Goal: Task Accomplishment & Management: Complete application form

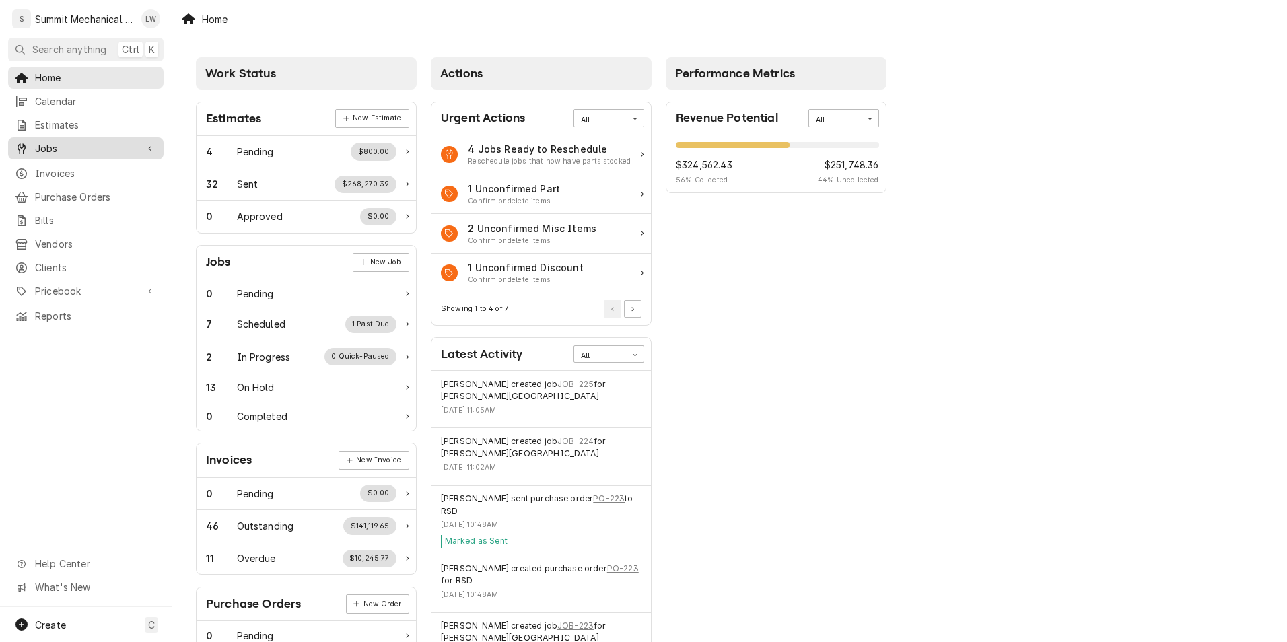
click at [69, 147] on span "Jobs" at bounding box center [86, 148] width 102 height 14
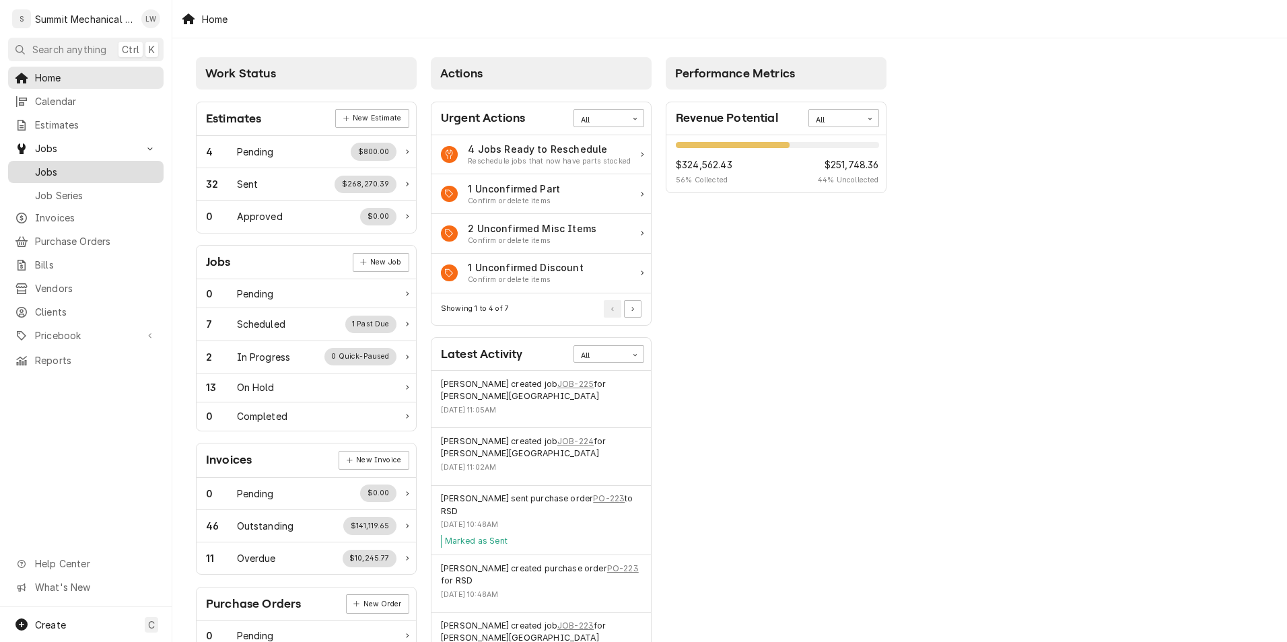
click at [80, 168] on span "Jobs" at bounding box center [96, 172] width 122 height 14
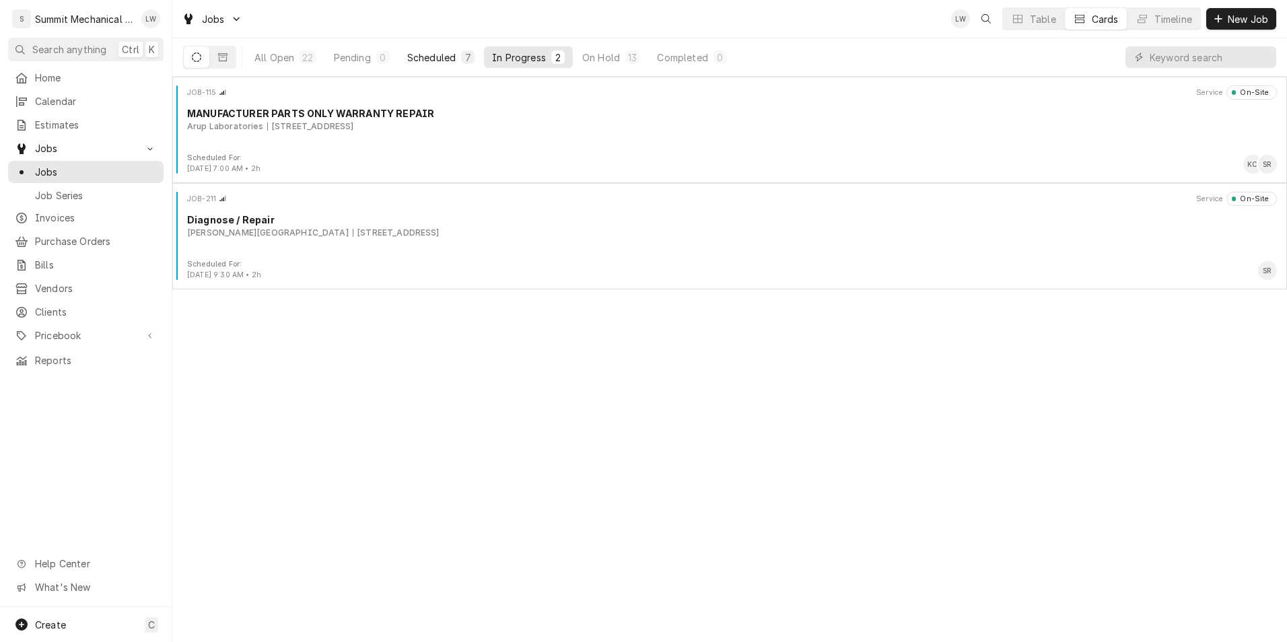
click at [437, 55] on div "Scheduled" at bounding box center [431, 57] width 48 height 14
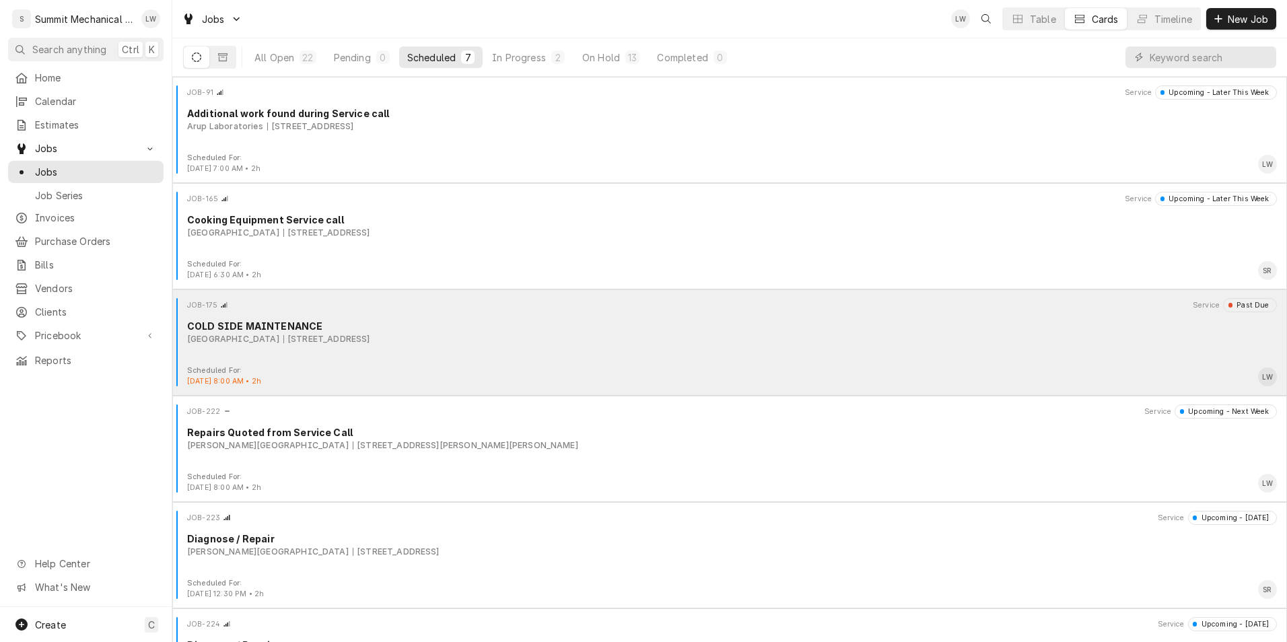
click at [572, 348] on div "JOB-175 Service Past Due COLD SIDE MAINTENANCE Central Valley Medical Center 48…" at bounding box center [730, 331] width 1104 height 67
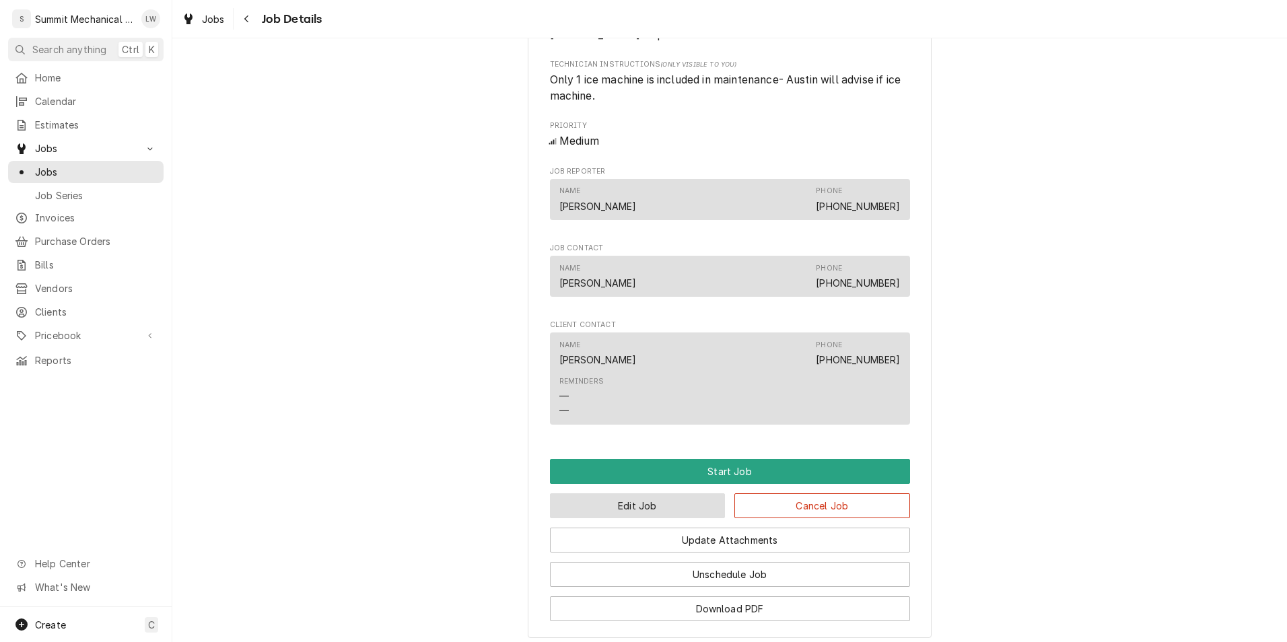
scroll to position [789, 0]
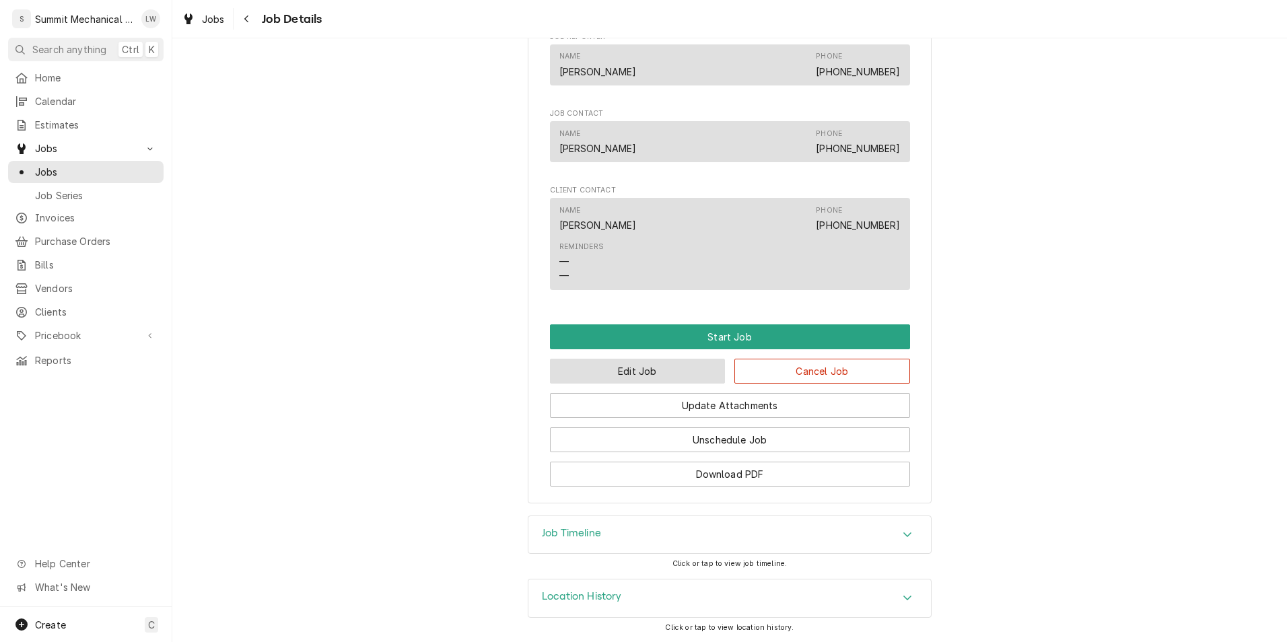
click at [599, 365] on button "Edit Job" at bounding box center [638, 371] width 176 height 25
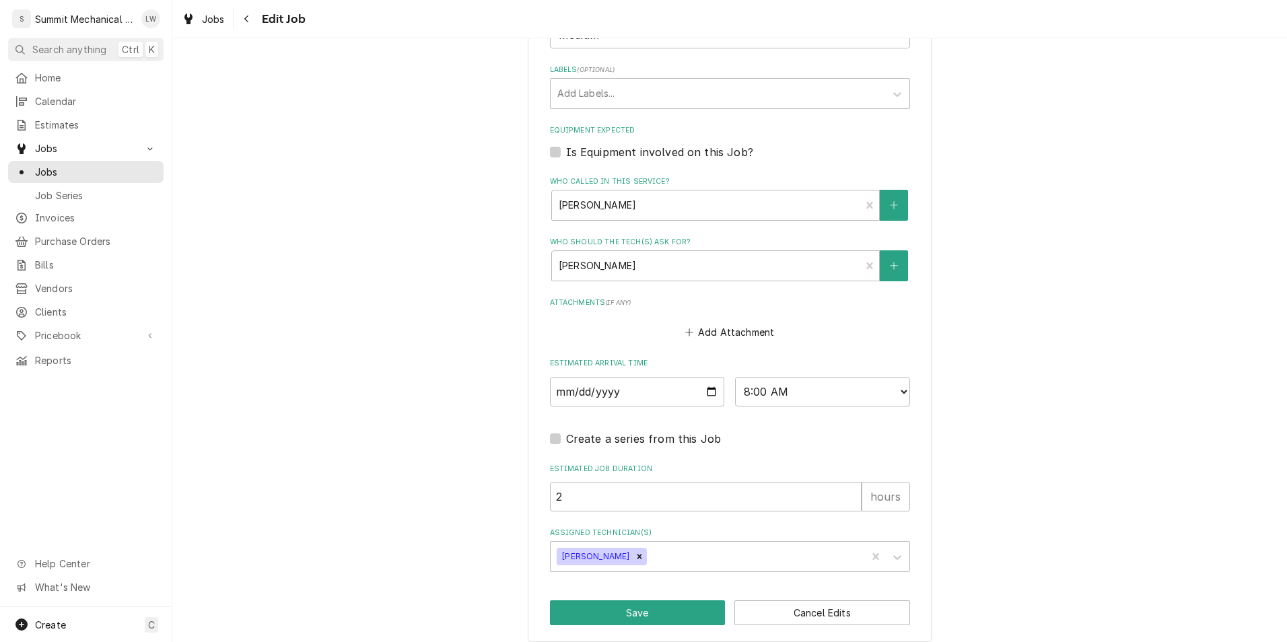
scroll to position [826, 0]
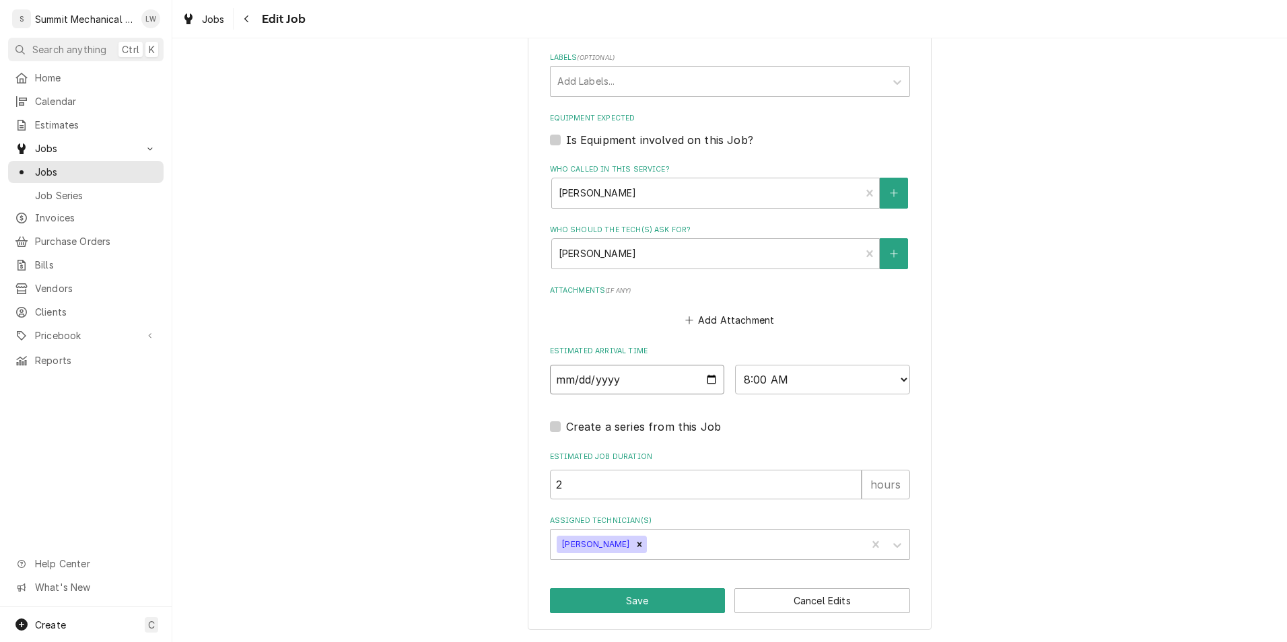
click at [707, 382] on input "2025-09-03" at bounding box center [637, 380] width 175 height 30
type textarea "x"
type input "2025-09-04"
type textarea "x"
click at [831, 382] on select "AM / PM 6:00 AM 6:15 AM 6:30 AM 6:45 AM 7:00 AM 7:15 AM 7:30 AM 7:45 AM 8:00 AM…" at bounding box center [822, 380] width 175 height 30
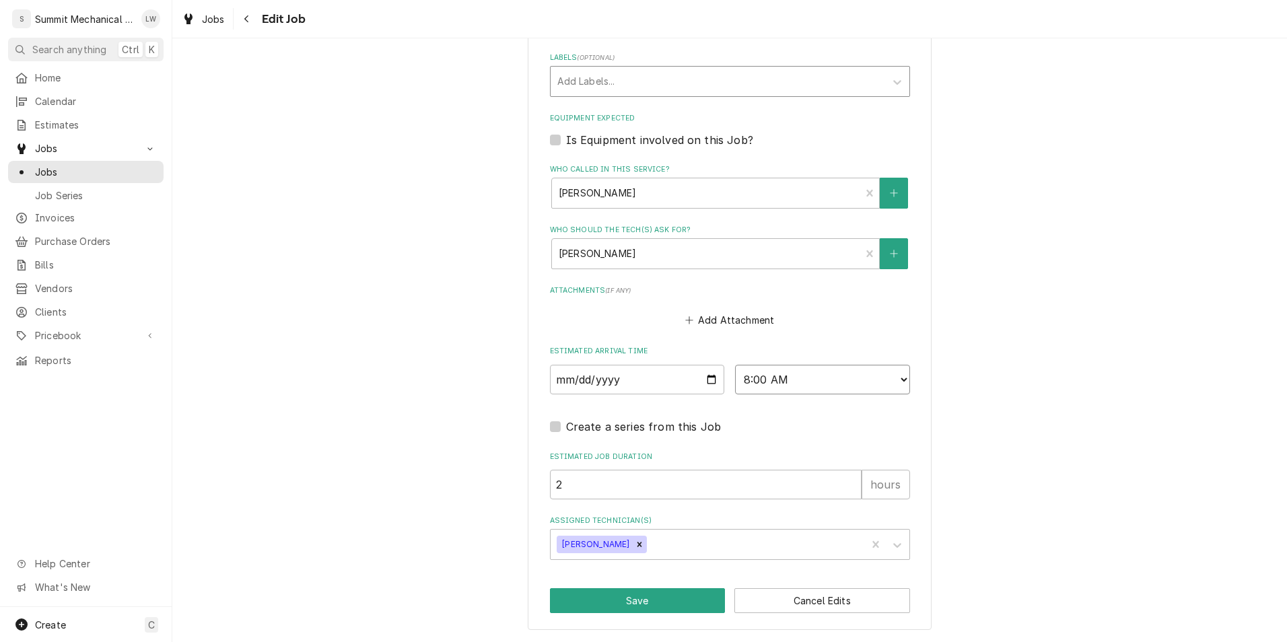
select select "19:00:00"
click at [735, 365] on select "AM / PM 6:00 AM 6:15 AM 6:30 AM 6:45 AM 7:00 AM 7:15 AM 7:30 AM 7:45 AM 8:00 AM…" at bounding box center [822, 380] width 175 height 30
click at [632, 536] on div "Remove Landon Weeks" at bounding box center [639, 544] width 15 height 17
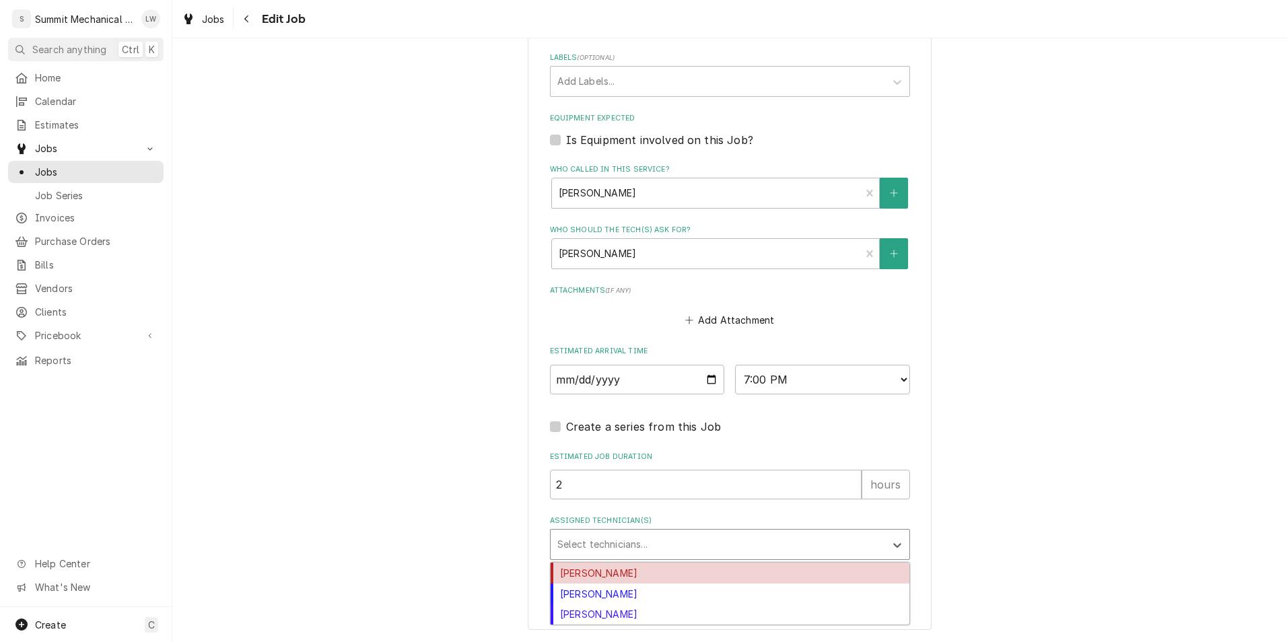
click at [641, 536] on div "Assigned Technician(s)" at bounding box center [717, 544] width 321 height 24
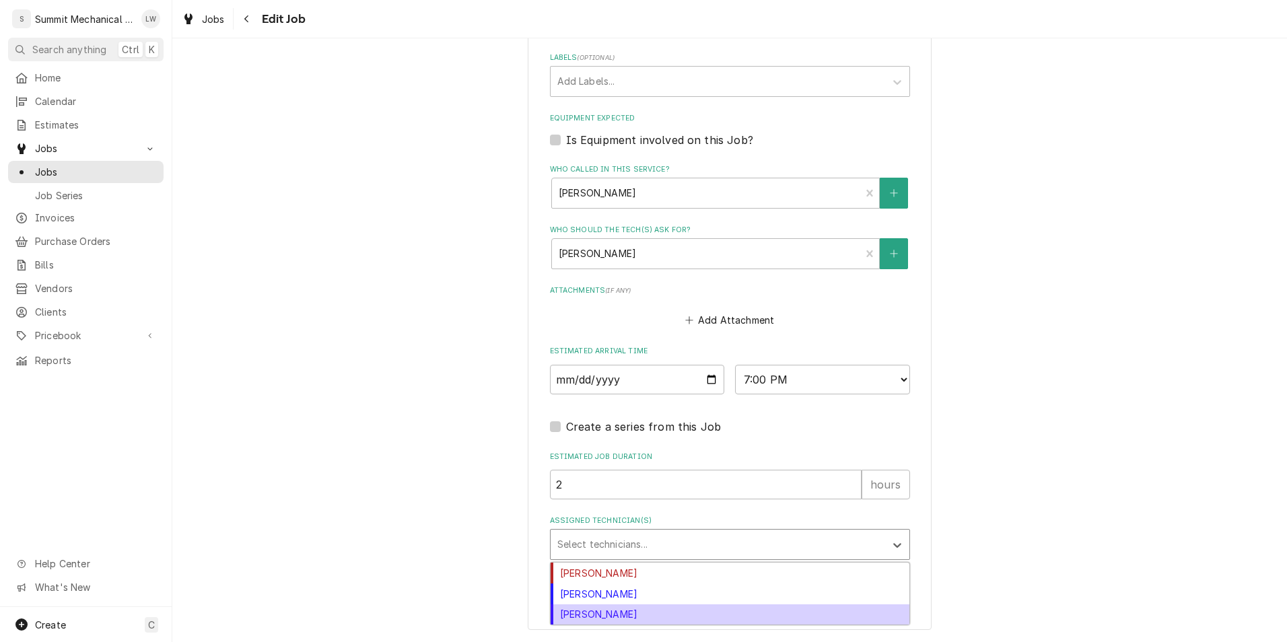
click at [634, 610] on div "Skyler Roundy" at bounding box center [730, 614] width 359 height 21
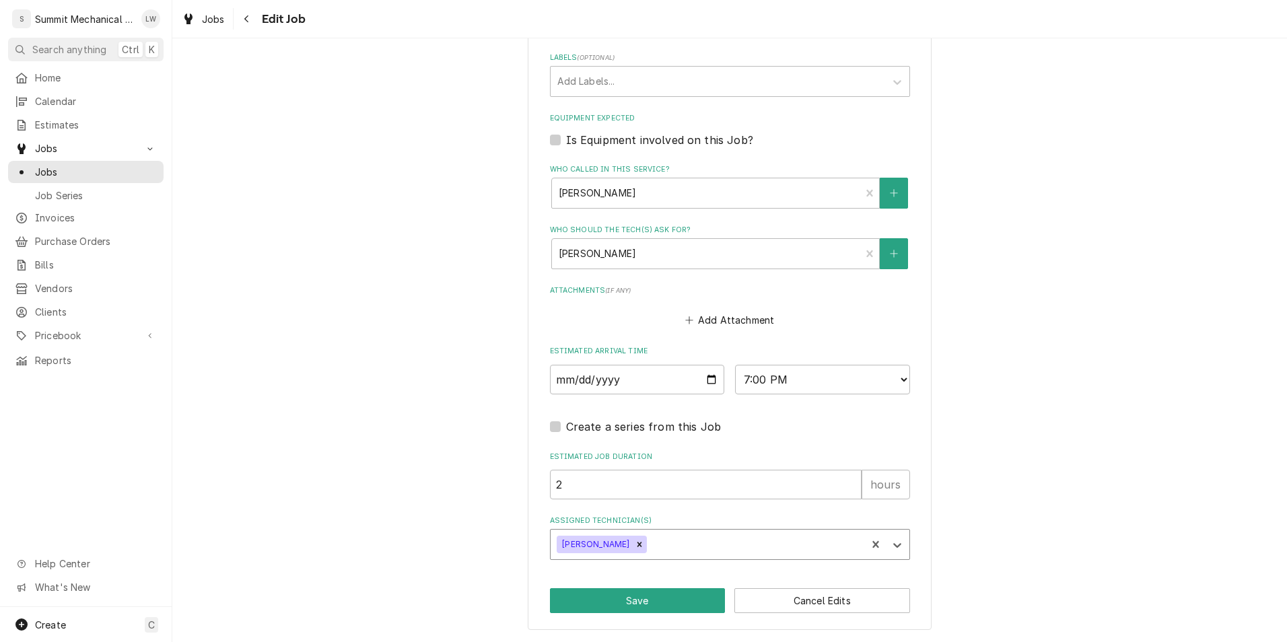
type textarea "x"
click at [668, 542] on div "Assigned Technician(s)" at bounding box center [755, 544] width 210 height 24
type input "l"
type input "kelby"
click at [633, 568] on div "Kelby Colledge" at bounding box center [730, 573] width 359 height 21
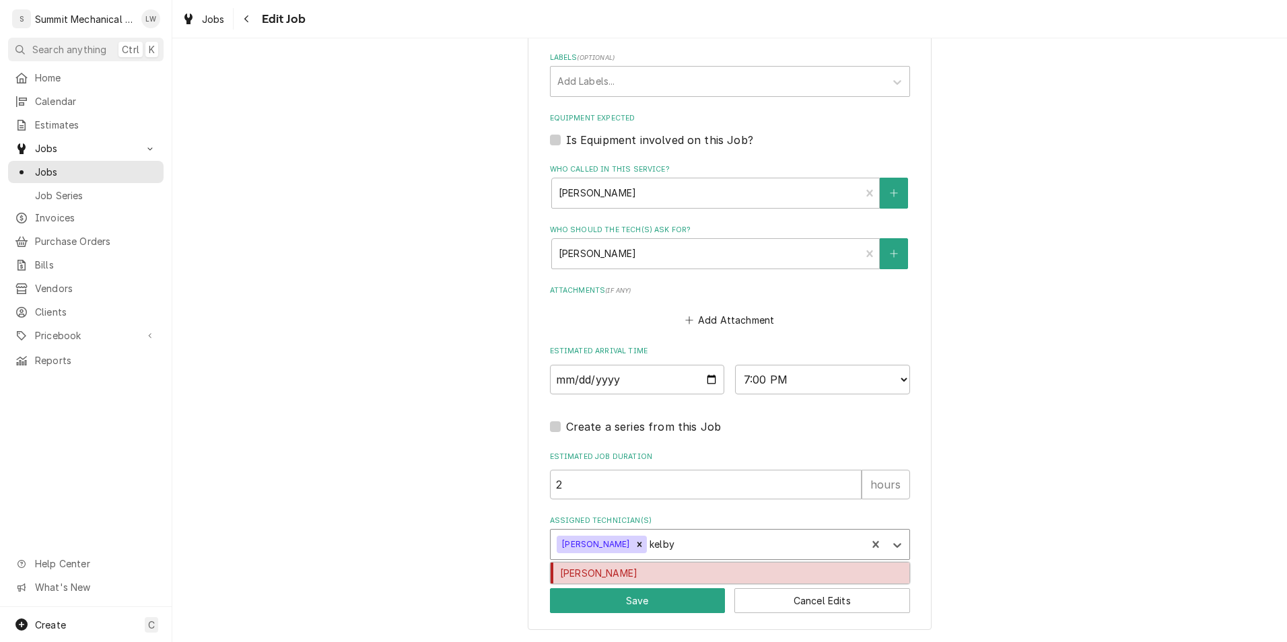
type textarea "x"
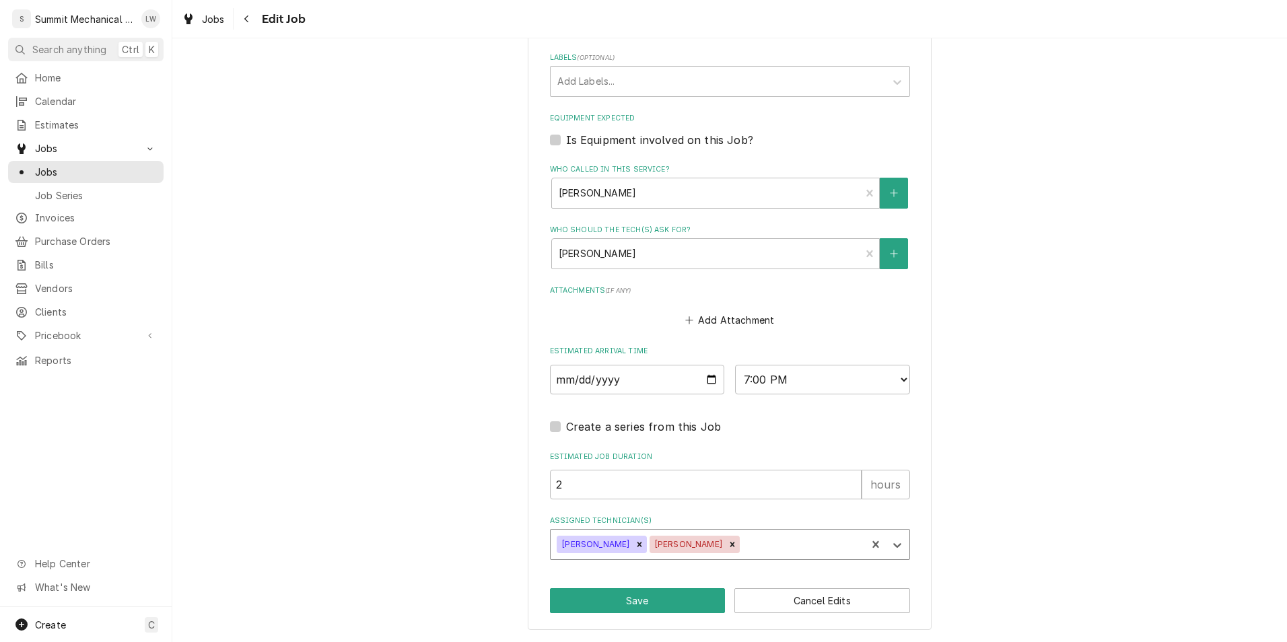
type textarea "x"
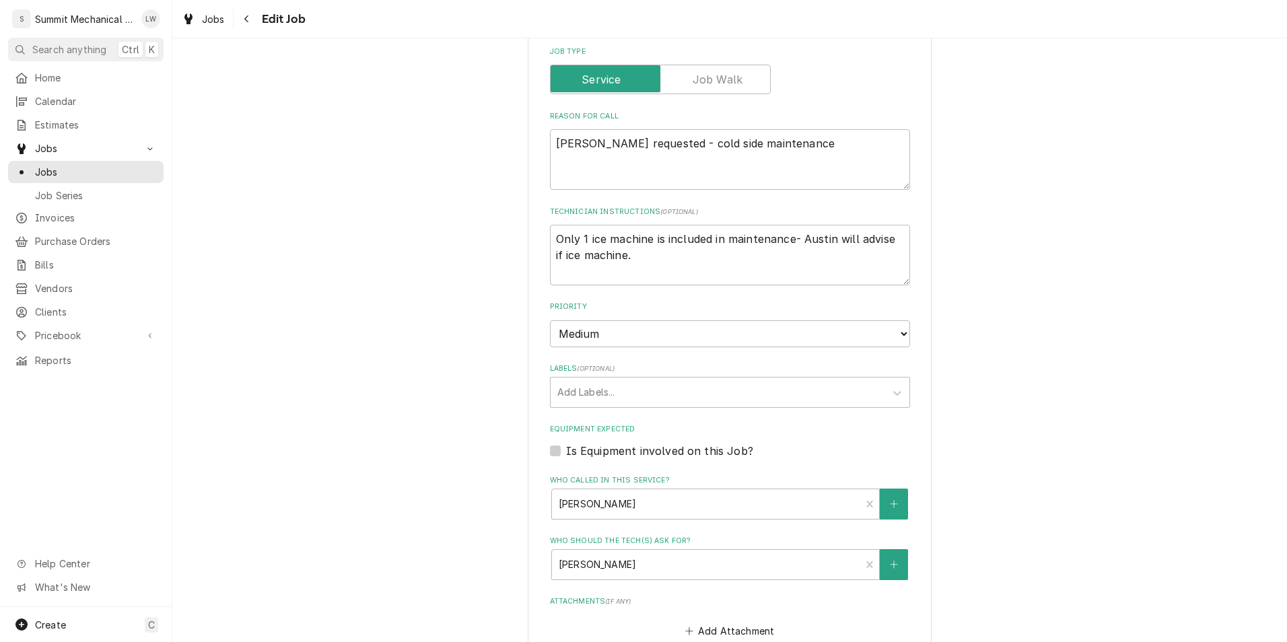
scroll to position [516, 0]
click at [901, 240] on textarea "Only 1 ice machine is included in maintenance- Austin will advise if ice machin…" at bounding box center [730, 254] width 360 height 61
type textarea "Only 1 ice machine is included in maintenance- Austin will advise ifice machine."
type textarea "x"
type textarea "Only 1 ice machine is included in maintenance- Austin will advise iice machine."
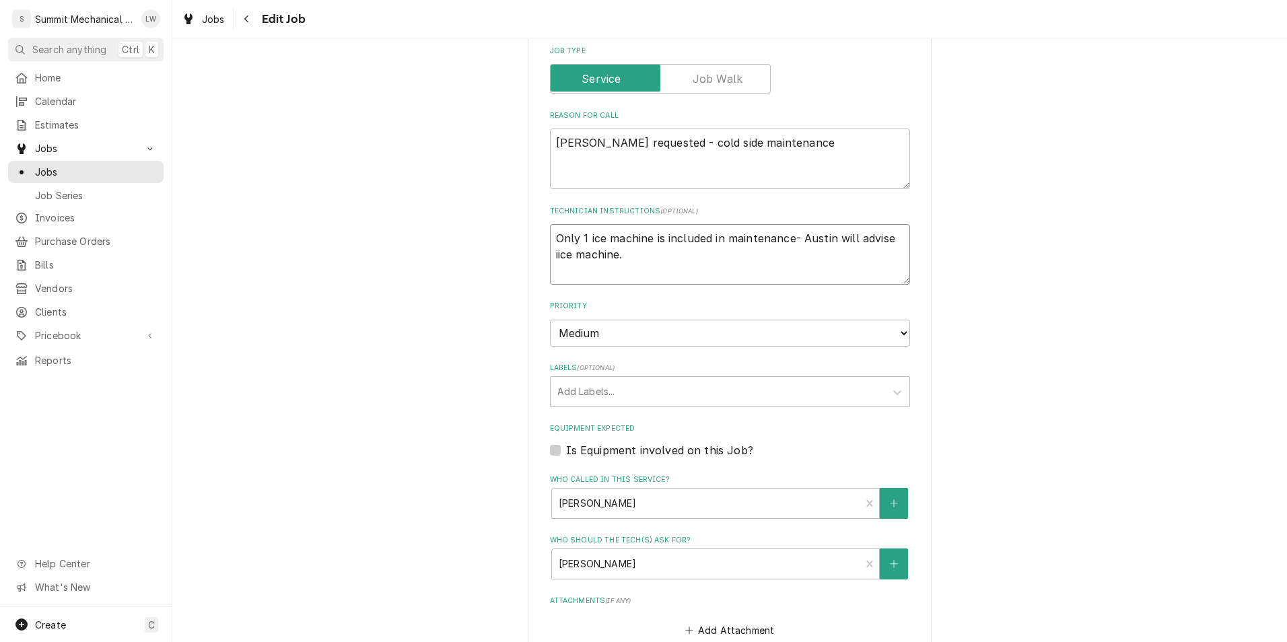
type textarea "x"
type textarea "Only 1 ice machine is included in maintenance- Austin will advise ioice machine."
type textarea "x"
type textarea "Only 1 ice machine is included in maintenance- Austin will advise iofice machin…"
type textarea "x"
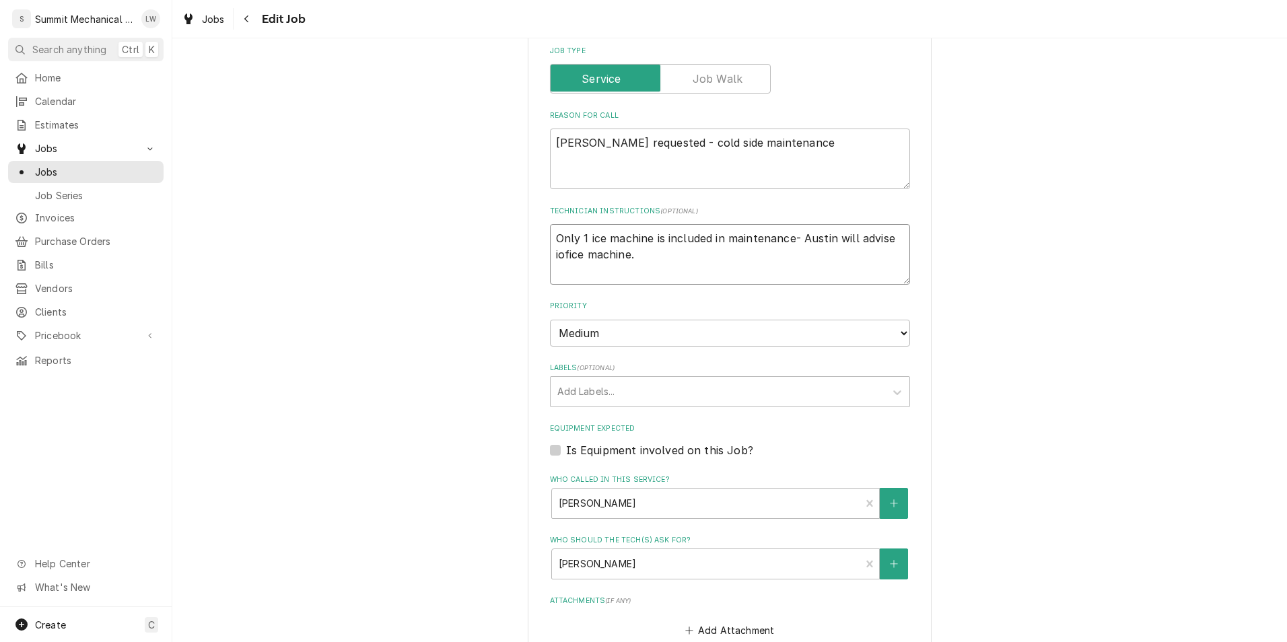
type textarea "Only 1 ice machine is included in maintenance- Austin will advise ioice machine."
type textarea "x"
type textarea "Only 1 ice machine is included in maintenance- Austin will advise iice machine."
type textarea "x"
type textarea "Only 1 ice machine is included in maintenance- Austin will advise ice machine."
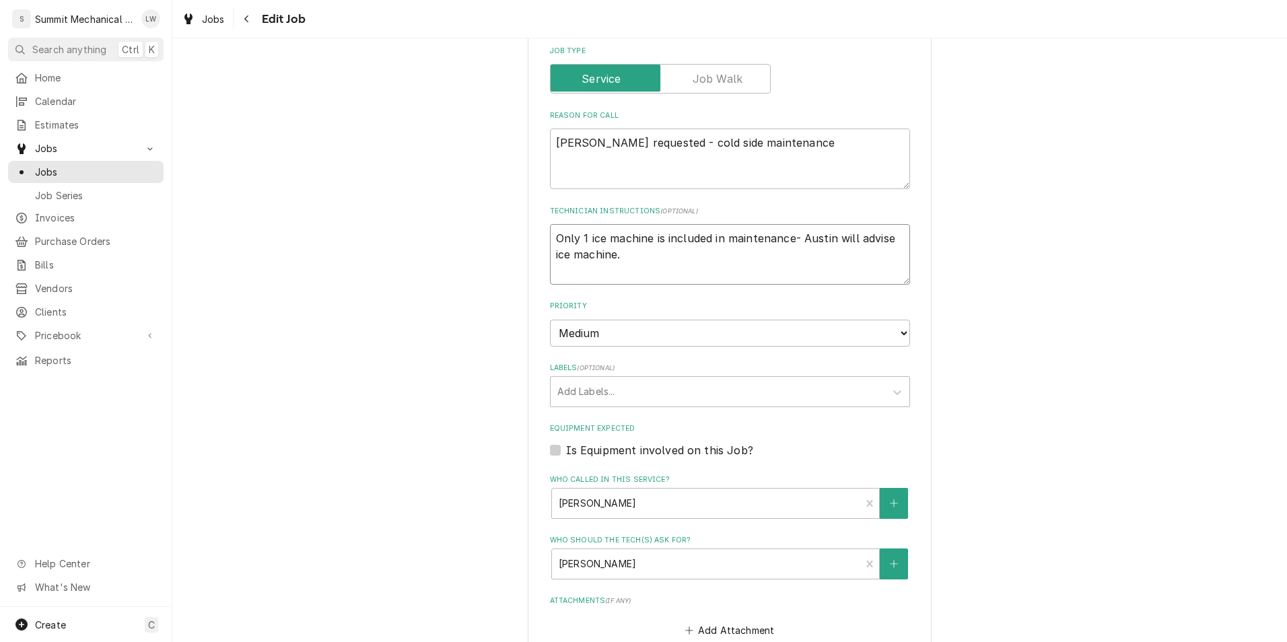
type textarea "x"
type textarea "Only 1 ice machine is included in maintenance- Austin will advise oice machine."
type textarea "x"
type textarea "Only 1 ice machine is included in maintenance- Austin will advise ofice machine."
type textarea "x"
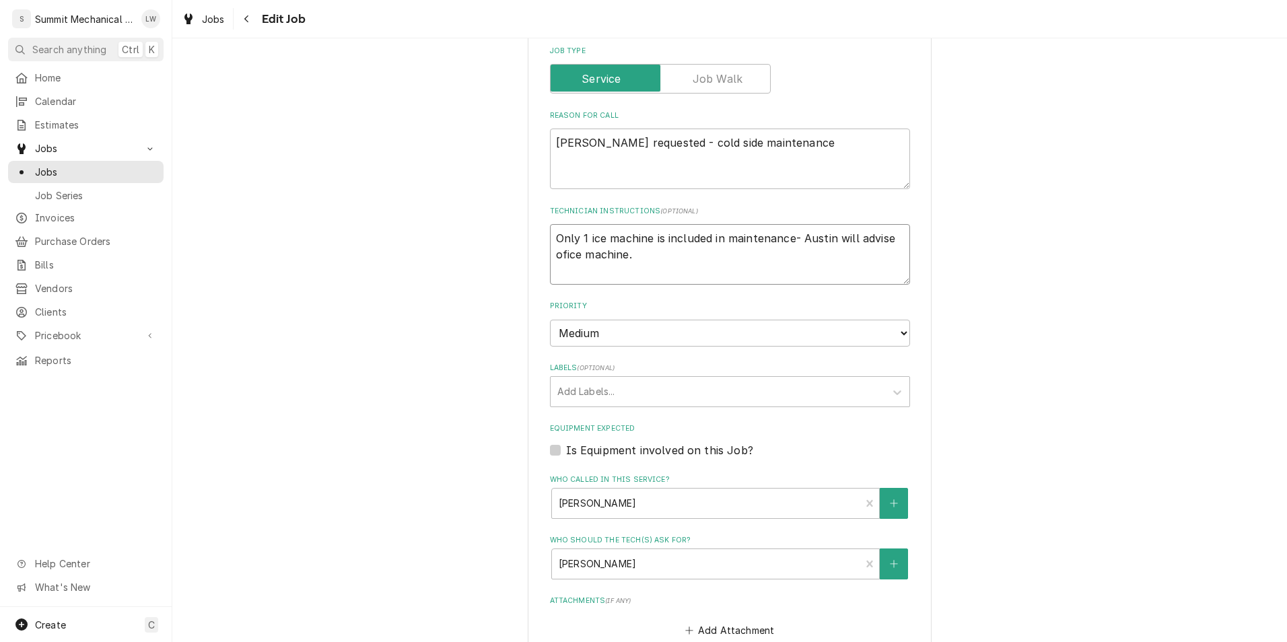
type textarea "Only 1 ice machine is included in maintenance- Austin will advise of ice machin…"
type textarea "x"
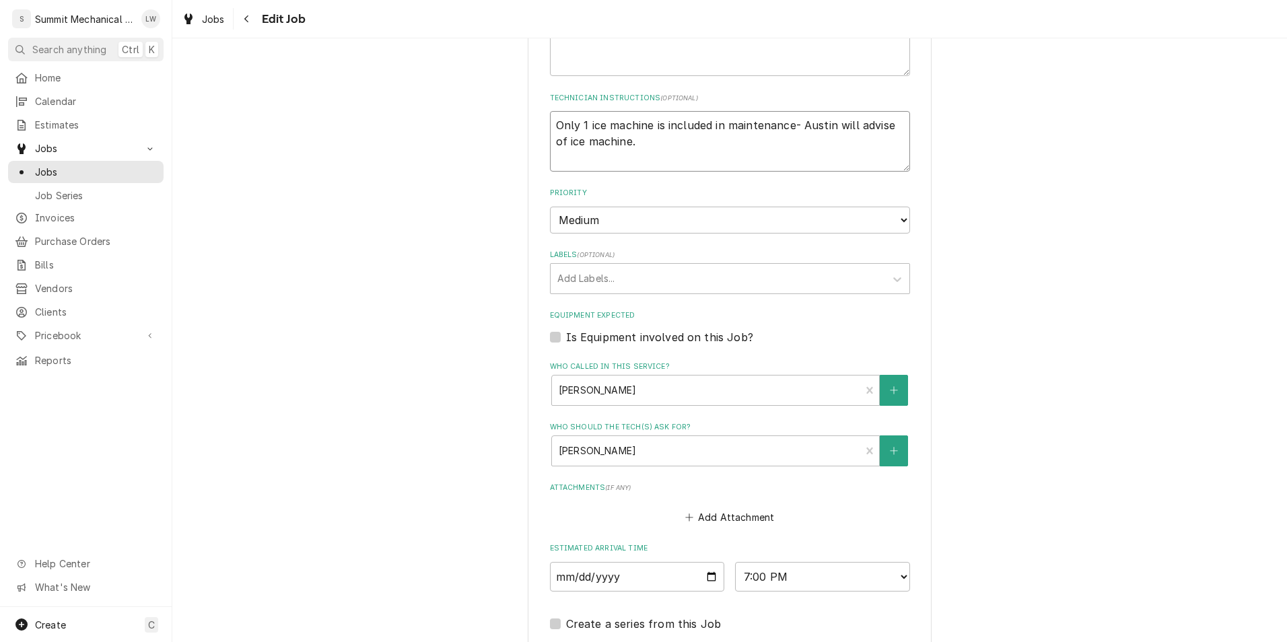
scroll to position [826, 0]
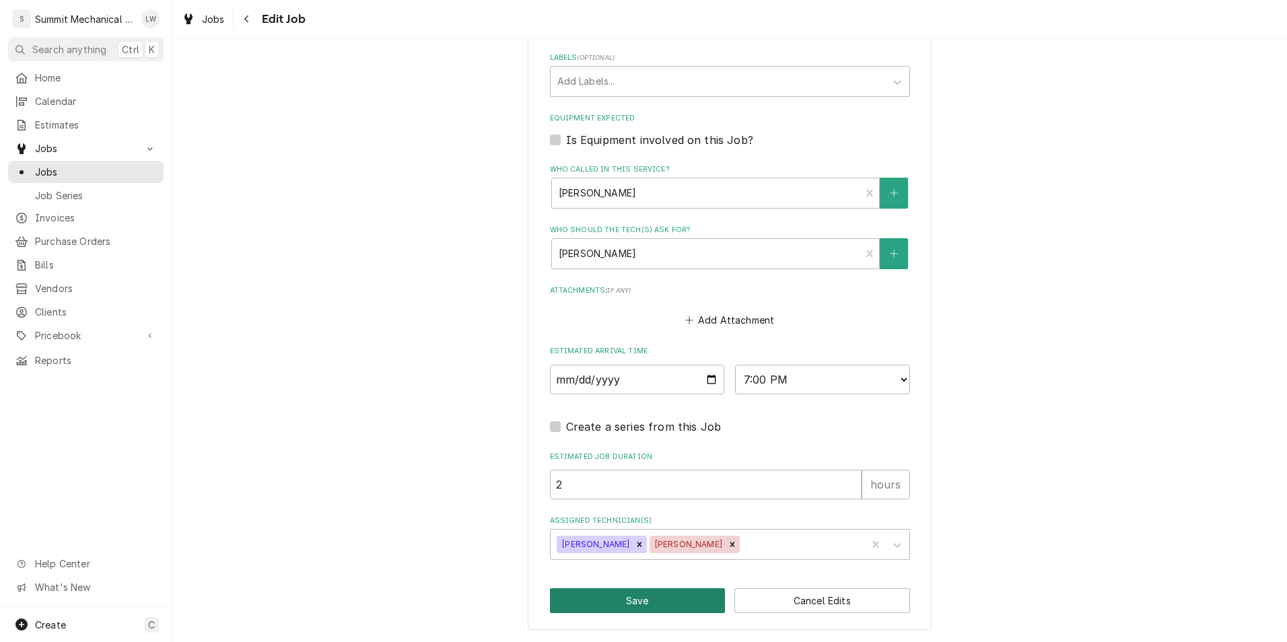
type textarea "Only 1 ice machine is included in maintenance- Austin will advise of ice machin…"
click at [644, 612] on button "Save" at bounding box center [638, 600] width 176 height 25
type textarea "x"
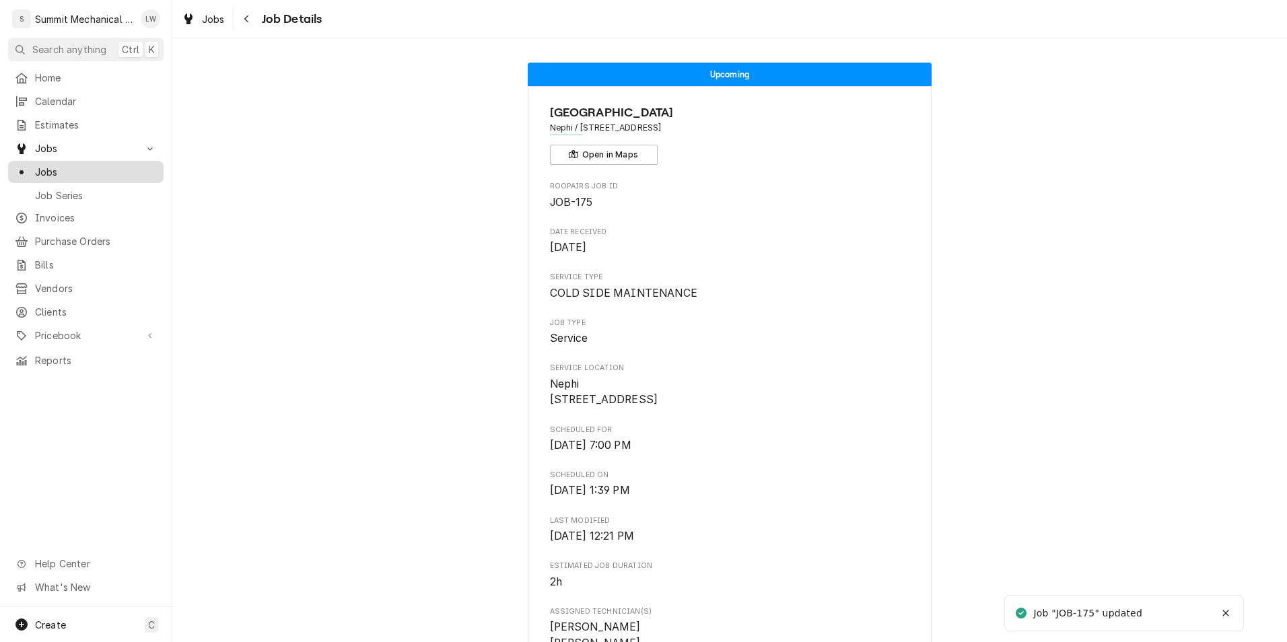
click at [90, 166] on span "Jobs" at bounding box center [96, 172] width 122 height 14
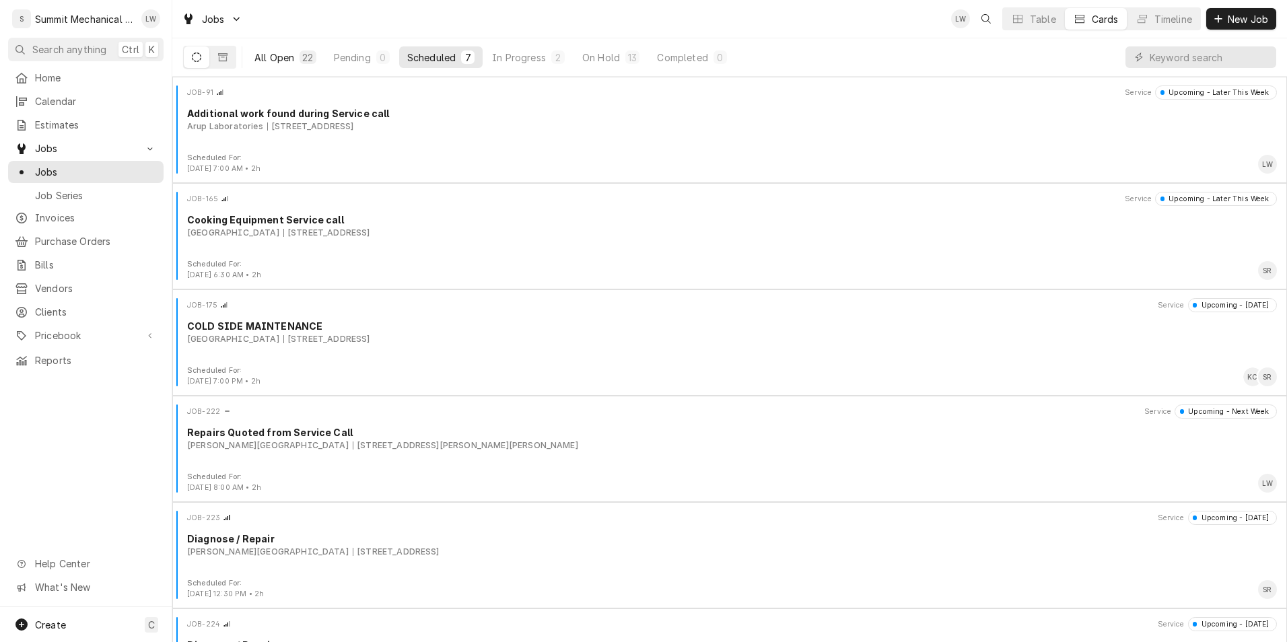
click at [262, 57] on div "All Open" at bounding box center [274, 57] width 40 height 14
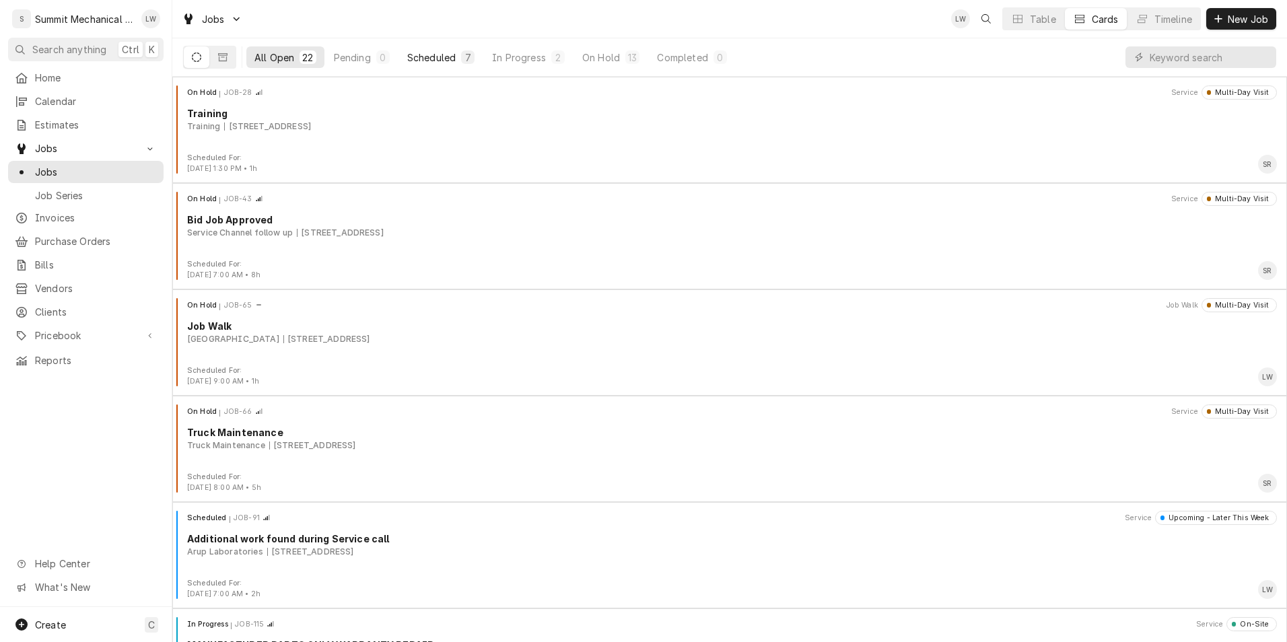
click at [446, 57] on div "Scheduled" at bounding box center [431, 57] width 48 height 14
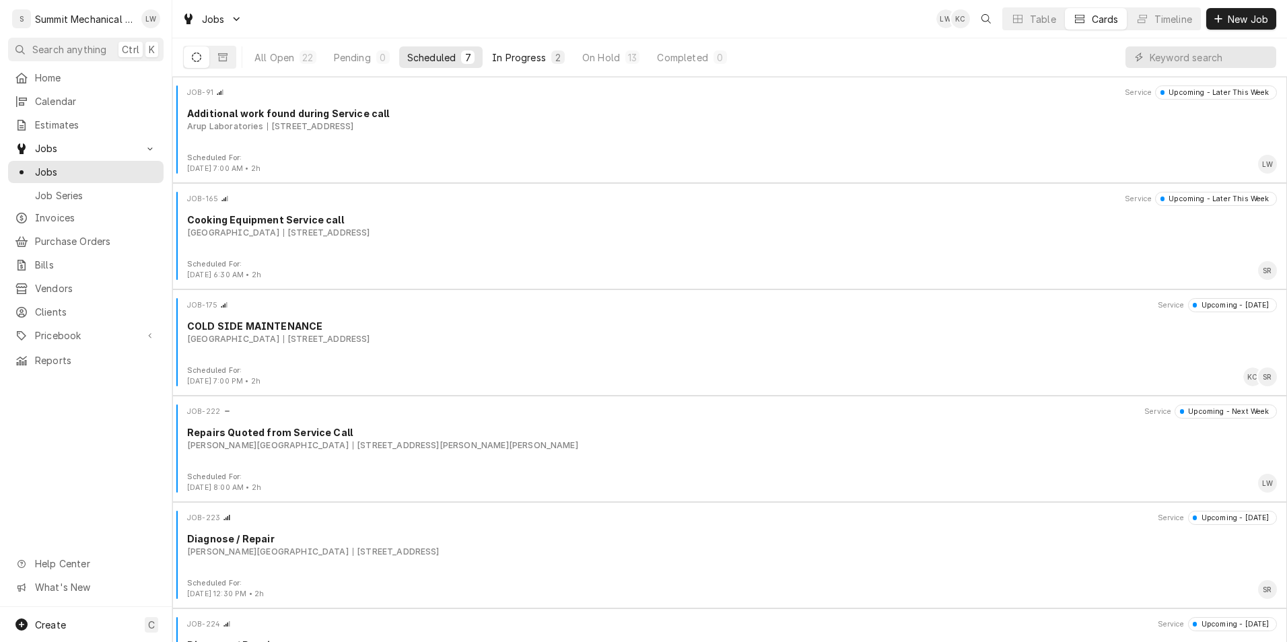
click at [524, 61] on div "In Progress" at bounding box center [519, 57] width 54 height 14
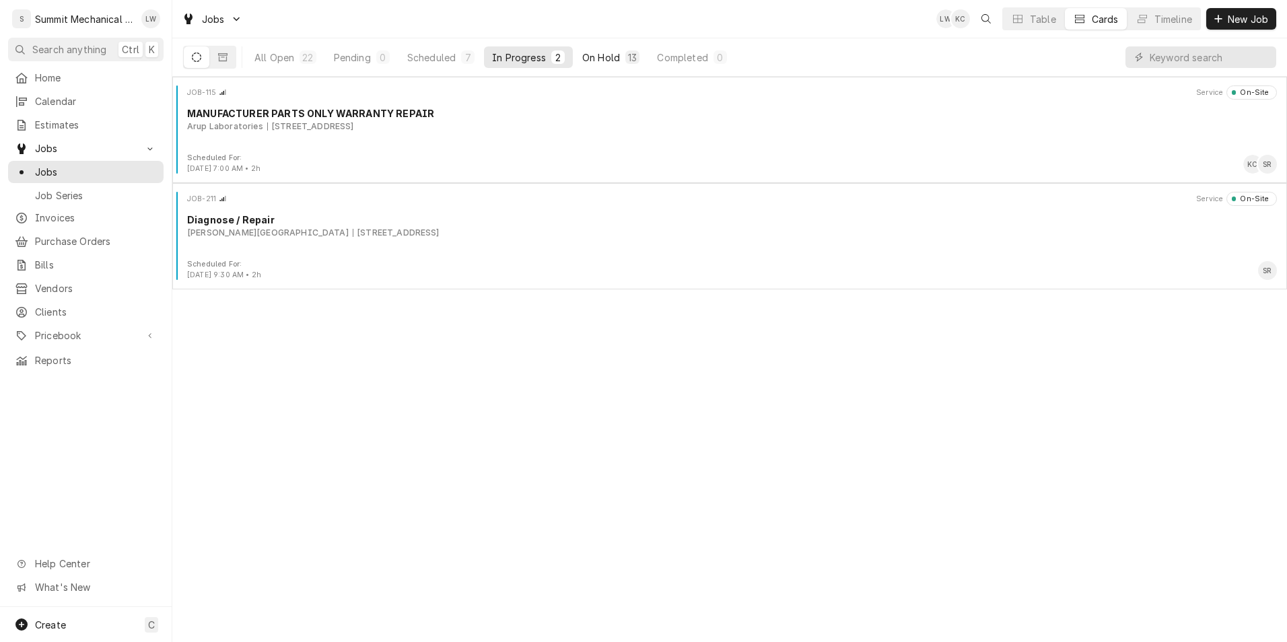
click at [588, 60] on div "On Hold" at bounding box center [601, 57] width 38 height 14
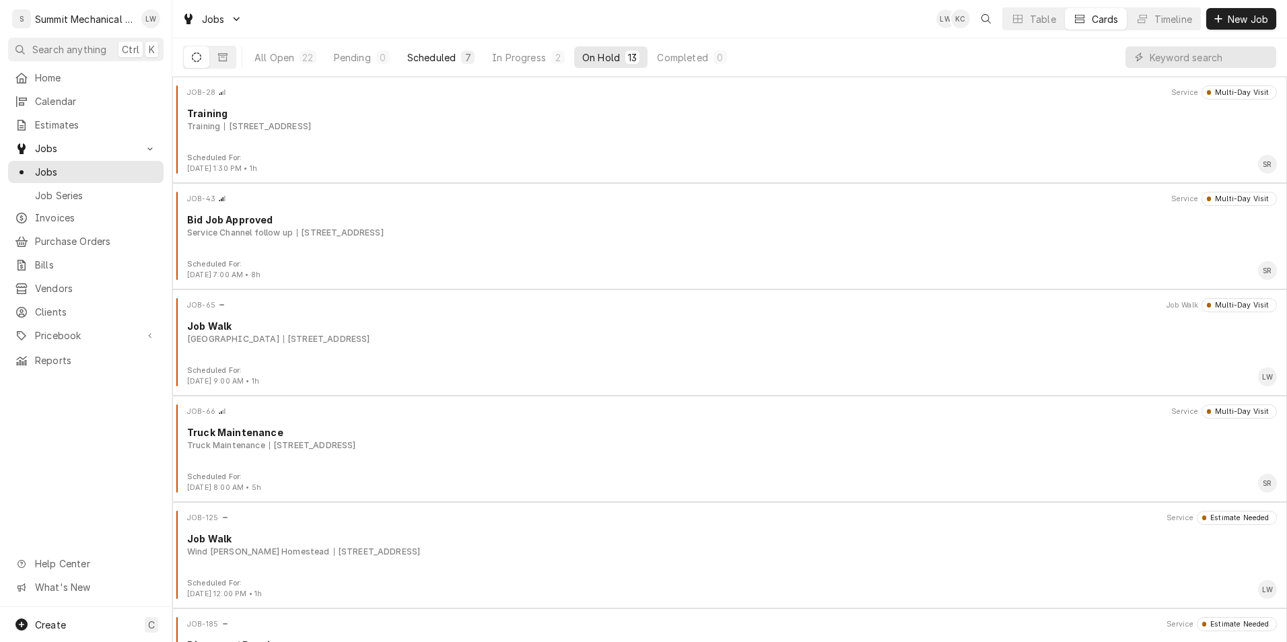
click at [437, 55] on div "Scheduled" at bounding box center [431, 57] width 48 height 14
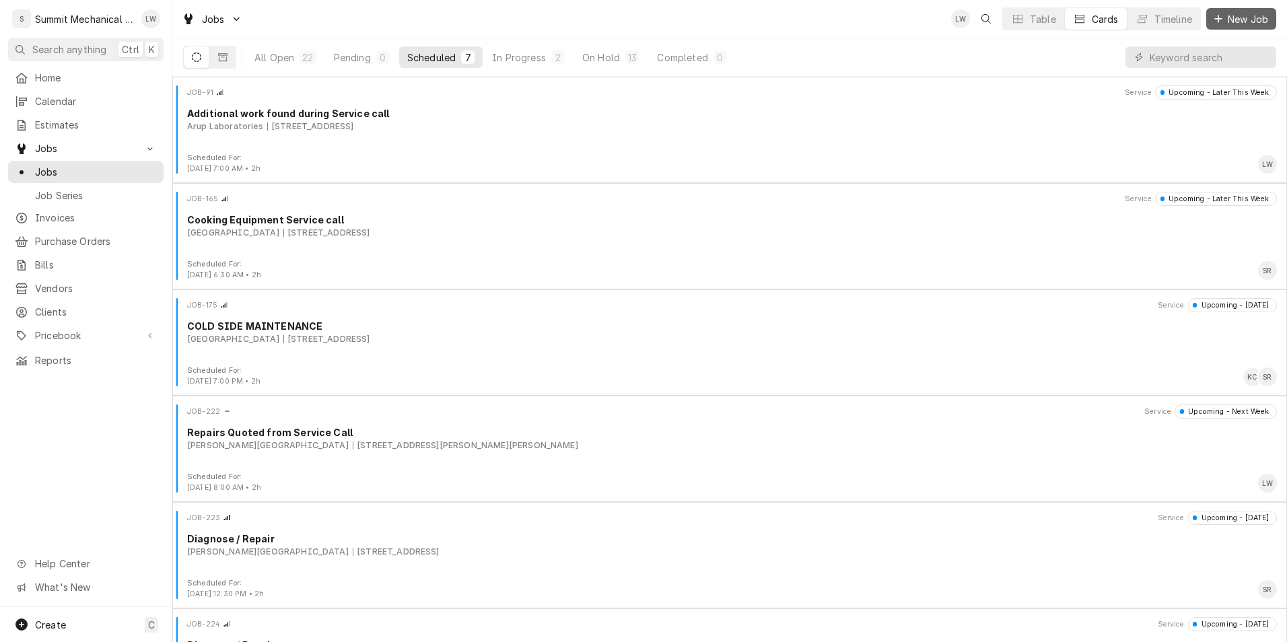
click at [1232, 20] on span "New Job" at bounding box center [1248, 19] width 46 height 14
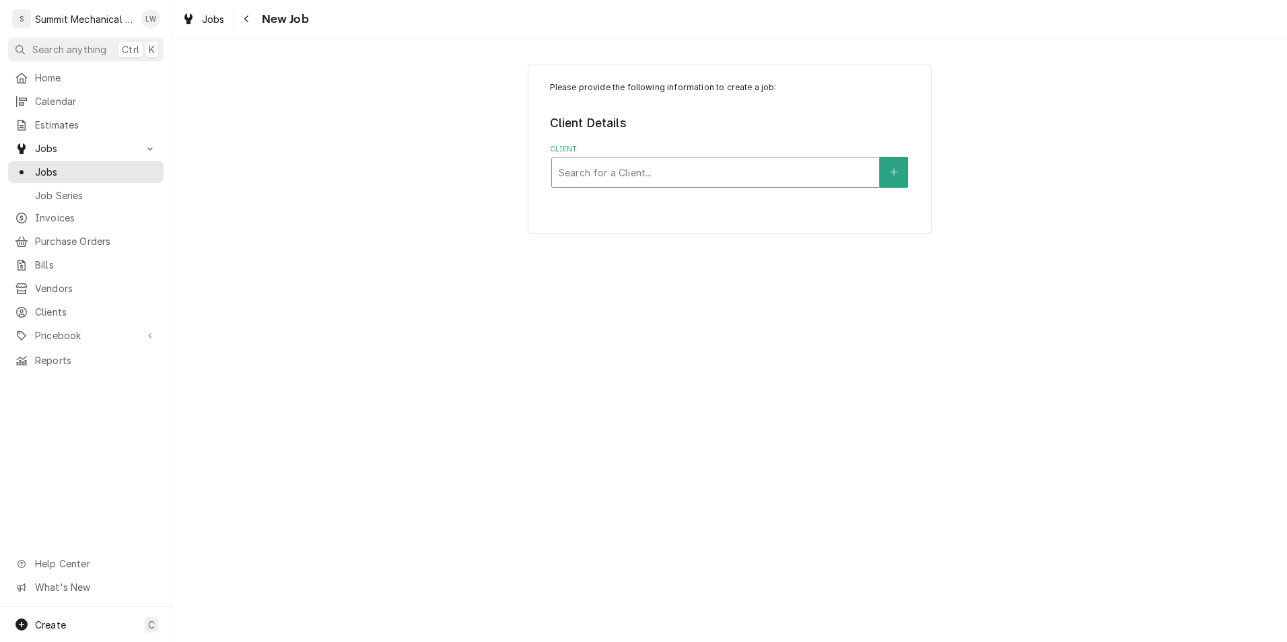
click at [703, 184] on div "Client" at bounding box center [716, 172] width 314 height 24
type input "beau"
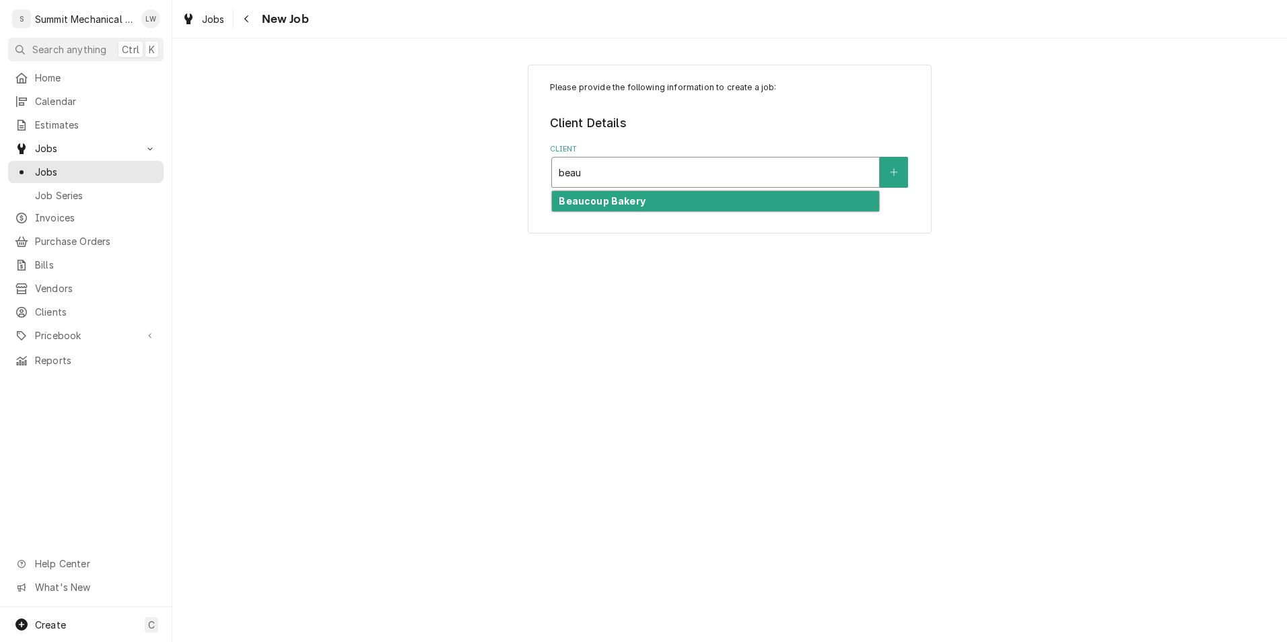
click at [693, 193] on div "Beaucoup Bakery" at bounding box center [715, 201] width 327 height 21
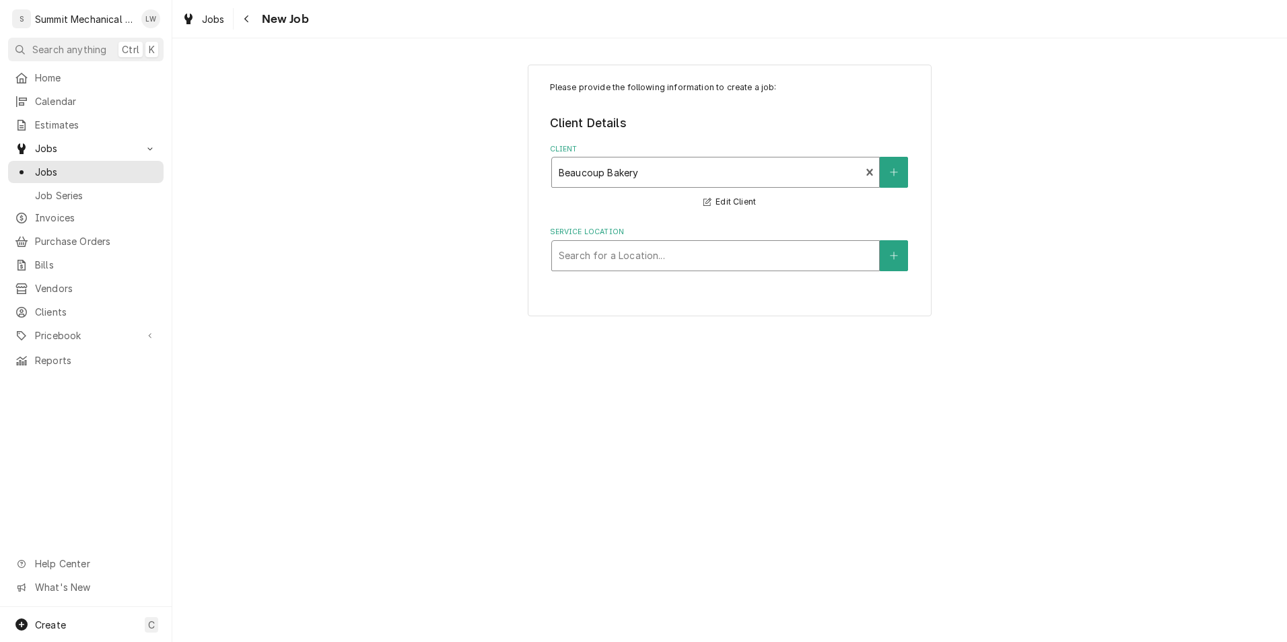
click at [705, 250] on div "Service Location" at bounding box center [716, 256] width 314 height 24
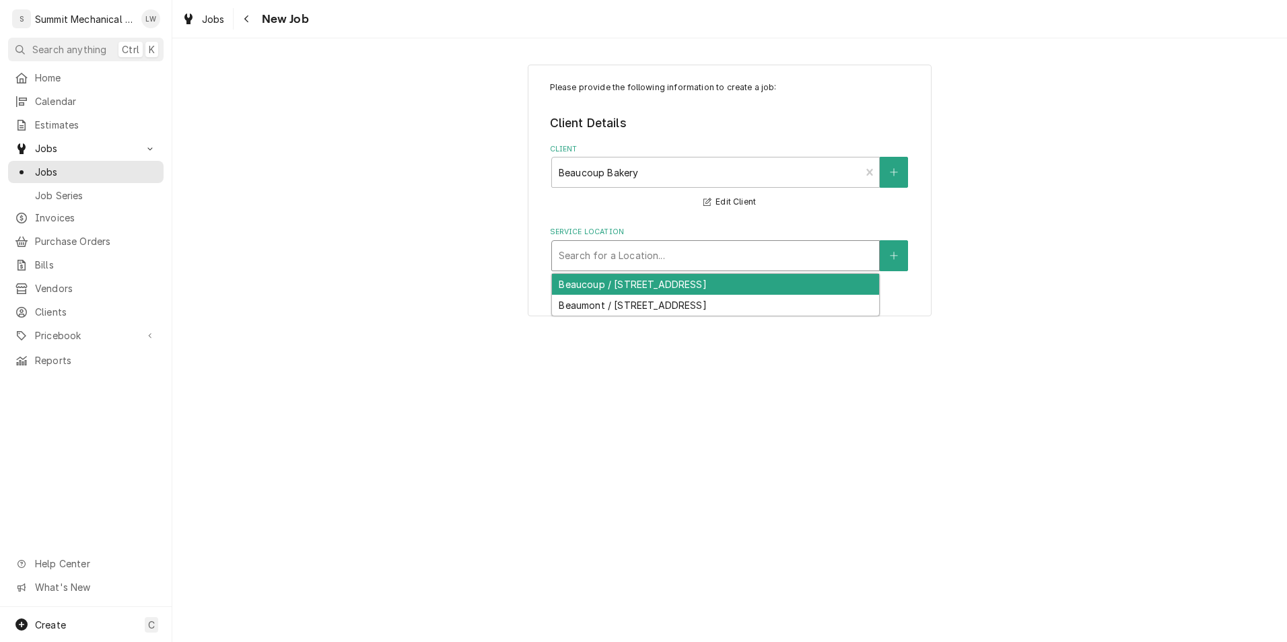
click at [642, 283] on div "Beaucoup / 3939 Wasatch Blvd Suite 12, Salt Lake City, UT 84124" at bounding box center [715, 284] width 327 height 21
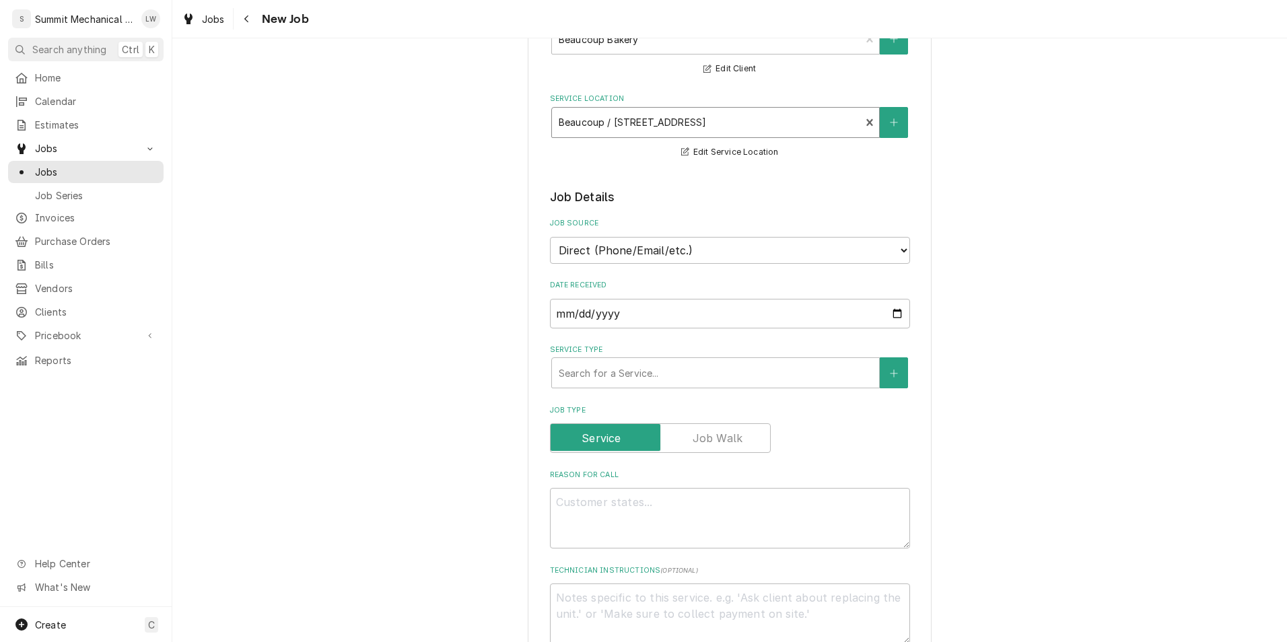
scroll to position [256, 0]
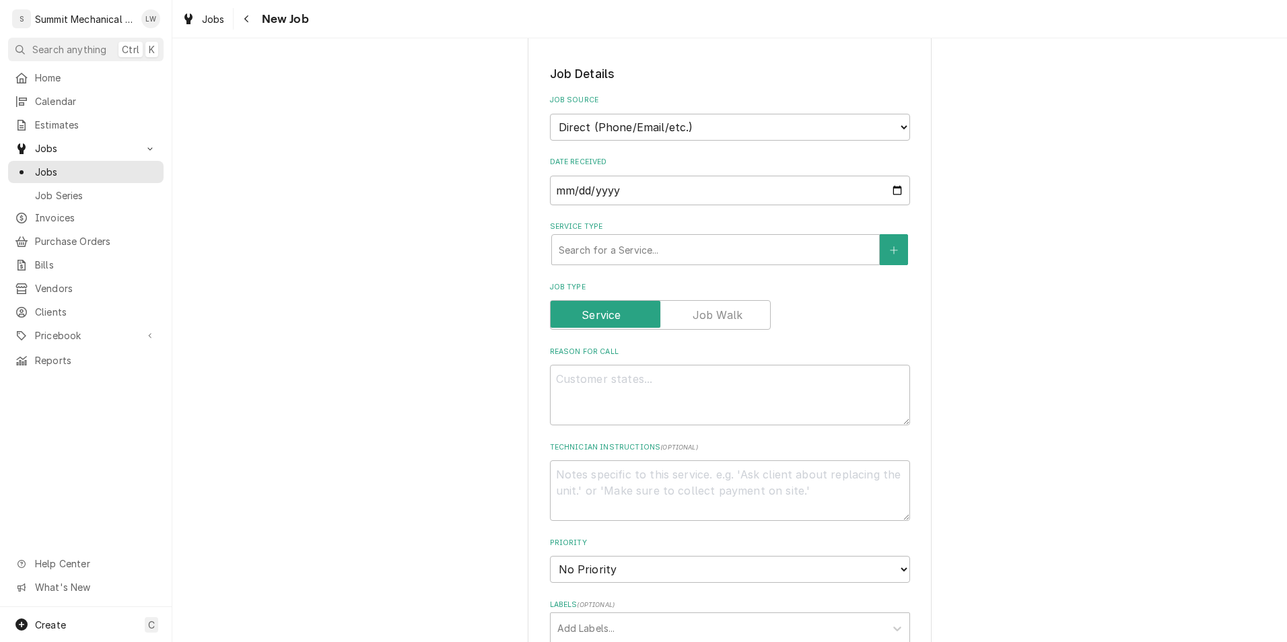
click at [712, 269] on fieldset "Job Details Job Source Direct (Phone/Email/etc.) Service Channel Other Date Rec…" at bounding box center [730, 565] width 360 height 1001
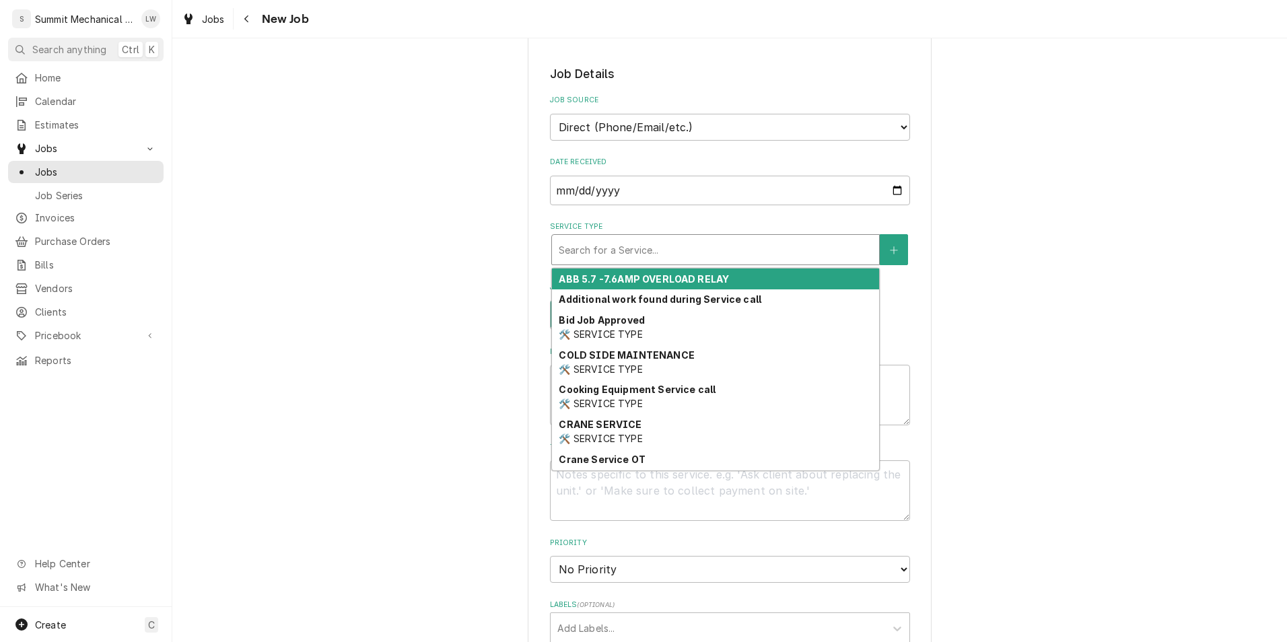
click at [646, 246] on div "Service Type" at bounding box center [716, 250] width 314 height 24
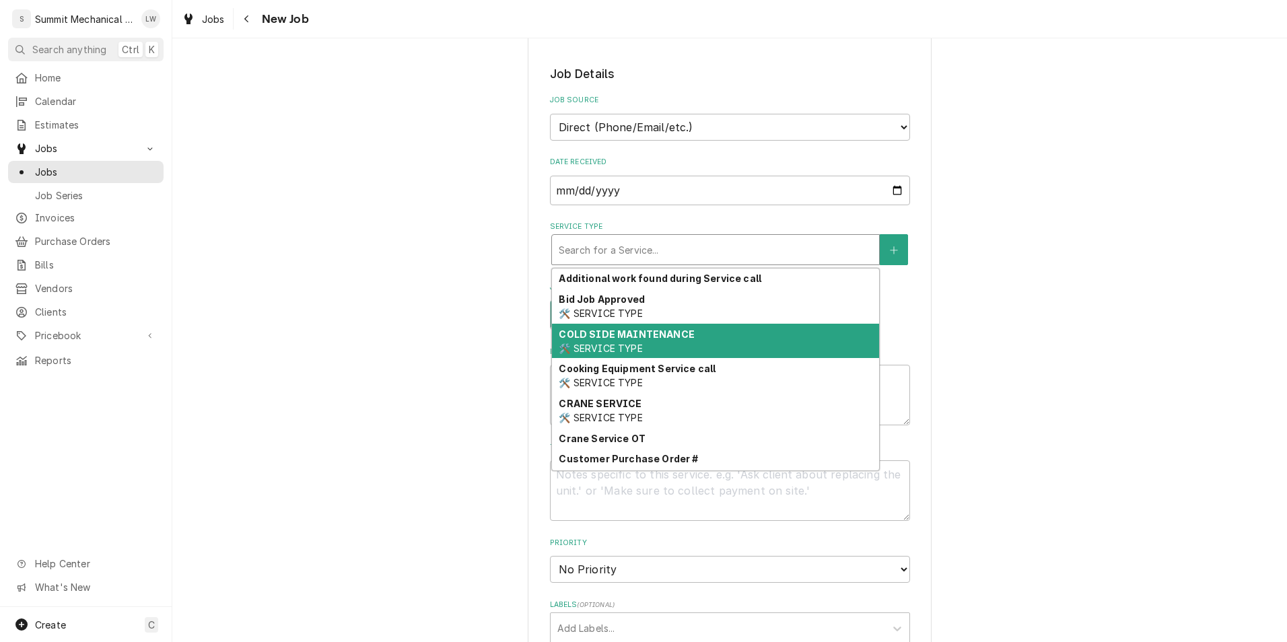
scroll to position [55, 0]
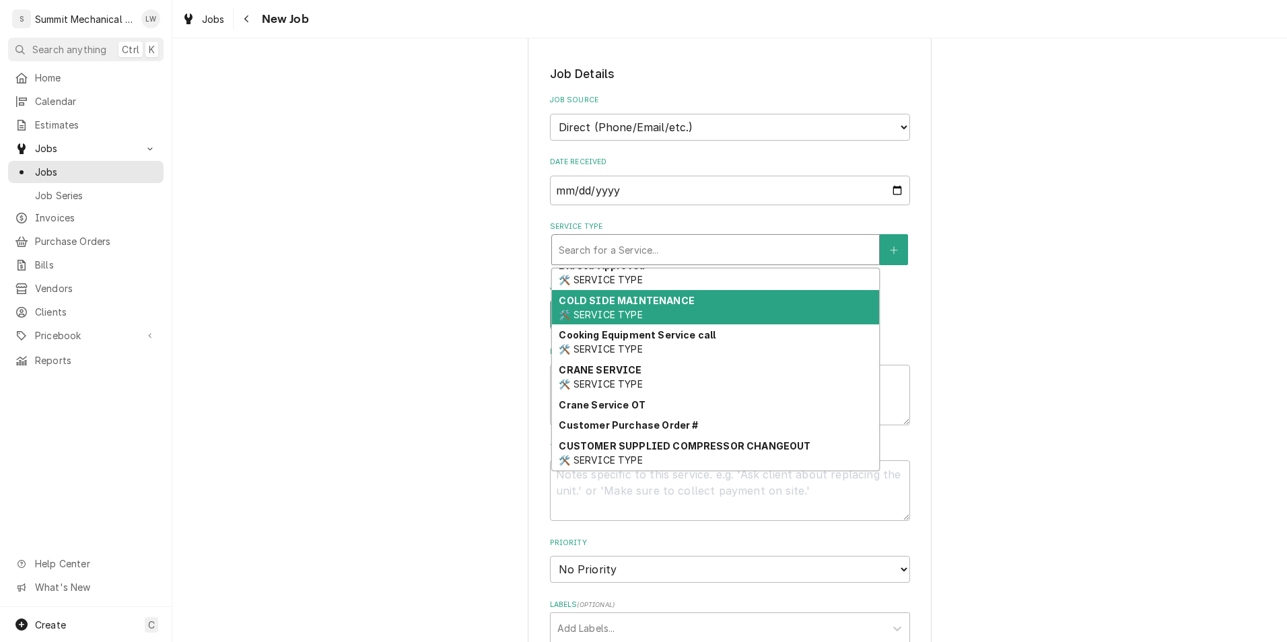
click at [654, 303] on strong "COLD SIDE MAINTENANCE" at bounding box center [626, 300] width 135 height 11
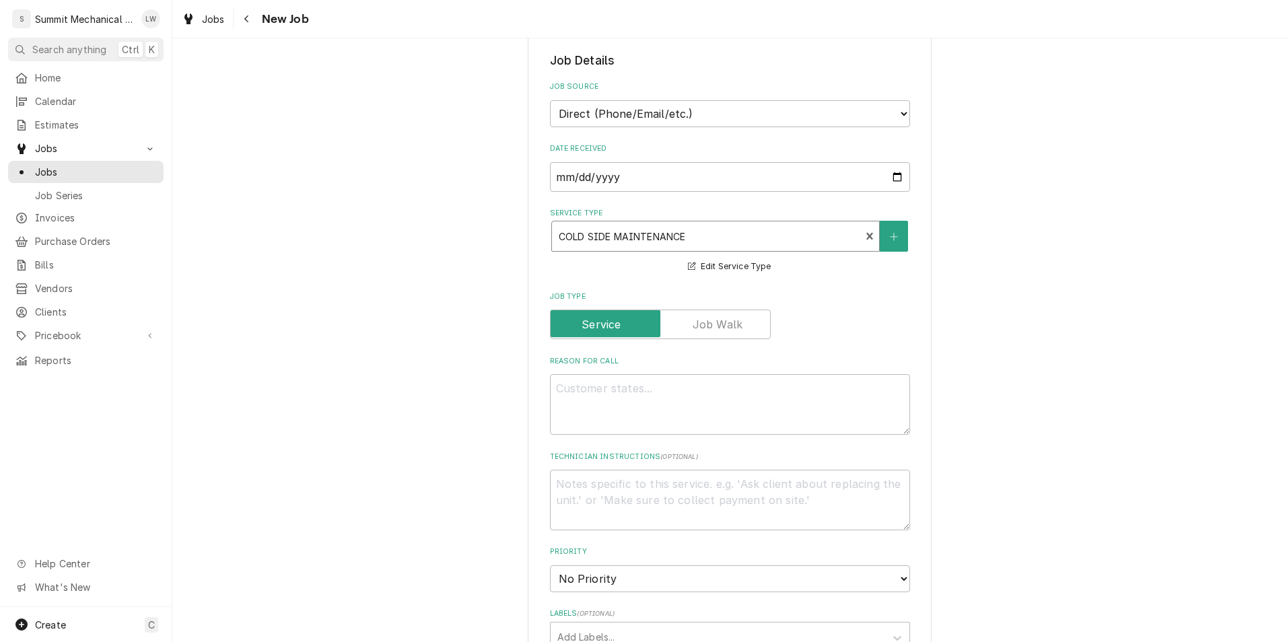
scroll to position [289, 0]
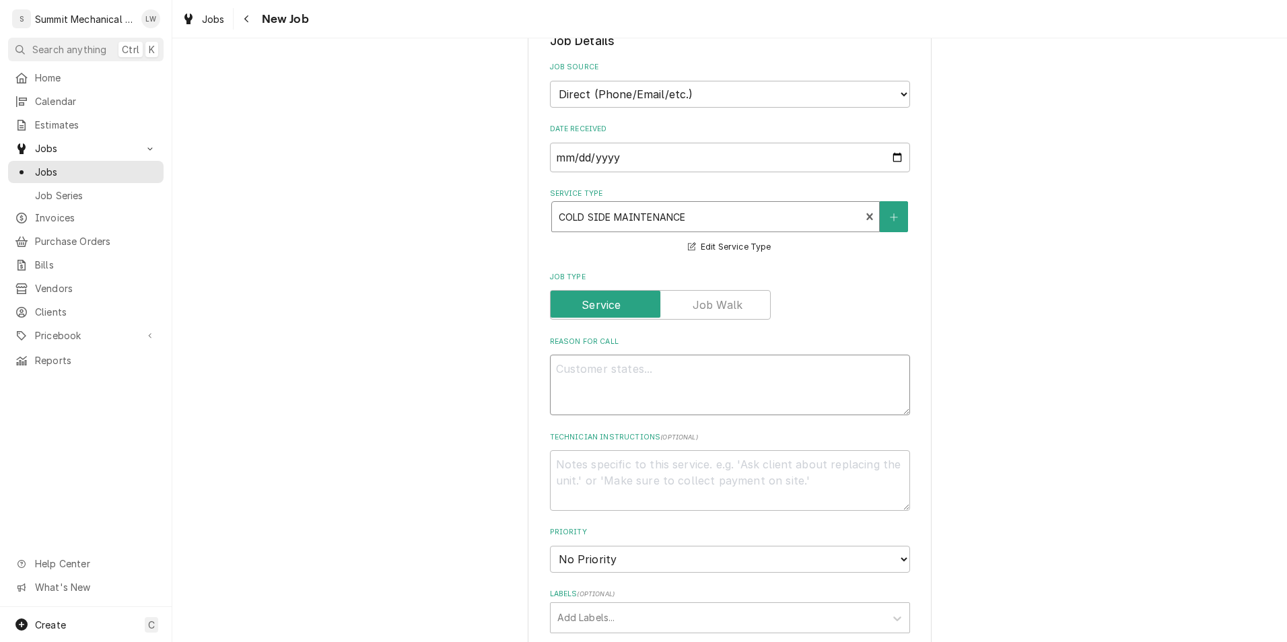
click at [673, 371] on textarea "Reason For Call" at bounding box center [730, 385] width 360 height 61
type textarea "x"
type textarea "G"
type textarea "x"
type textarea "Gab"
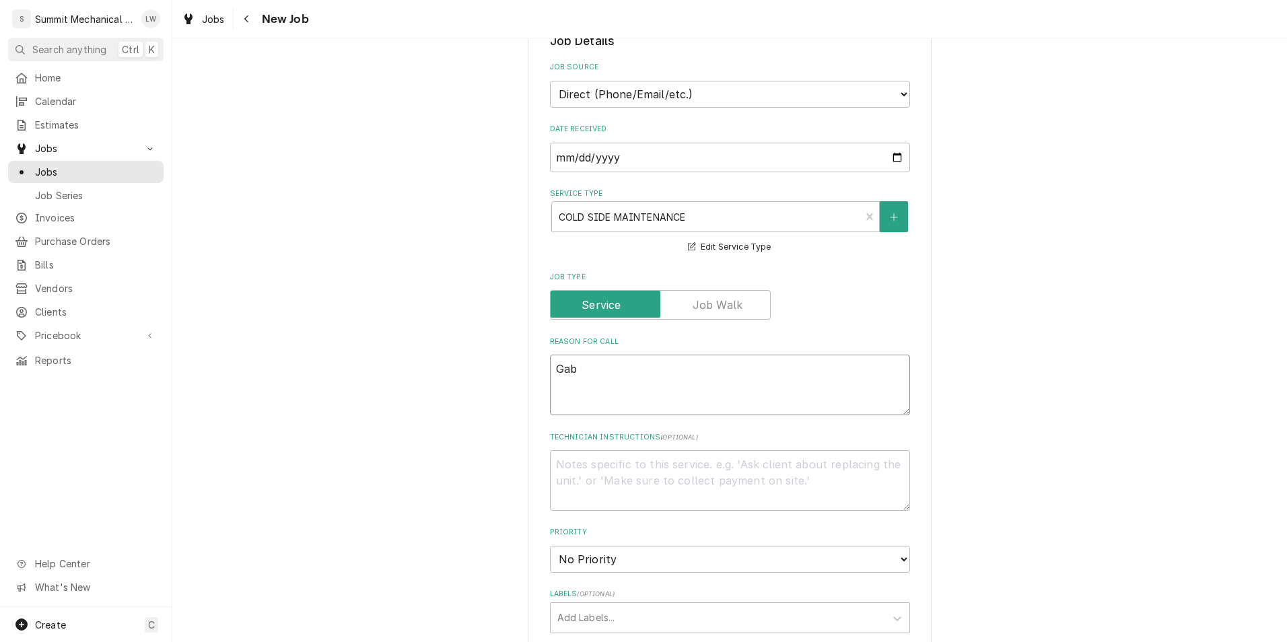
type textarea "x"
type textarea "Gabr"
type textarea "x"
type textarea "Gabri"
type textarea "x"
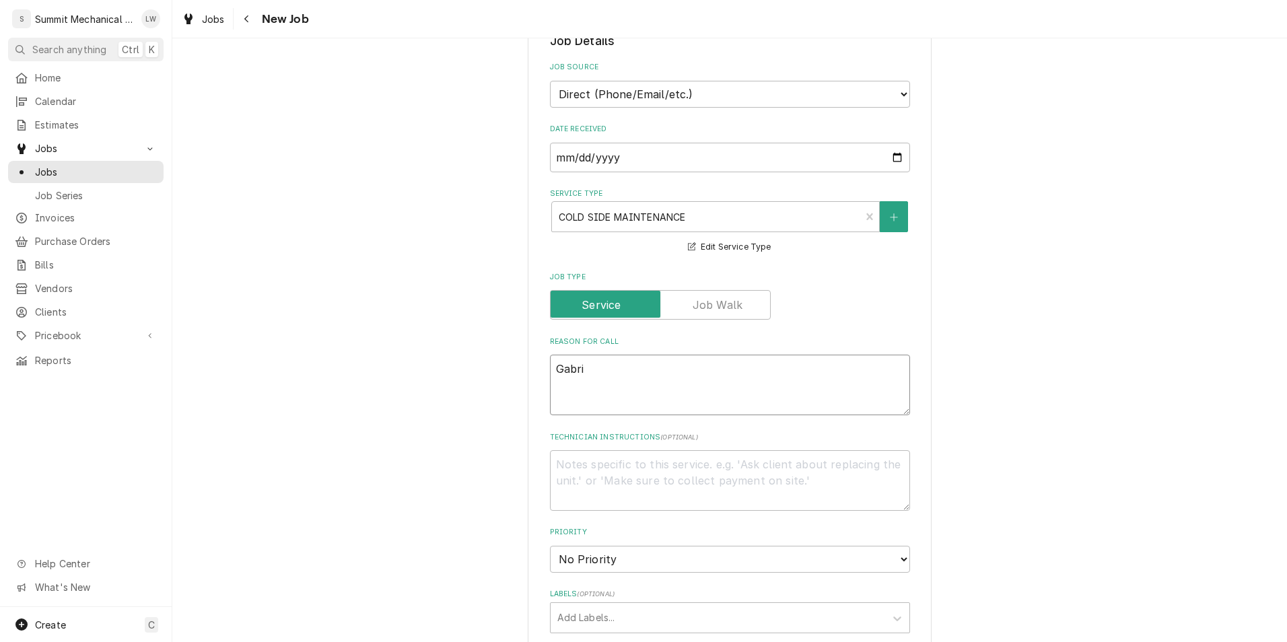
type textarea "Gabrie"
type textarea "x"
type textarea "Gabriel"
type textarea "x"
type textarea "Gabriell"
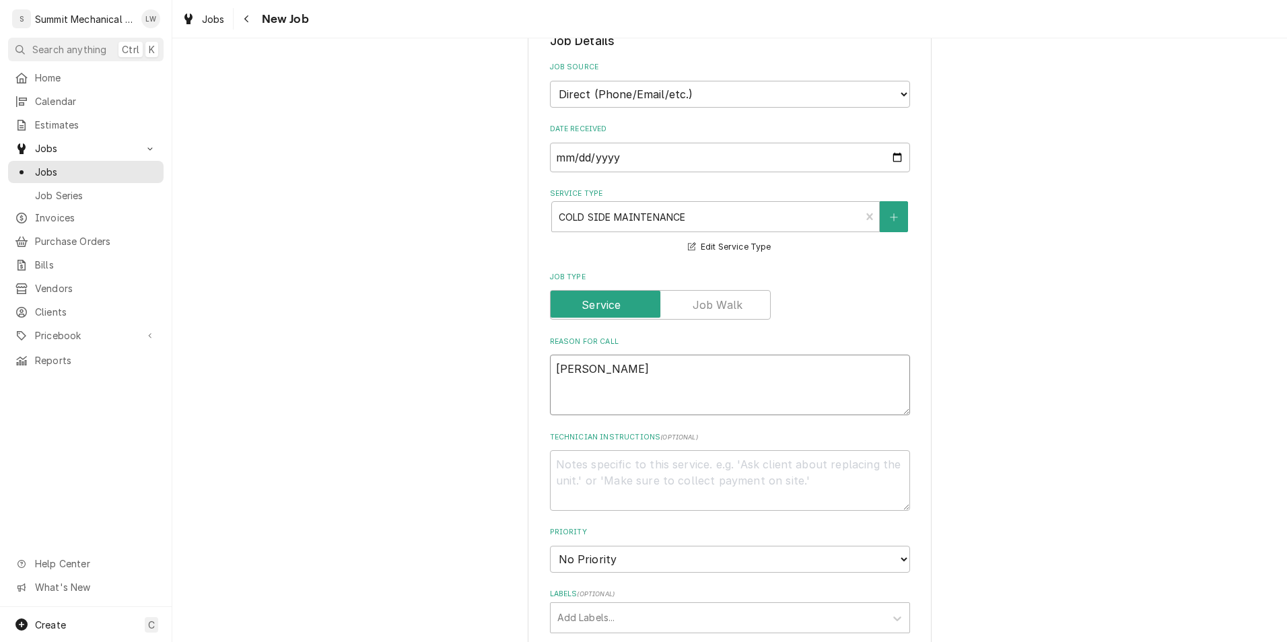
type textarea "x"
type textarea "Gabriella"
type textarea "x"
type textarea "Gabriella"
type textarea "x"
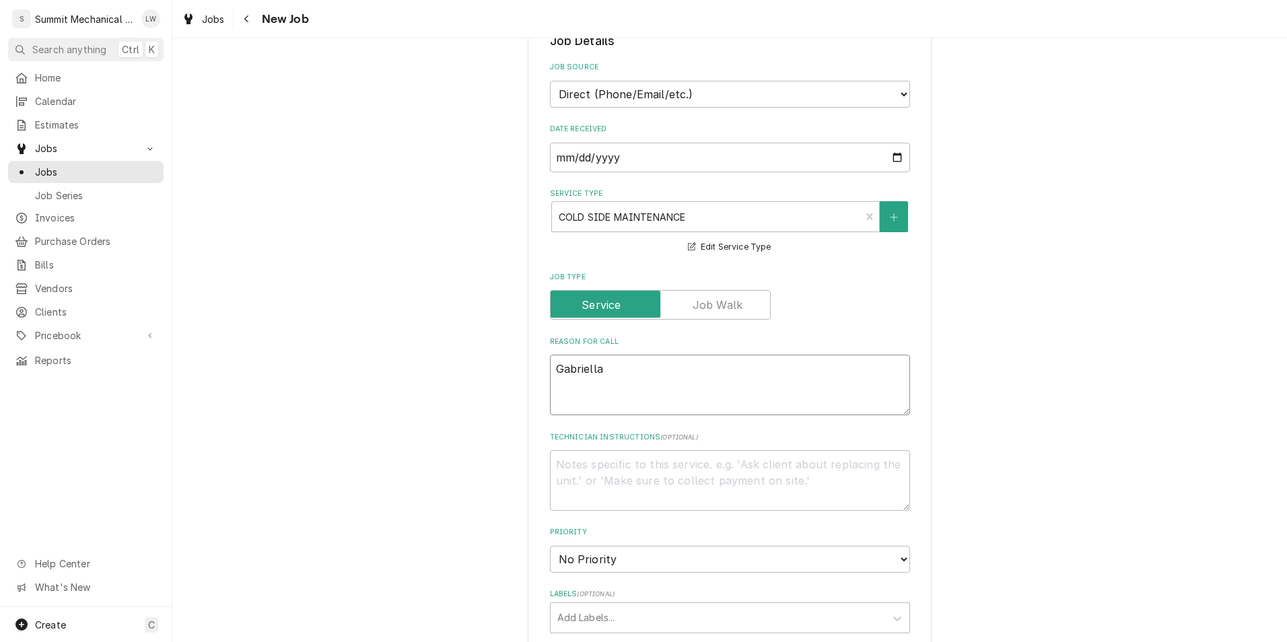
type textarea "Gabriella"
type textarea "x"
type textarea "Gabriella c"
type textarea "x"
type textarea "Gabriella ca"
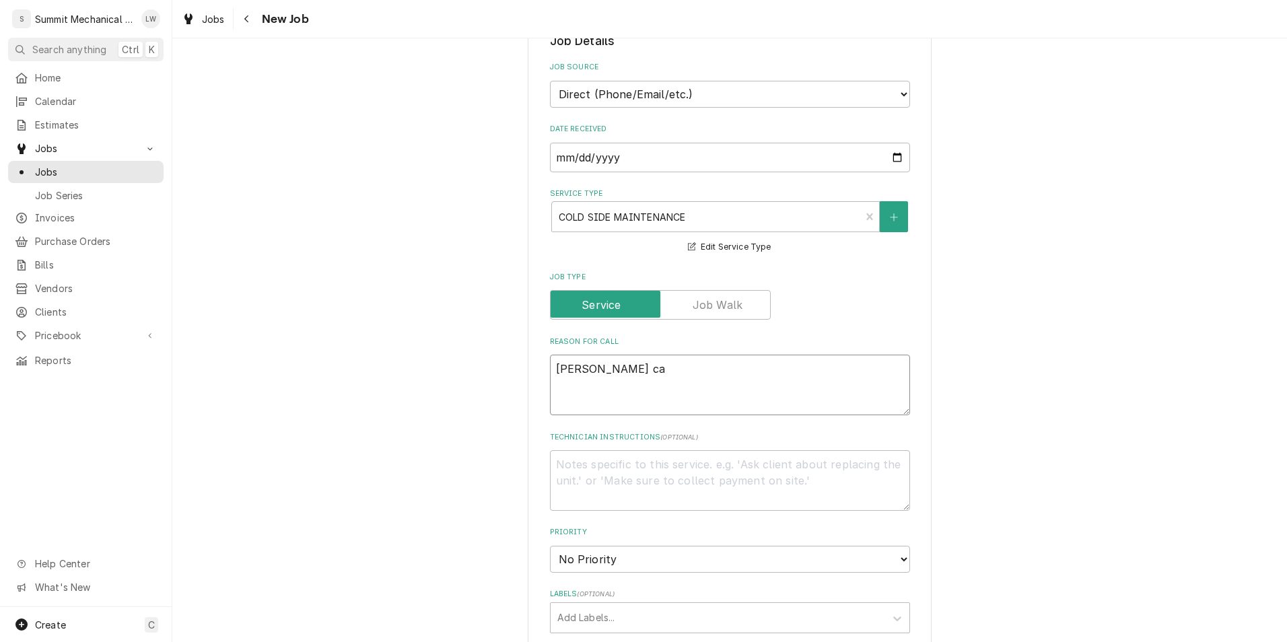
type textarea "x"
type textarea "Gabriella cal"
type textarea "x"
type textarea "Gabriella calle"
type textarea "x"
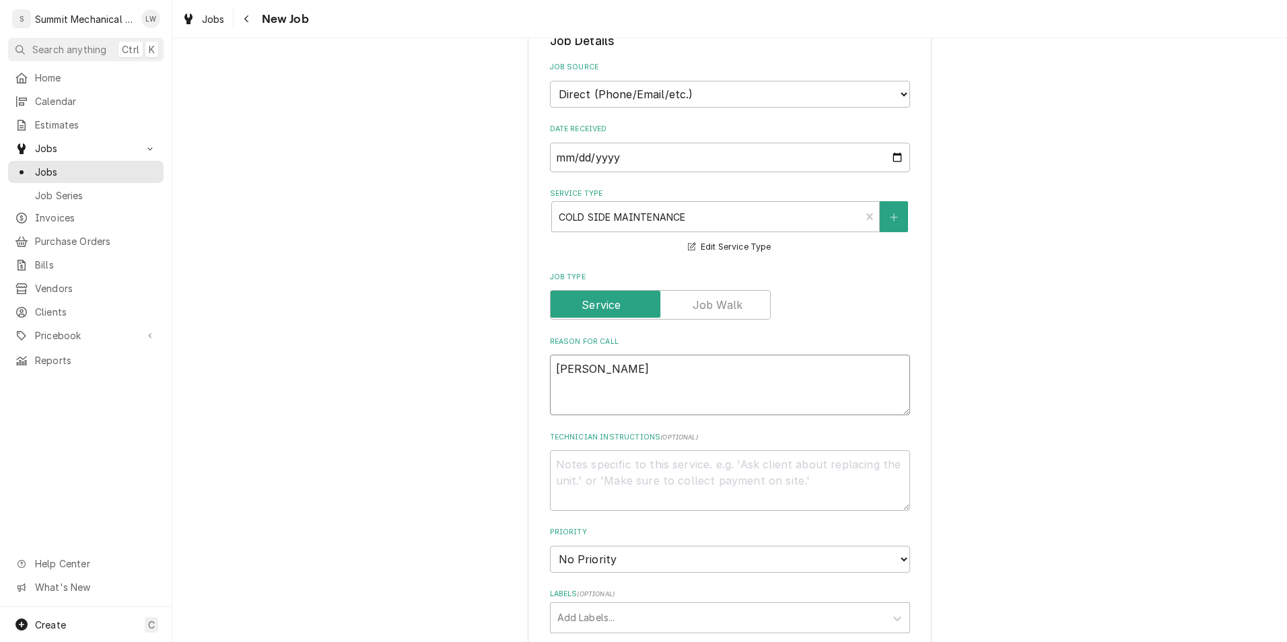
type textarea "Gabriella called"
type textarea "x"
type textarea "Gabriella called"
type textarea "x"
type textarea "Gabriella called"
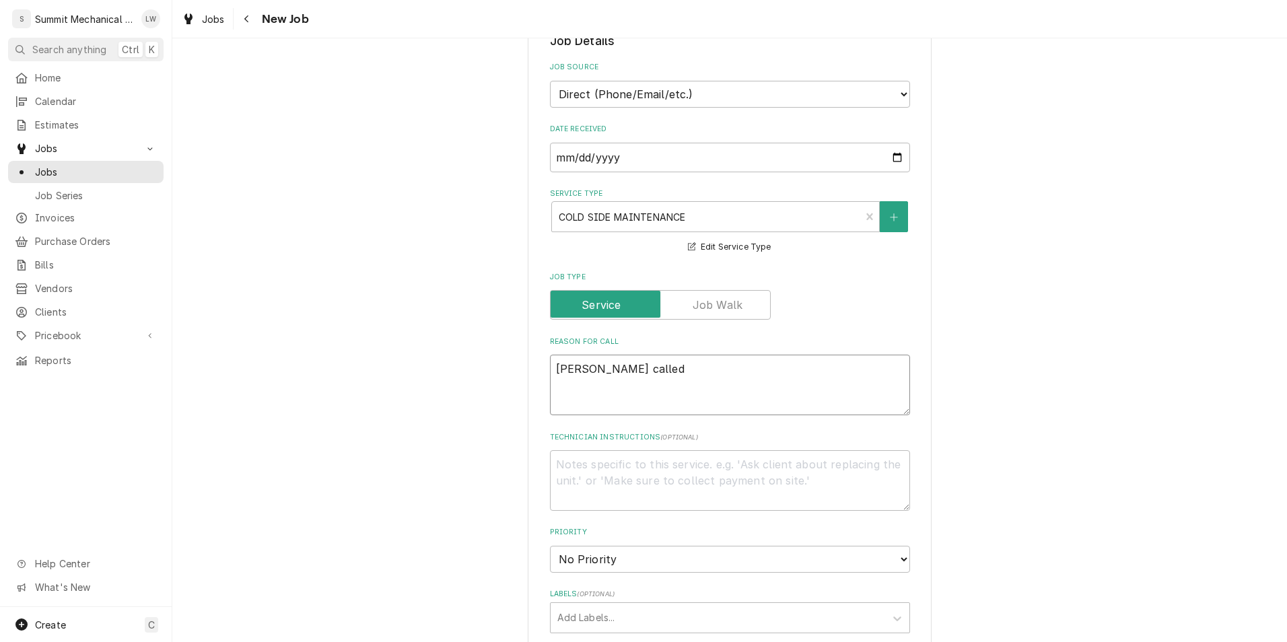
type textarea "x"
type textarea "Gabriella called-"
type textarea "x"
type textarea "Gabriella called- c"
type textarea "x"
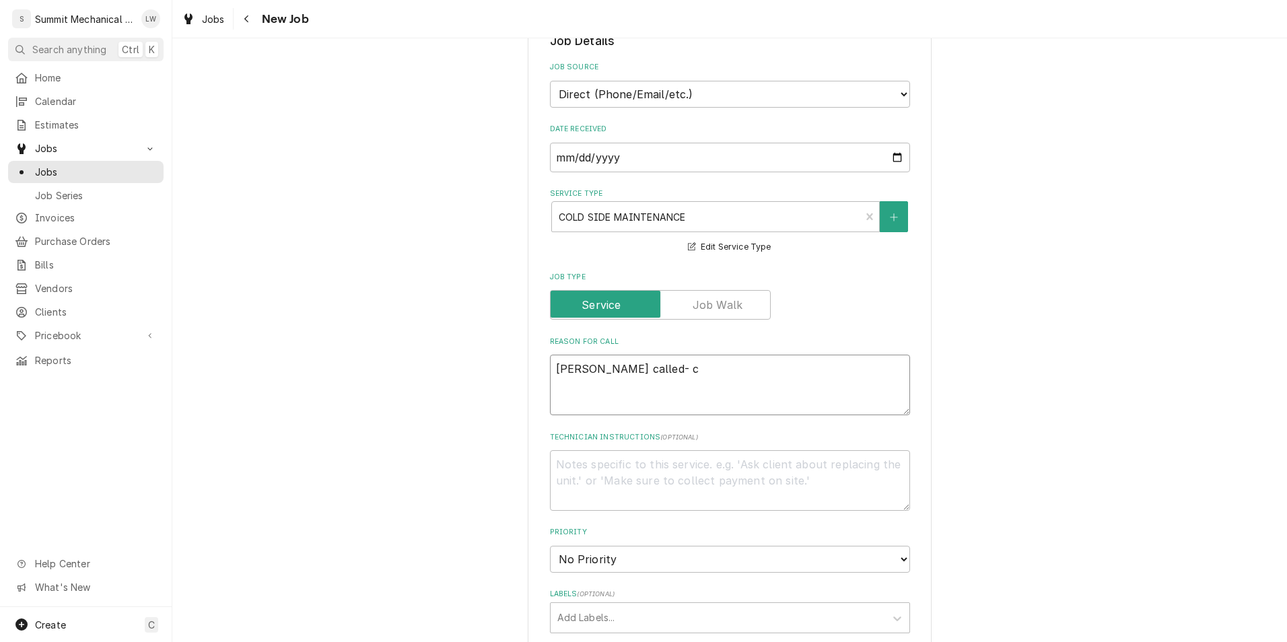
type textarea "Gabriella called-"
type textarea "x"
type textarea "Gabriella called-"
type textarea "x"
type textarea "Gabriella called- c"
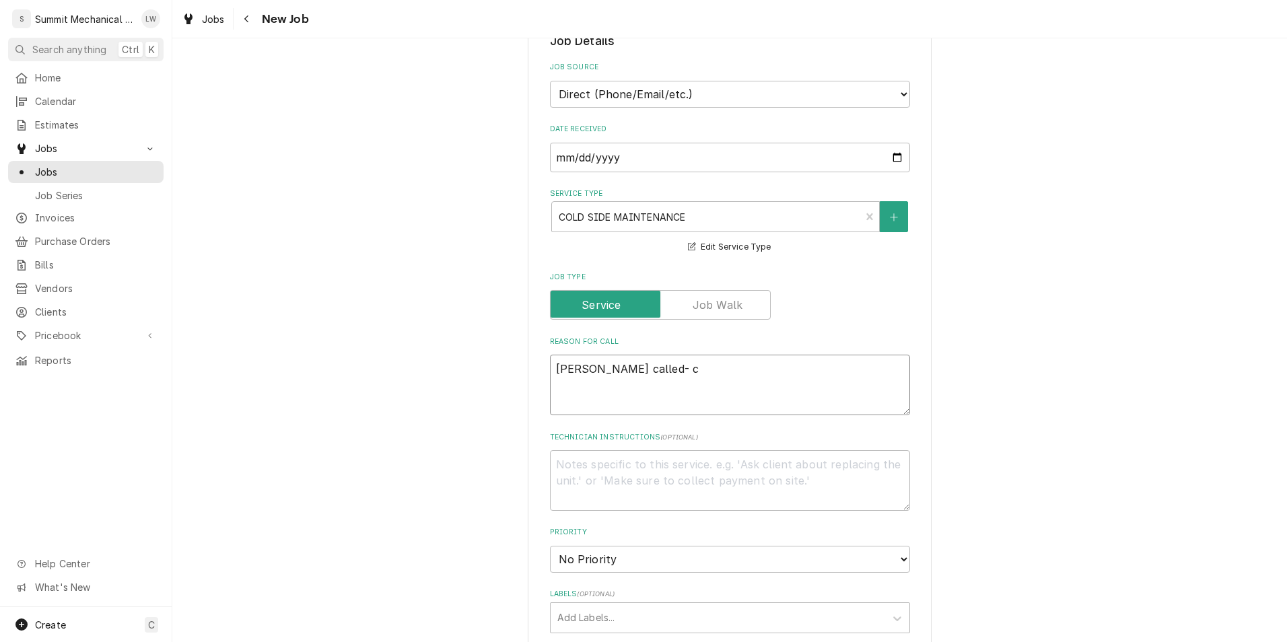
type textarea "x"
type textarea "Gabriella called- co"
type textarea "x"
type textarea "Gabriella called- coo"
type textarea "x"
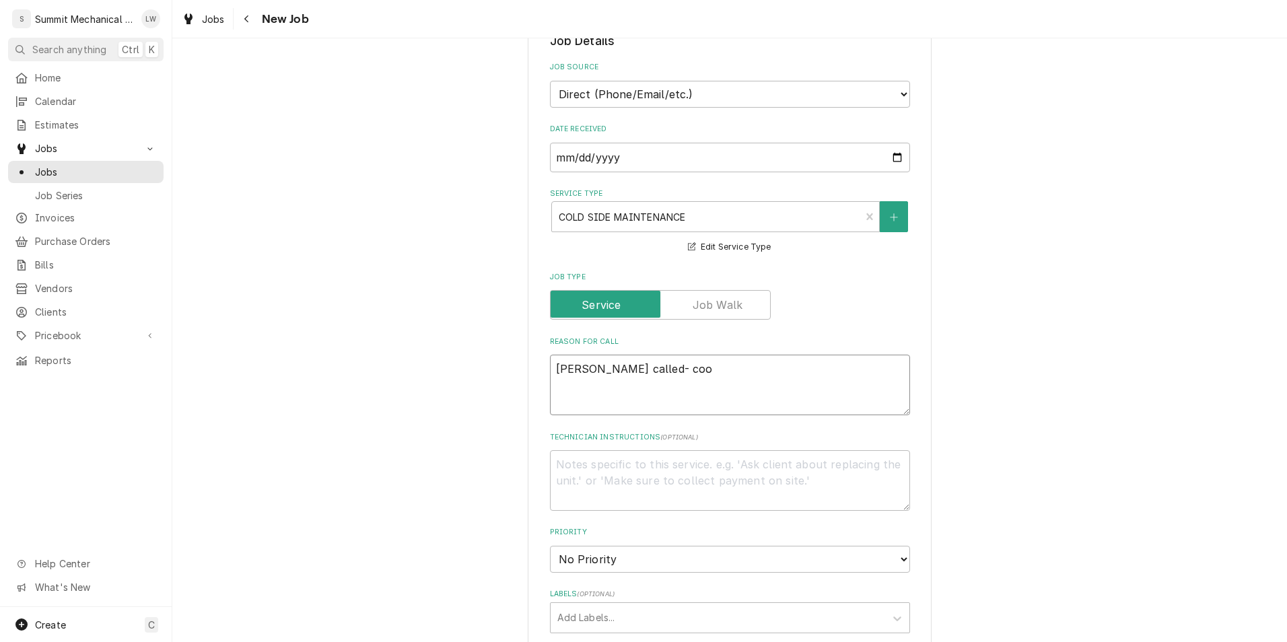
type textarea "Gabriella called- cool"
type textarea "x"
type textarea "Gabriella called- coole"
type textarea "x"
type textarea "Gabriella called- cooler"
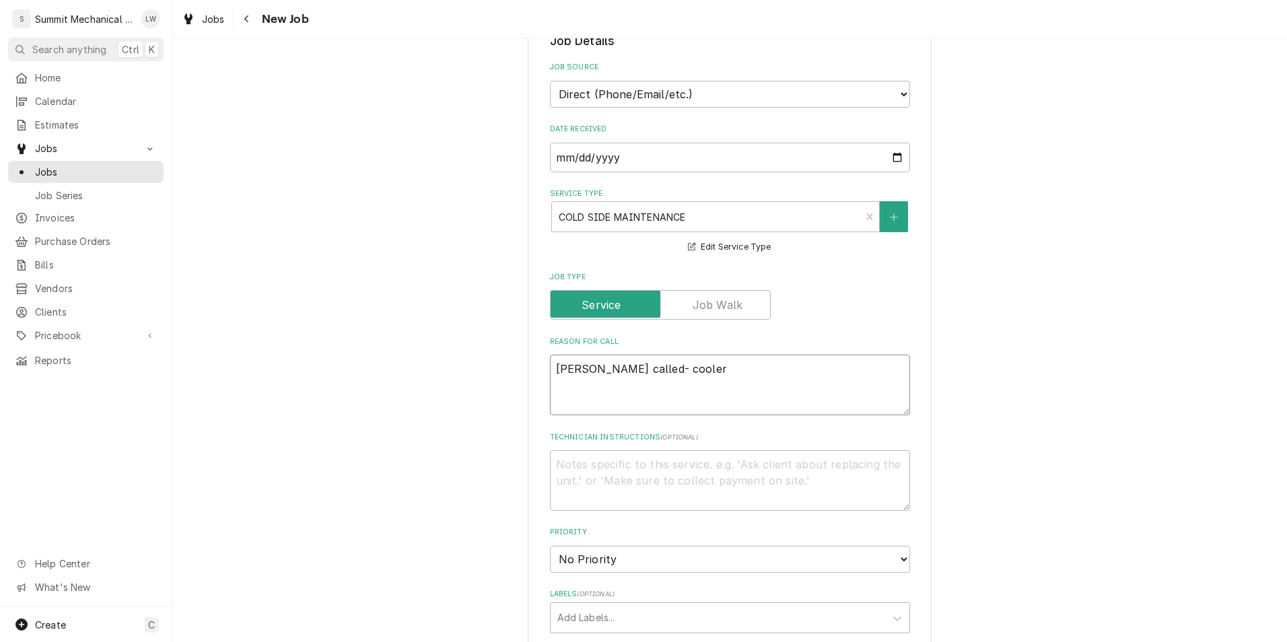
type textarea "x"
type textarea "Gabriella called- cooler"
type textarea "x"
type textarea "Gabriella called- coolers"
type textarea "x"
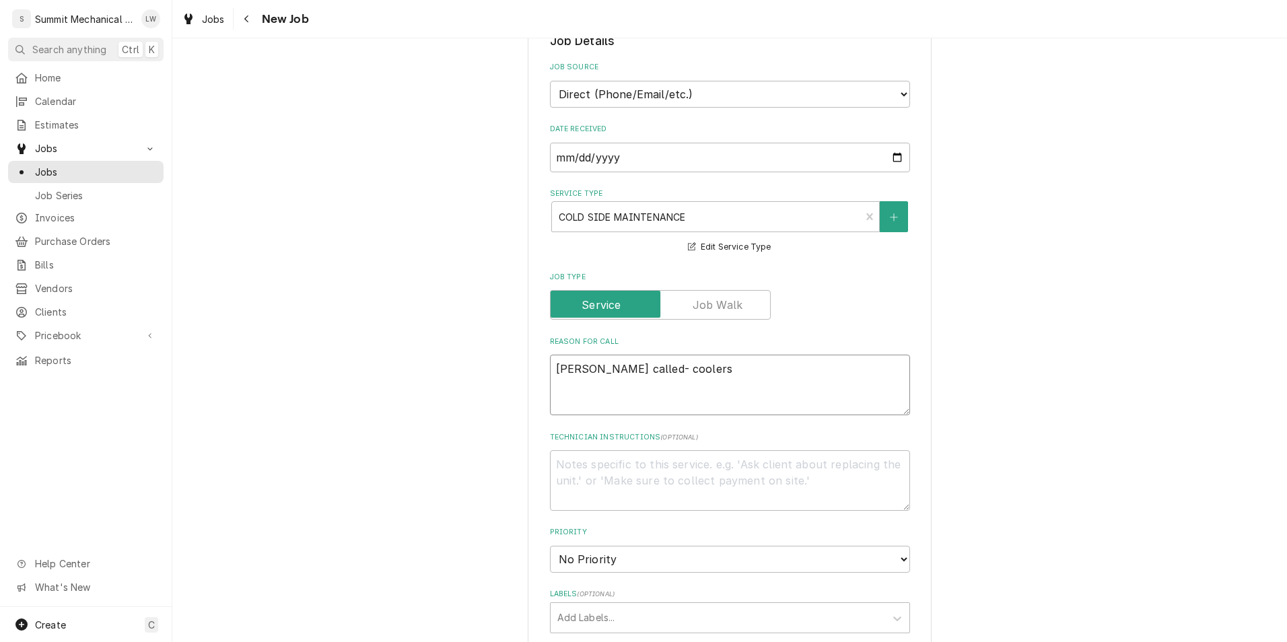
type textarea "Gabriella called- coolers"
type textarea "x"
type textarea "Gabriella called- coolers on"
type textarea "x"
type textarea "Gabriella called- coolers on fro"
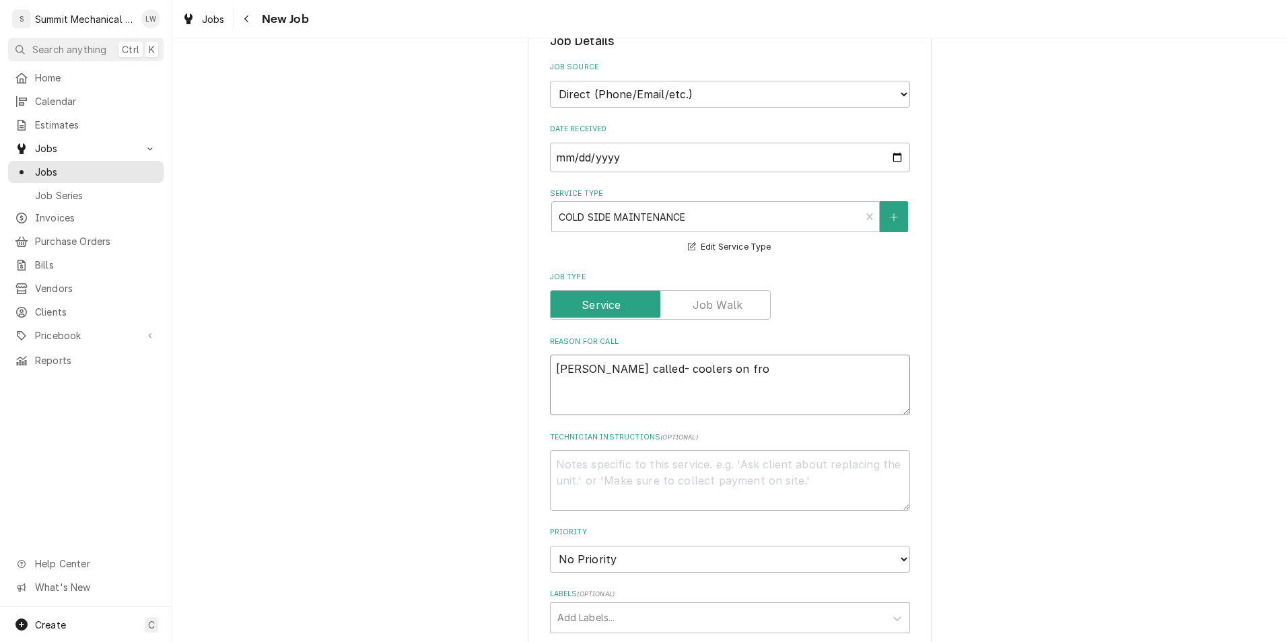
type textarea "x"
type textarea "Gabriella called- coolers on fron"
type textarea "x"
type textarea "Gabriella called- coolers on front"
type textarea "x"
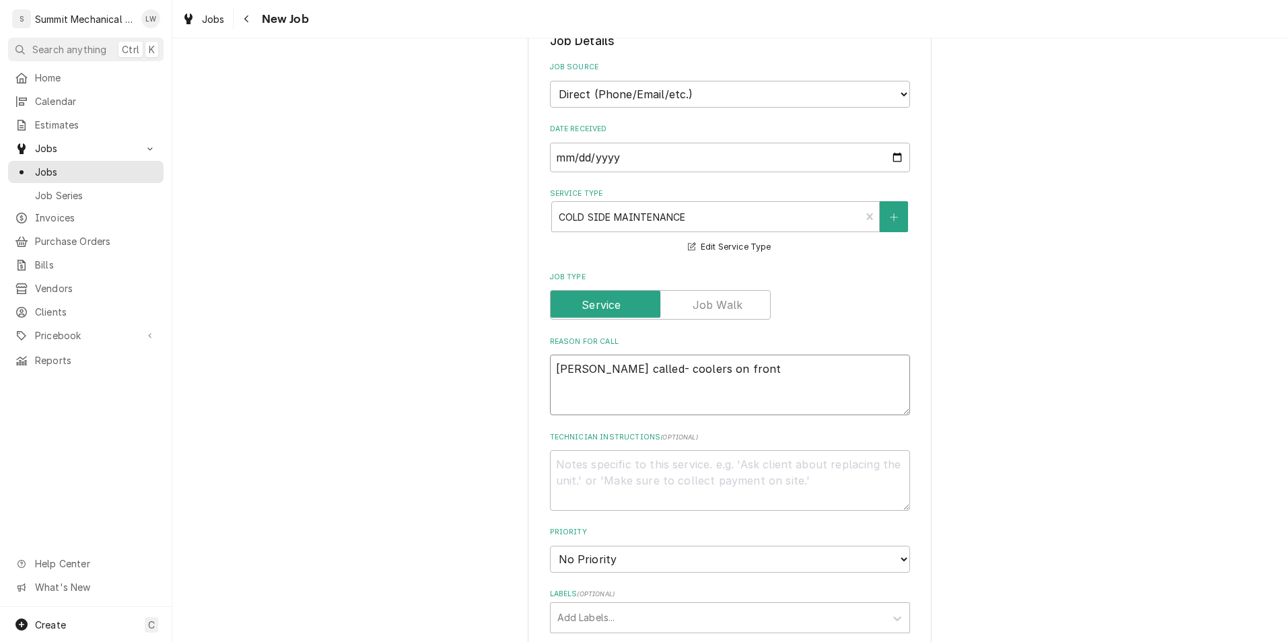
type textarea "Gabriella called- coolers on front"
type textarea "x"
type textarea "Gabriella called- coolers on front l"
type textarea "x"
type textarea "Gabriella called- coolers on front li"
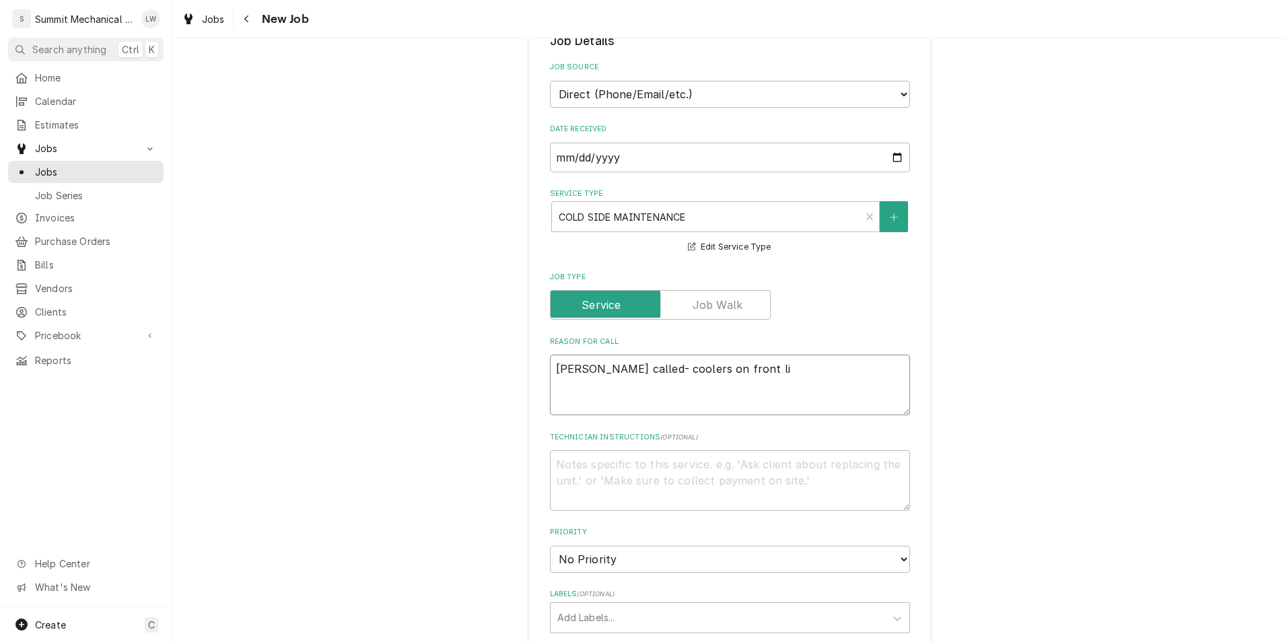
type textarea "x"
type textarea "Gabriella called- coolers on front lin"
type textarea "x"
type textarea "Gabriella called- coolers on front line"
type textarea "x"
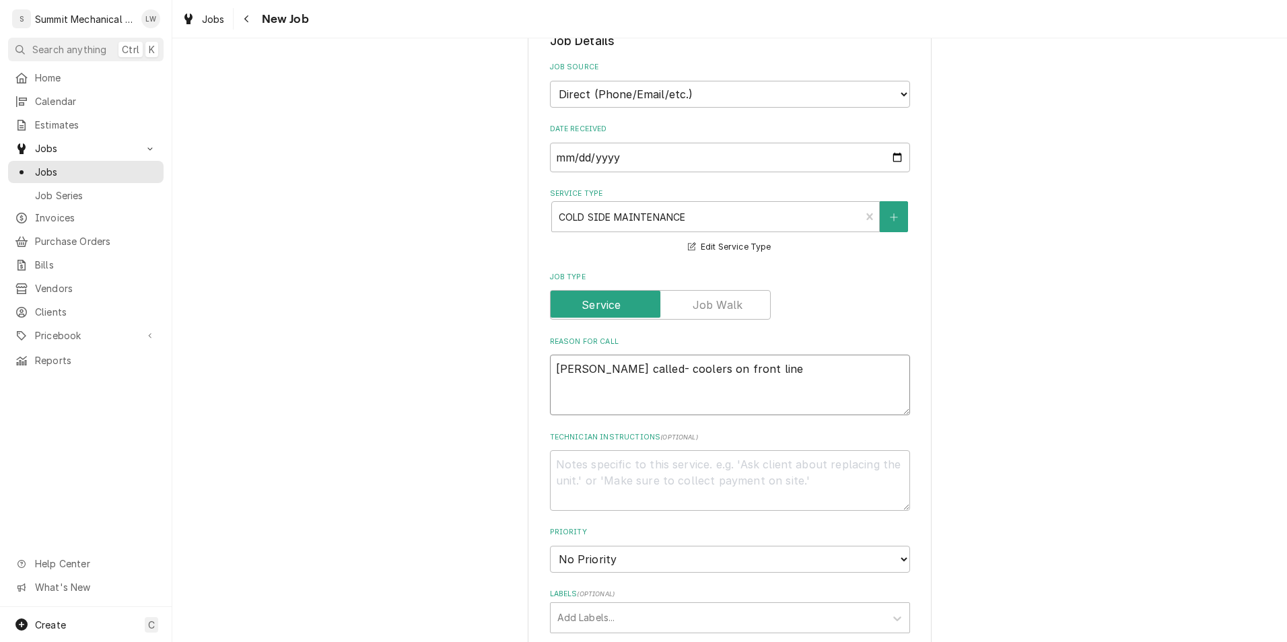
type textarea "Gabriella called- coolers on front line"
type textarea "x"
type textarea "Gabriella called- coolers on front line ne"
type textarea "x"
type textarea "Gabriella called- coolers on front line nee"
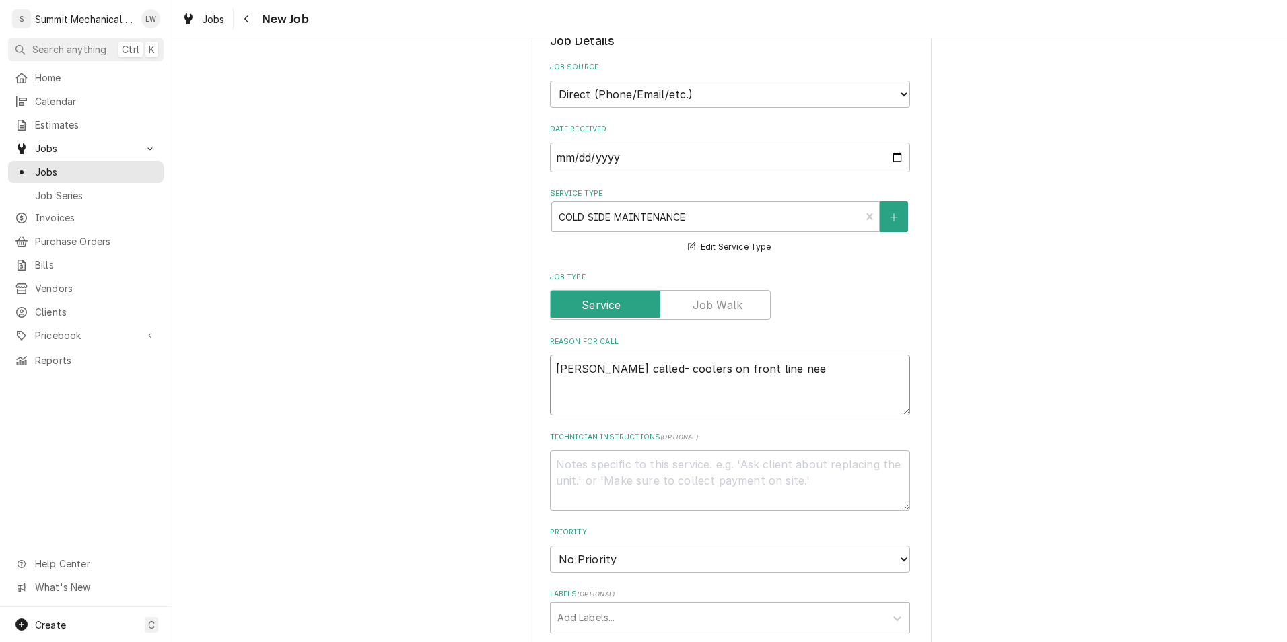
type textarea "x"
type textarea "Gabriella called- coolers on front line need"
type textarea "x"
type textarea "Gabriella called- coolers on front line need"
type textarea "x"
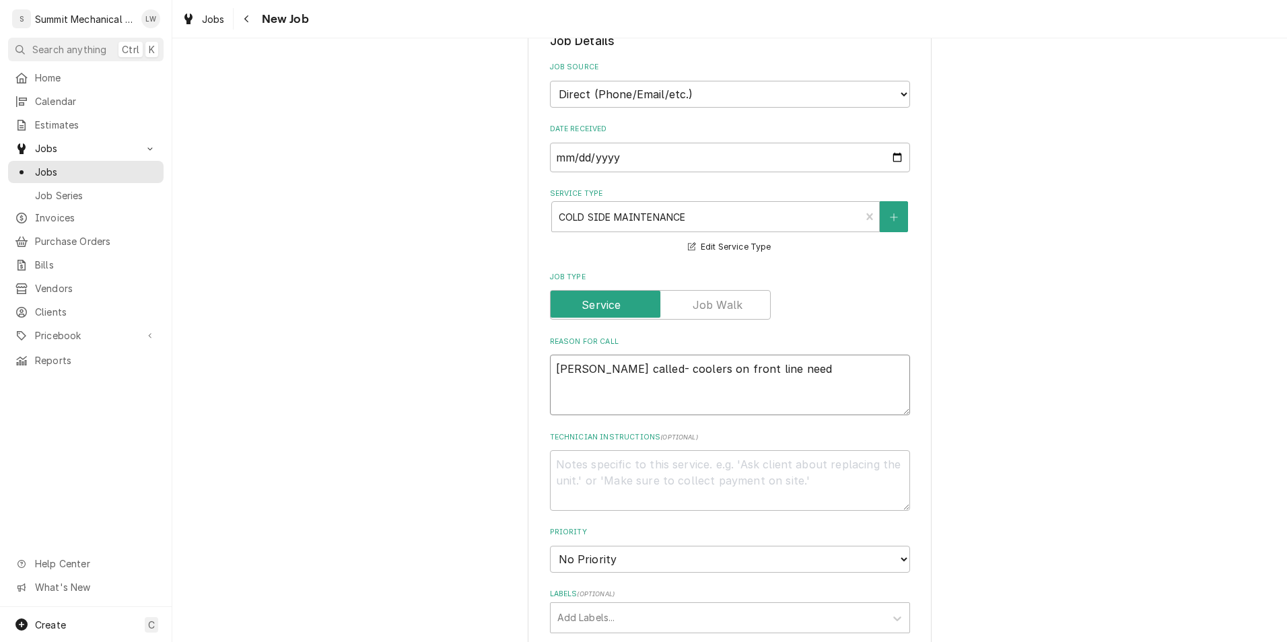
type textarea "Gabriella called- coolers on front line need m"
type textarea "x"
type textarea "Gabriella called- coolers on front line need ma"
type textarea "x"
type textarea "Gabriella called- coolers on front line need mai"
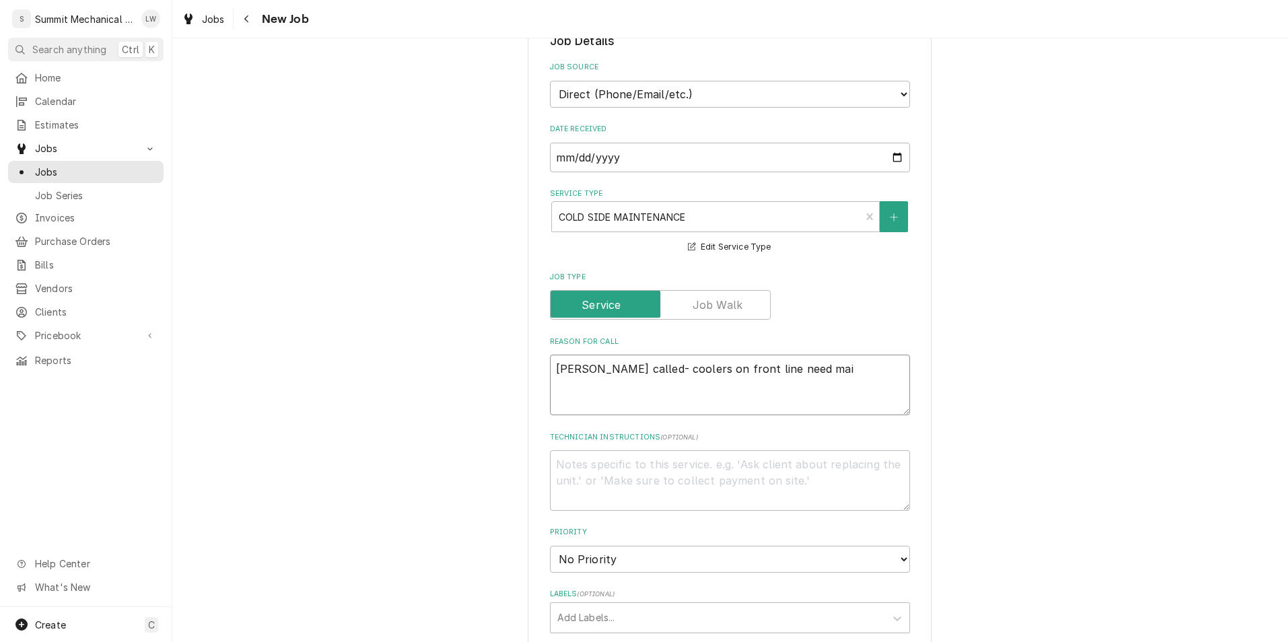
type textarea "x"
type textarea "Gabriella called- coolers on front line need maint"
type textarea "x"
type textarea "Gabriella called- coolers on front line need mainte"
type textarea "x"
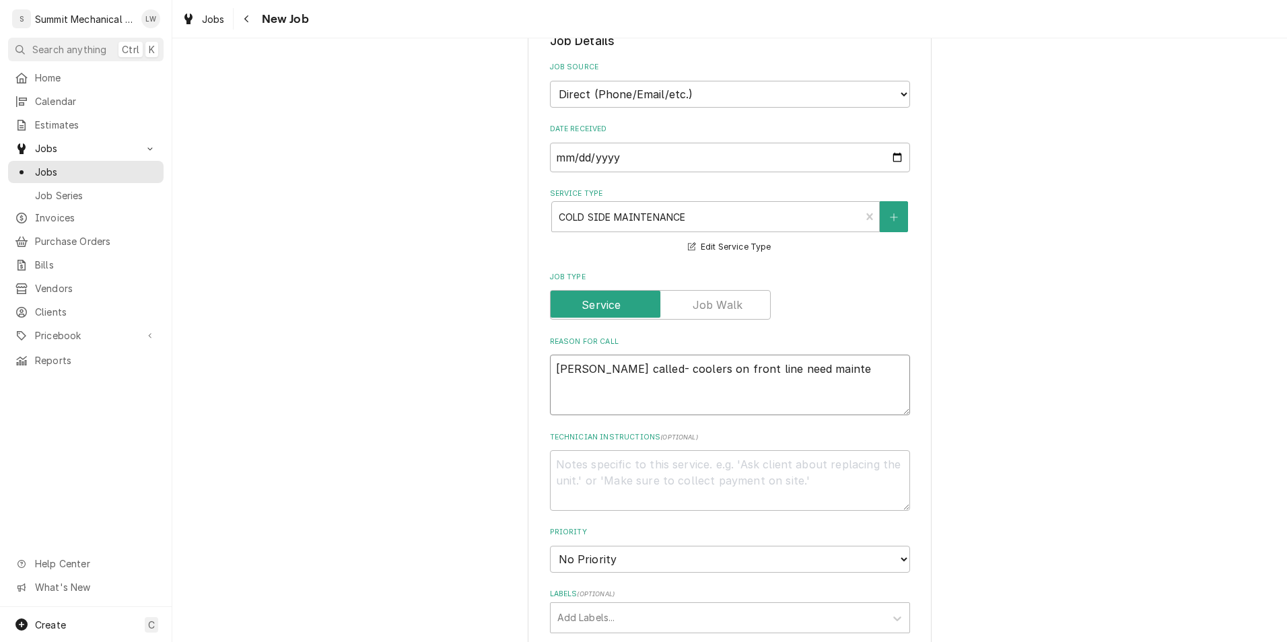
type textarea "Gabriella called- coolers on front line need mainten"
type textarea "x"
type textarea "Gabriella called- coolers on front line need maintenan"
type textarea "x"
type textarea "Gabriella called- coolers on front line need maintenanc"
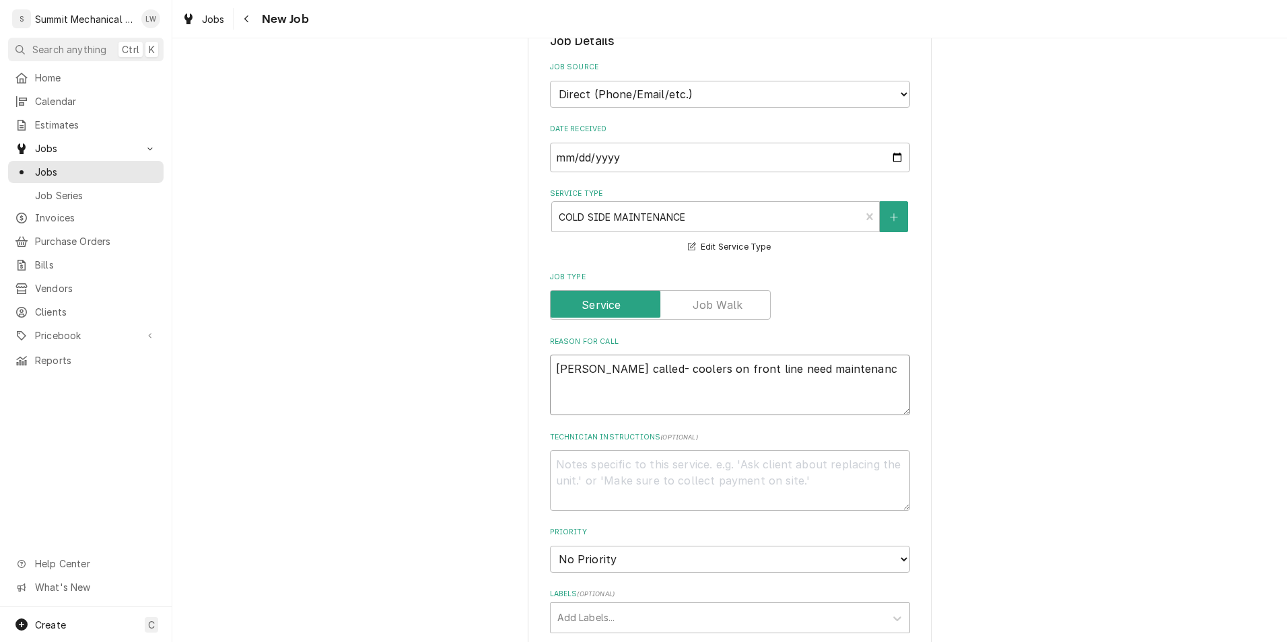
type textarea "x"
type textarea "Gabriella called- coolers on front line need maintenance"
type textarea "x"
type textarea "Gabriella called- coolers on front line need maintenance"
type textarea "x"
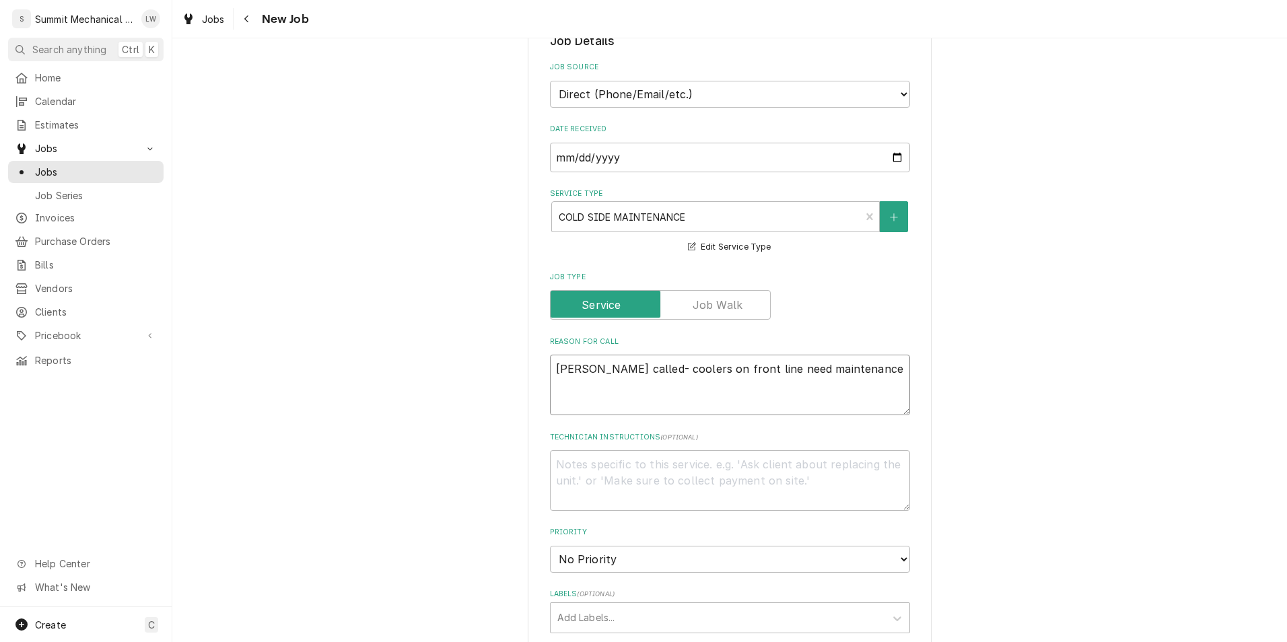
type textarea "Gabriella called- coolers on front line need maintenance"
type textarea "x"
type textarea "Gabriella called- coolers on front line need maintenance."
type textarea "x"
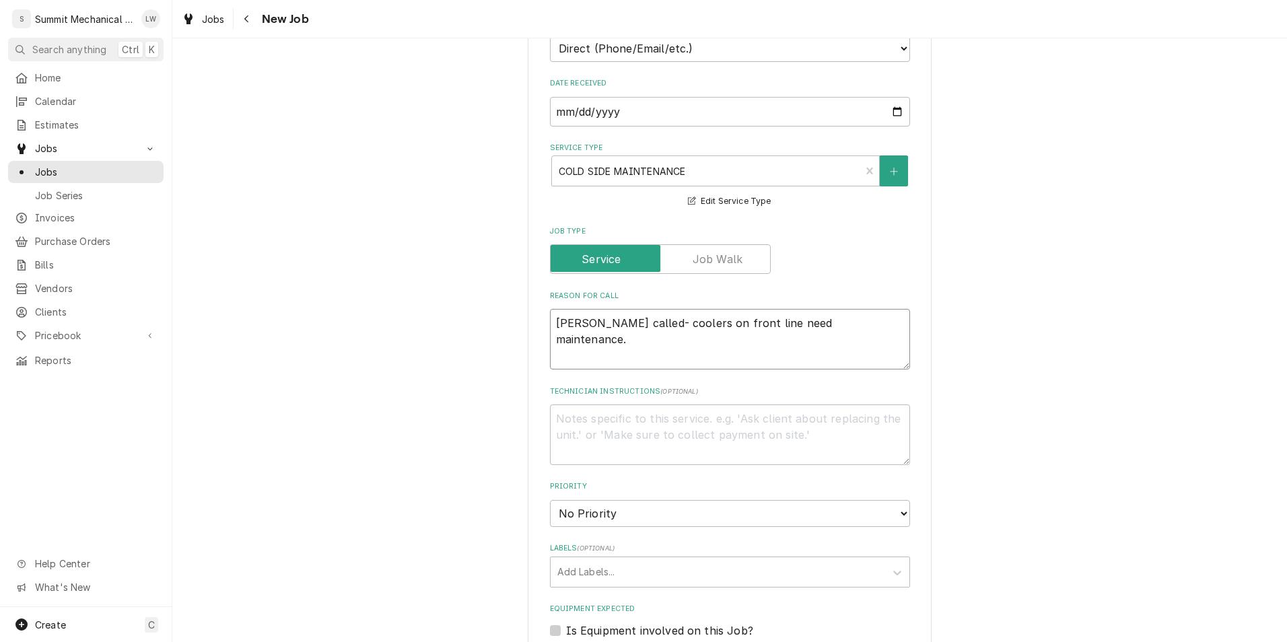
scroll to position [337, 0]
type textarea "Gabriella called- coolers on front line need maintenance."
click at [705, 436] on textarea "Technician Instructions ( optional )" at bounding box center [730, 433] width 360 height 61
type textarea "x"
type textarea "A"
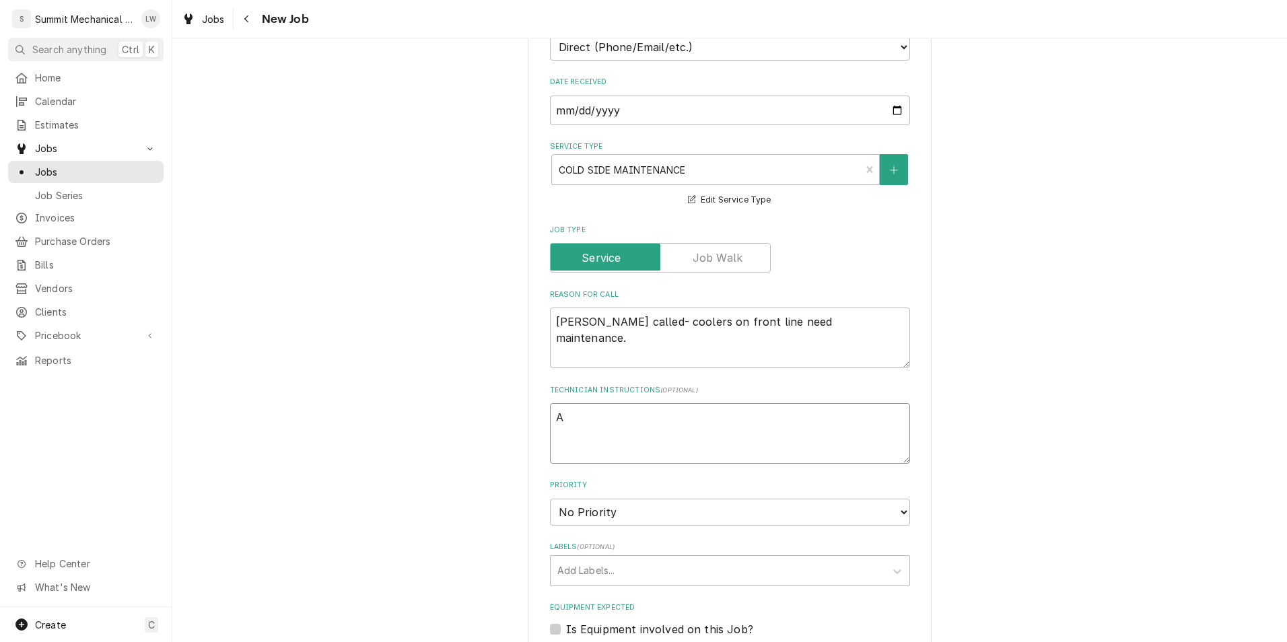
type textarea "x"
type textarea "As"
type textarea "x"
type textarea "Asso"
type textarea "x"
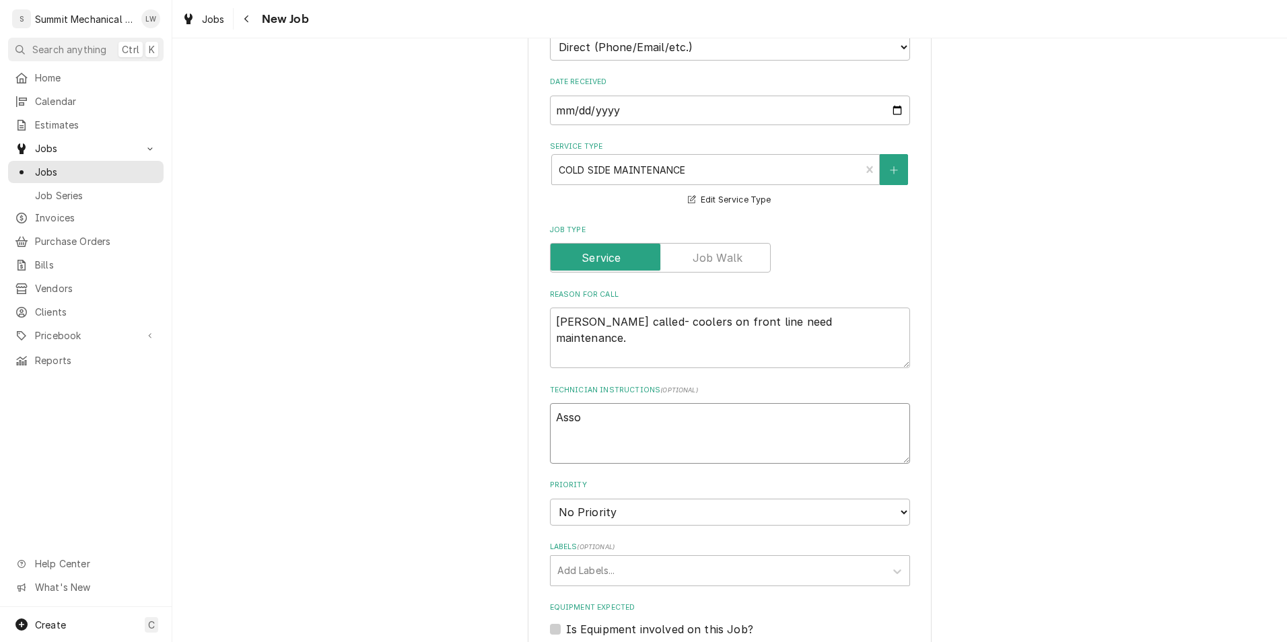
type textarea "Ass"
type textarea "x"
type textarea "As"
type textarea "x"
type textarea "A"
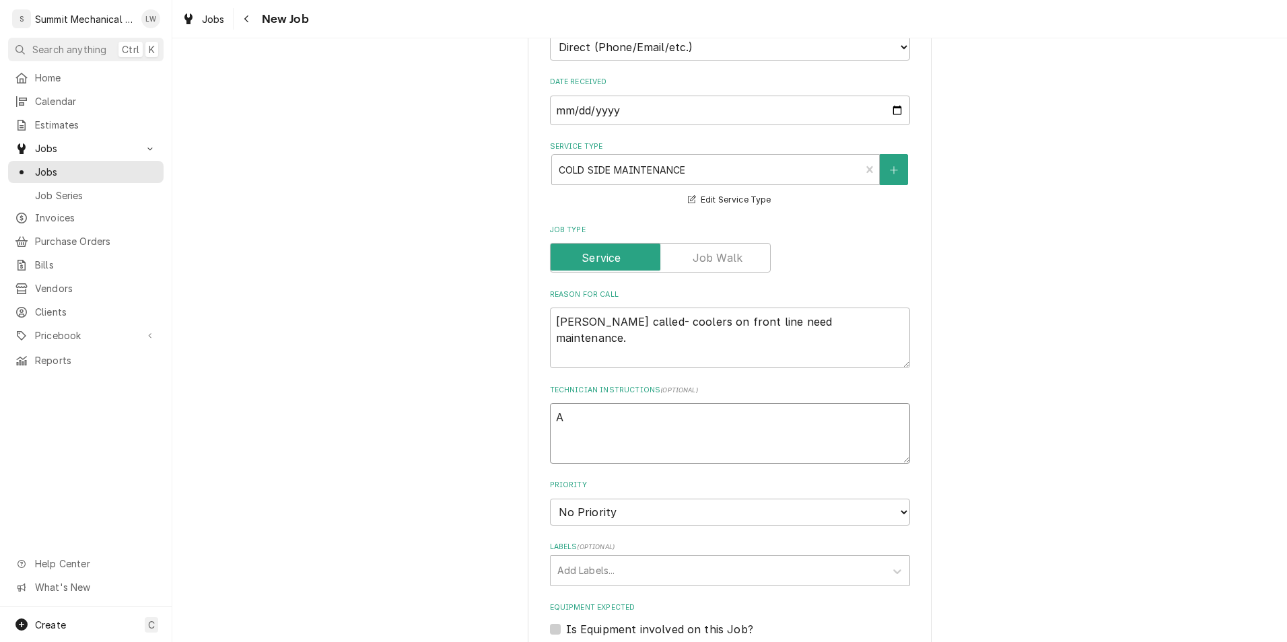
type textarea "x"
type textarea "S"
type textarea "x"
type textarea "St"
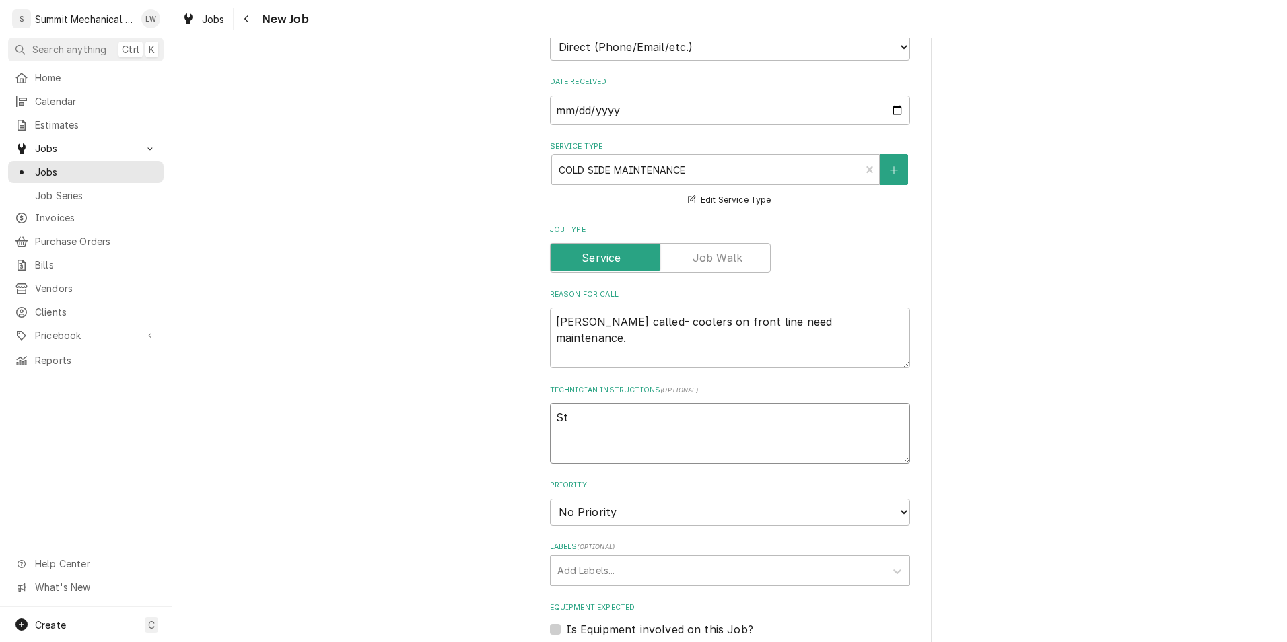
type textarea "x"
type textarea "Sto"
type textarea "x"
type textarea "Stor"
type textarea "x"
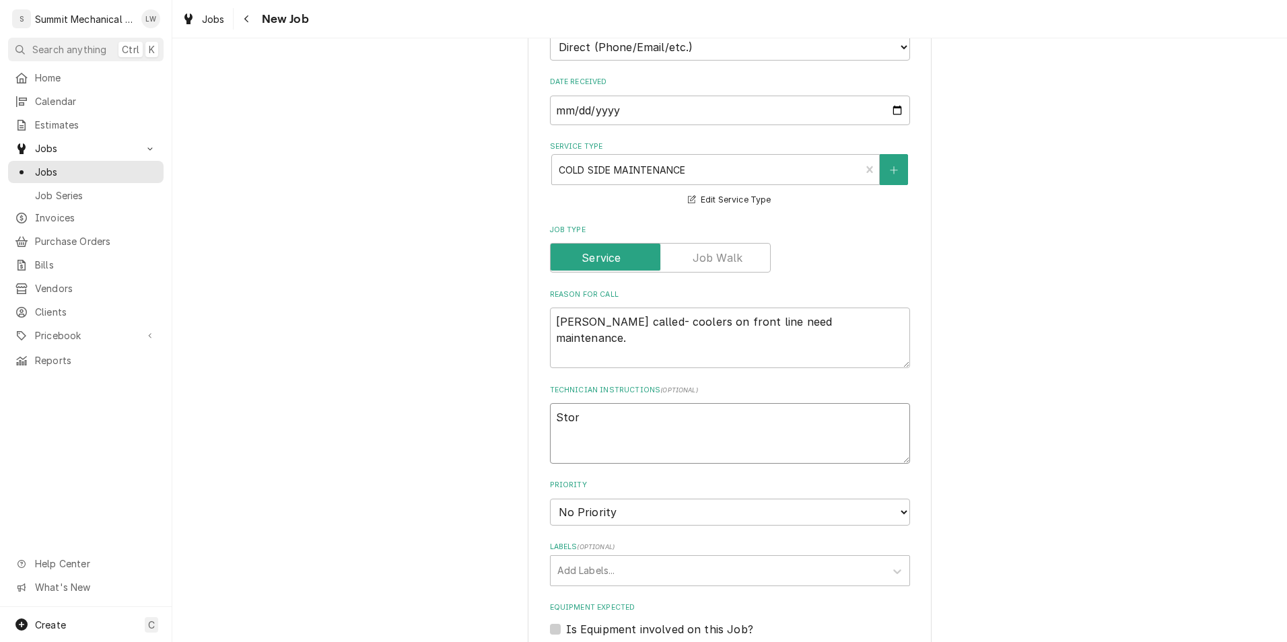
type textarea "Store"
type textarea "x"
type textarea "Store"
type textarea "x"
type textarea "Store a"
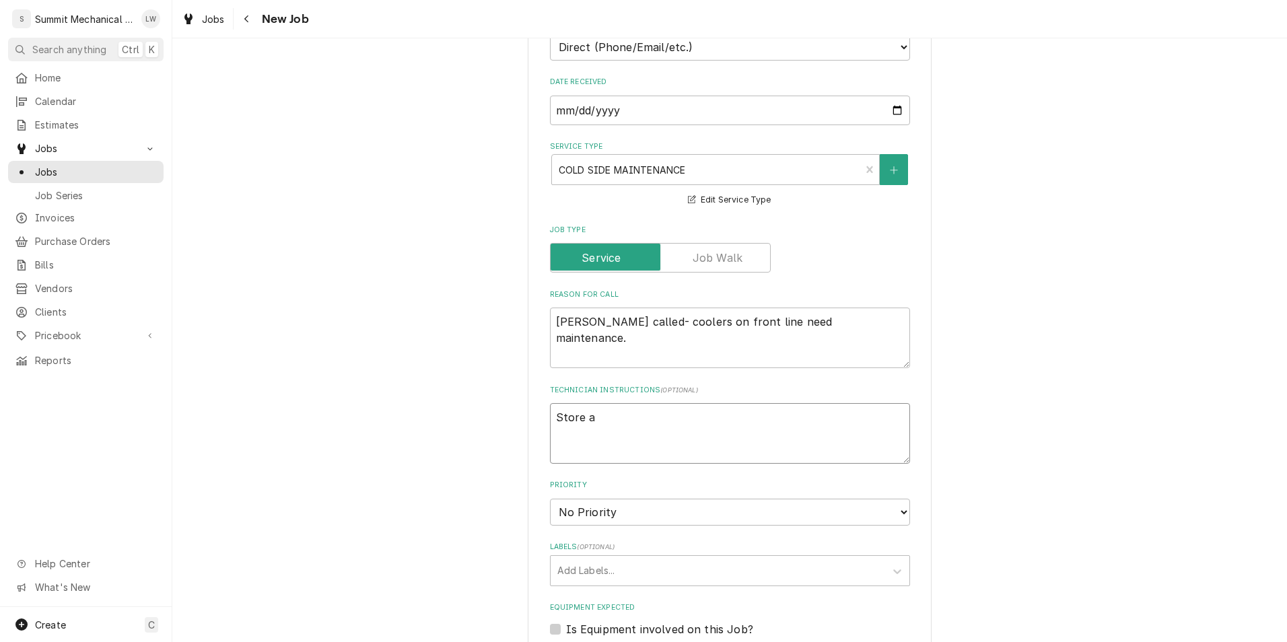
type textarea "x"
type textarea "Store as"
type textarea "x"
type textarea "Store ass"
type textarea "x"
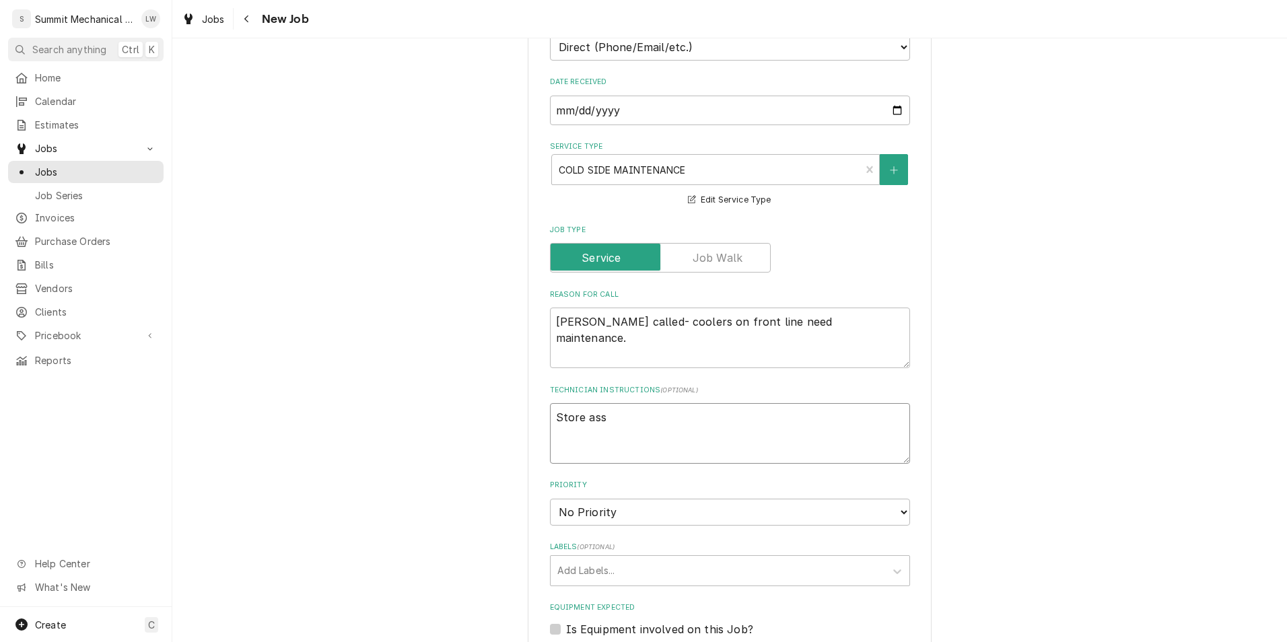
type textarea "Store asso"
type textarea "x"
type textarea "Store assoc"
type textarea "x"
type textarea "Store associ"
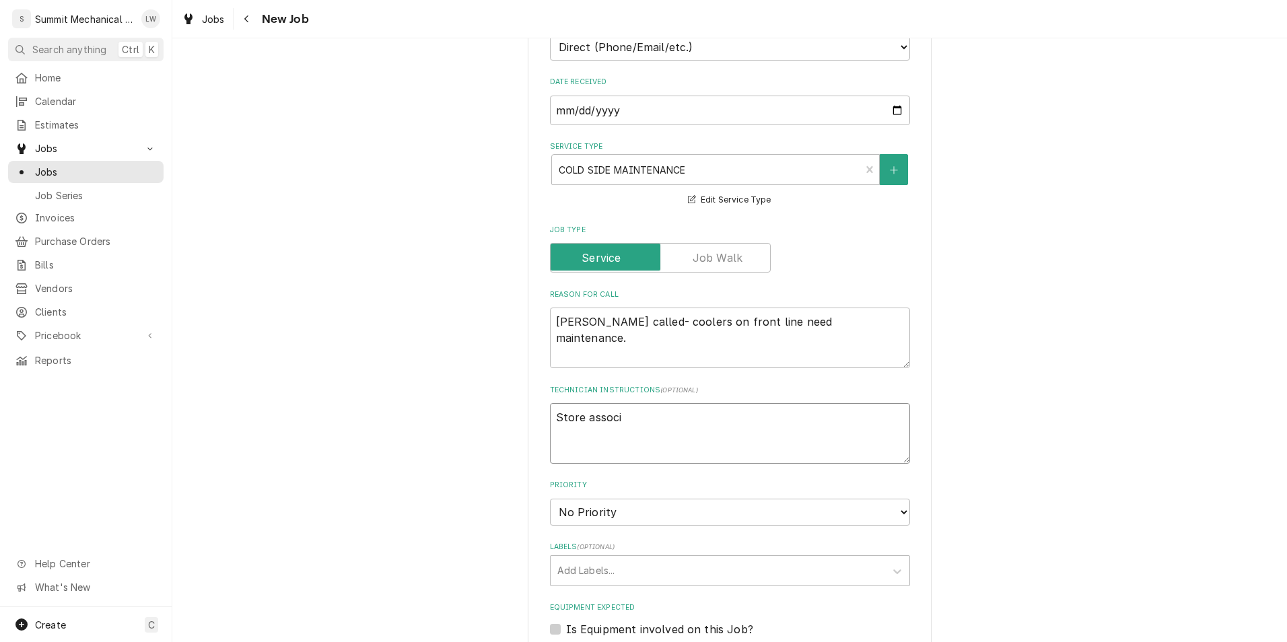
type textarea "x"
type textarea "Store associat"
type textarea "x"
type textarea "Store associate"
type textarea "x"
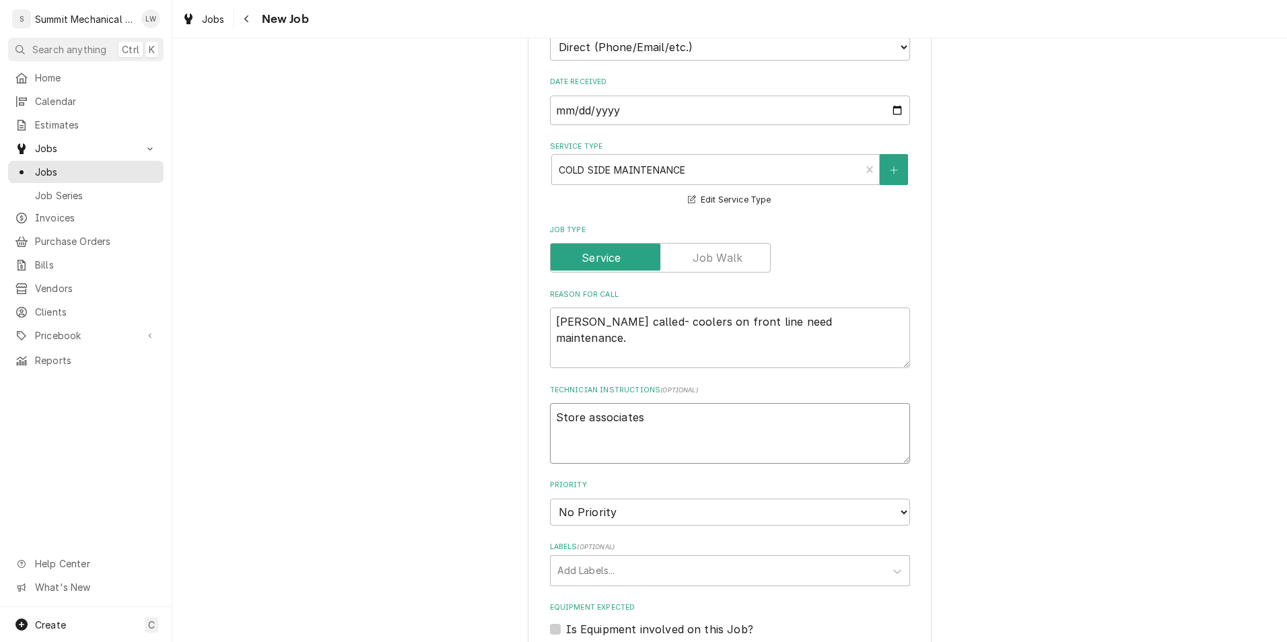
type textarea "Store associates"
type textarea "x"
type textarea "Store associates w"
type textarea "x"
type textarea "Store associates wi"
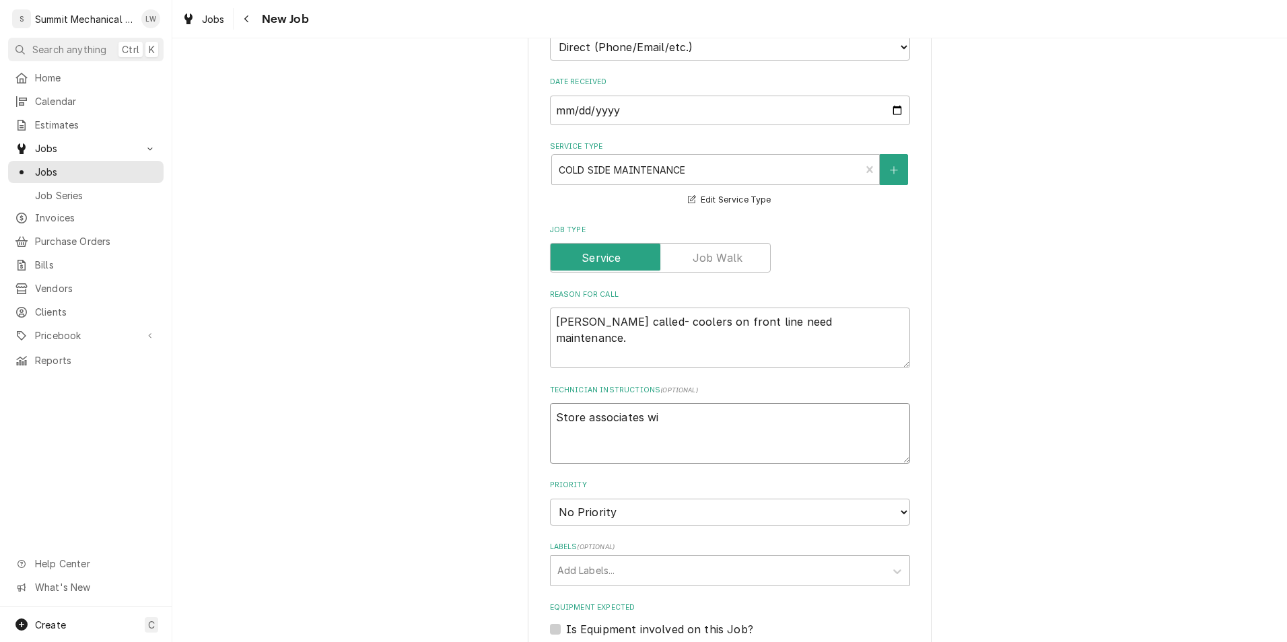
type textarea "x"
type textarea "Store associates wil"
type textarea "x"
type textarea "Store associates will"
type textarea "x"
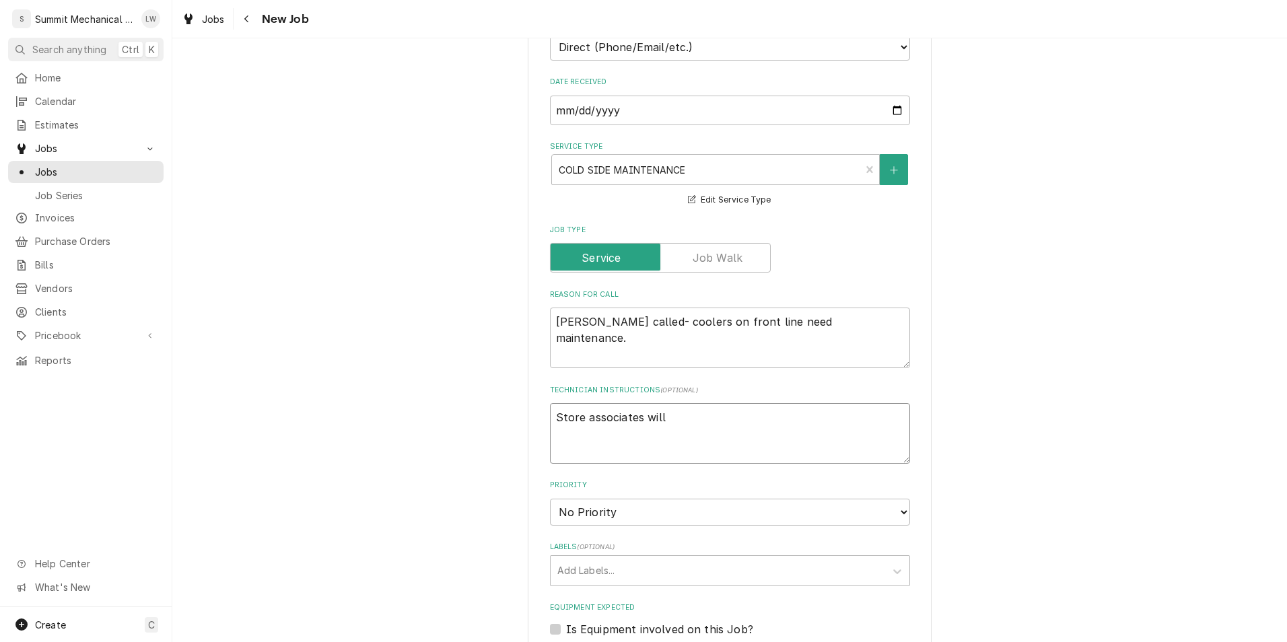
type textarea "Store associates will"
type textarea "x"
type textarea "Store associates will di"
type textarea "x"
type textarea "Store associates will dii"
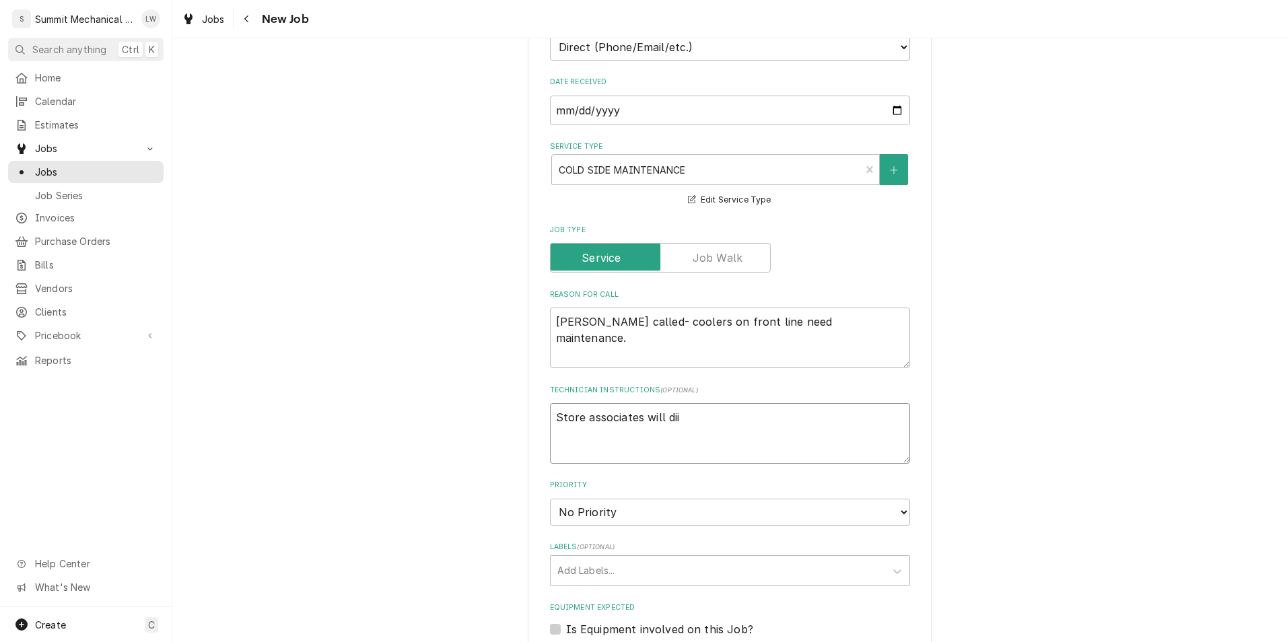
type textarea "x"
type textarea "Store associates will diir"
type textarea "x"
type textarea "Store associates will dii"
type textarea "x"
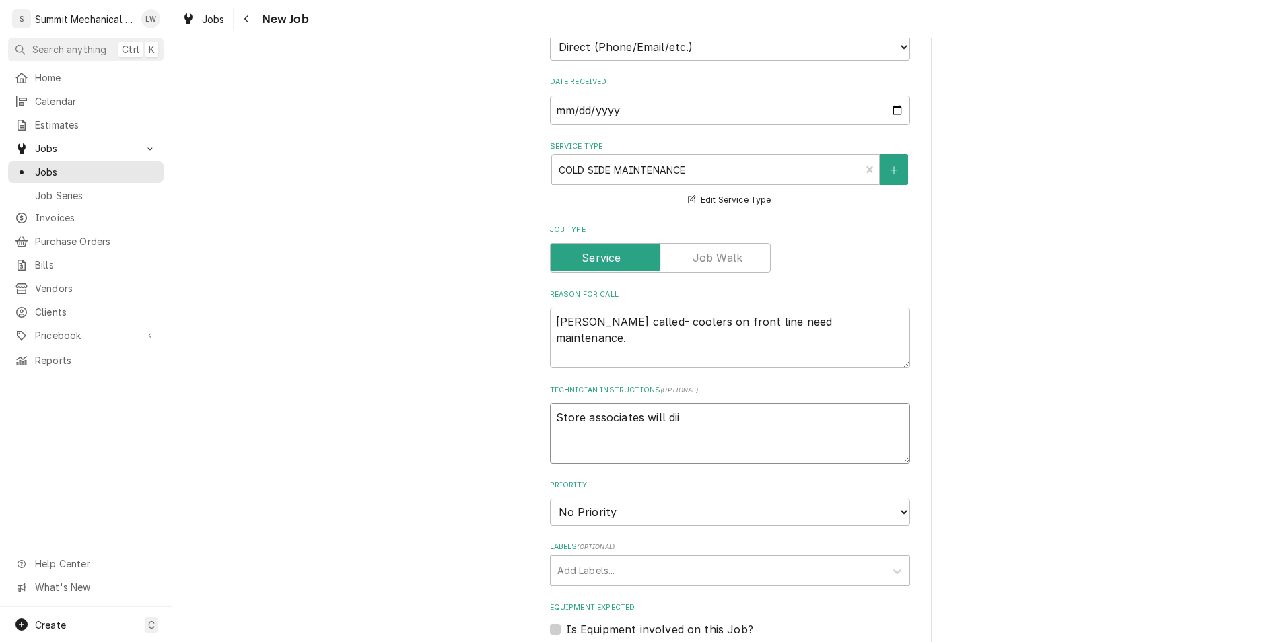
type textarea "Store associates will di"
type textarea "x"
type textarea "Store associates will dir"
type textarea "x"
type textarea "Store associates will dire"
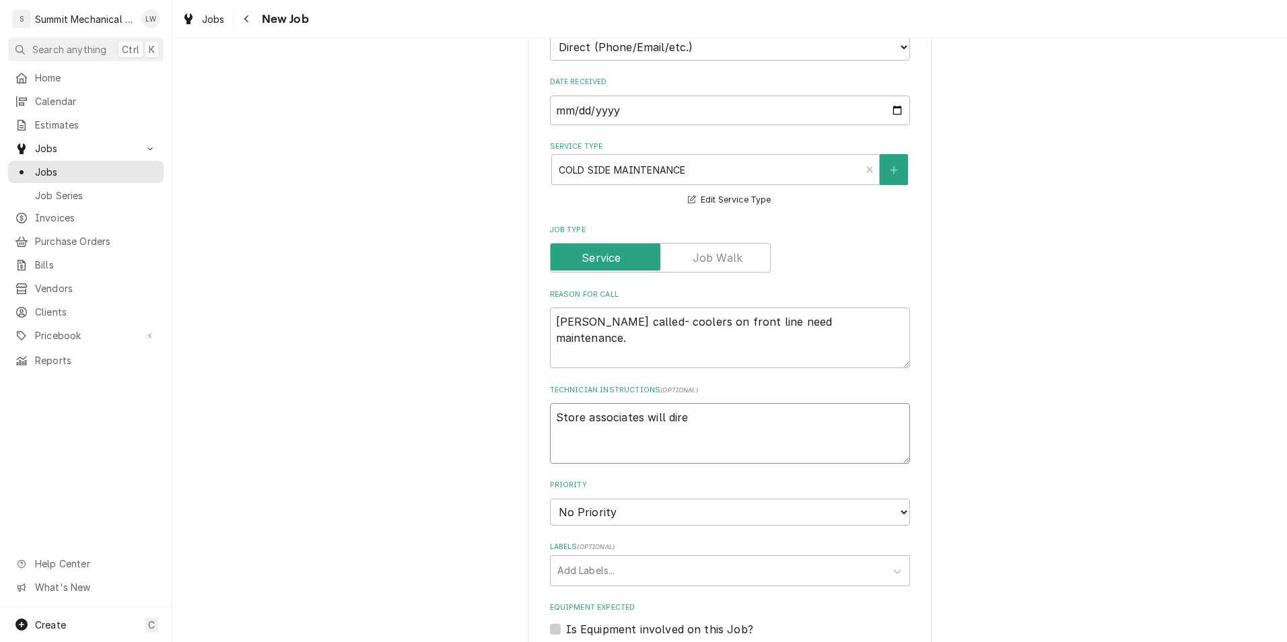
type textarea "x"
type textarea "Store associates will direc"
type textarea "x"
type textarea "Store associates will direct"
type textarea "x"
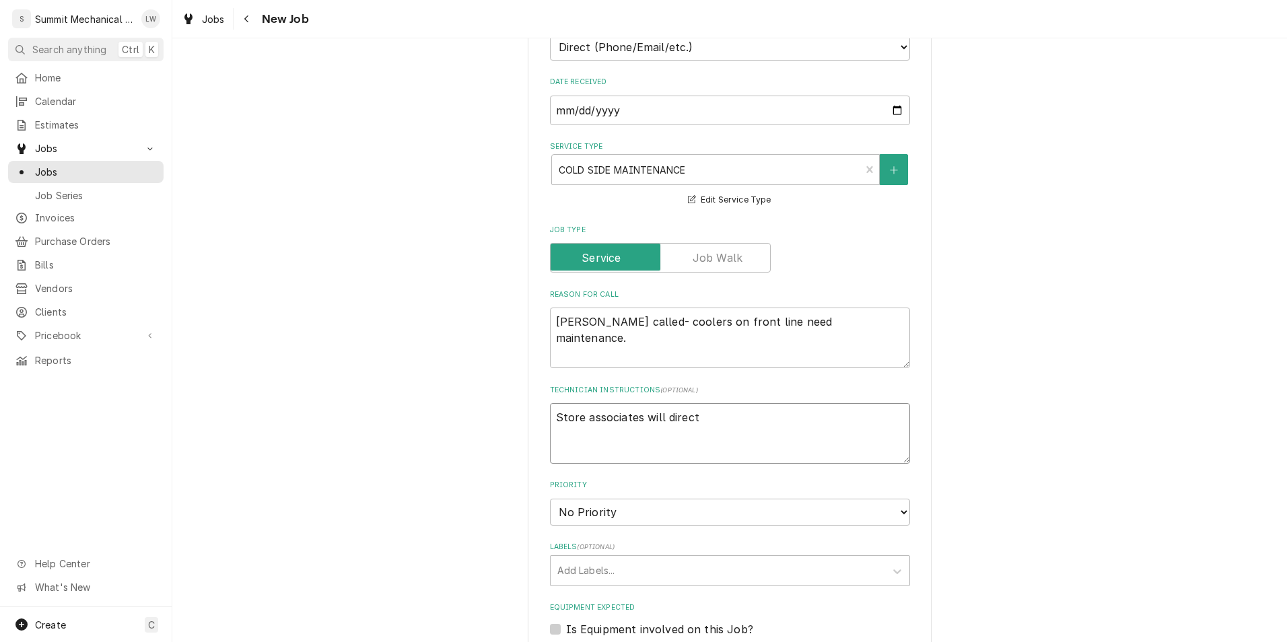
type textarea "Store associates will direct y"
type textarea "x"
type textarea "Store associates will direct yo"
type textarea "x"
type textarea "Store associates will direct you"
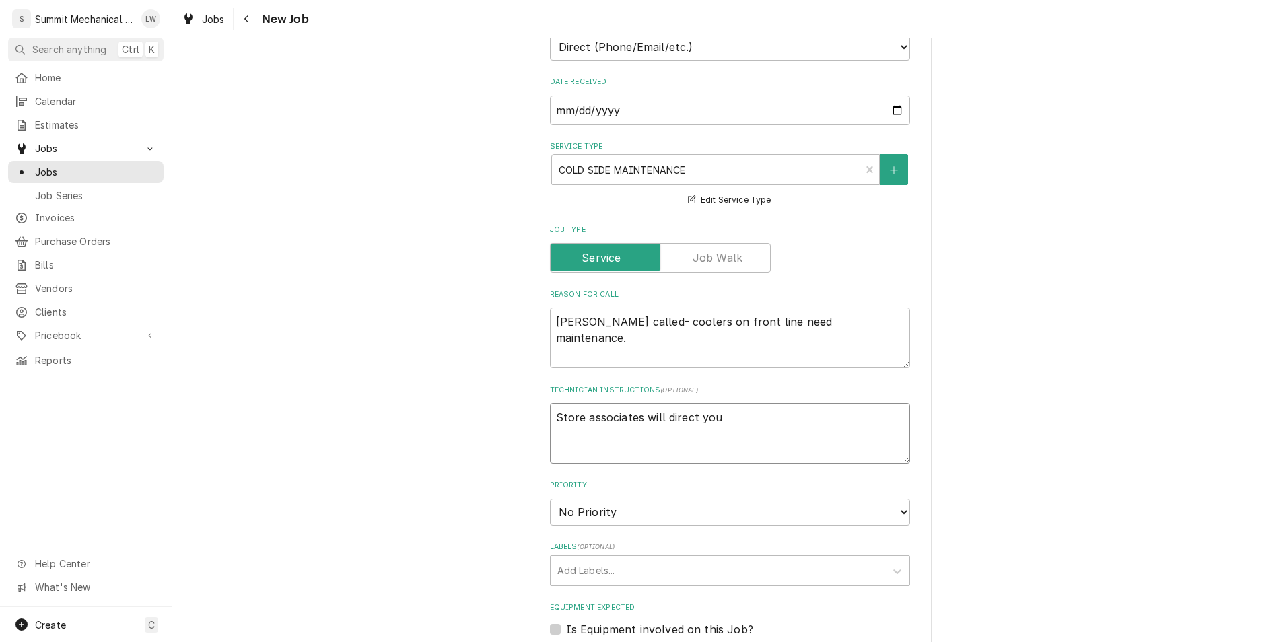
type textarea "x"
type textarea "Store associates will direct you"
type textarea "x"
type textarea "Store associates will direct you t"
type textarea "x"
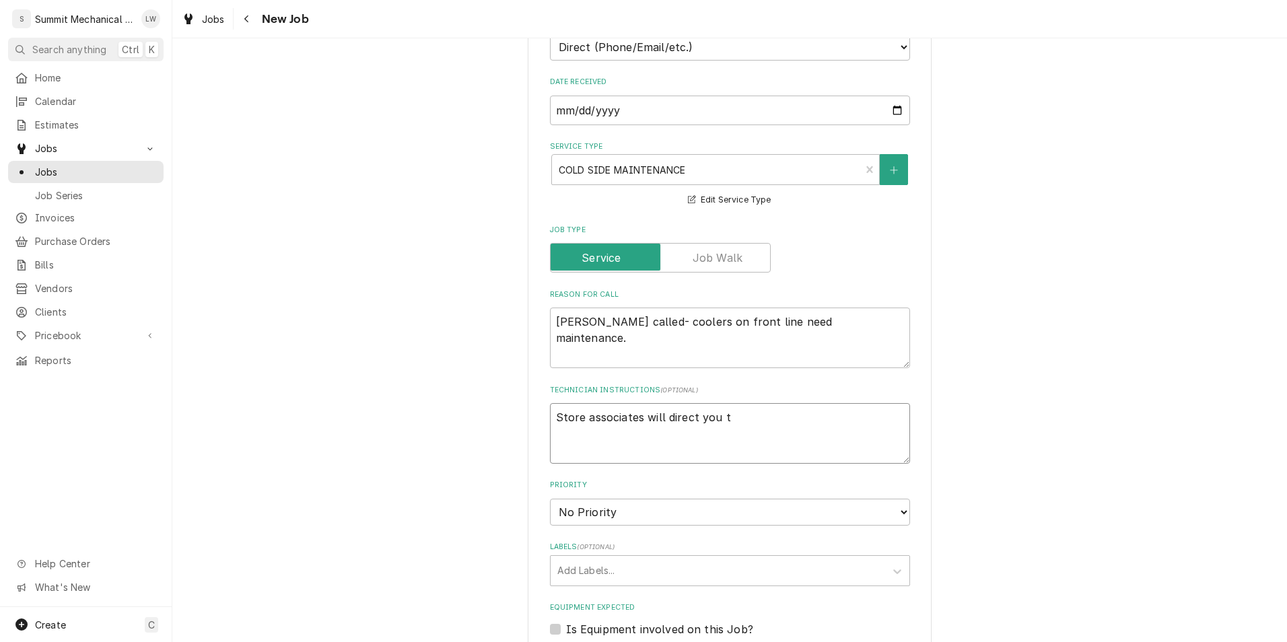
type textarea "Store associates will direct you to"
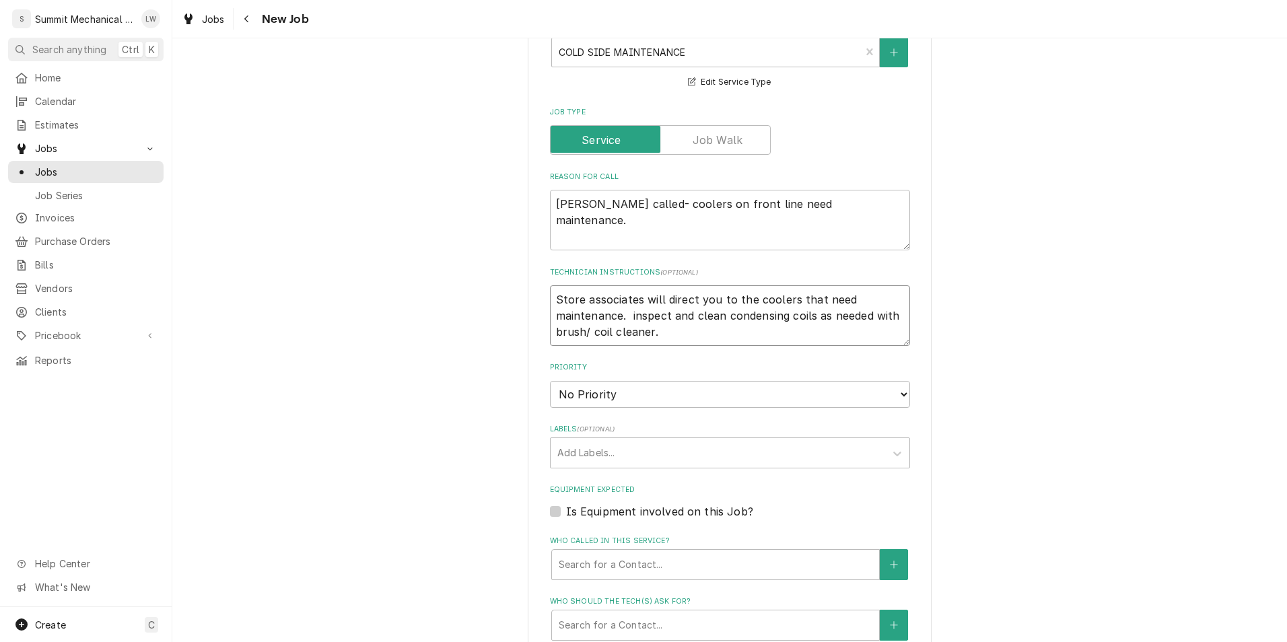
scroll to position [455, 0]
click at [819, 398] on select "No Priority Urgent High Medium Low" at bounding box center [730, 393] width 360 height 27
click at [550, 380] on select "No Priority Urgent High Medium Low" at bounding box center [730, 393] width 360 height 27
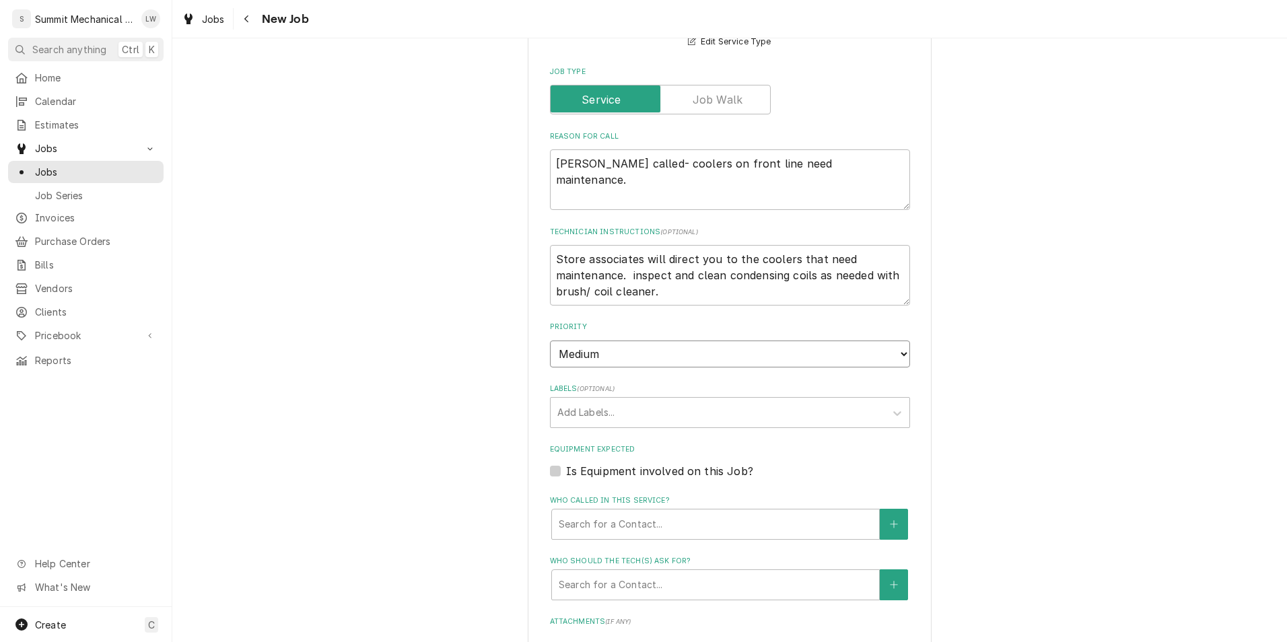
scroll to position [491, 0]
click at [706, 295] on textarea "Store associates will direct you to the coolers that need maintenance. inspect …" at bounding box center [730, 279] width 360 height 61
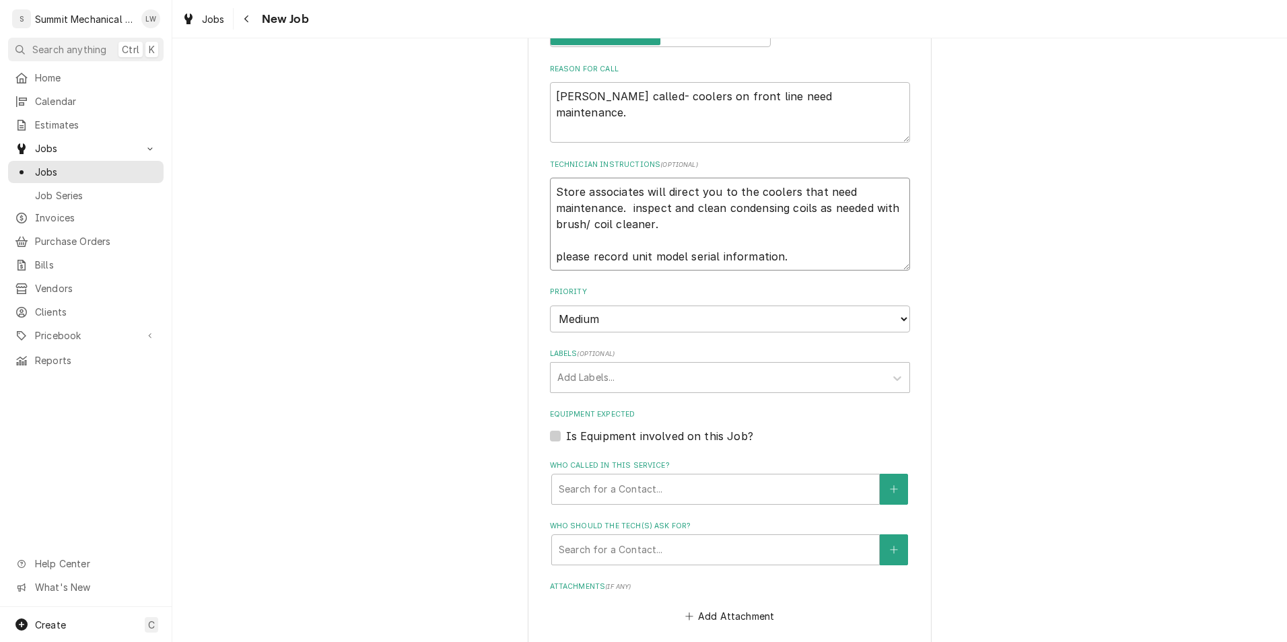
scroll to position [563, 0]
click at [706, 295] on label "Priority" at bounding box center [730, 291] width 360 height 11
click at [706, 305] on select "No Priority Urgent High Medium Low" at bounding box center [730, 318] width 360 height 27
click at [550, 305] on select "No Priority Urgent High Medium Low" at bounding box center [730, 318] width 360 height 27
click at [812, 256] on textarea "Store associates will direct you to the coolers that need maintenance. inspect …" at bounding box center [730, 223] width 360 height 93
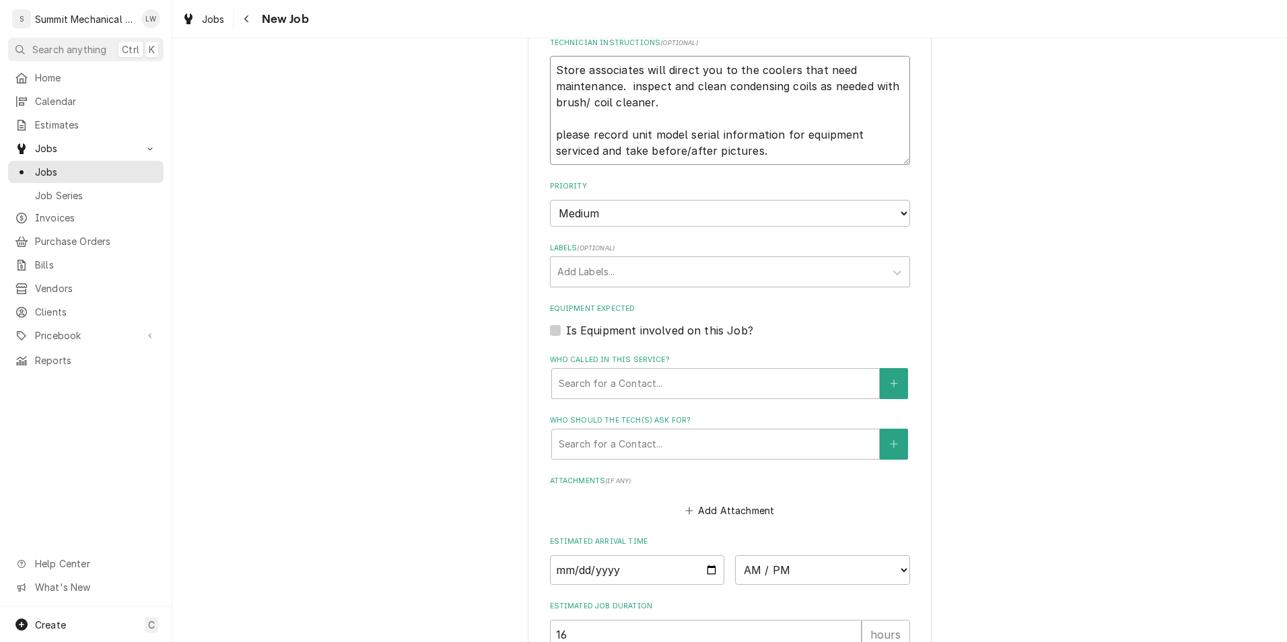
scroll to position [697, 0]
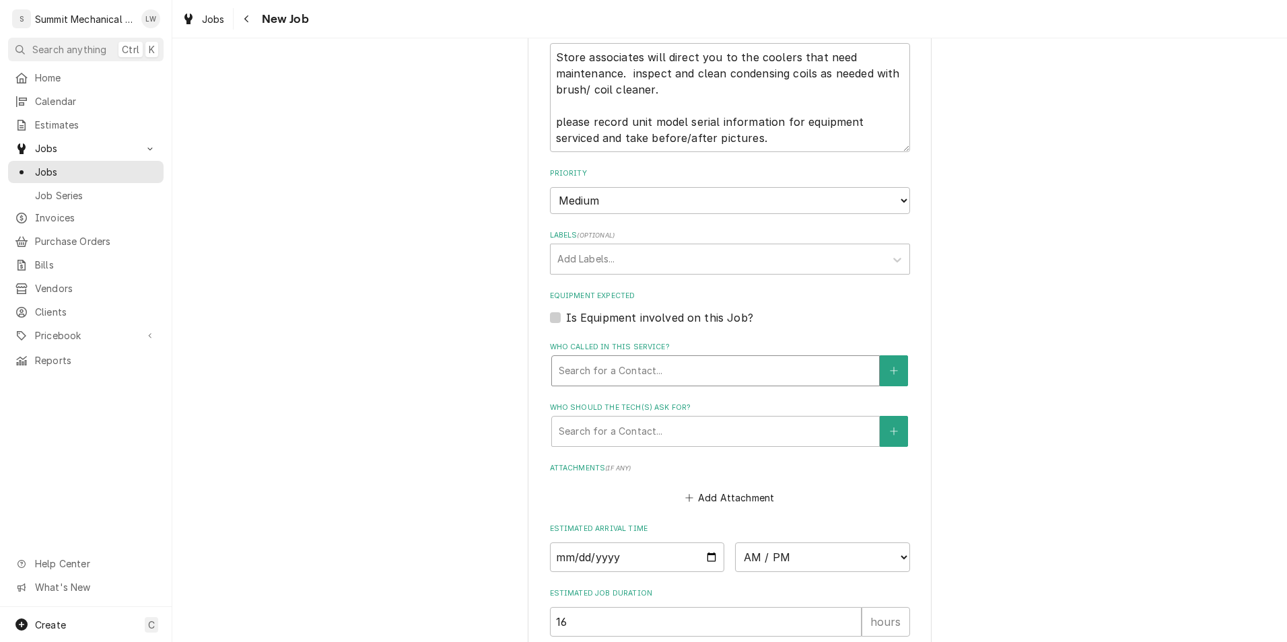
click at [708, 367] on div "Who called in this service?" at bounding box center [716, 371] width 314 height 24
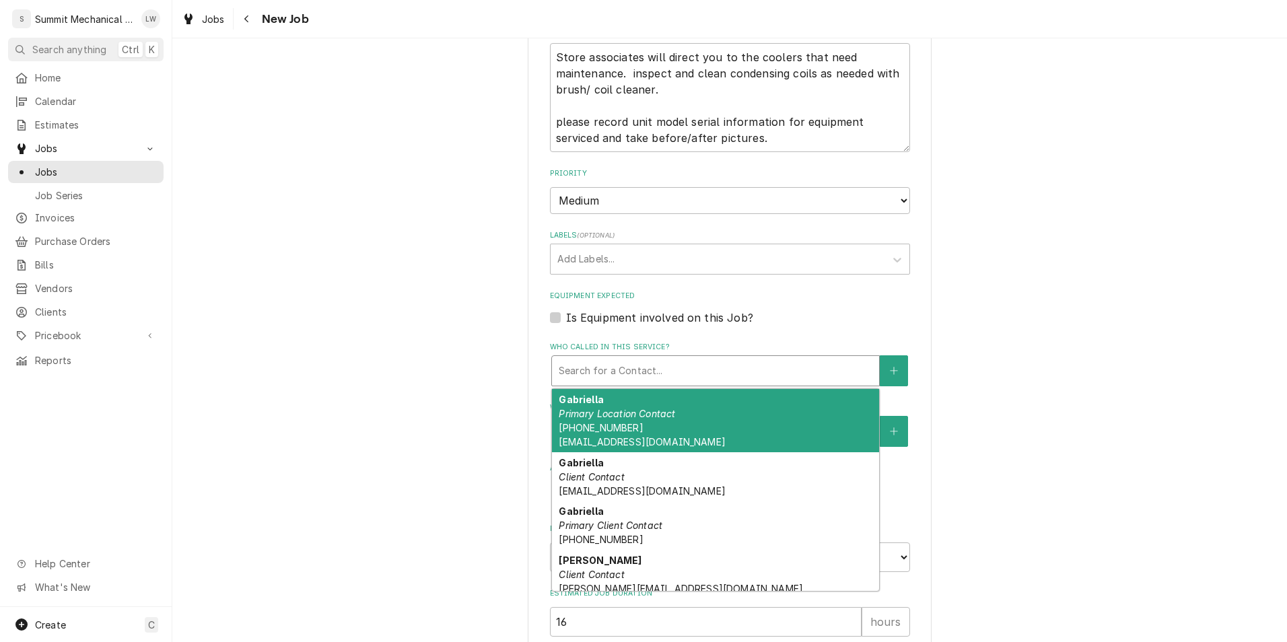
click at [625, 422] on div "Gabriella Primary Location Contact (385) 630-2317 do@beaumontslc.com" at bounding box center [715, 420] width 327 height 63
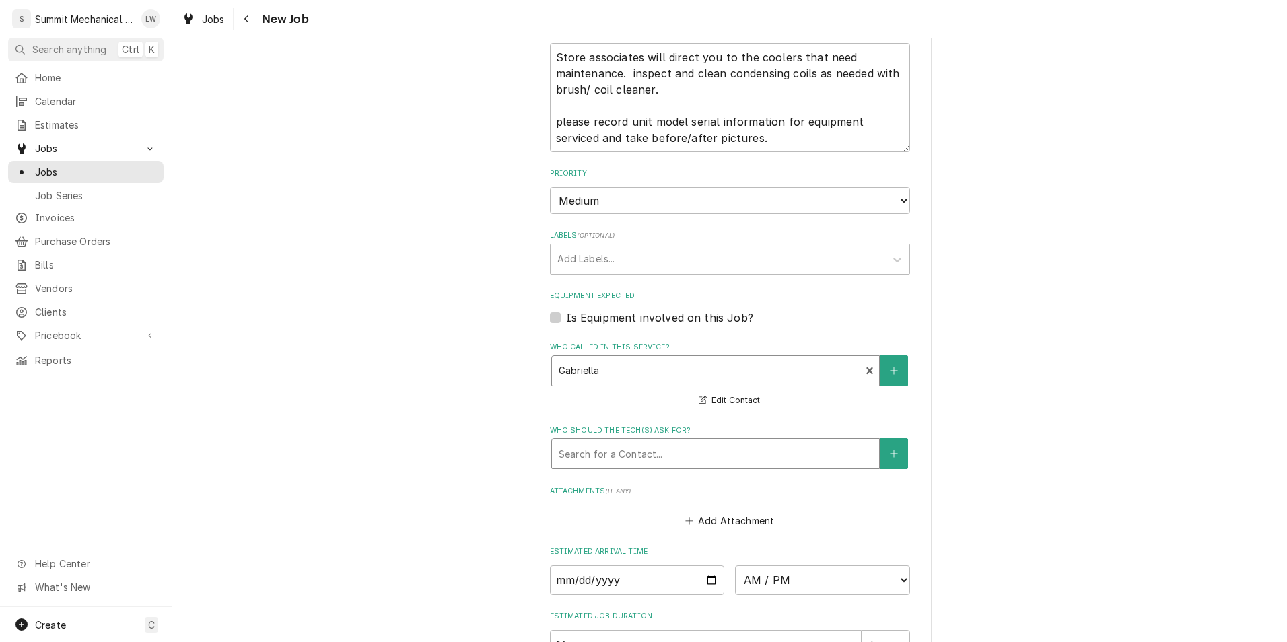
click at [645, 440] on div "Search for a Contact..." at bounding box center [715, 454] width 327 height 30
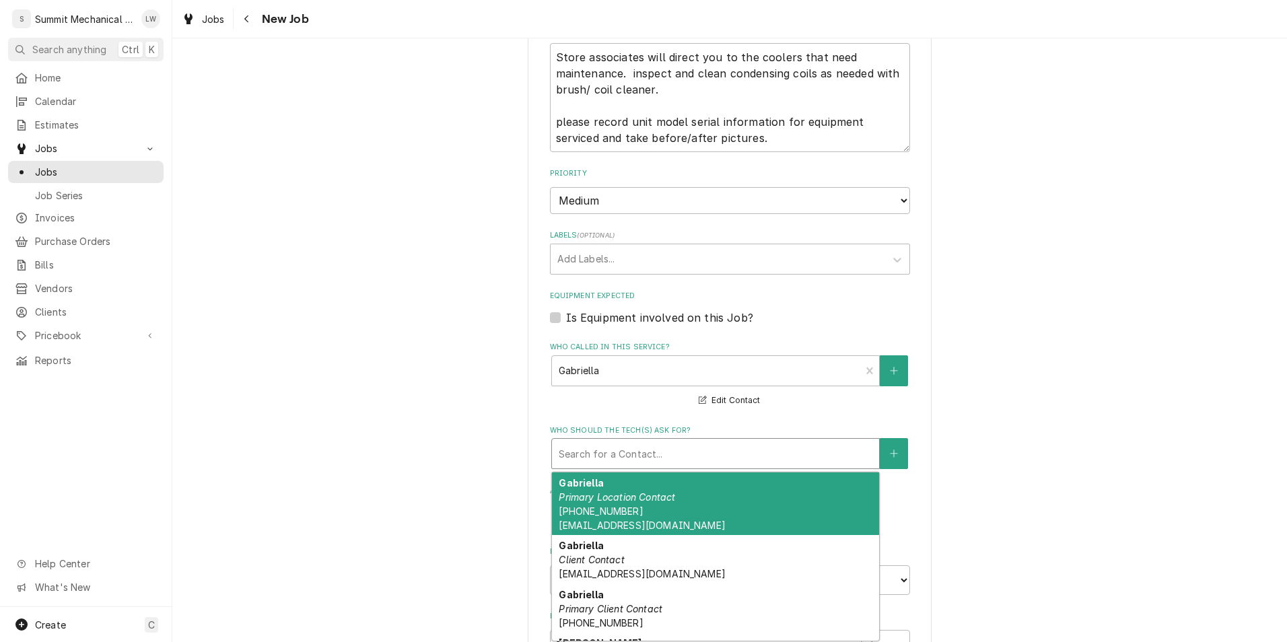
click at [636, 499] on em "Primary Location Contact" at bounding box center [617, 496] width 116 height 11
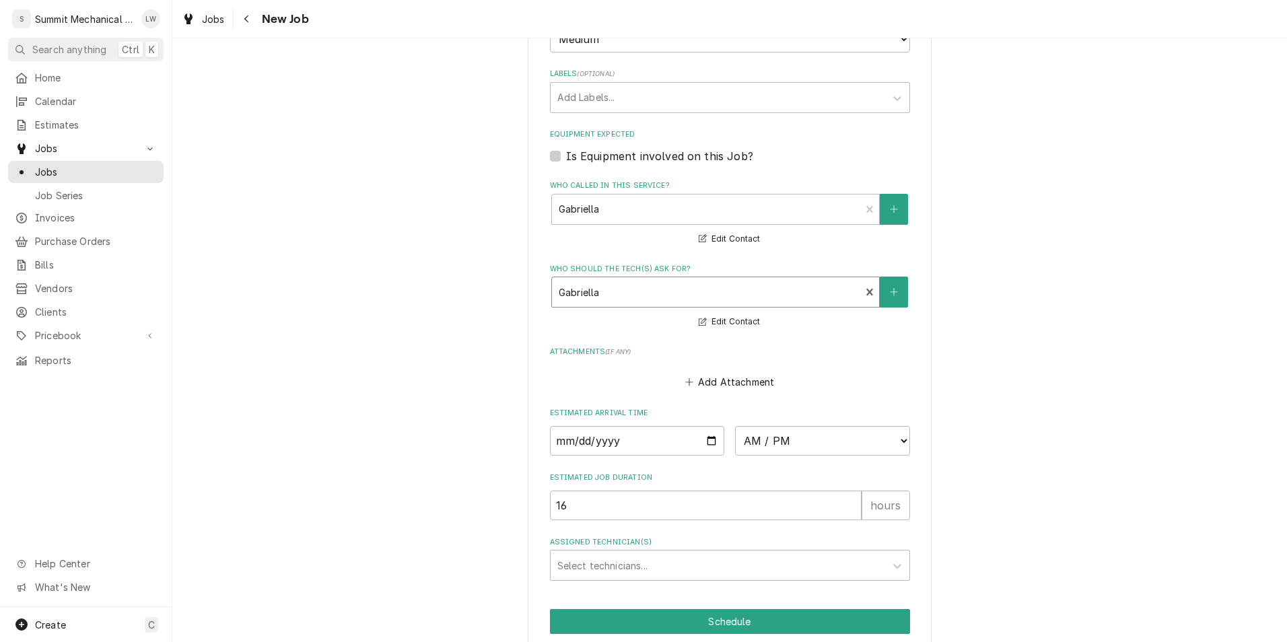
scroll to position [904, 0]
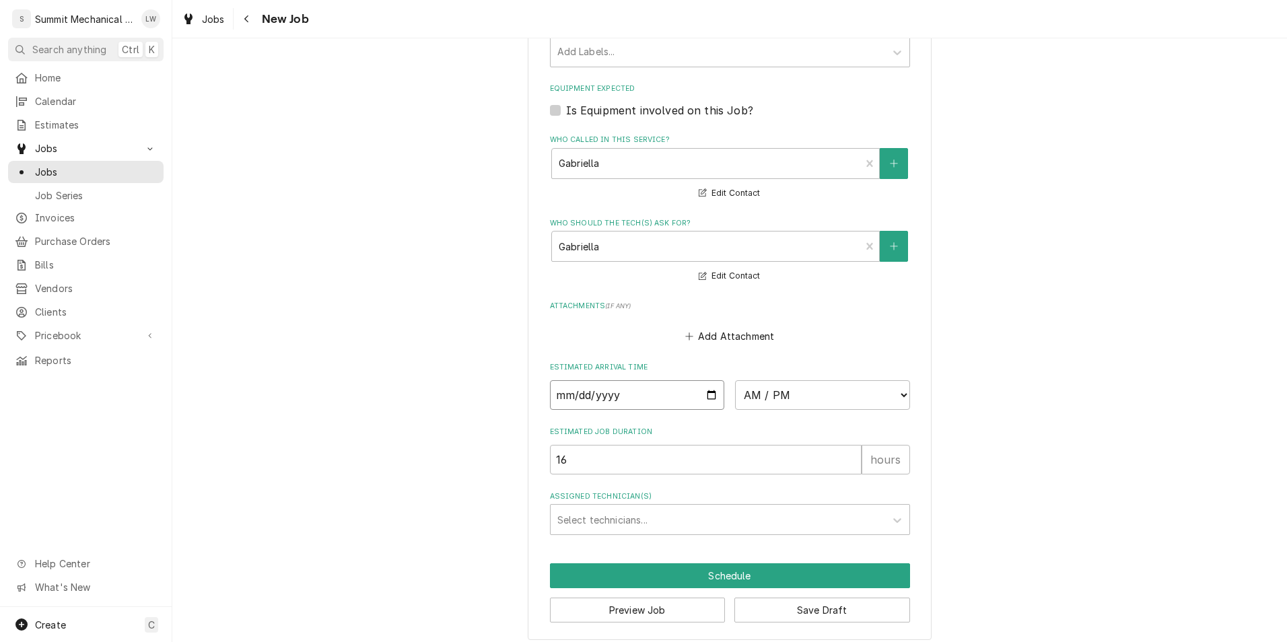
click at [710, 392] on input "Date" at bounding box center [637, 395] width 175 height 30
click at [798, 402] on select "AM / PM 6:00 AM 6:15 AM 6:30 AM 6:45 AM 7:00 AM 7:15 AM 7:30 AM 7:45 AM 8:00 AM…" at bounding box center [822, 395] width 175 height 30
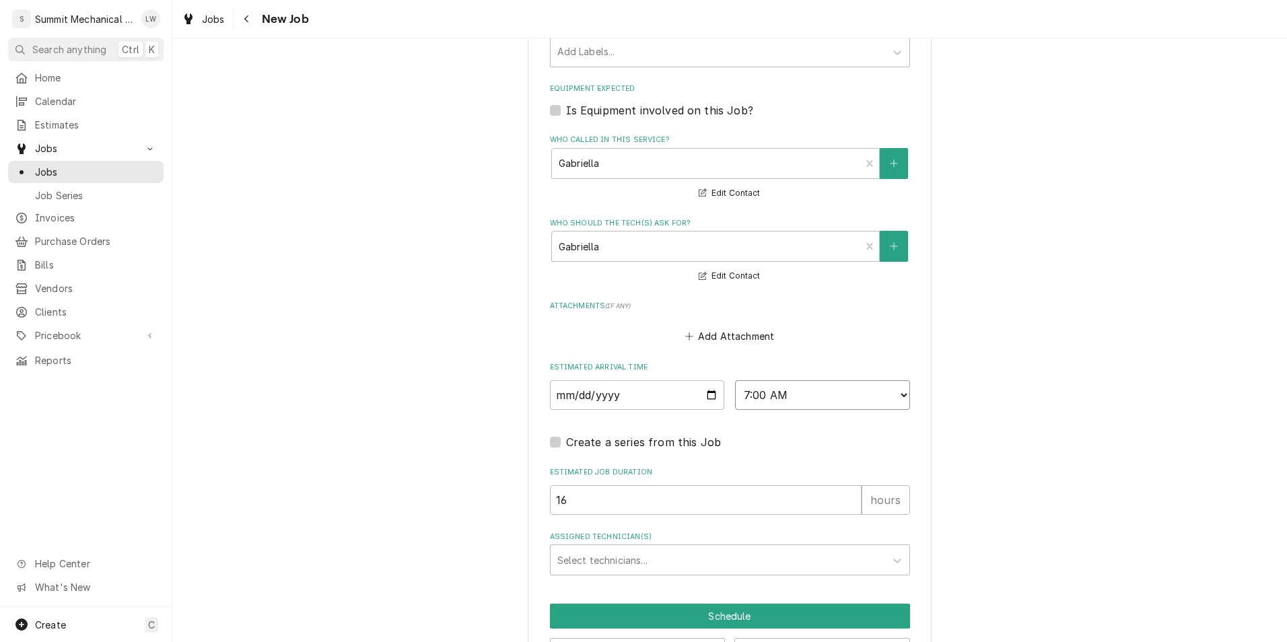
scroll to position [954, 0]
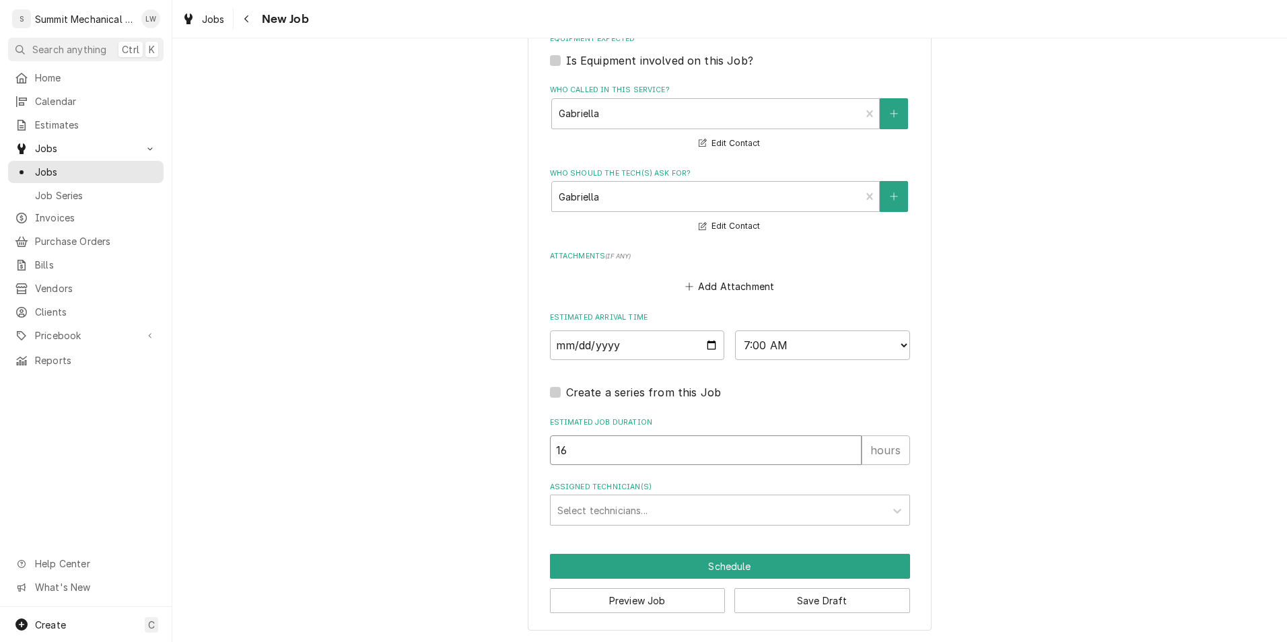
click at [672, 447] on input "16" at bounding box center [706, 450] width 312 height 30
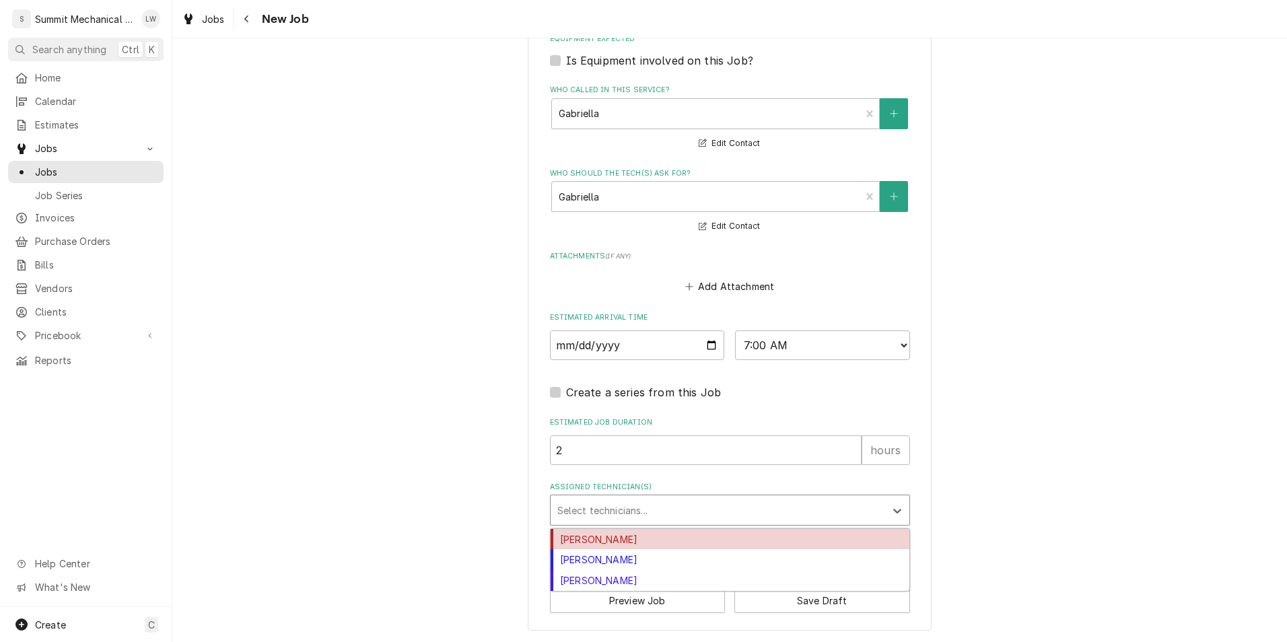
click at [652, 499] on div "Assigned Technician(s)" at bounding box center [717, 510] width 321 height 24
click at [601, 534] on div "Kelby Colledge" at bounding box center [730, 539] width 359 height 21
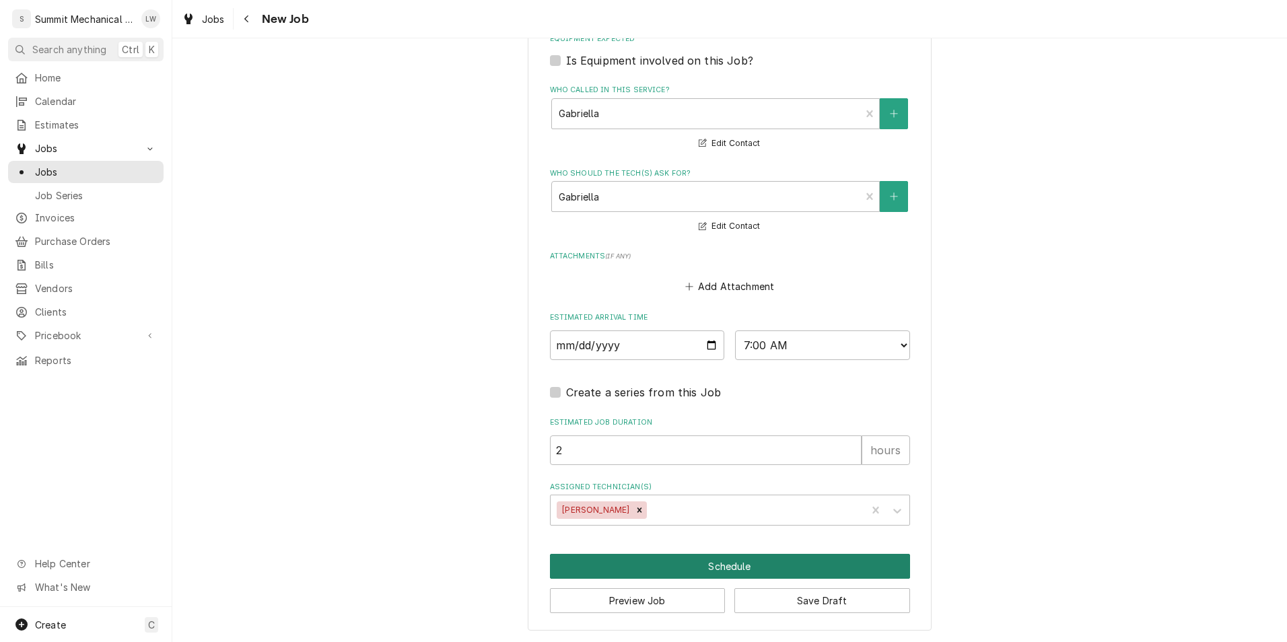
click at [722, 569] on button "Schedule" at bounding box center [730, 566] width 360 height 25
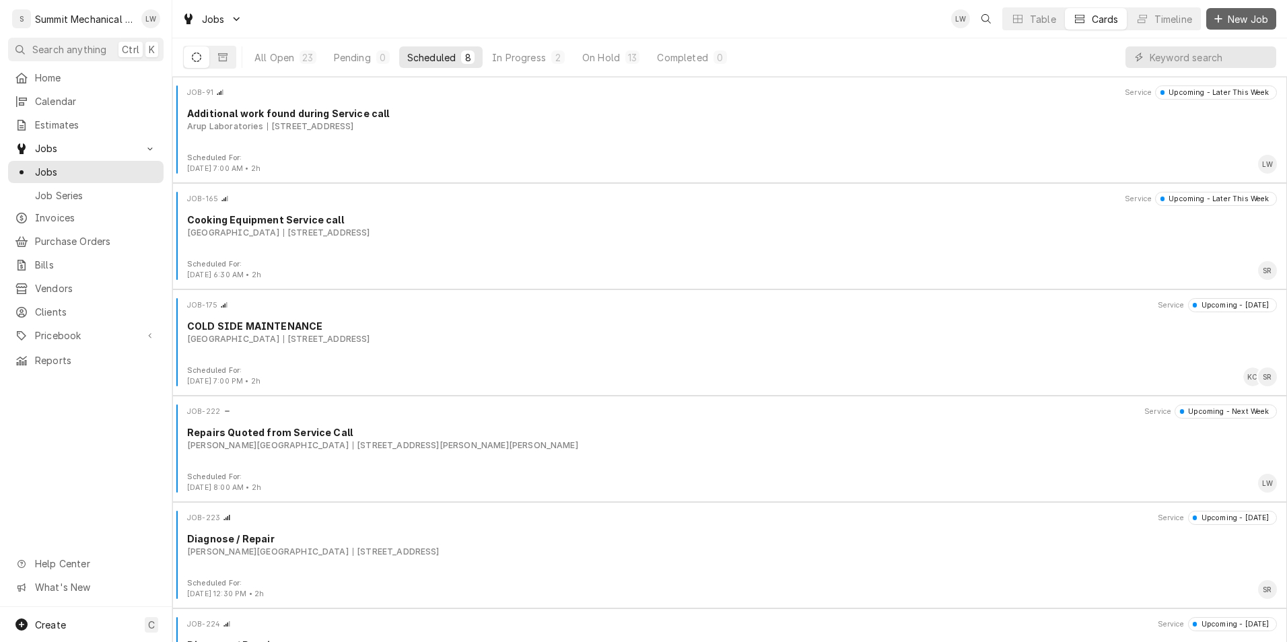
click at [1243, 20] on span "New Job" at bounding box center [1248, 19] width 46 height 14
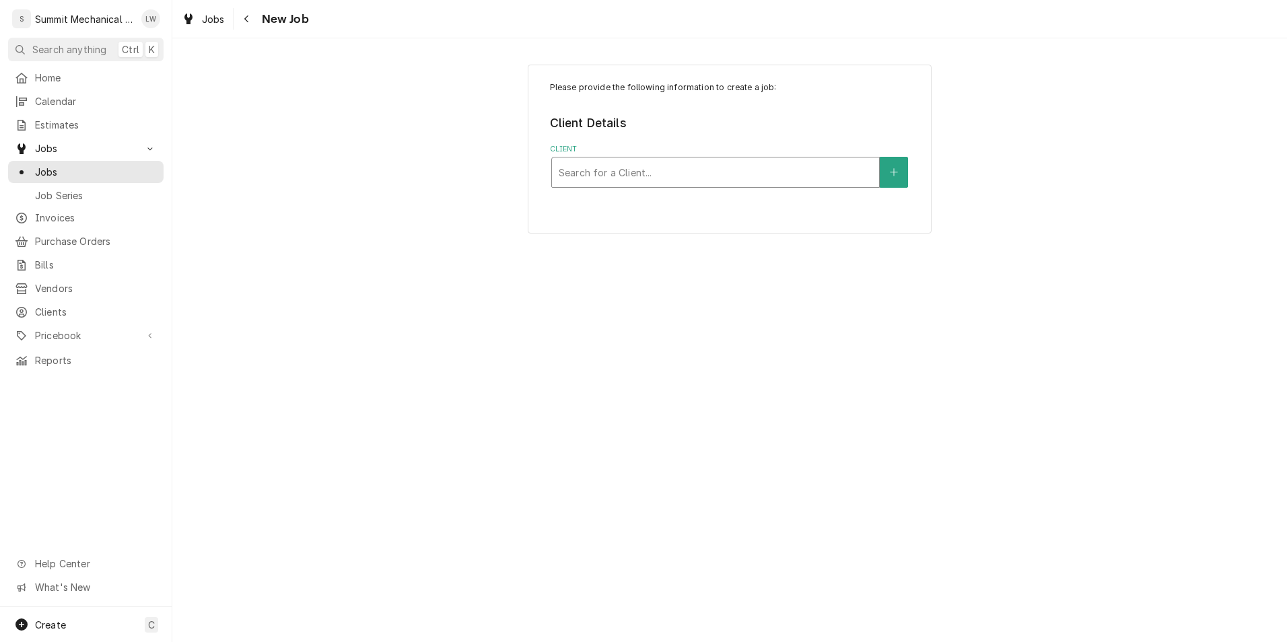
click at [629, 186] on div "Search for a Client..." at bounding box center [715, 172] width 327 height 30
type input "juab"
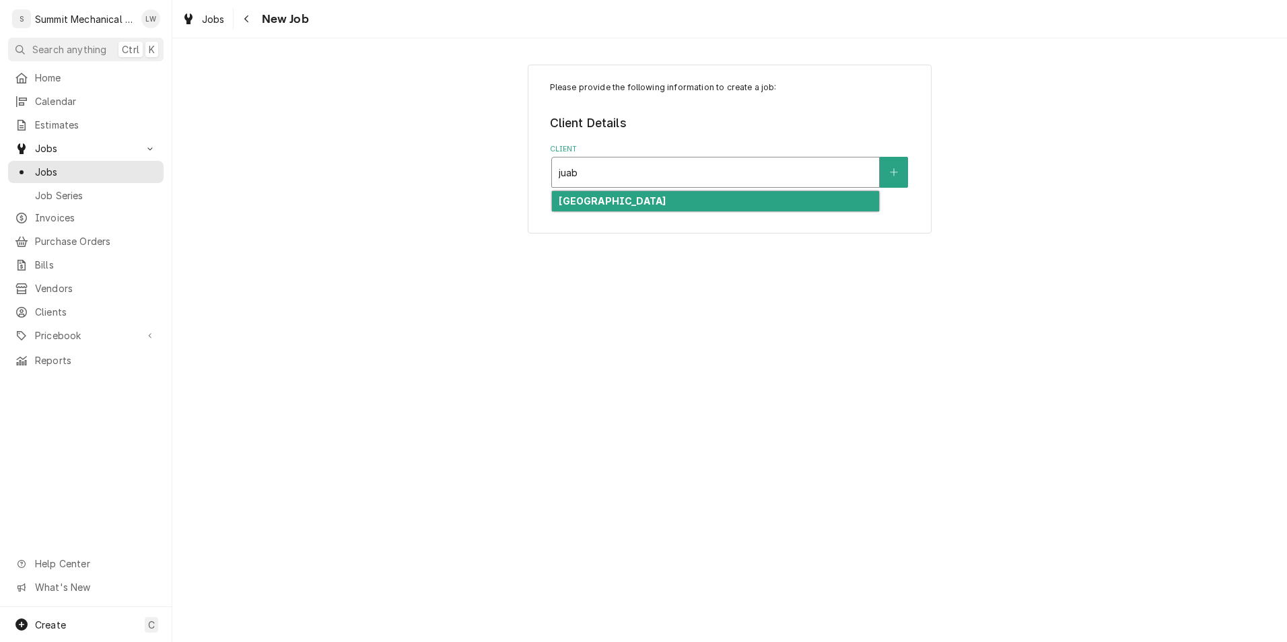
click at [643, 202] on strong "[GEOGRAPHIC_DATA]" at bounding box center [612, 200] width 107 height 11
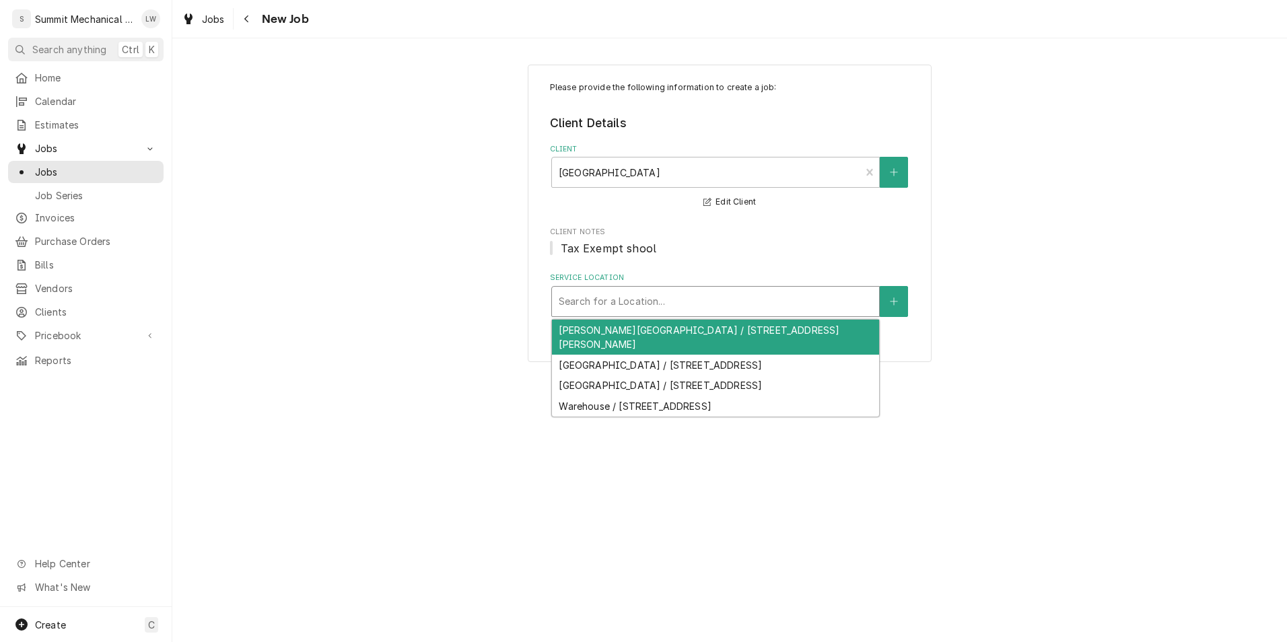
click at [648, 302] on div "Service Location" at bounding box center [716, 301] width 314 height 24
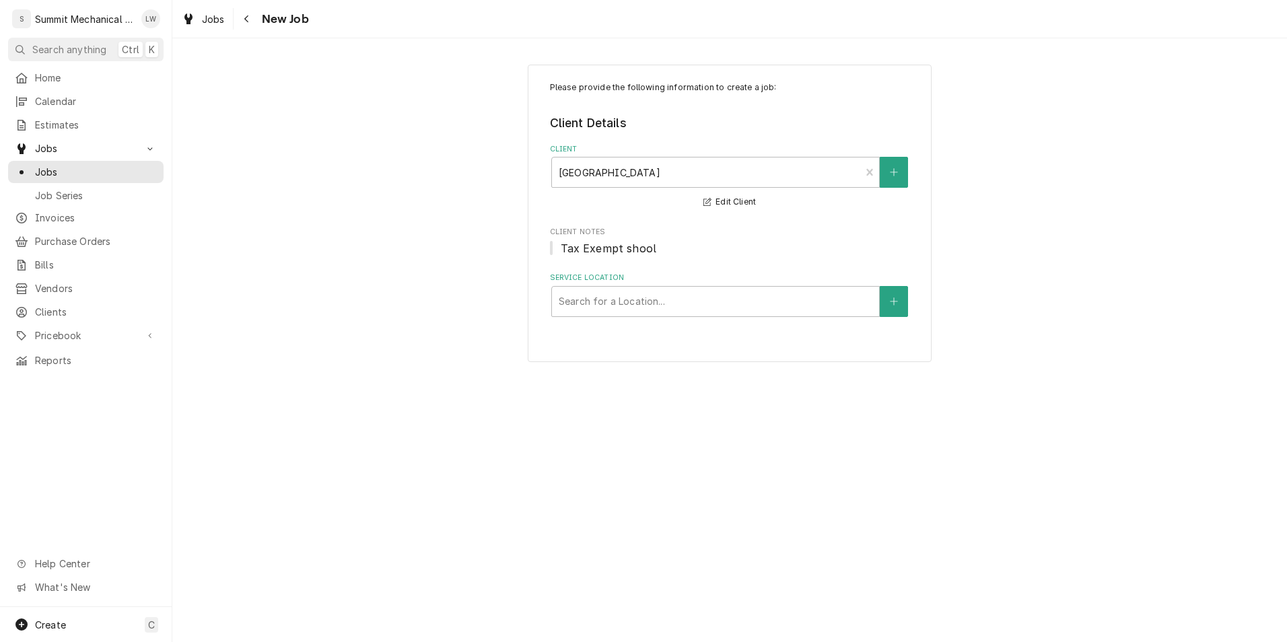
click at [741, 252] on span "Tax Exempt shool" at bounding box center [730, 248] width 360 height 16
click at [890, 297] on icon "Create New Location" at bounding box center [894, 301] width 8 height 9
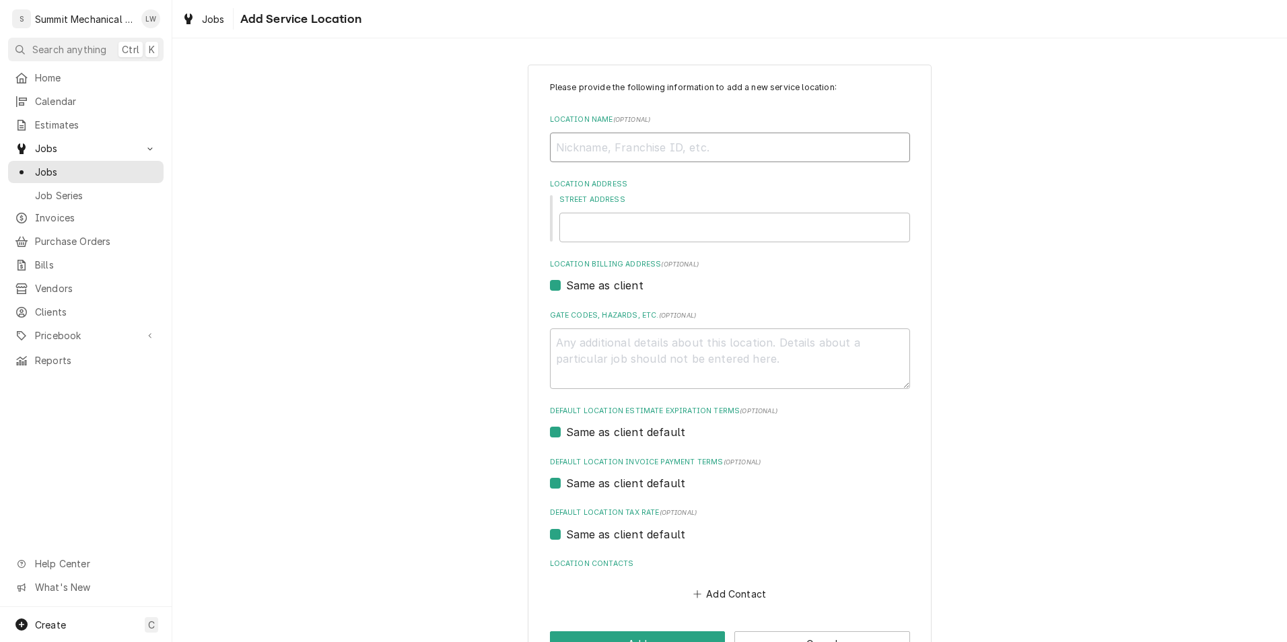
click at [672, 143] on input "Location Name ( optional )" at bounding box center [730, 148] width 360 height 30
type input "j"
type textarea "x"
type input "jJ"
type textarea "x"
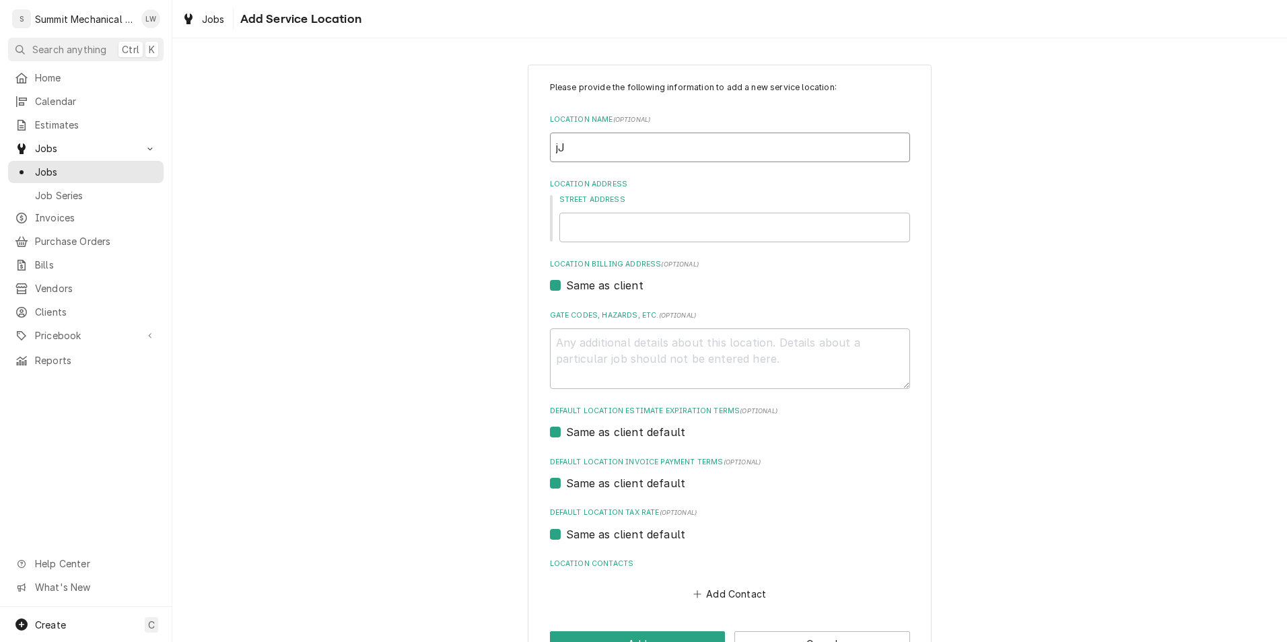
type input "jJu"
type textarea "x"
type input "jJua"
type textarea "x"
type input "jJuab"
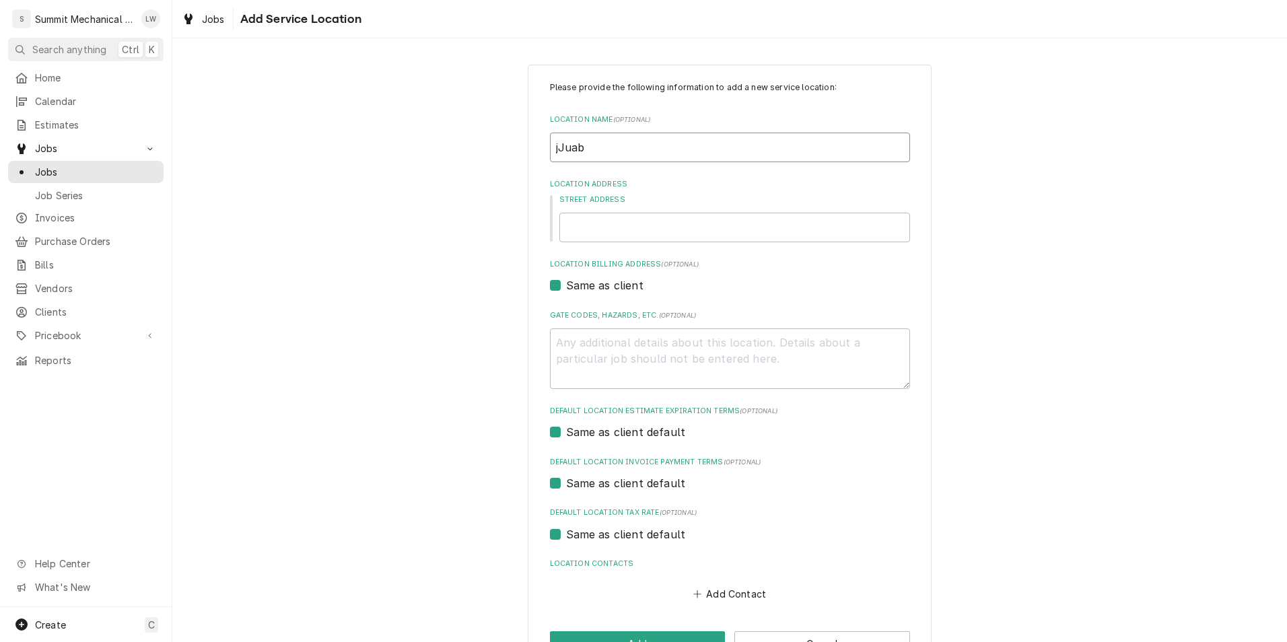
type textarea "x"
type input "jJuab"
type textarea "x"
type input "jJuab"
type textarea "x"
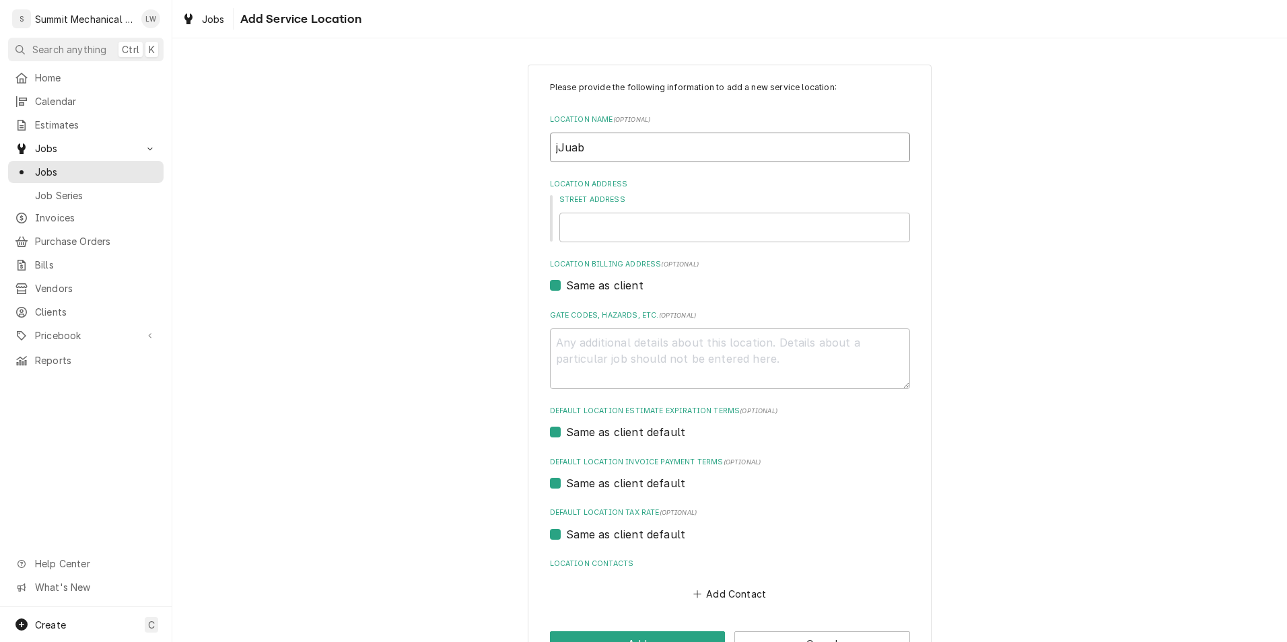
type input "jJua"
type textarea "x"
type input "jJu"
type textarea "x"
type input "jJ"
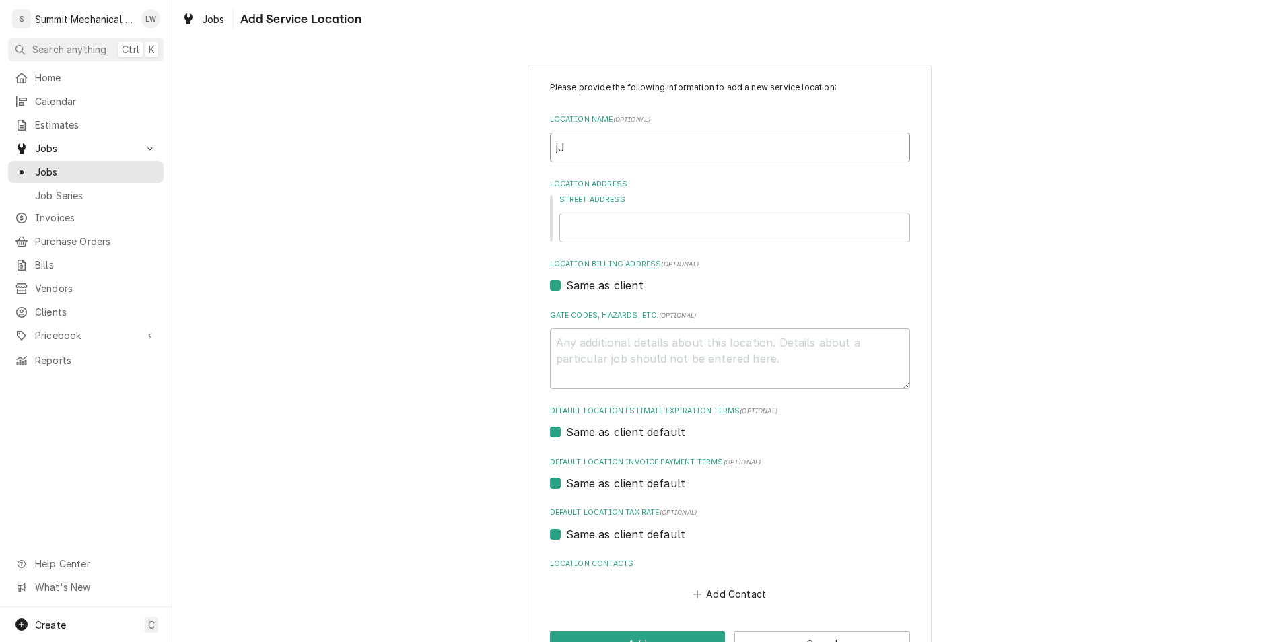
type textarea "x"
type input "j"
type textarea "x"
type input "J"
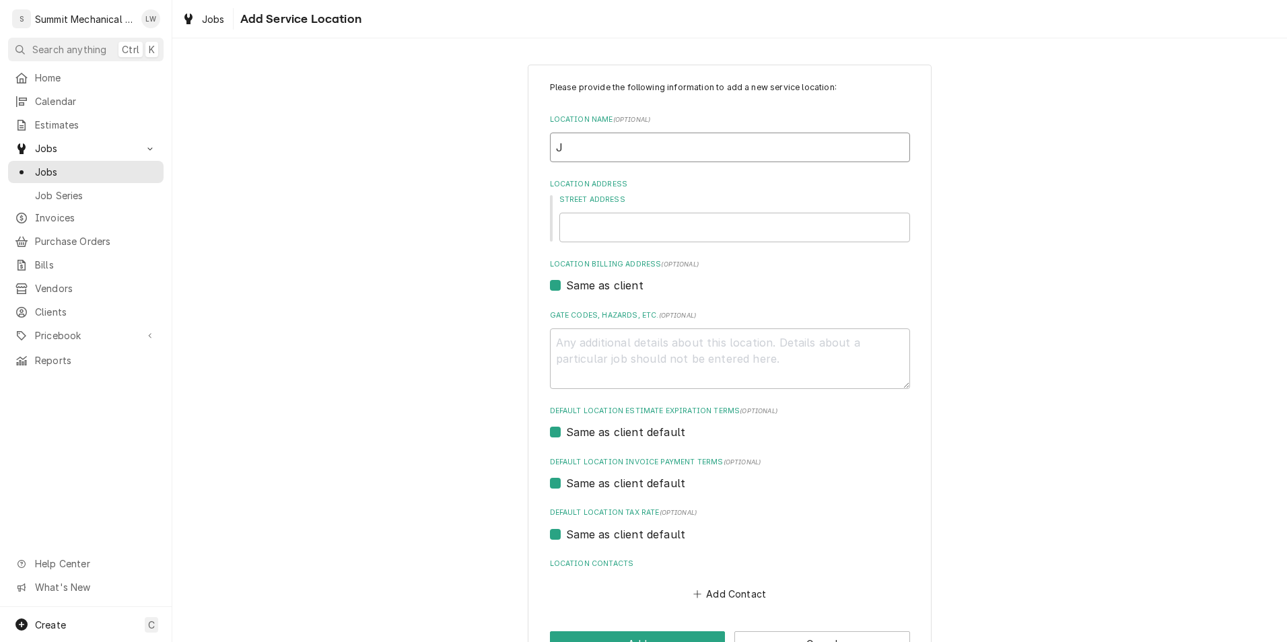
type textarea "x"
type input "Ju"
type textarea "x"
type input "Jua"
type textarea "x"
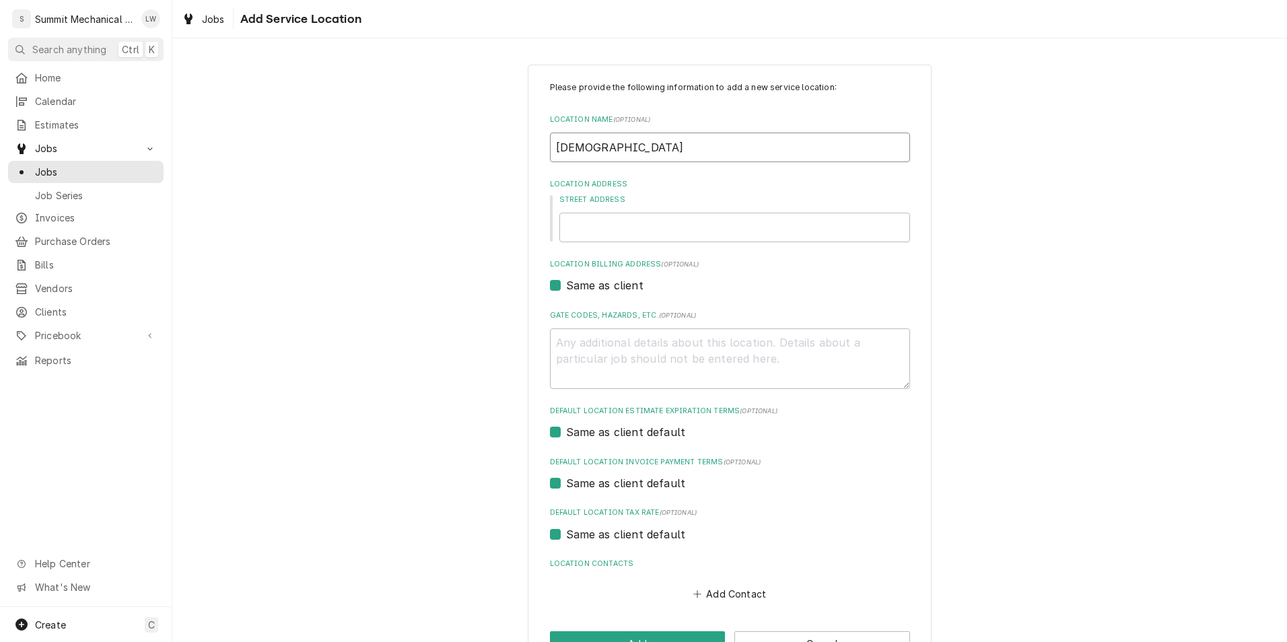
type input "Juab"
type textarea "x"
type input "Juab"
type textarea "x"
type input "Juab H"
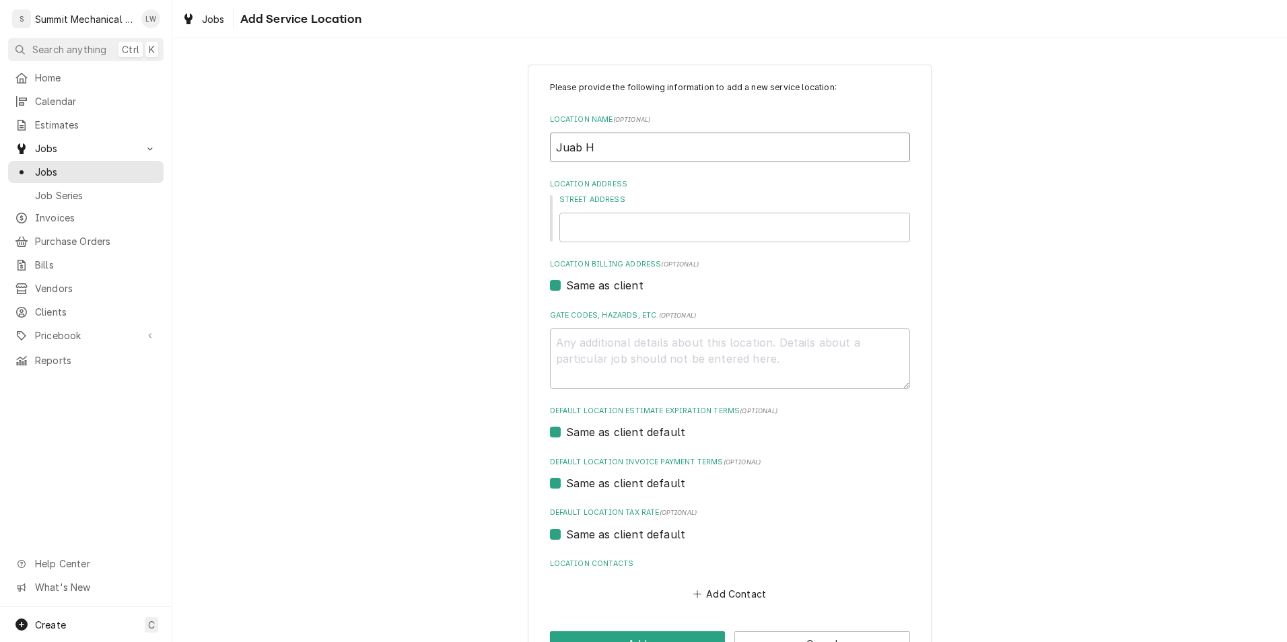
type textarea "x"
type input "Juab Hi"
type textarea "x"
type input "Juab Hig"
type textarea "x"
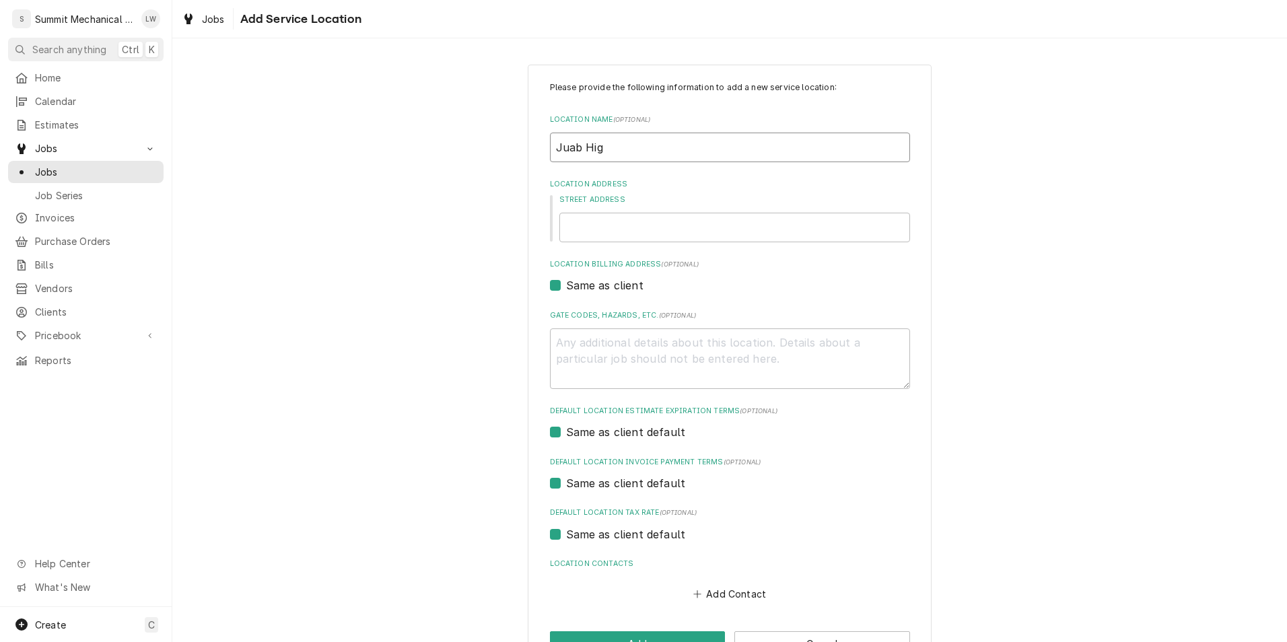
type input "Juab High"
type textarea "x"
type input "Juab High"
type textarea "x"
type input "Juab High S"
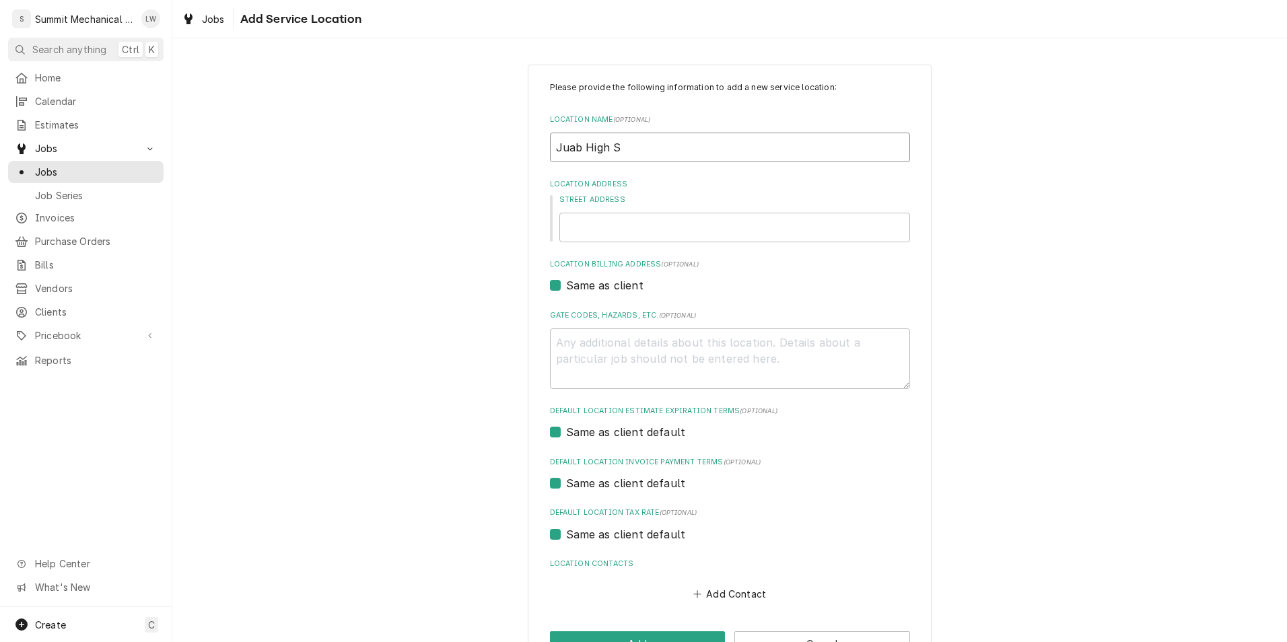
type textarea "x"
type input "Juab High Sc"
type textarea "x"
type input "Juab High Sch"
type textarea "x"
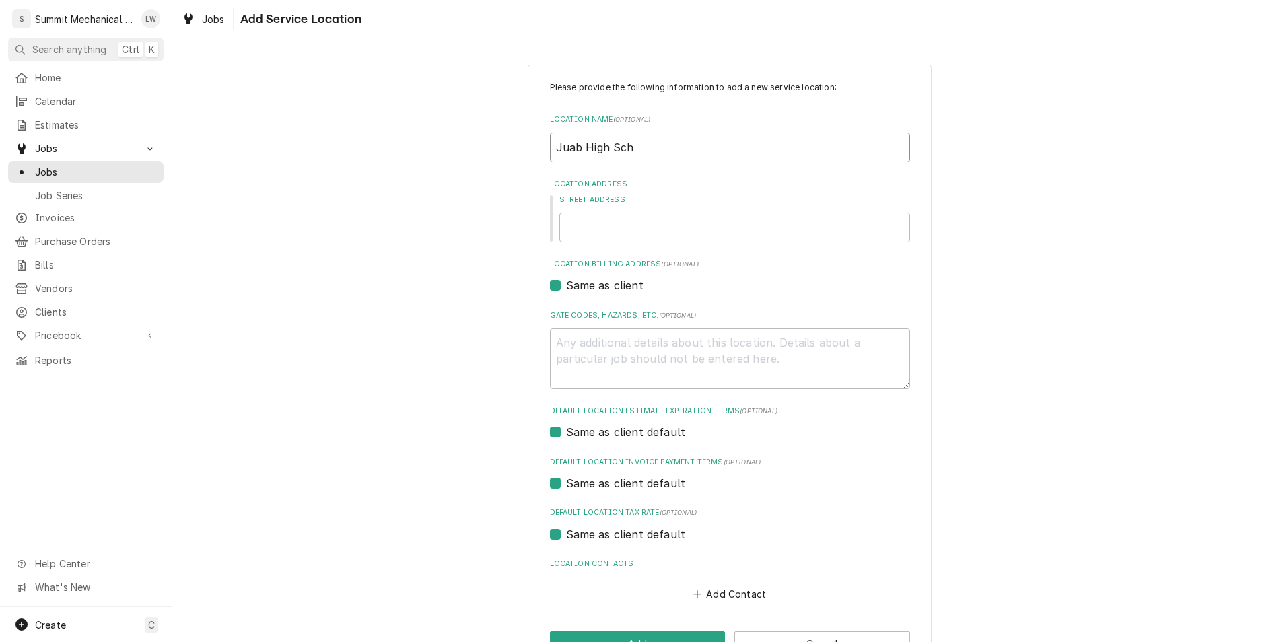
type input "Juab High Scho"
type textarea "x"
type input "Juab High Schoo"
type textarea "x"
type input "Juab High School"
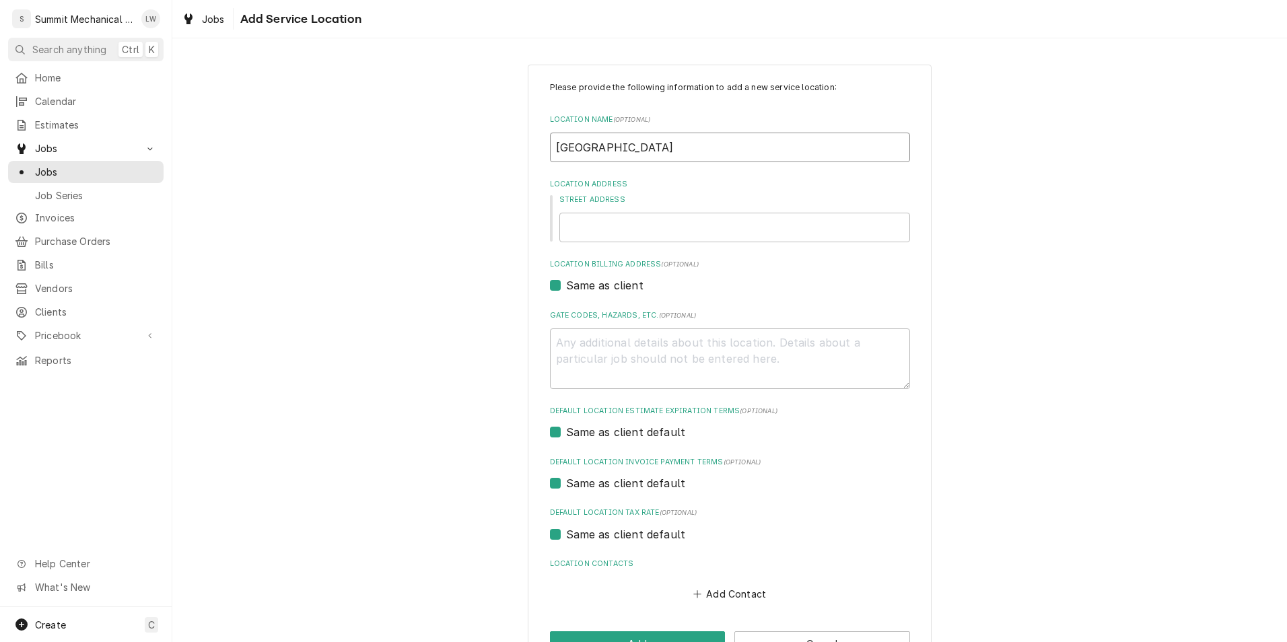
type textarea "x"
type input "Juab High School"
click at [655, 230] on input "Street Address" at bounding box center [734, 228] width 351 height 30
type textarea "x"
type input "1"
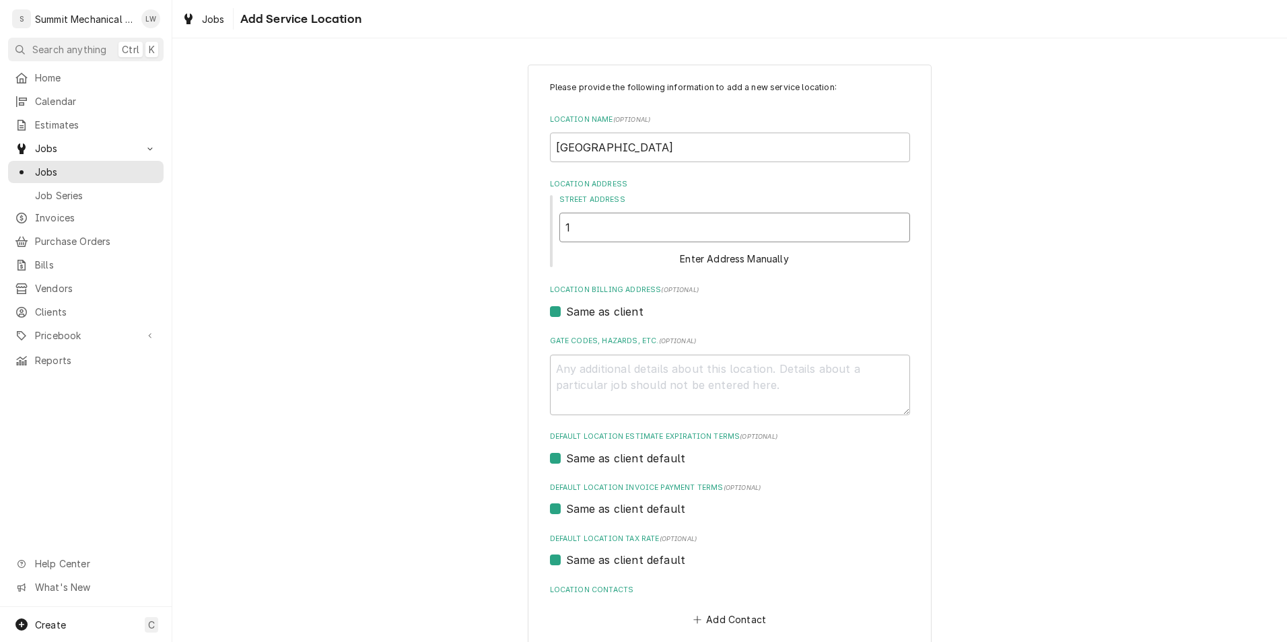
type textarea "x"
type input "10"
type textarea "x"
type input "103"
type textarea "x"
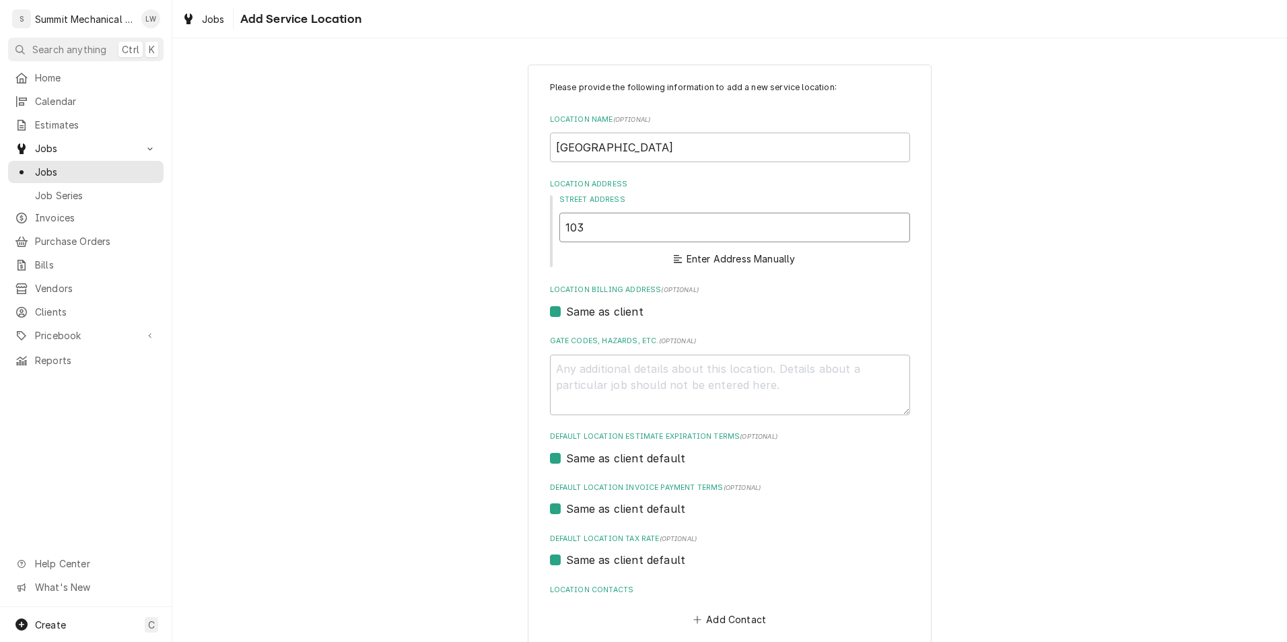
type input "1031"
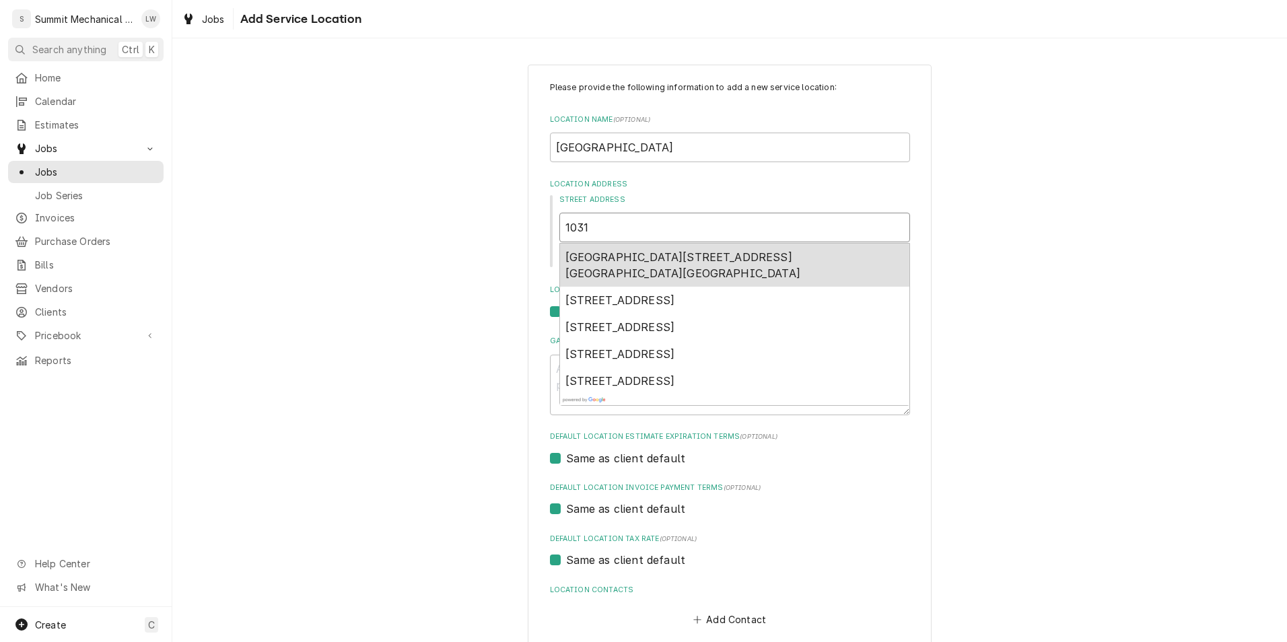
type textarea "x"
type input "1031,"
type textarea "x"
type input "1031,"
type textarea "x"
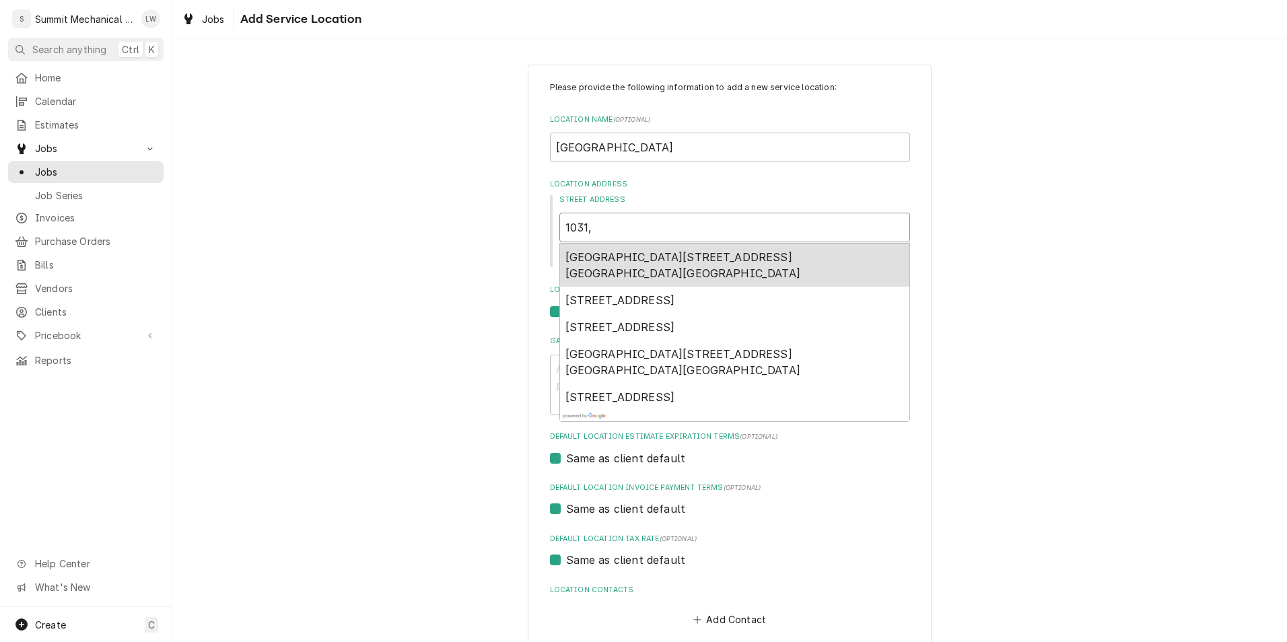
type input "1031, 8"
type textarea "x"
type input "1031, 80"
type textarea "x"
type input "1031, 802"
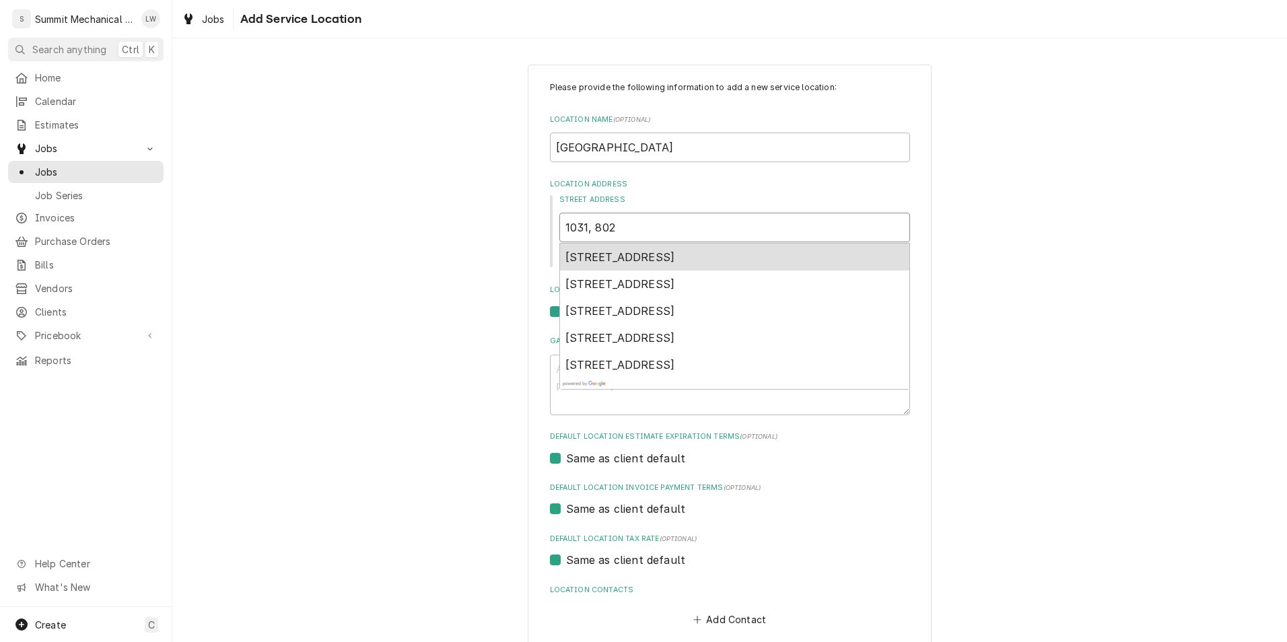
type textarea "x"
type input "1031, 802"
type textarea "x"
type input "1031, 802 n"
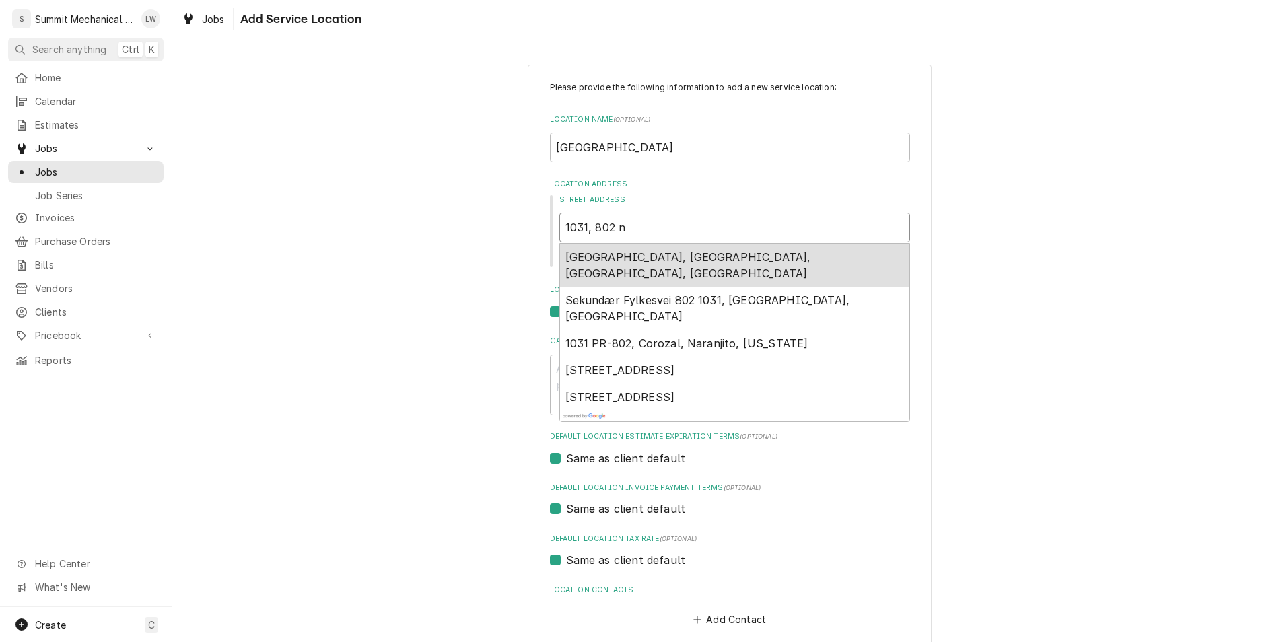
type textarea "x"
type input "1031, 802"
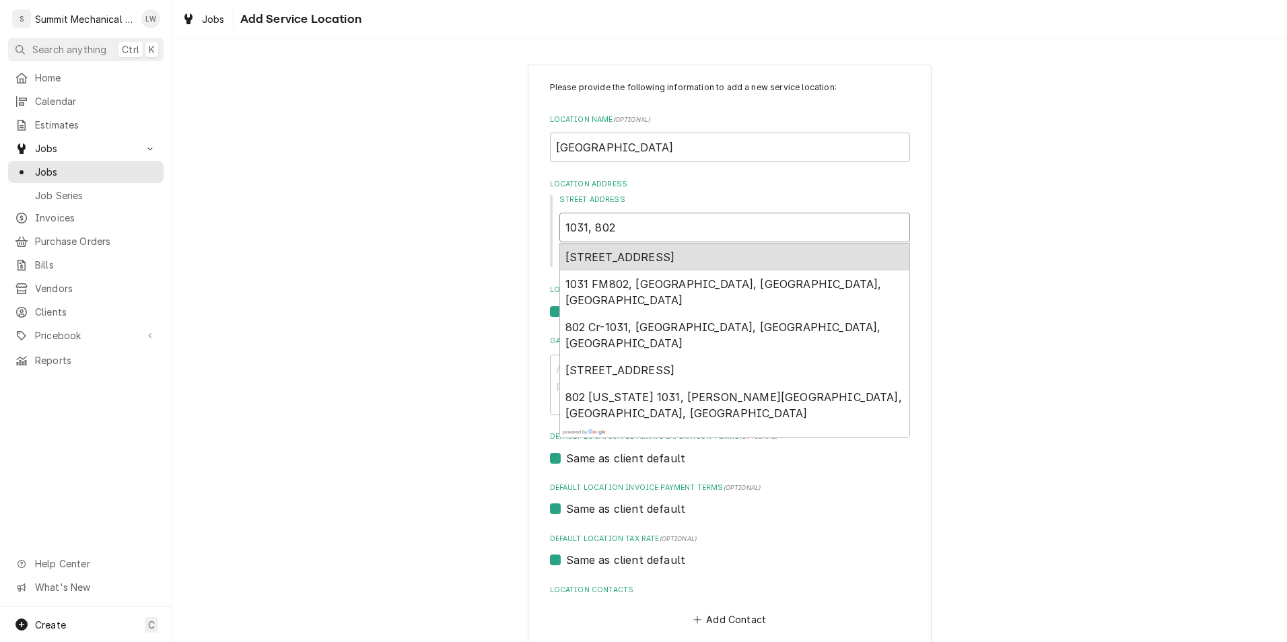
type textarea "x"
type input "1031, 802"
type textarea "x"
type input "1031, 80"
type textarea "x"
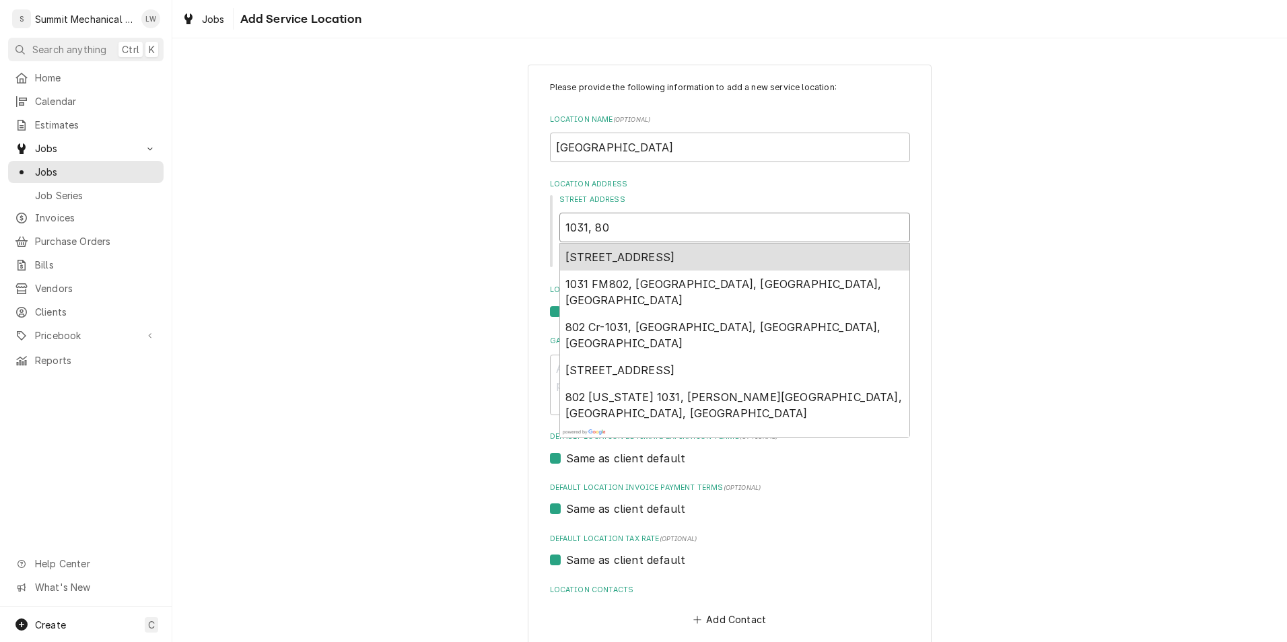
type input "1031, 8"
type textarea "x"
type input "1031,"
type textarea "x"
type input "1031,"
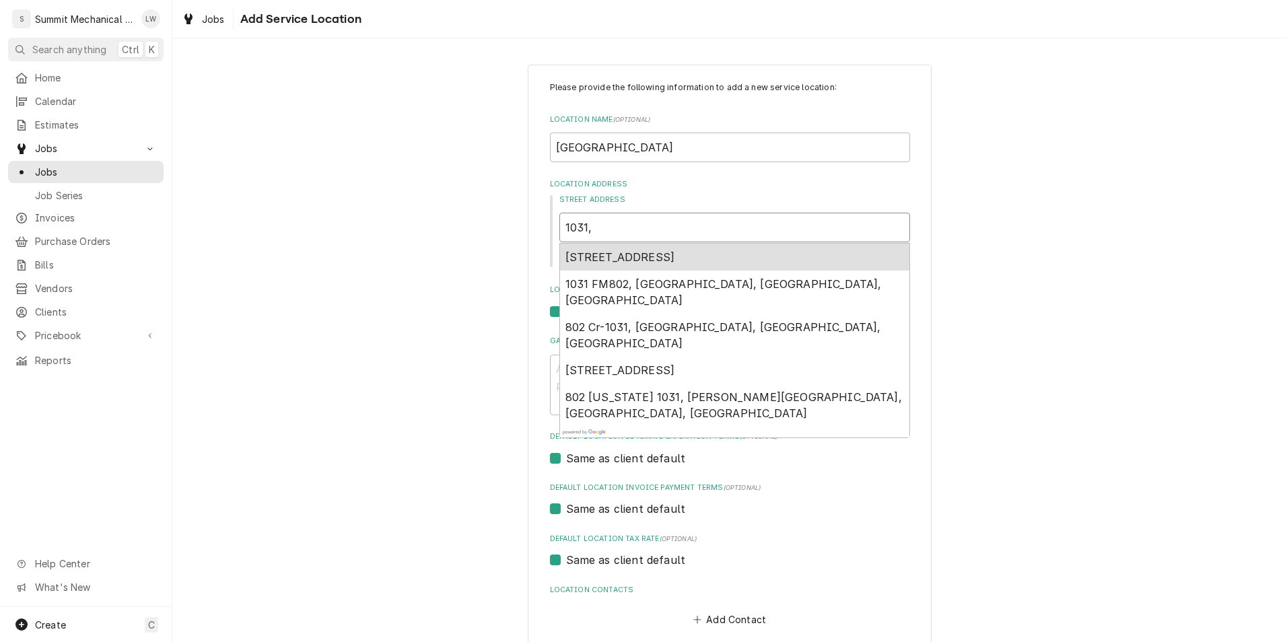
type textarea "x"
type input "1031"
type textarea "x"
type input "103"
type textarea "x"
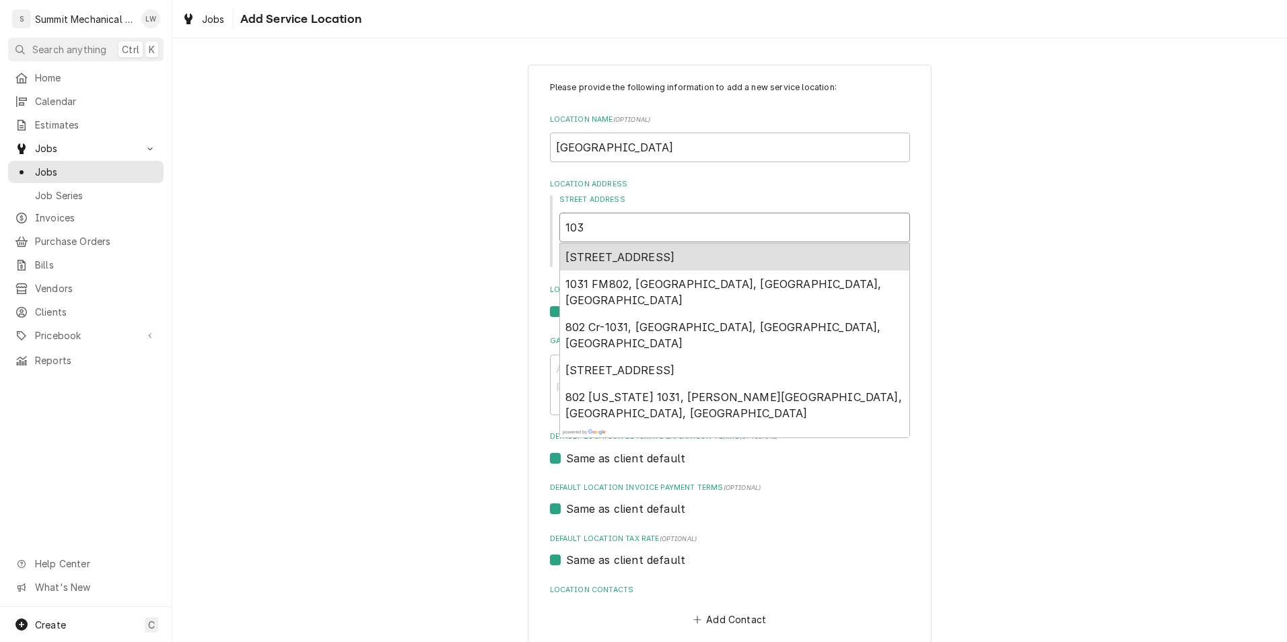
type input "10"
type textarea "x"
type input "1"
type textarea "x"
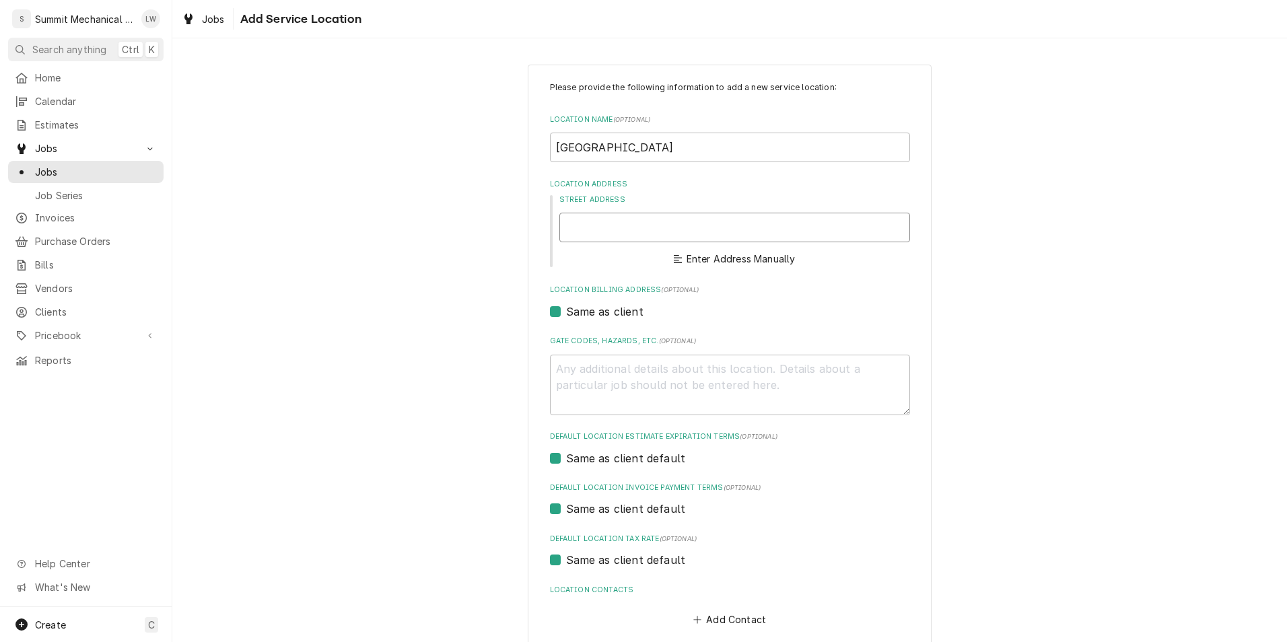
type textarea "x"
type input "8"
type textarea "x"
type input "80"
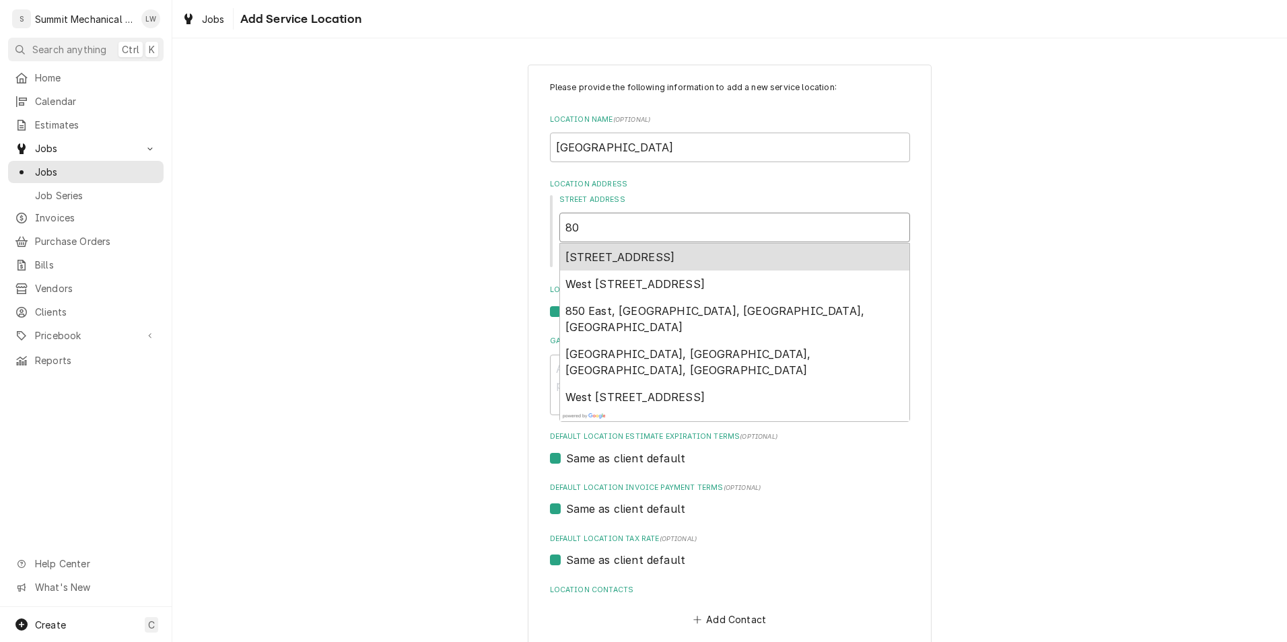
type textarea "x"
type input "802"
type textarea "x"
type input "802"
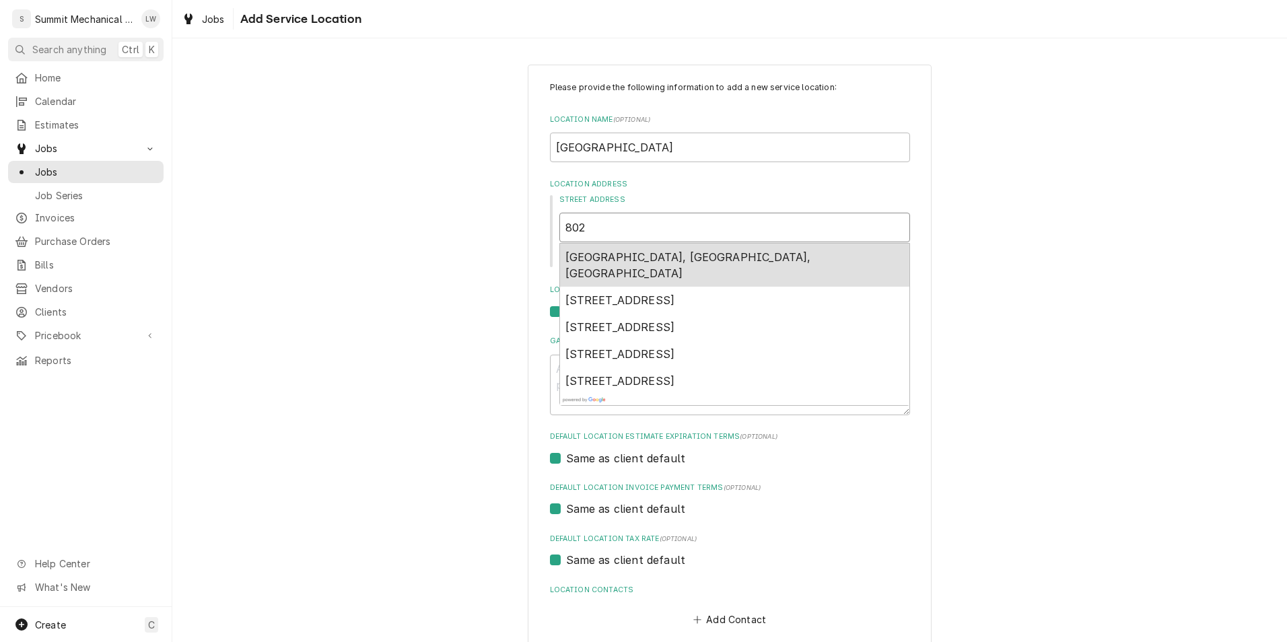
type textarea "x"
type input "802 n"
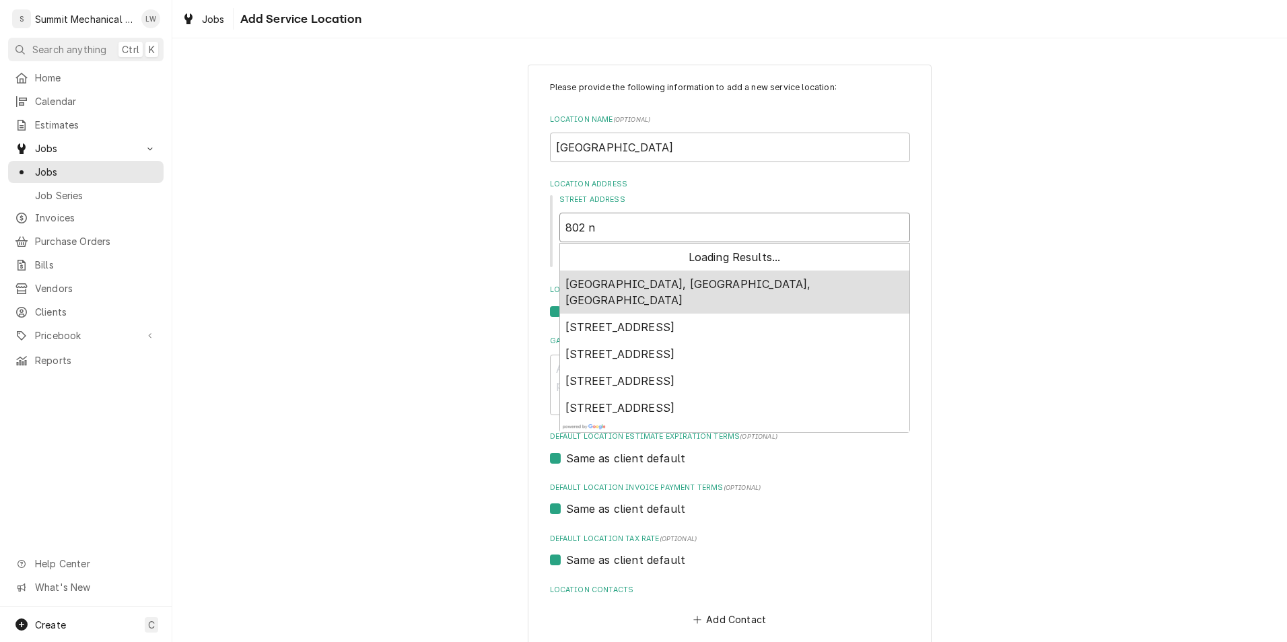
type textarea "x"
type input "802 n"
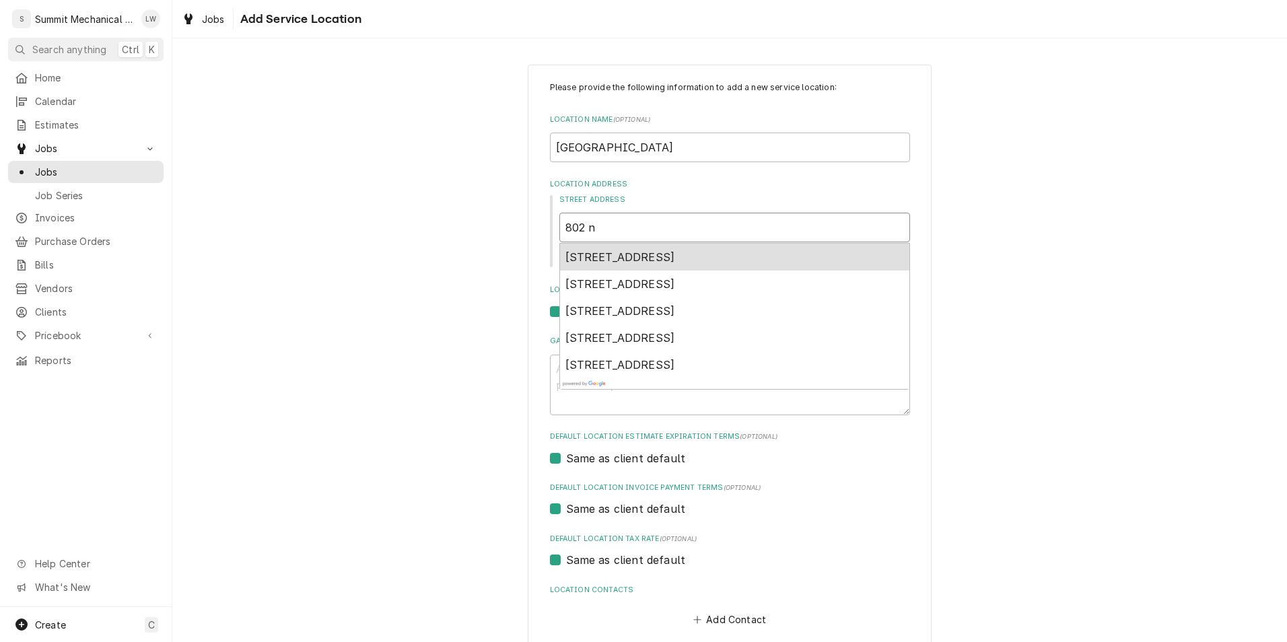
type textarea "x"
type input "802 n 6"
type textarea "x"
type input "802 n 65"
type textarea "x"
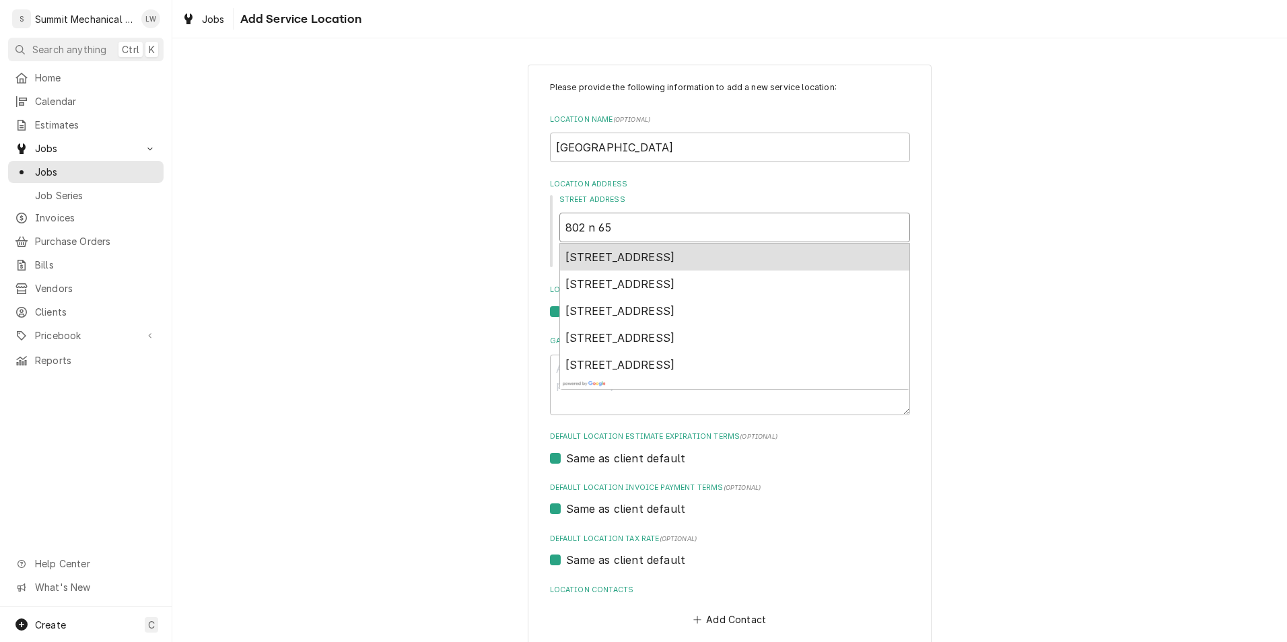
type input "802 n 650"
type textarea "x"
type input "802 n 650"
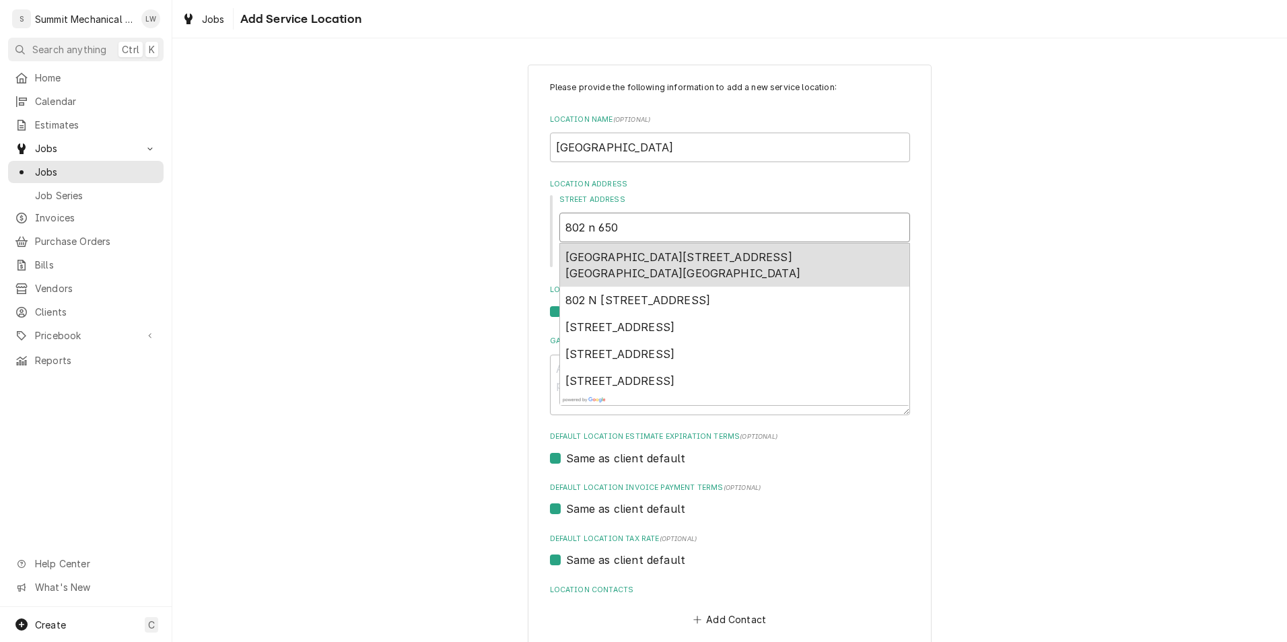
type textarea "x"
type input "802 n 650 e"
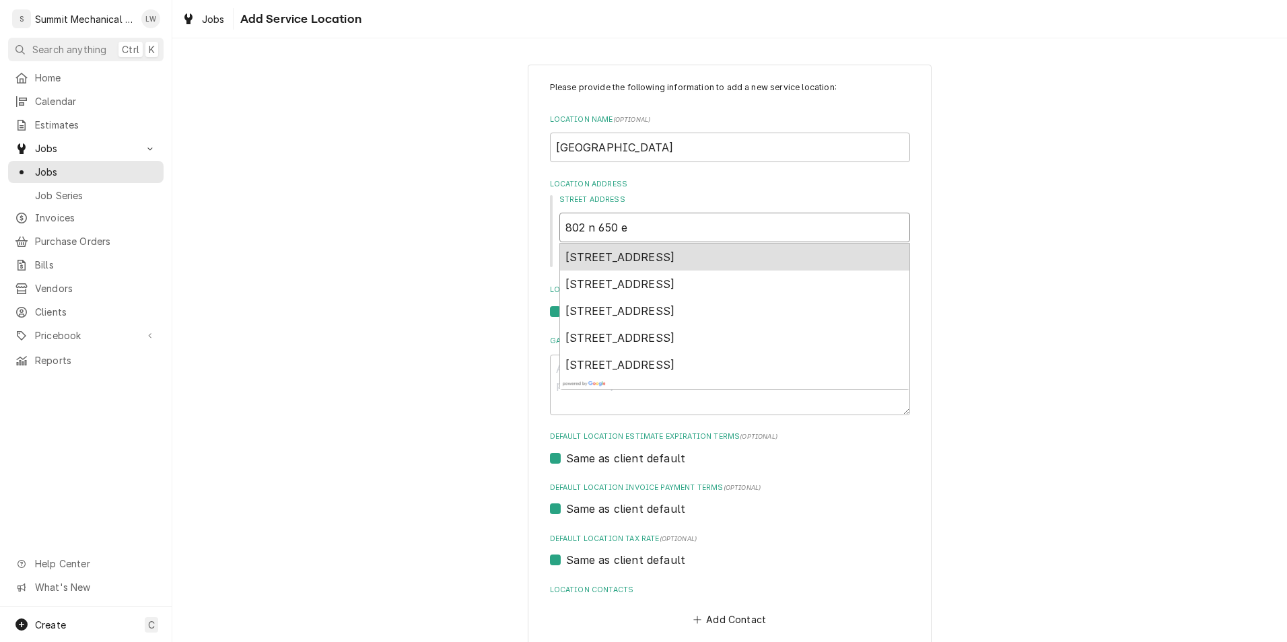
type textarea "x"
type input "802 n 650 e"
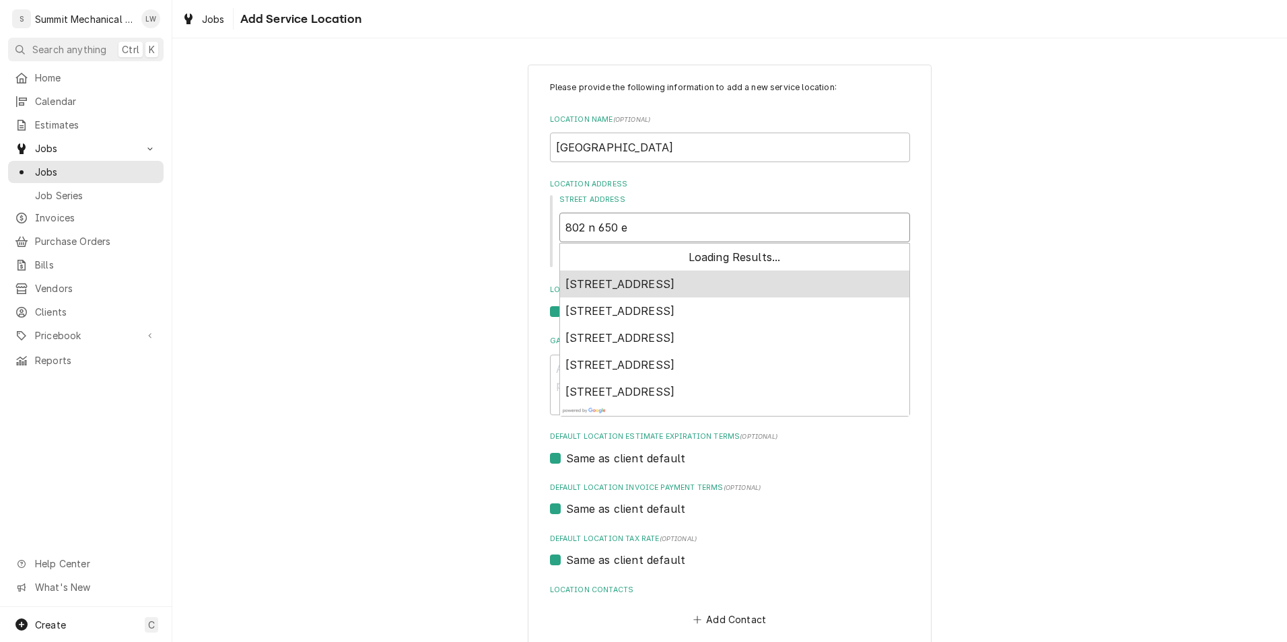
type textarea "x"
type input "802 n 650 e n"
type textarea "x"
type input "802 n 650 e ne"
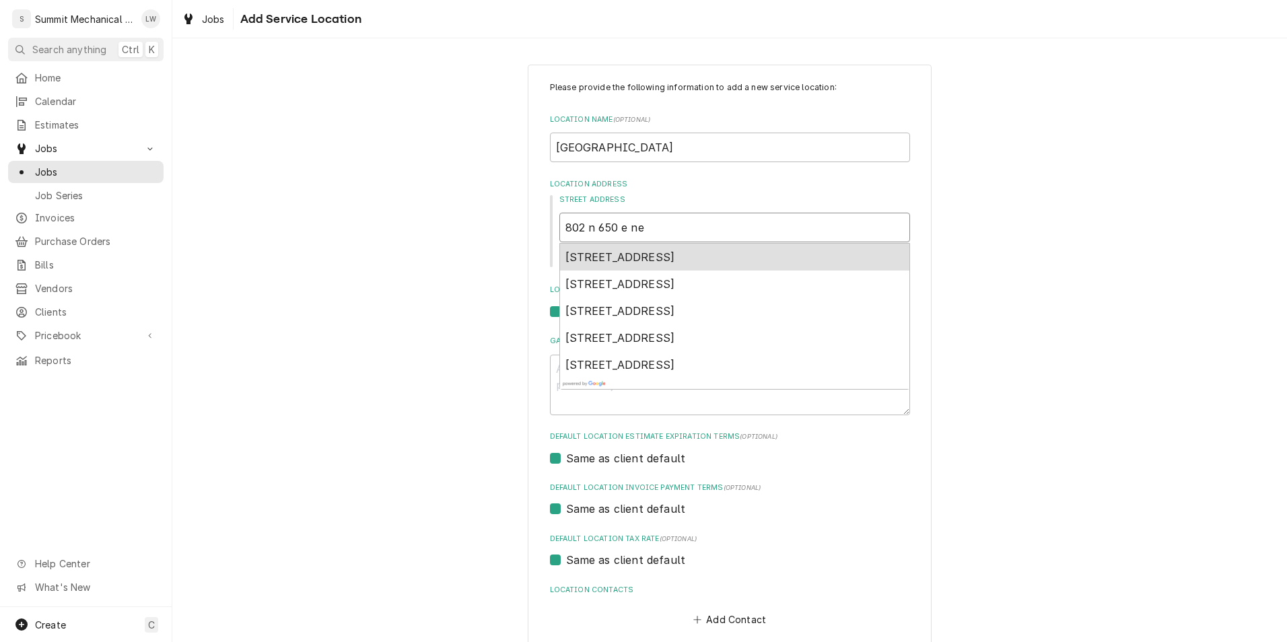
type textarea "x"
type input "802 n 650 e neph"
type textarea "x"
type input "802 n 650 e nephi"
click at [675, 257] on span "802 North 650 East, Nephi, UT, USA" at bounding box center [620, 256] width 110 height 13
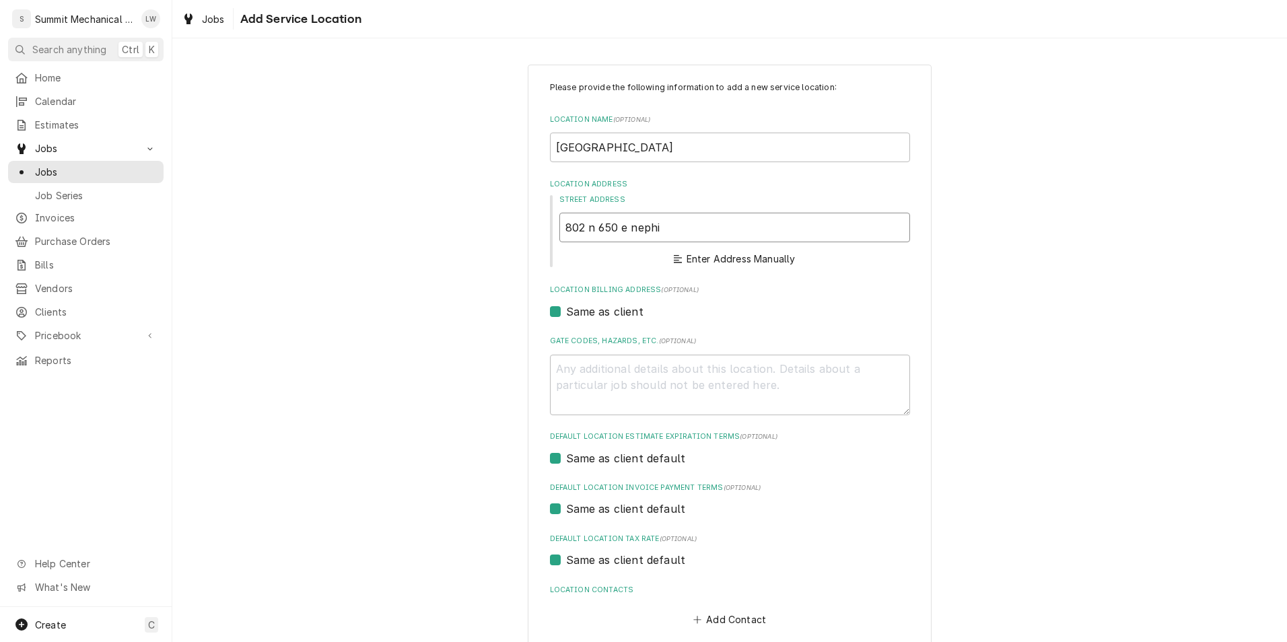
type textarea "x"
type input "802 N 650 E"
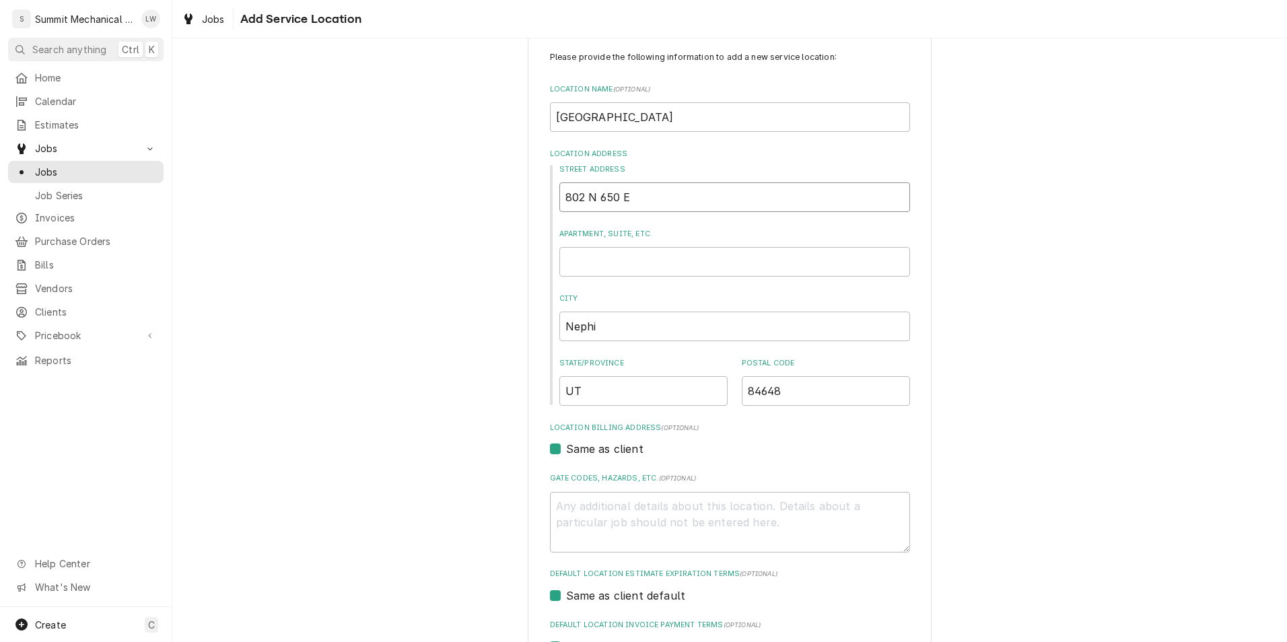
type textarea "x"
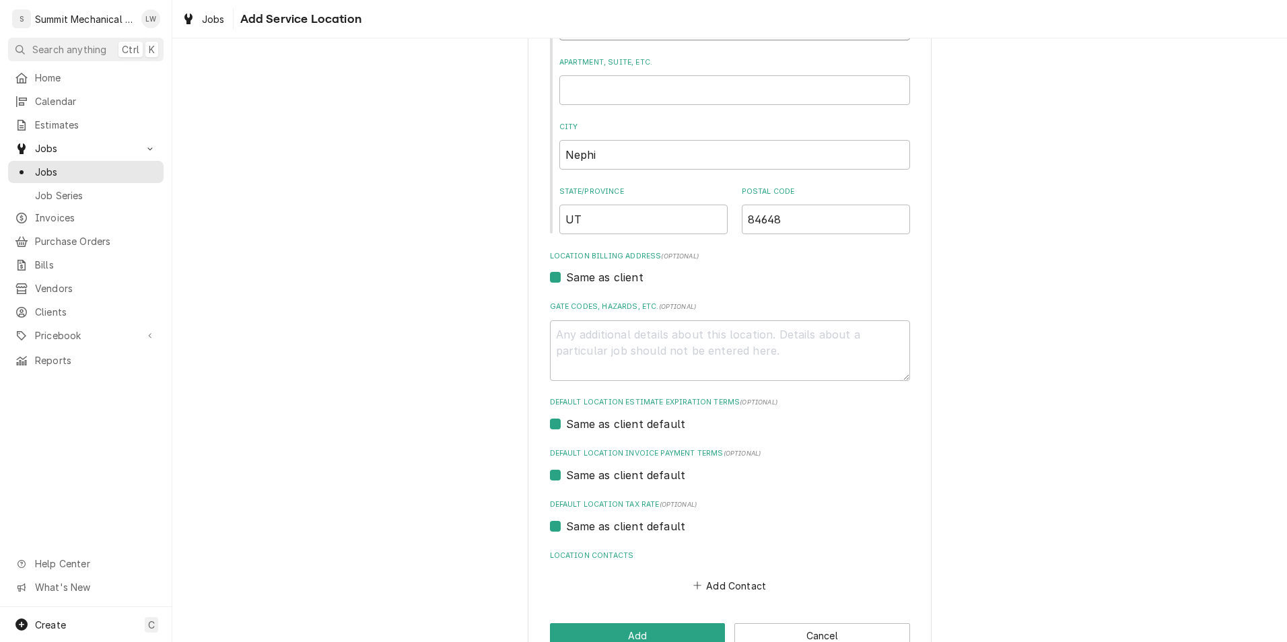
scroll to position [237, 0]
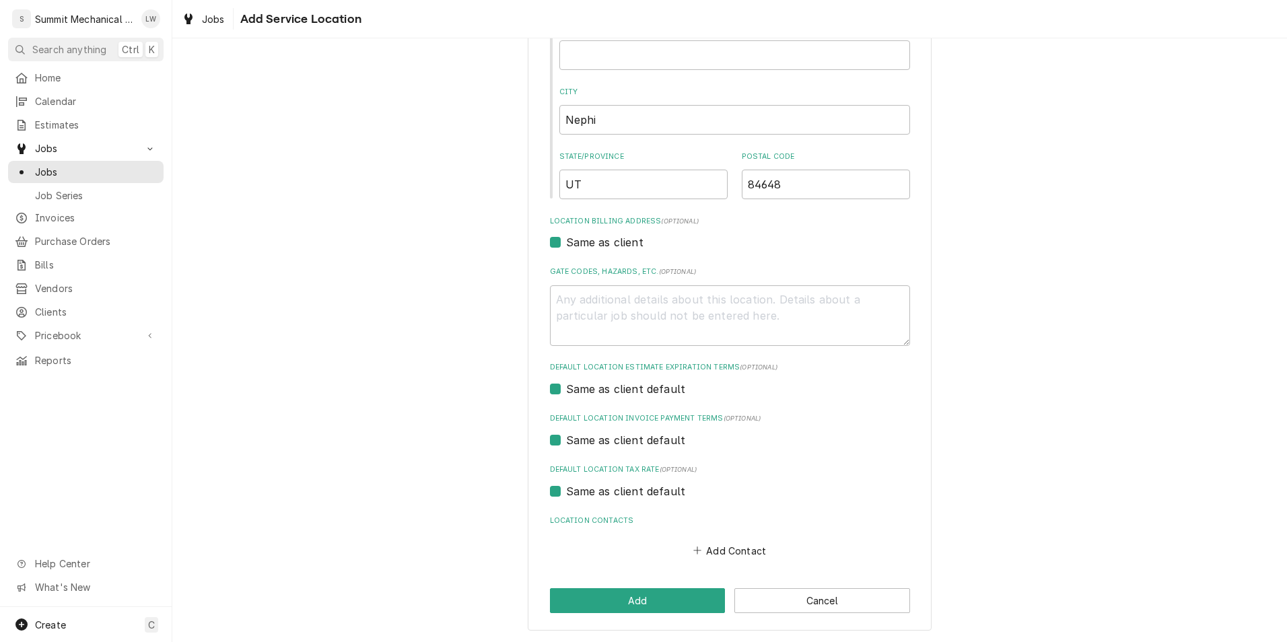
type input "802 N 650 E"
click at [637, 586] on div "Please provide the following information to add a new service location: Locatio…" at bounding box center [730, 229] width 404 height 803
click at [636, 607] on button "Add" at bounding box center [638, 600] width 176 height 25
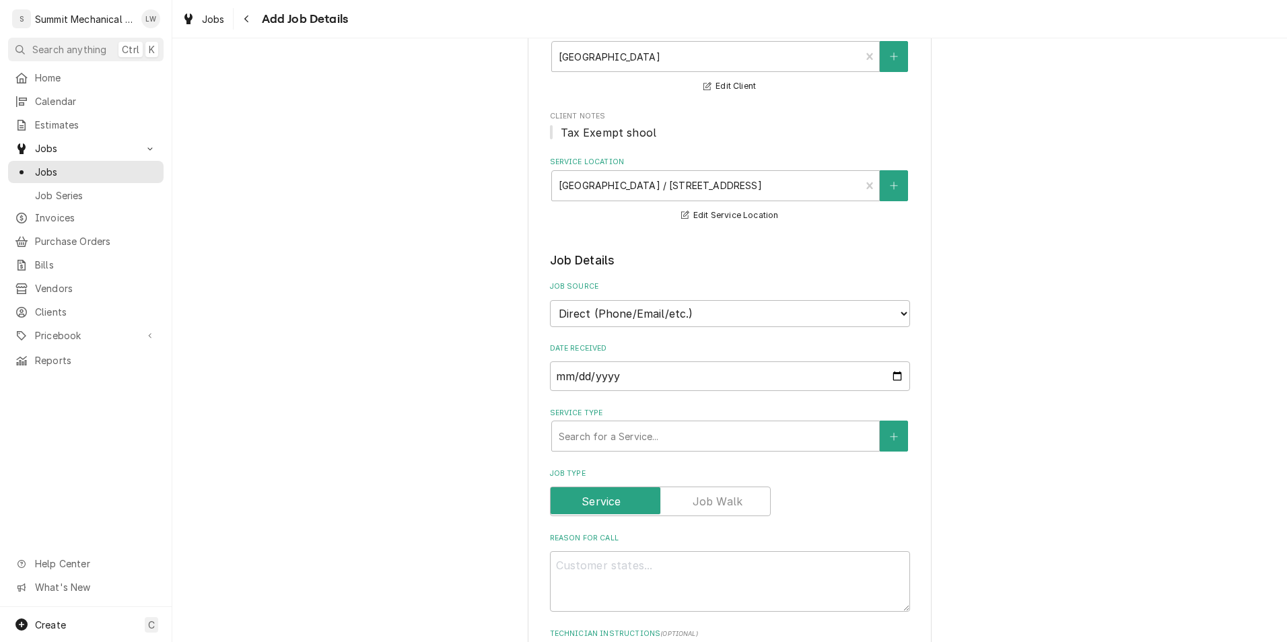
scroll to position [205, 0]
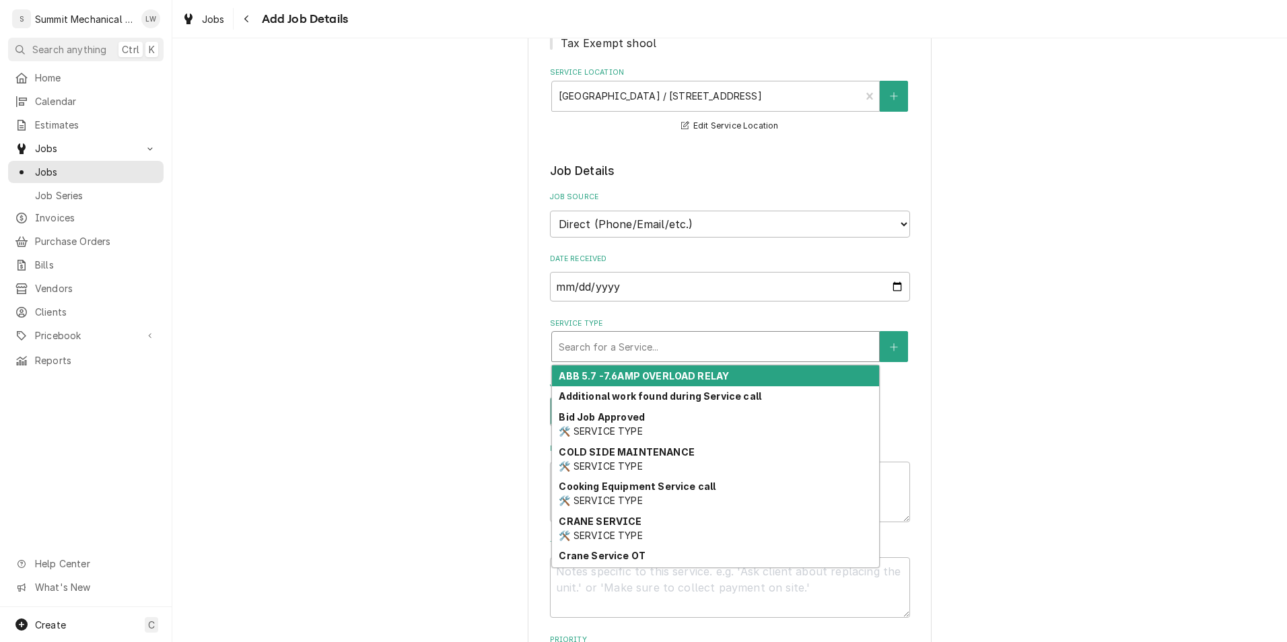
click at [688, 343] on div "Service Type" at bounding box center [716, 347] width 314 height 24
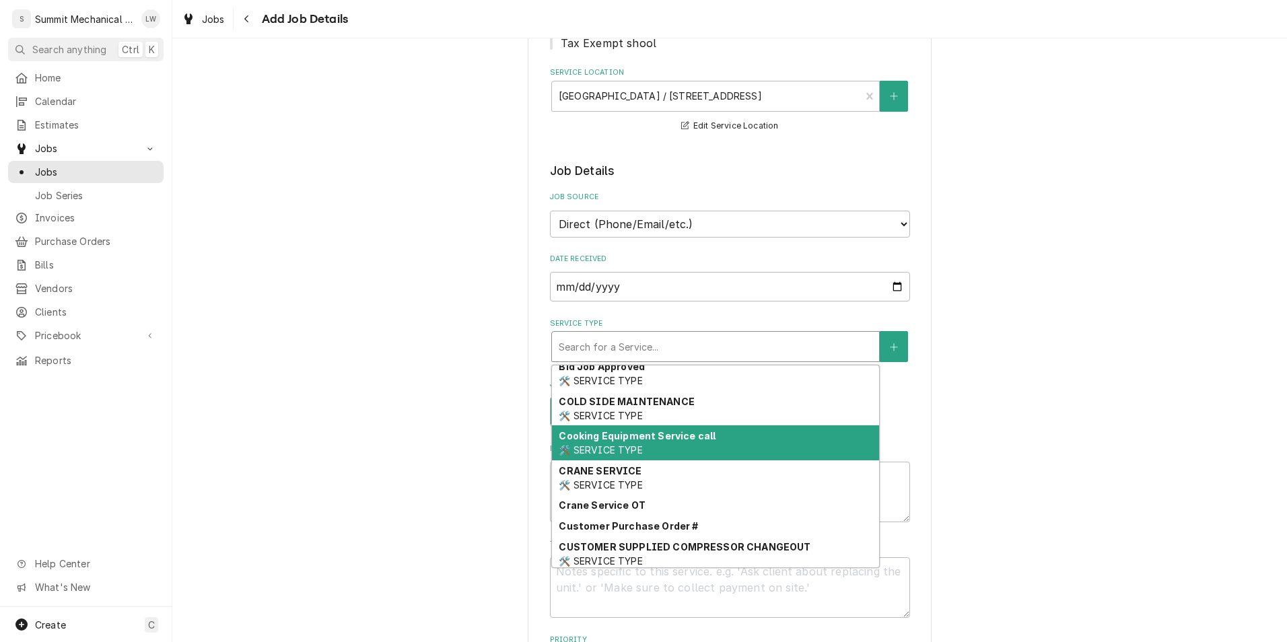
scroll to position [37, 0]
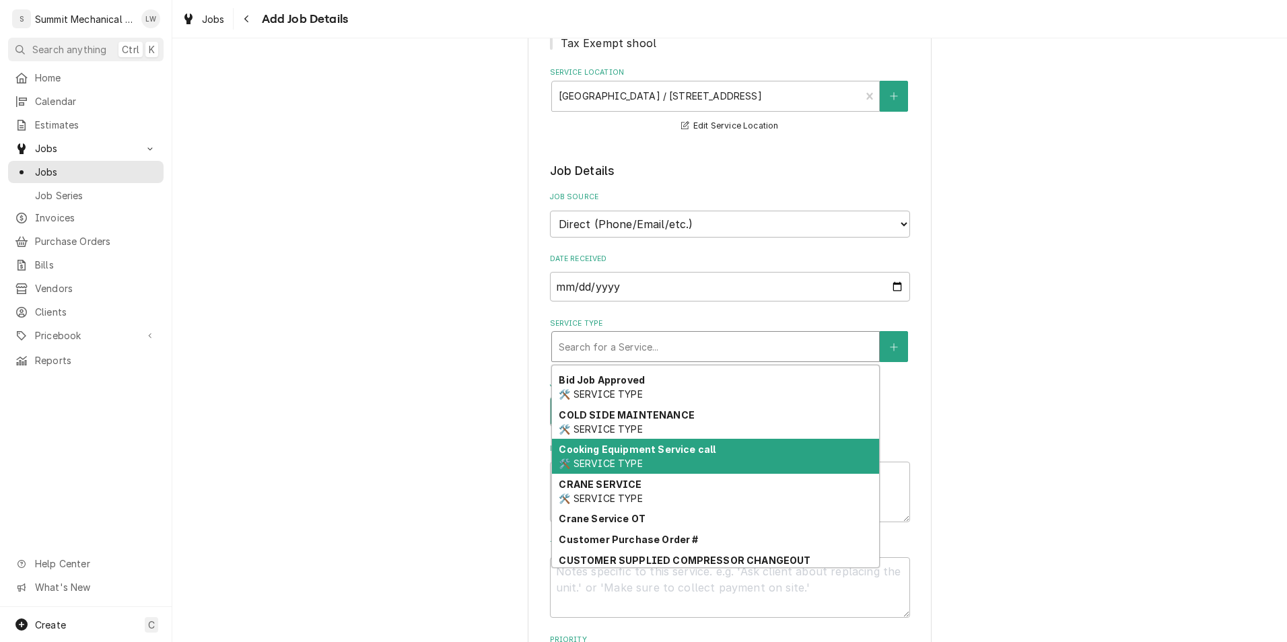
click at [724, 450] on div "Cooking Equipment Service call 🛠️ SERVICE TYPE" at bounding box center [715, 456] width 327 height 35
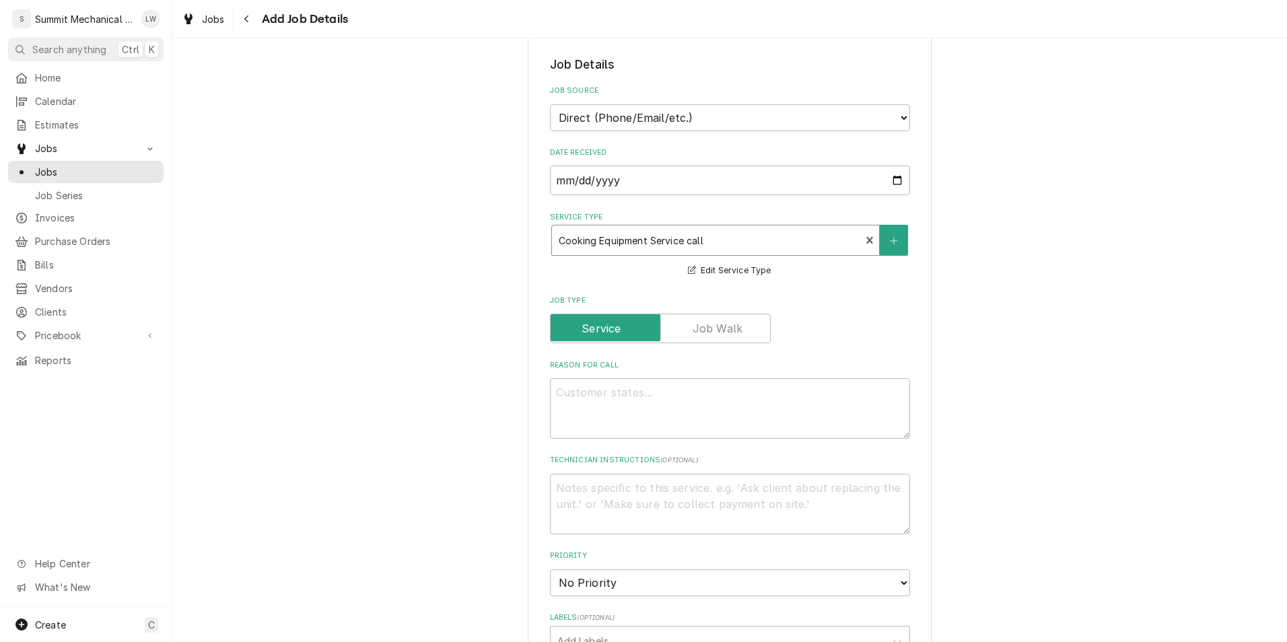
scroll to position [317, 0]
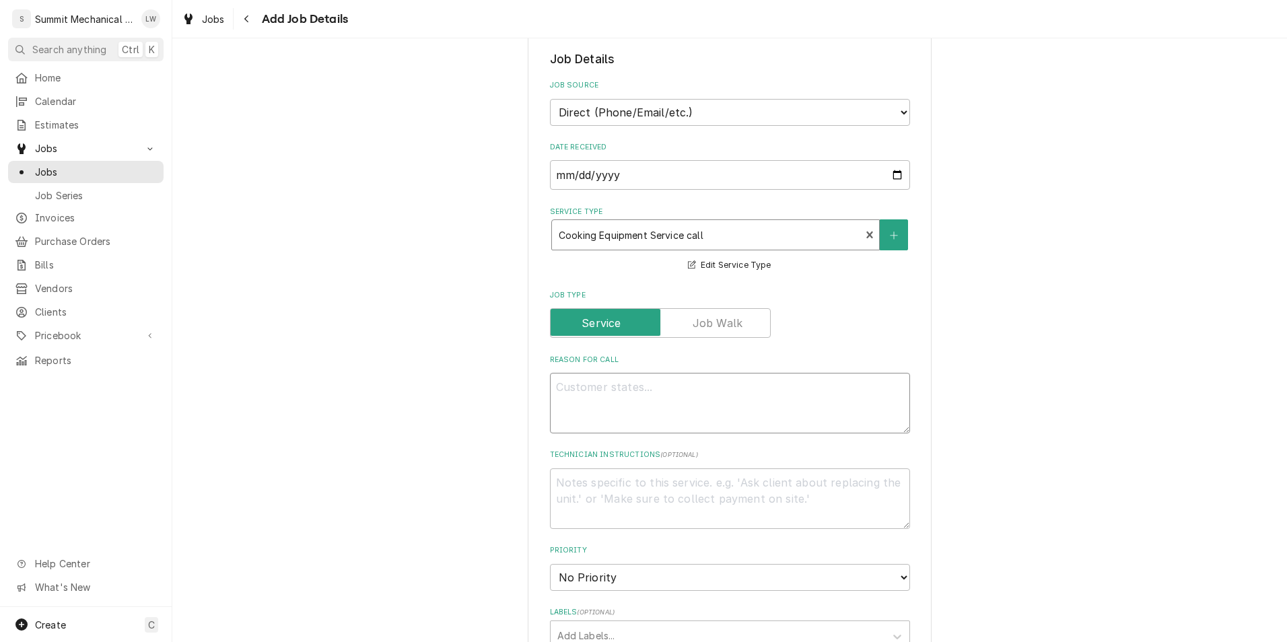
click at [725, 388] on textarea "Reason For Call" at bounding box center [730, 403] width 360 height 61
type textarea "x"
type textarea "T"
type textarea "x"
type textarea "Ta"
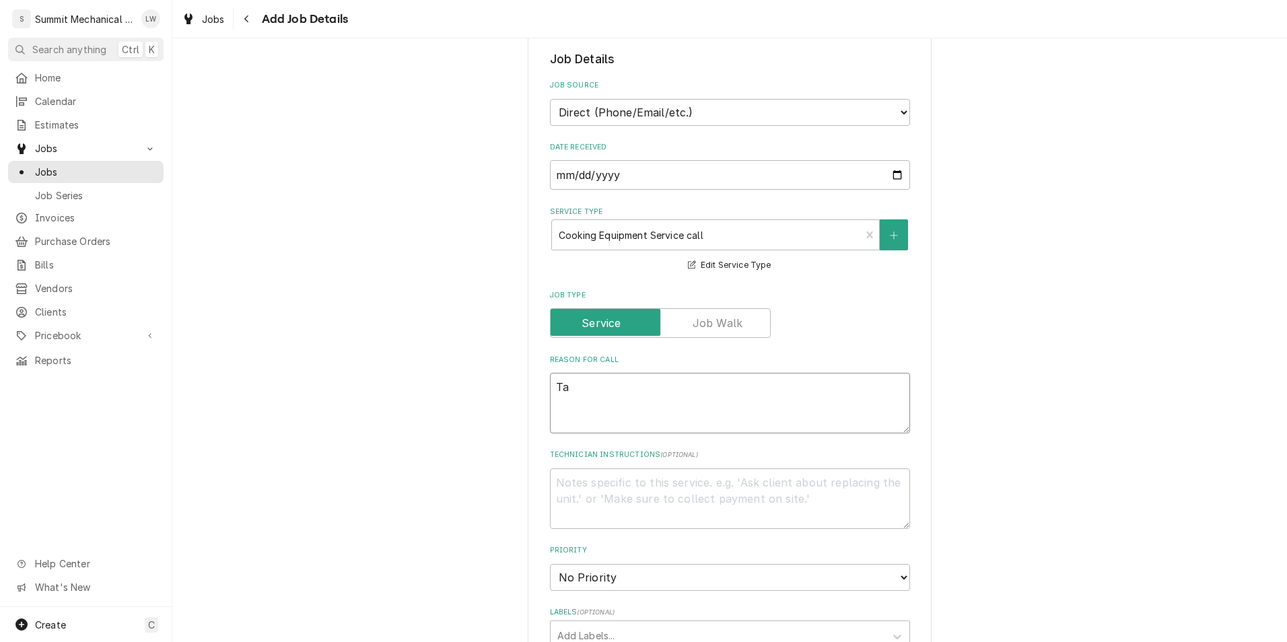
type textarea "x"
type textarea "Tat"
type textarea "x"
type textarea "Ta"
type textarea "x"
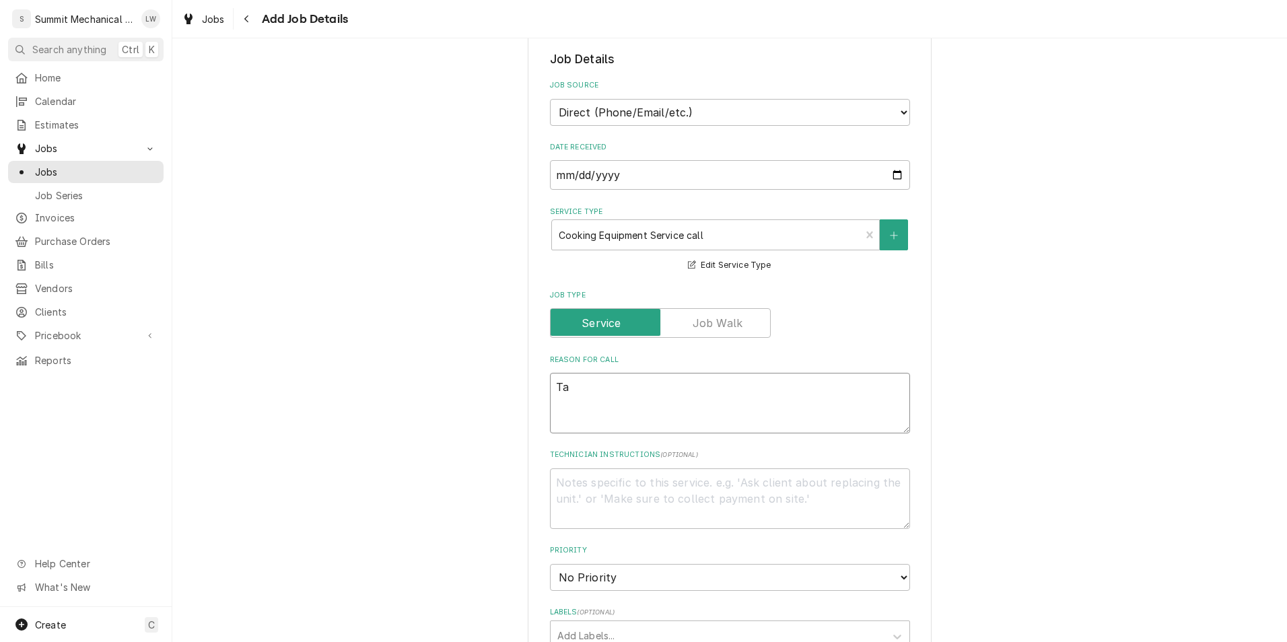
type textarea "Tar"
type textarea "x"
type textarea "Tara"
type textarea "x"
type textarea "Tara C"
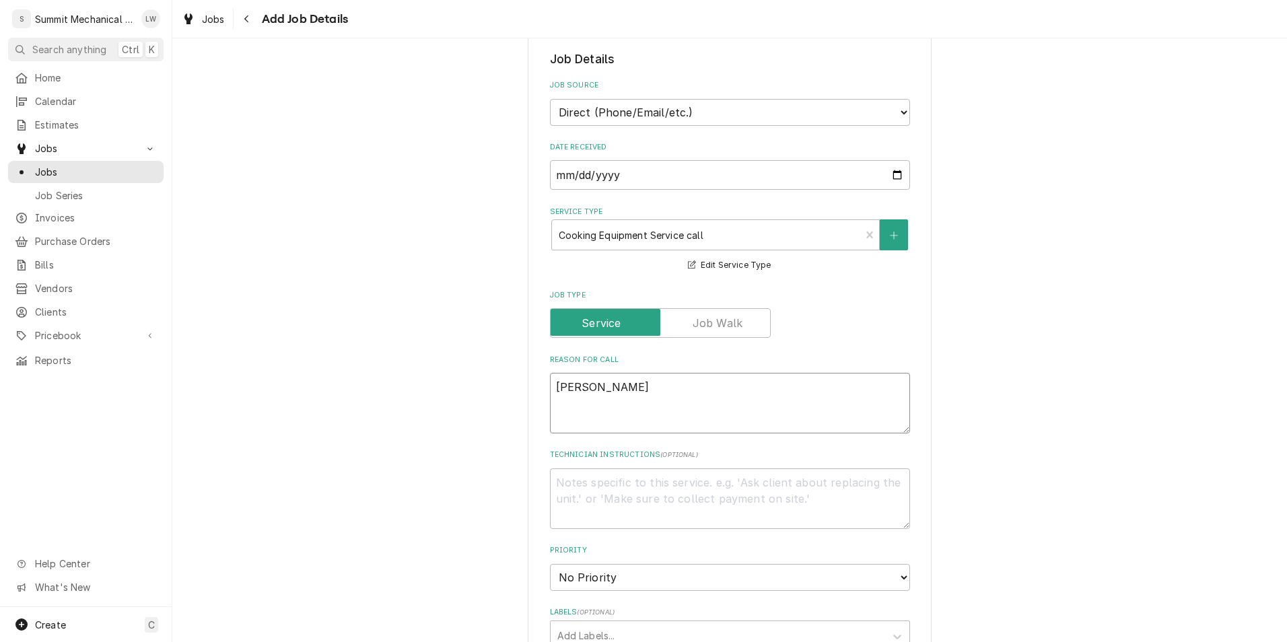
type textarea "x"
type textarea "Tara Ca"
type textarea "x"
type textarea "Tara Cal"
type textarea "x"
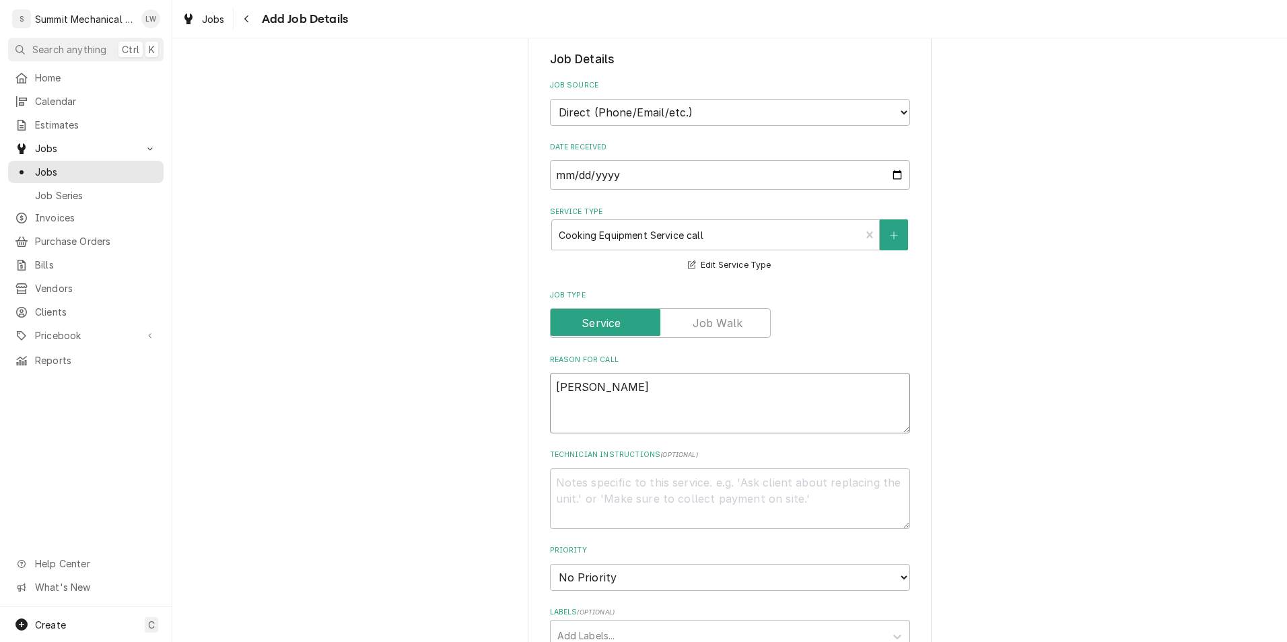
type textarea "Tara Calle"
type textarea "x"
type textarea "Tara Called"
type textarea "x"
type textarea "Tara Called"
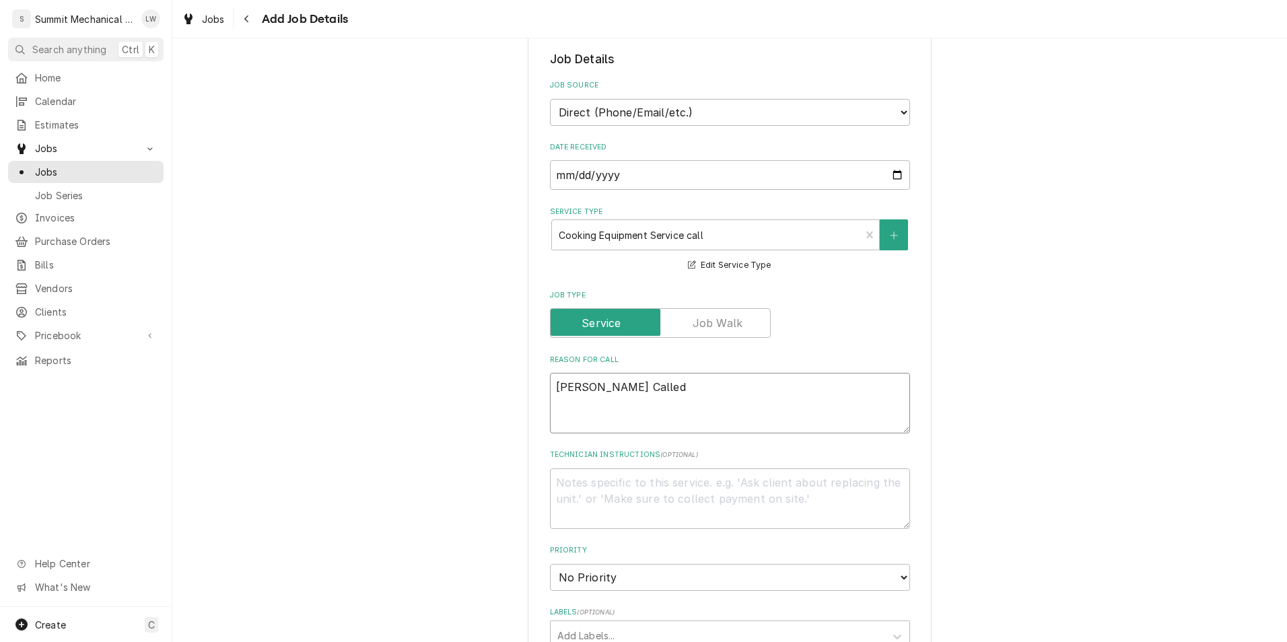
type textarea "x"
type textarea "Tara Called"
type textarea "x"
type textarea "Tara Called,"
type textarea "x"
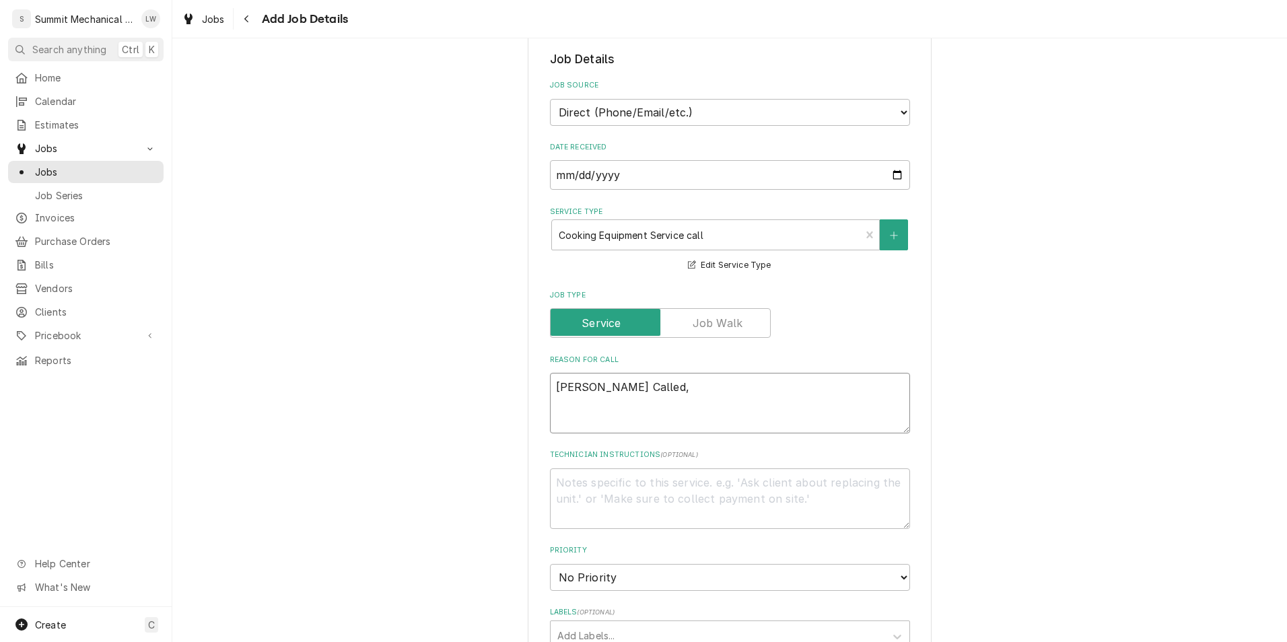
type textarea "Tara Called,"
type textarea "x"
type textarea "Tara Called, t"
type textarea "x"
type textarea "Tara Called, ti"
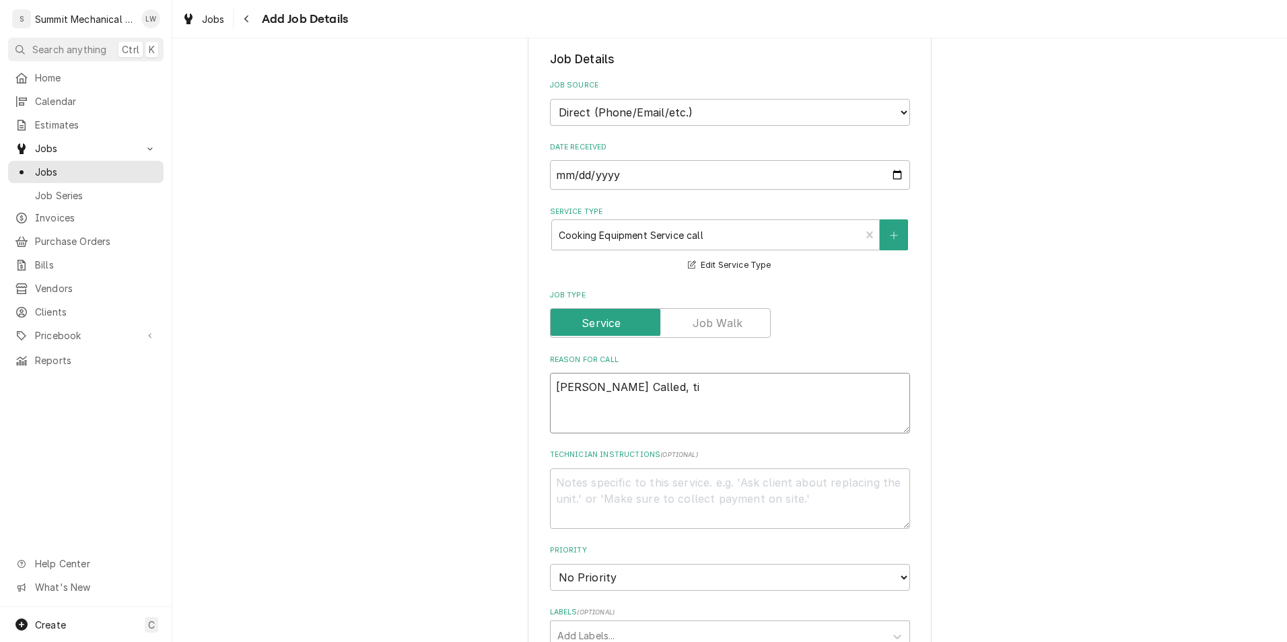
type textarea "x"
type textarea "Tara Called, til"
type textarea "x"
type textarea "Tara Called, tils"
type textarea "x"
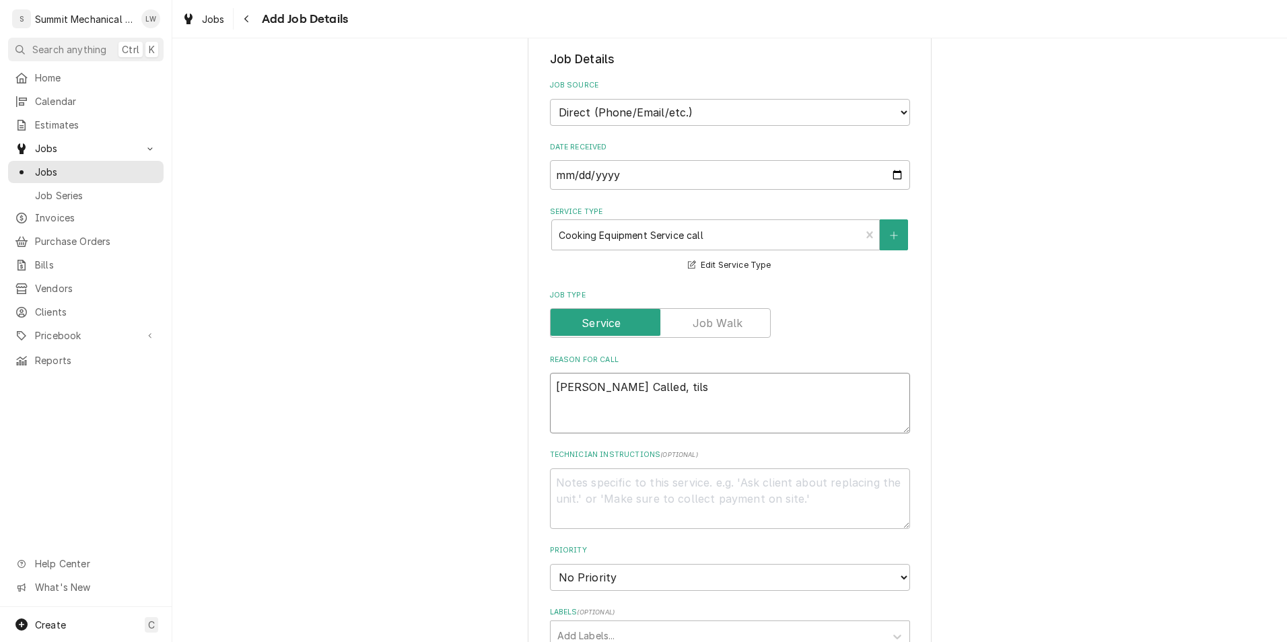
type textarea "Tara Called, tilst"
type textarea "x"
type textarea "Tara Called, tils"
type textarea "x"
type textarea "Tara Called, til"
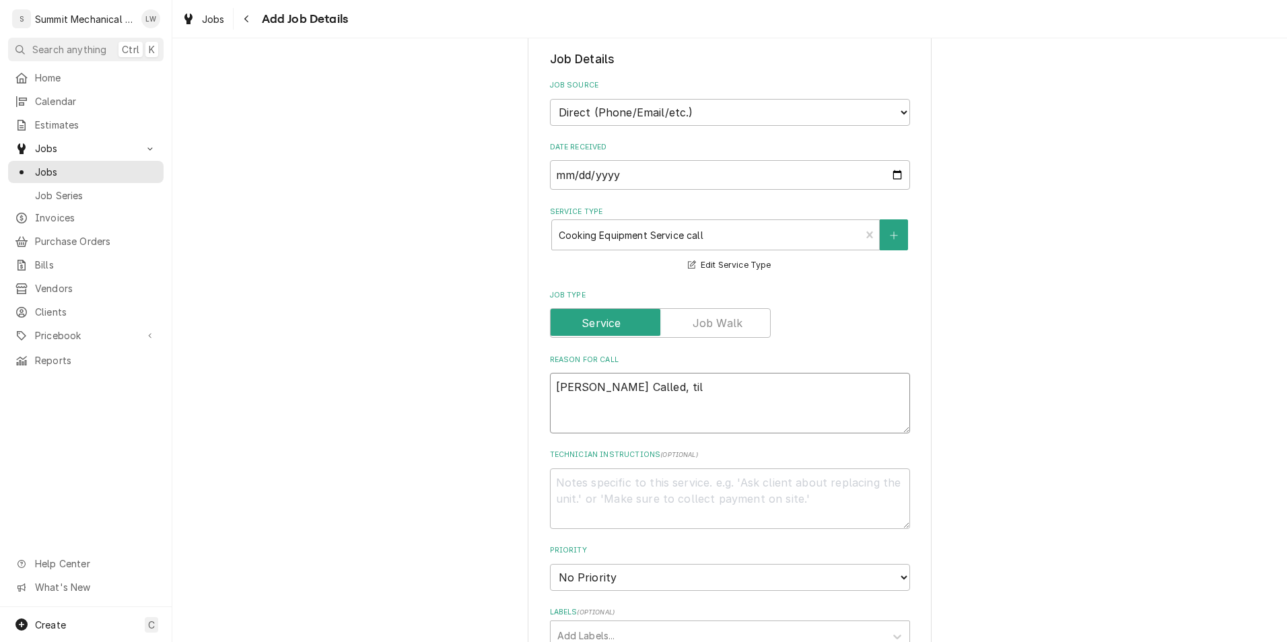
type textarea "x"
type textarea "Tara Called, tilt"
type textarea "x"
type textarea "Tara Called, tilt"
type textarea "x"
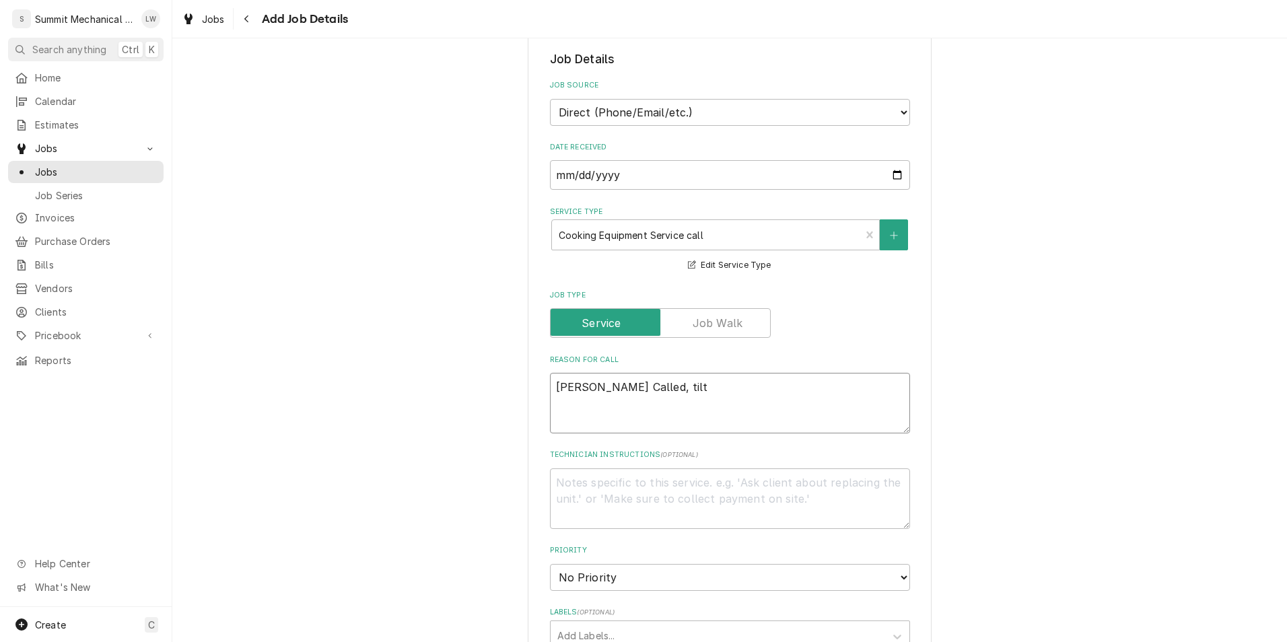
type textarea "Tara Called, tilt s"
type textarea "x"
type textarea "Tara Called, tilt sk"
type textarea "x"
type textarea "Tara Called, tilt ski"
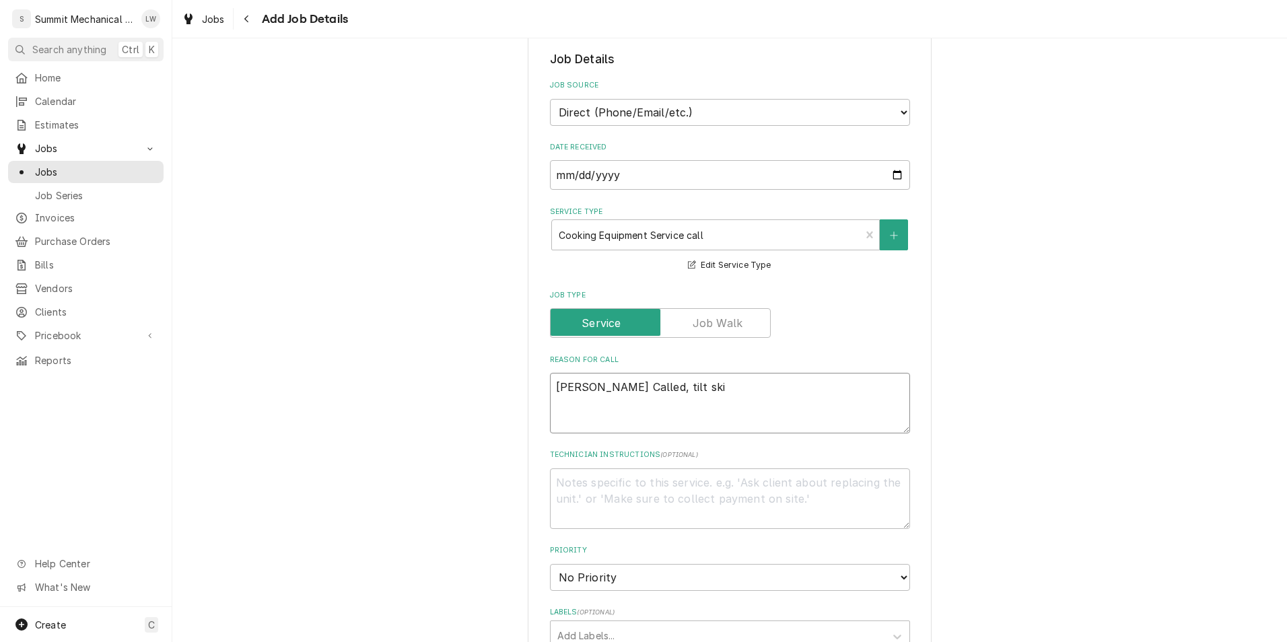
type textarea "x"
type textarea "Tara Called, tilt skil"
type textarea "x"
type textarea "Tara Called, tilt skill"
type textarea "x"
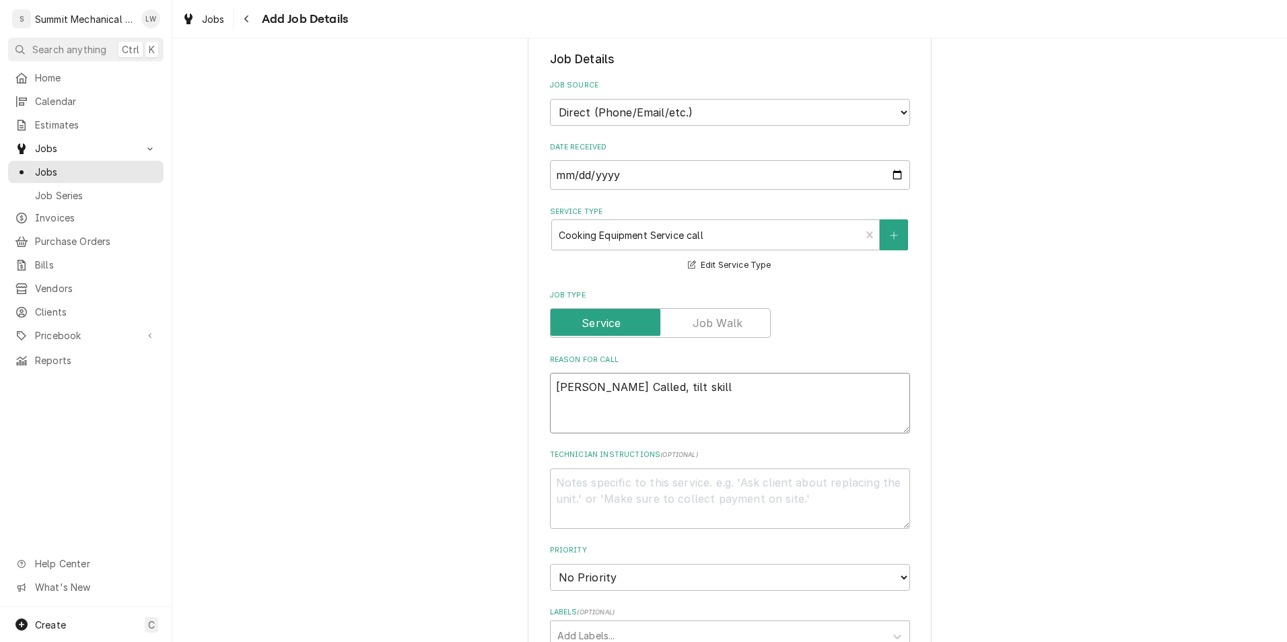
type textarea "Tara Called, tilt skille"
type textarea "x"
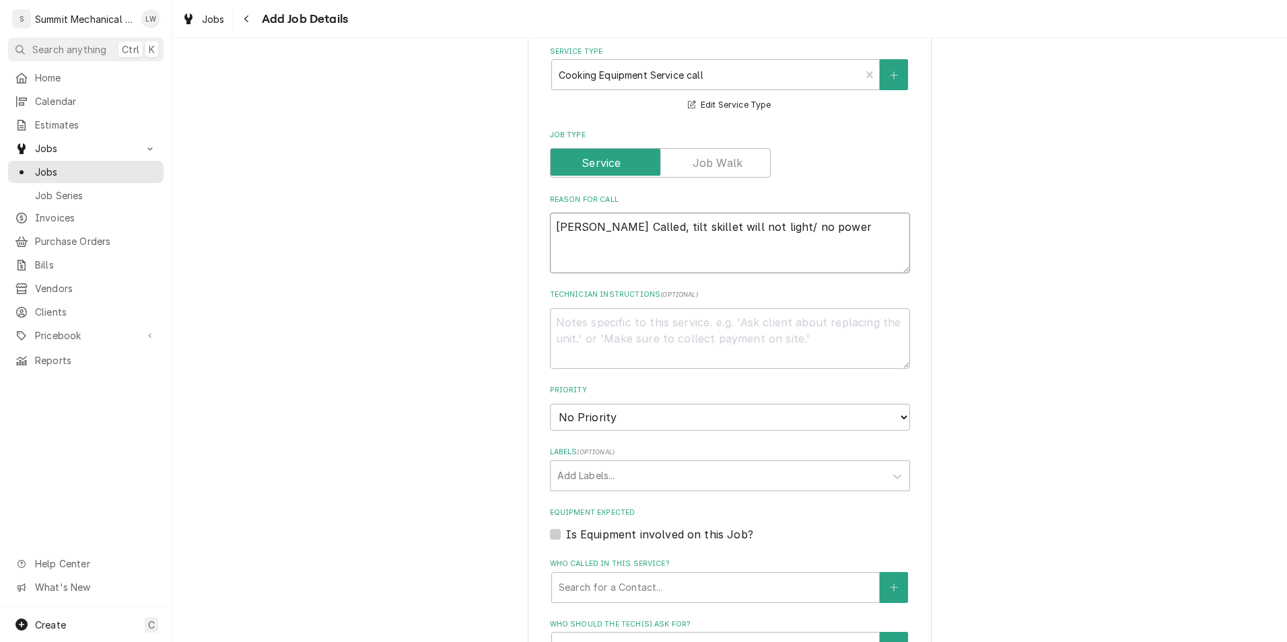
scroll to position [479, 0]
click at [771, 326] on textarea "Technician Instructions ( optional )" at bounding box center [730, 337] width 360 height 61
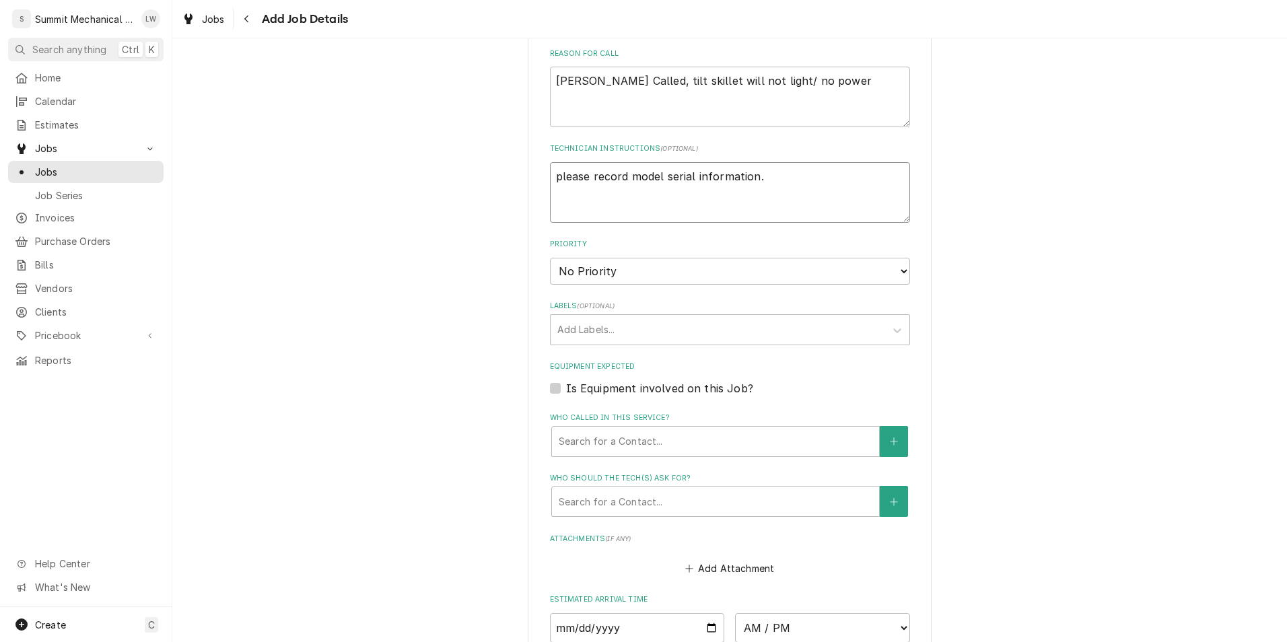
scroll to position [624, 0]
click at [802, 180] on textarea "please record model serial information" at bounding box center [730, 192] width 360 height 61
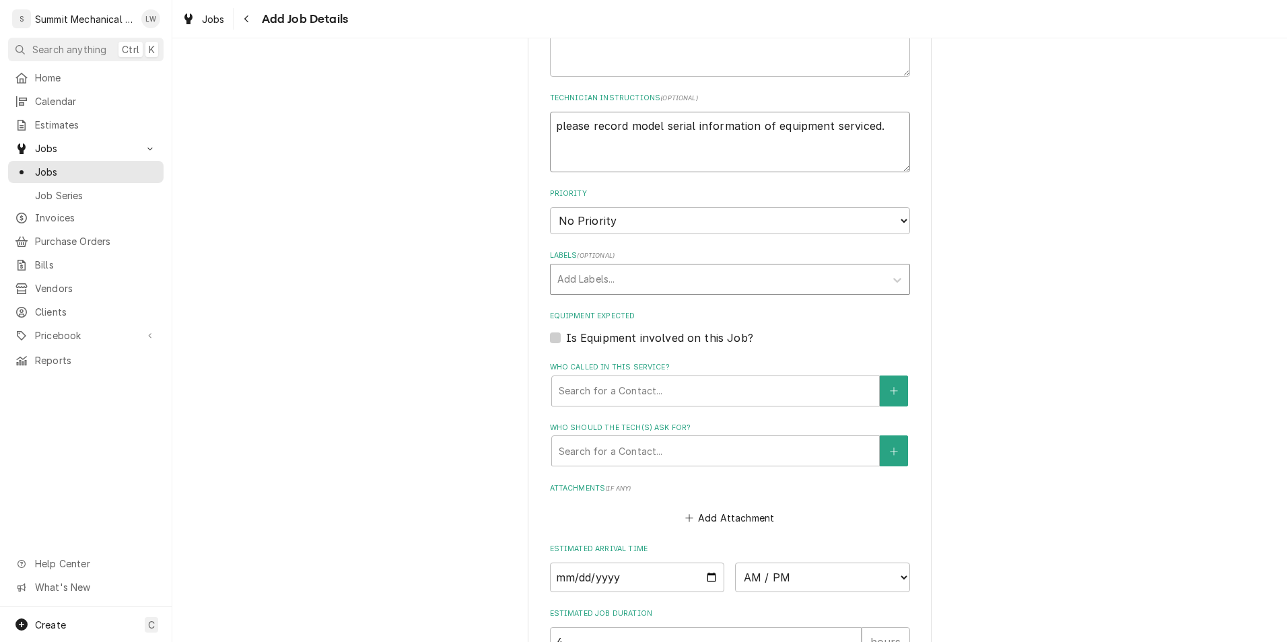
scroll to position [696, 0]
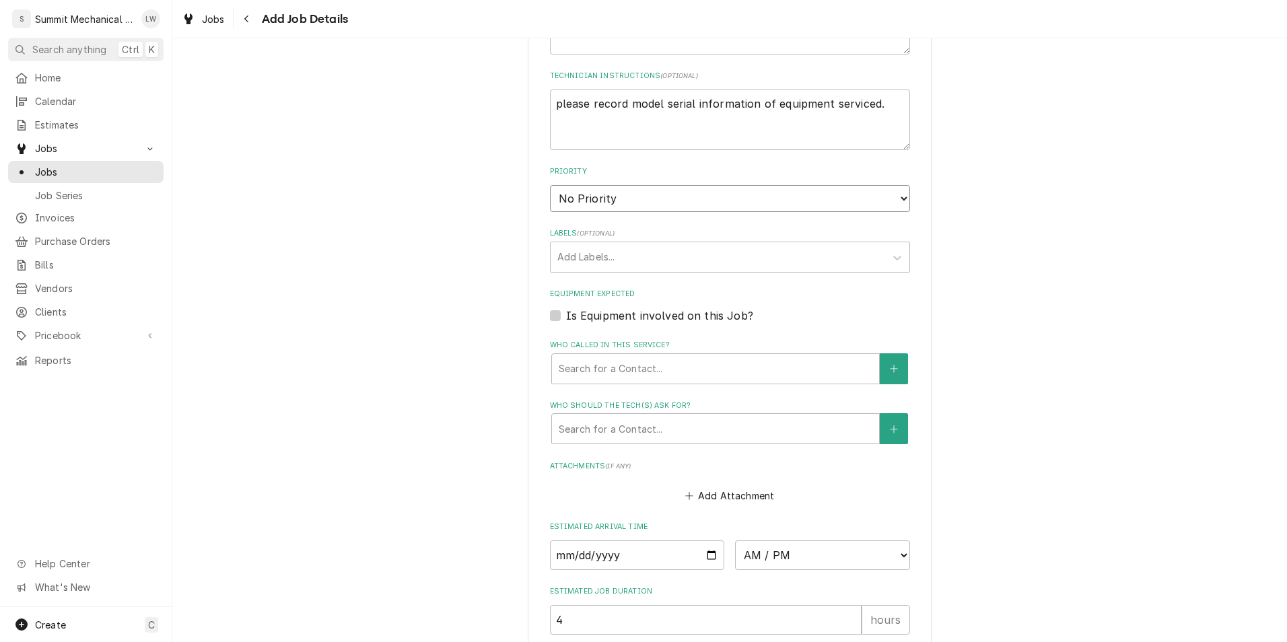
click at [714, 193] on select "No Priority Urgent High Medium Low" at bounding box center [730, 198] width 360 height 27
click at [550, 185] on select "No Priority Urgent High Medium Low" at bounding box center [730, 198] width 360 height 27
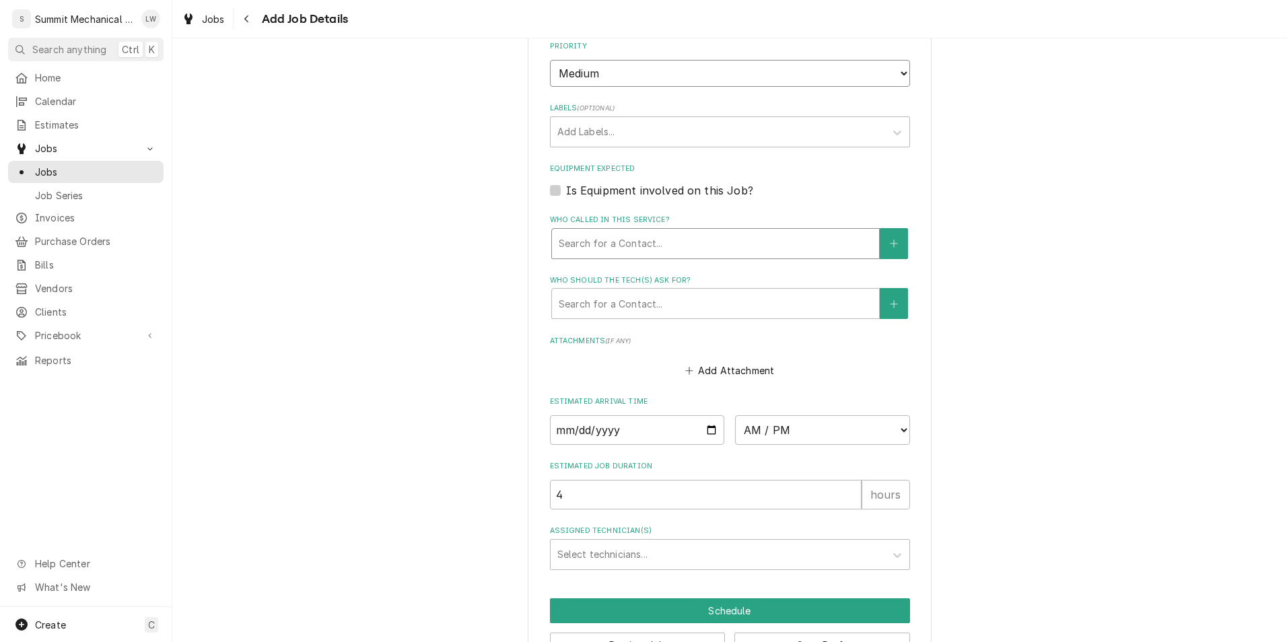
scroll to position [822, 0]
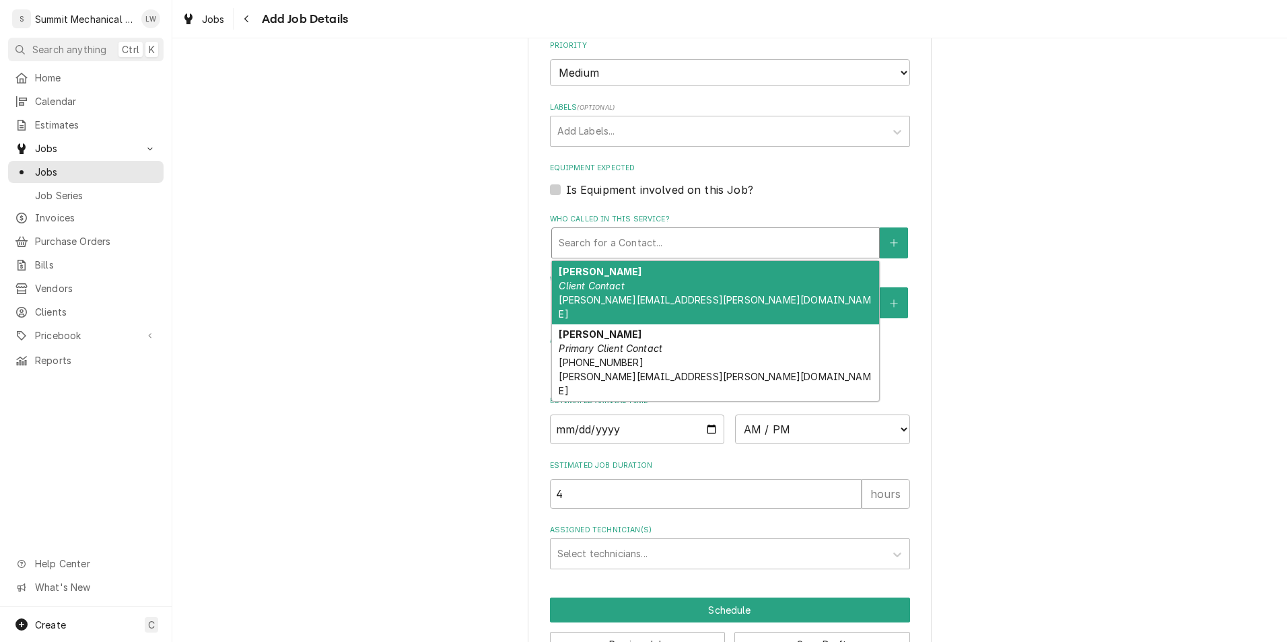
click at [624, 243] on div "Who called in this service?" at bounding box center [716, 243] width 314 height 24
click at [892, 240] on icon "Create New Contact" at bounding box center [894, 242] width 8 height 9
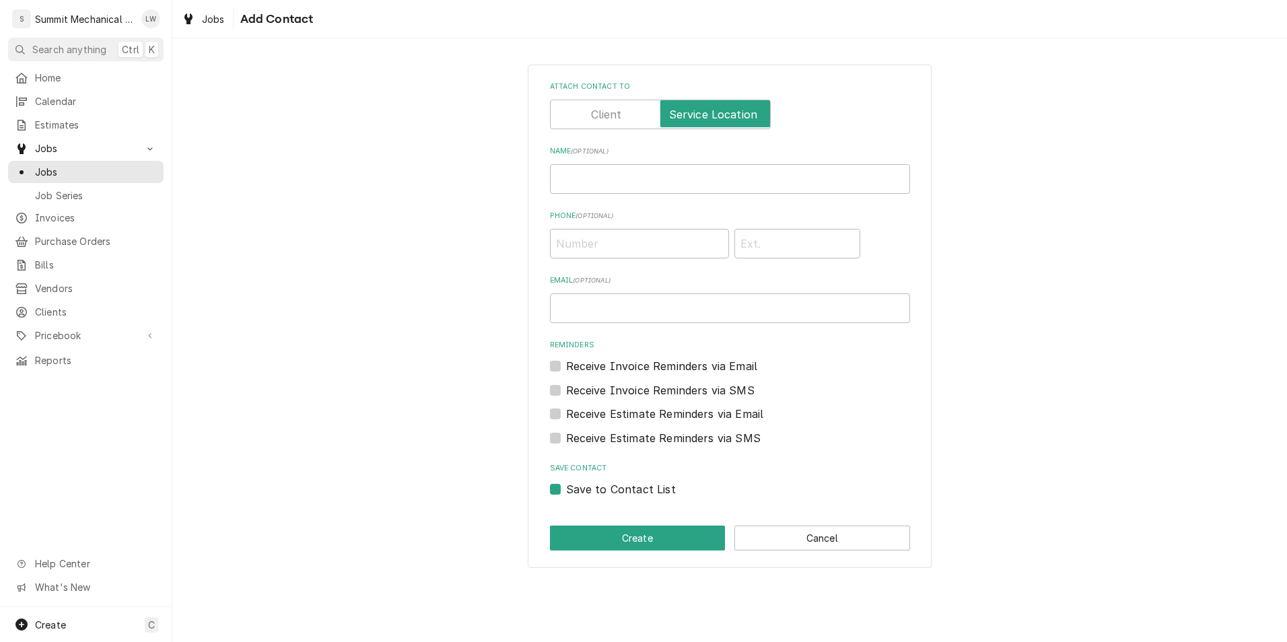
click at [666, 196] on div "Attach contact to Name ( optional ) Phone ( optional ) Email ( optional ) Remin…" at bounding box center [730, 289] width 360 height 416
click at [670, 186] on input "Name ( optional )" at bounding box center [730, 179] width 360 height 30
click at [641, 238] on input "Phone ( optional )" at bounding box center [639, 244] width 179 height 30
click at [683, 293] on input "Email ( optional )" at bounding box center [730, 308] width 360 height 30
click at [905, 257] on div "(801) 584-9519" at bounding box center [730, 240] width 360 height 35
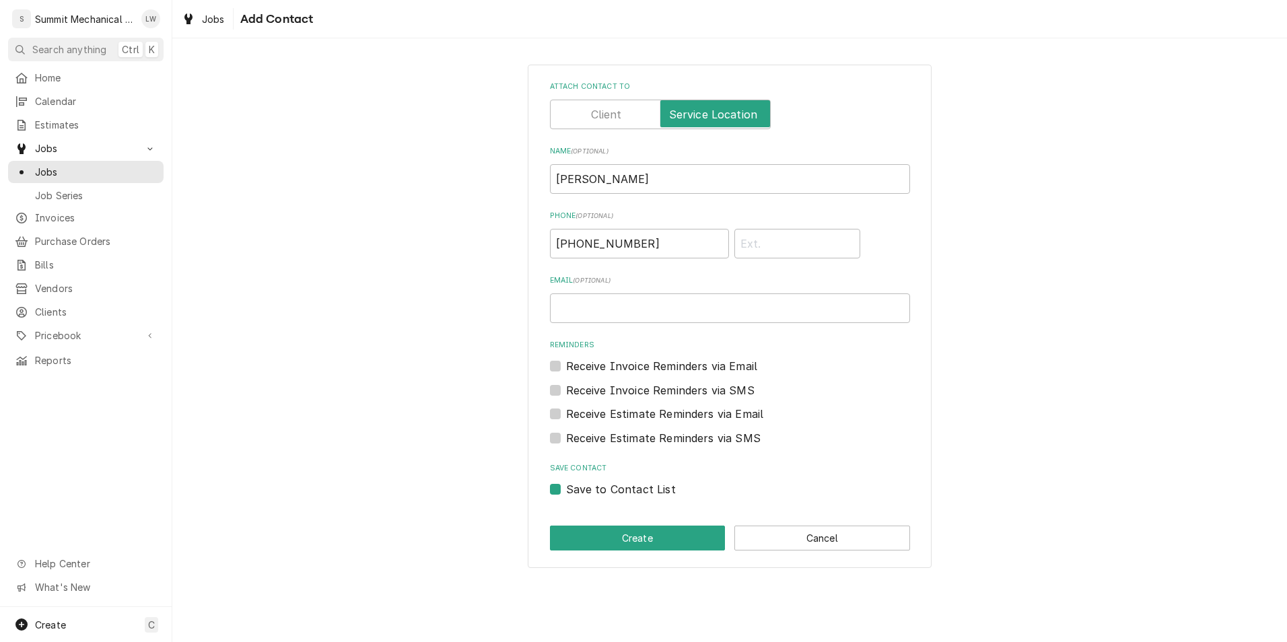
click at [612, 120] on label "Attach contact to" at bounding box center [660, 115] width 221 height 30
click at [612, 120] on input "Attach contact to" at bounding box center [660, 115] width 209 height 30
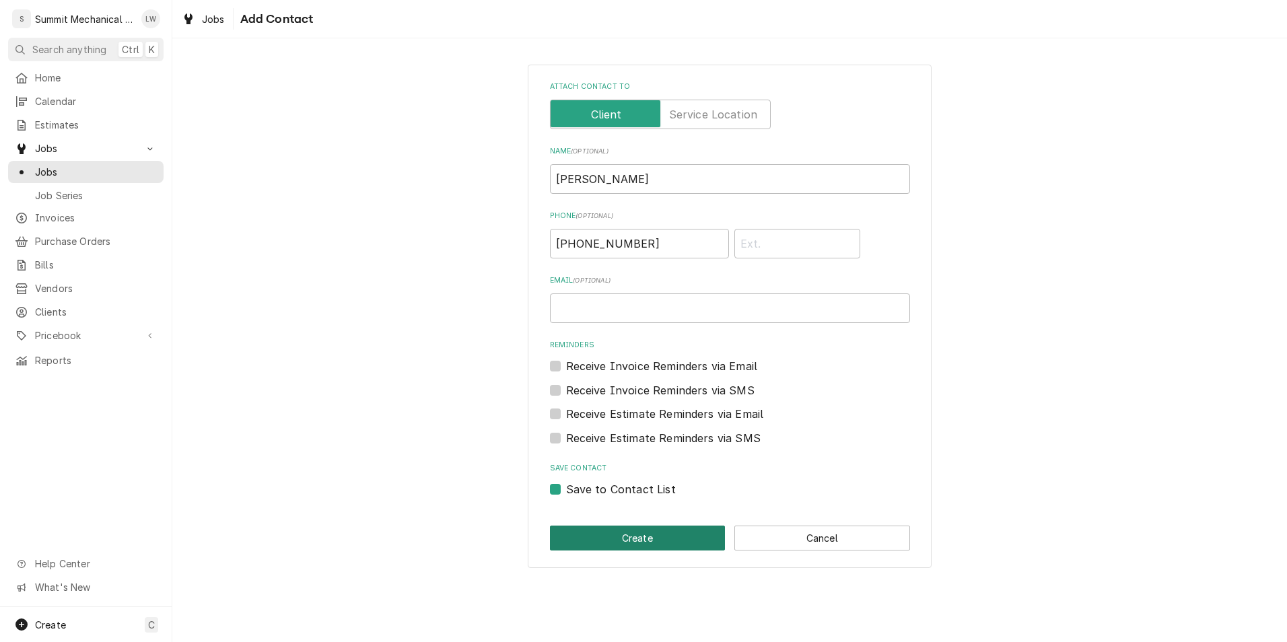
click at [631, 535] on button "Create" at bounding box center [638, 538] width 176 height 25
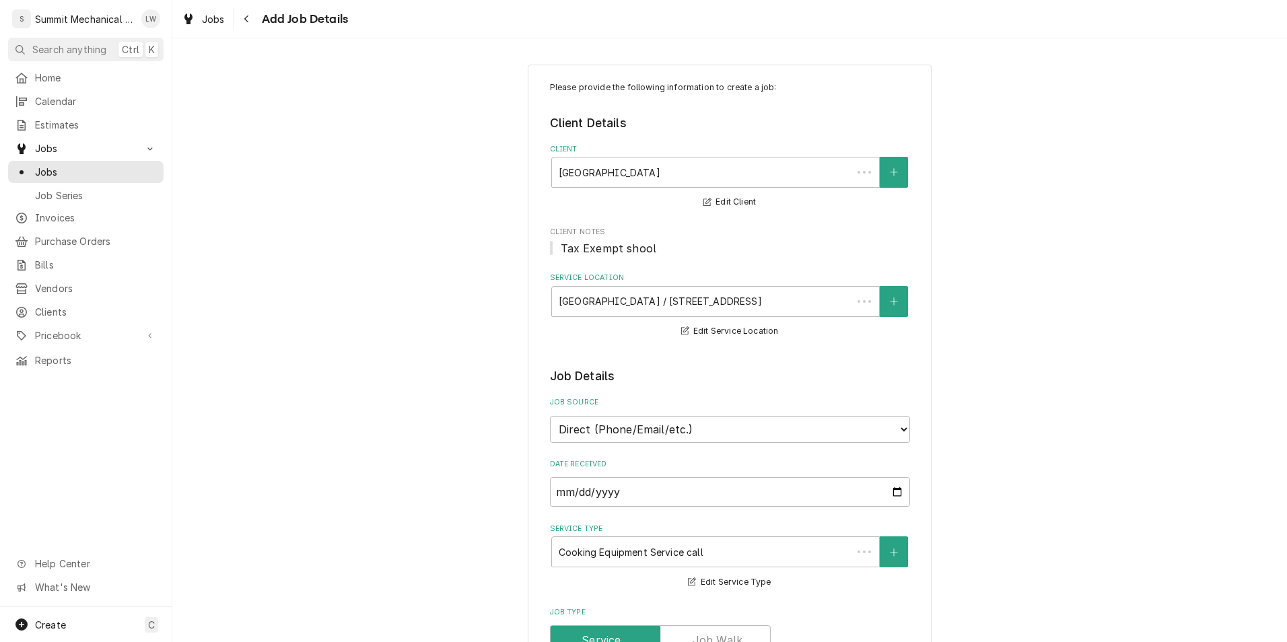
scroll to position [822, 0]
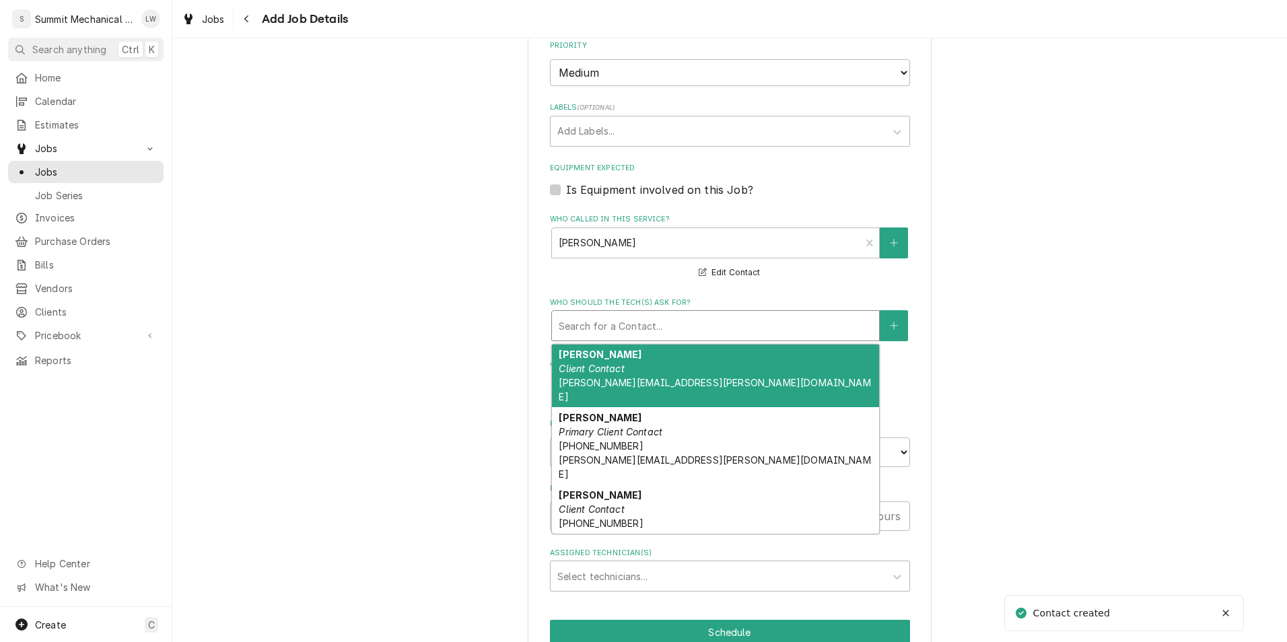
click at [761, 326] on div "Who should the tech(s) ask for?" at bounding box center [716, 326] width 314 height 24
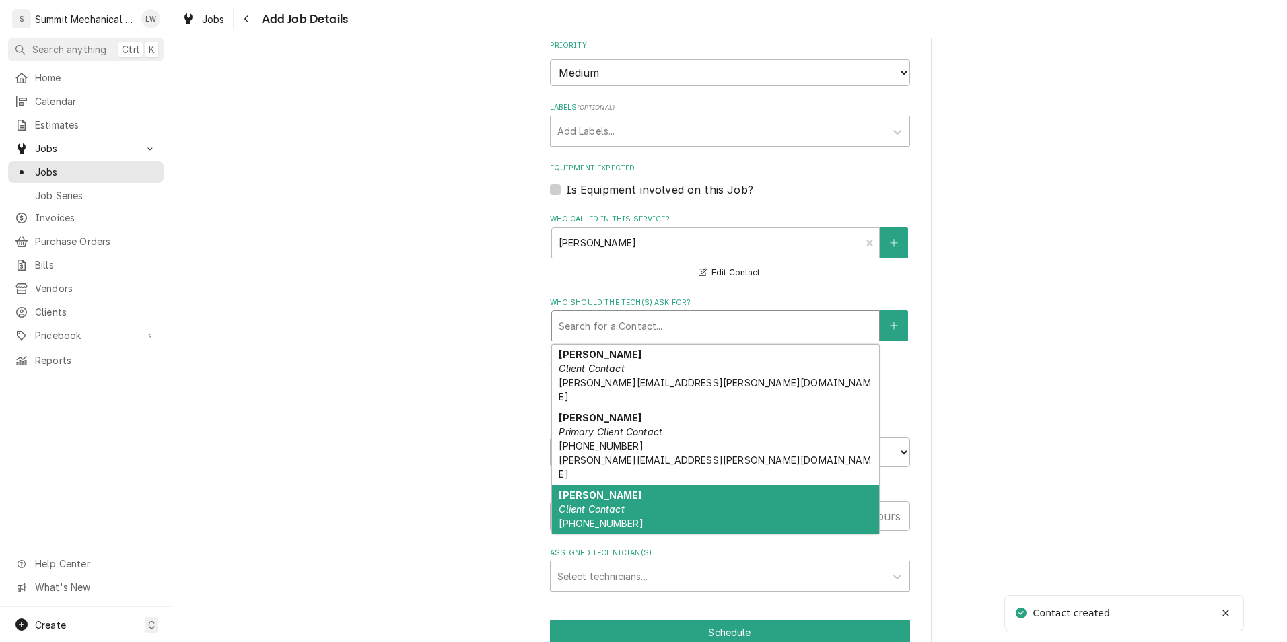
click at [613, 503] on em "Client Contact" at bounding box center [591, 508] width 65 height 11
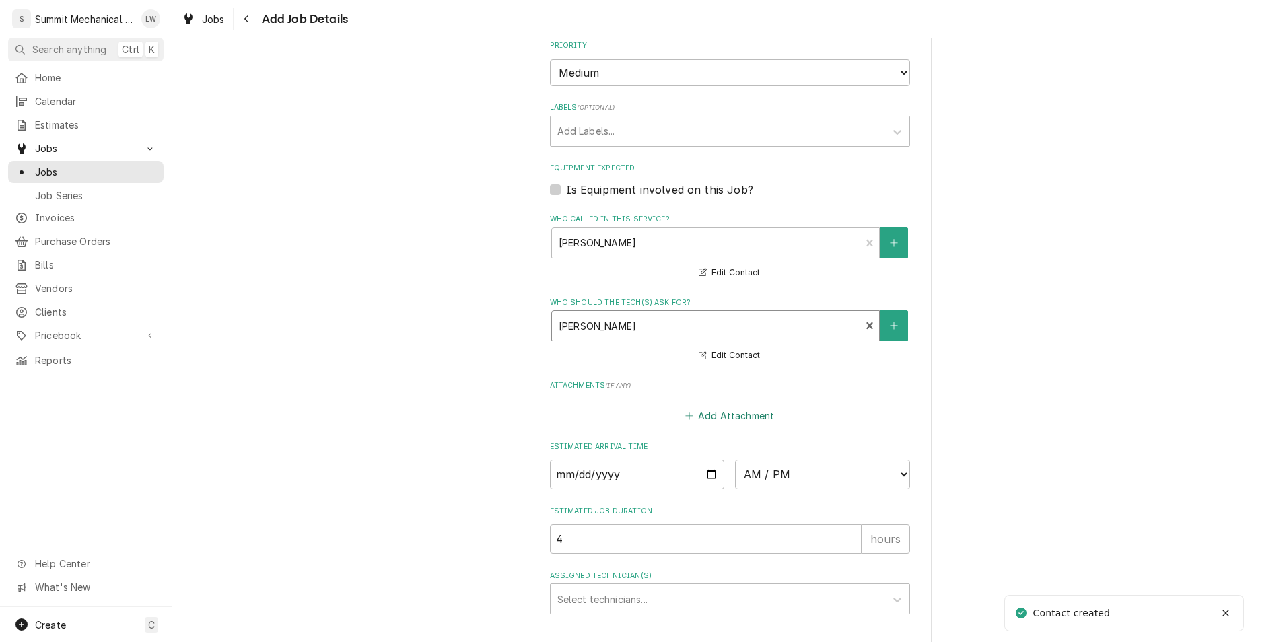
scroll to position [911, 0]
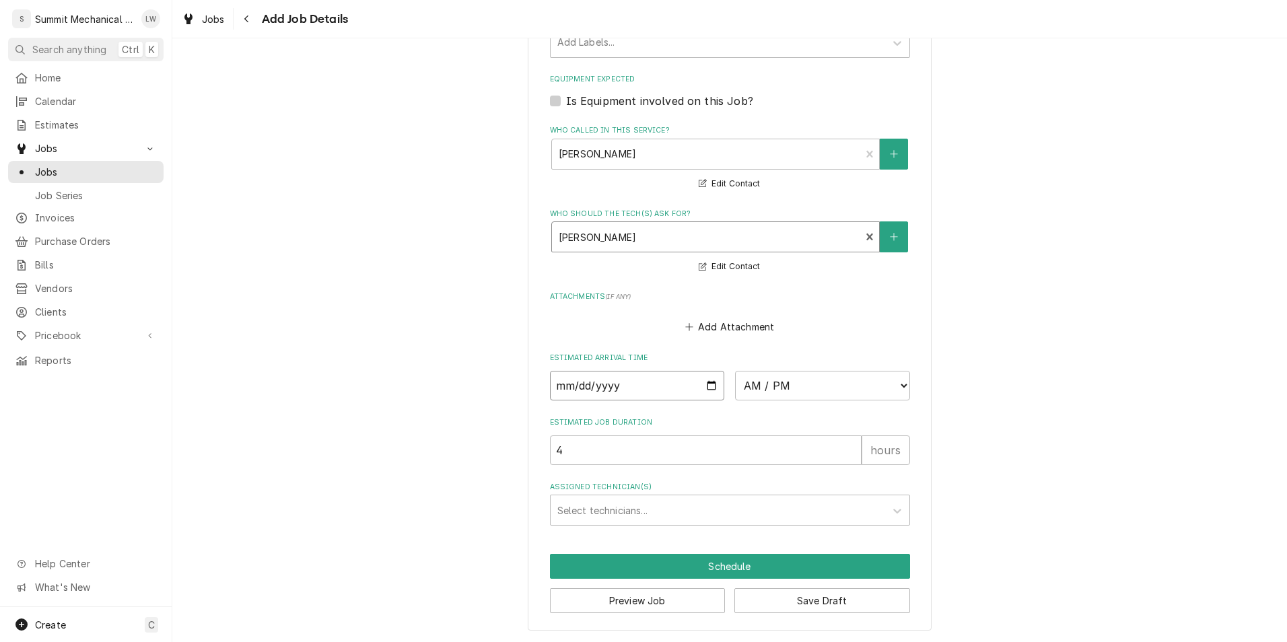
click at [707, 386] on input "Date" at bounding box center [637, 386] width 175 height 30
click at [876, 378] on select "AM / PM 6:00 AM 6:15 AM 6:30 AM 6:45 AM 7:00 AM 7:15 AM 7:30 AM 7:45 AM 8:00 AM…" at bounding box center [822, 386] width 175 height 30
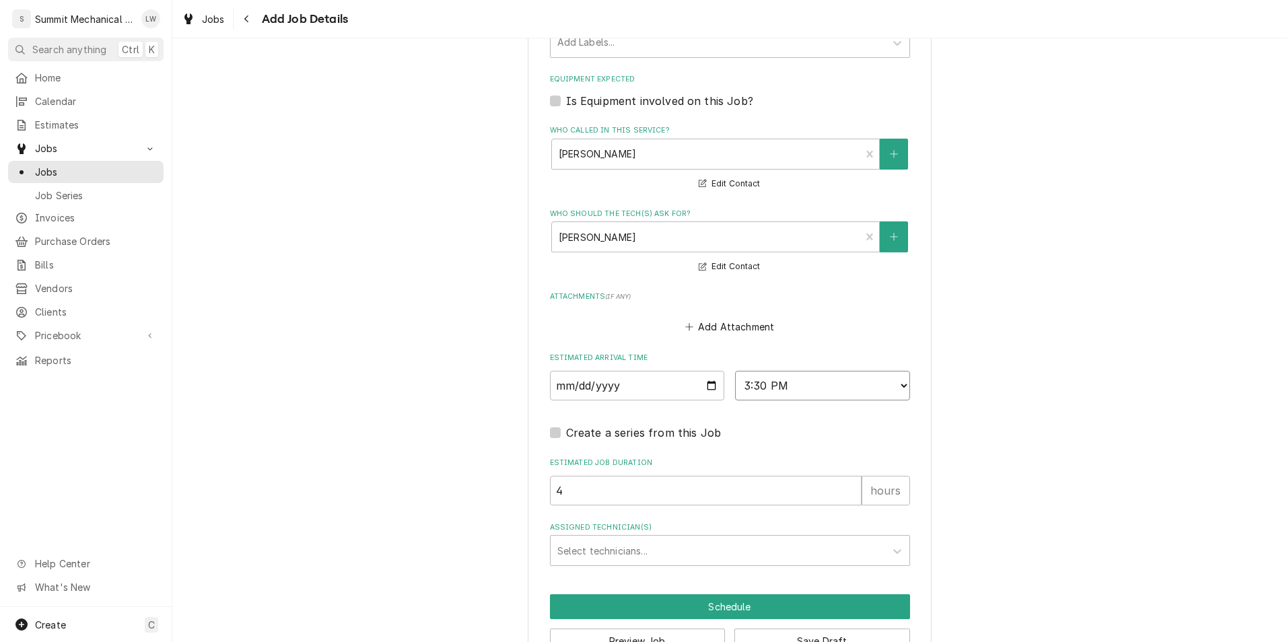
scroll to position [951, 0]
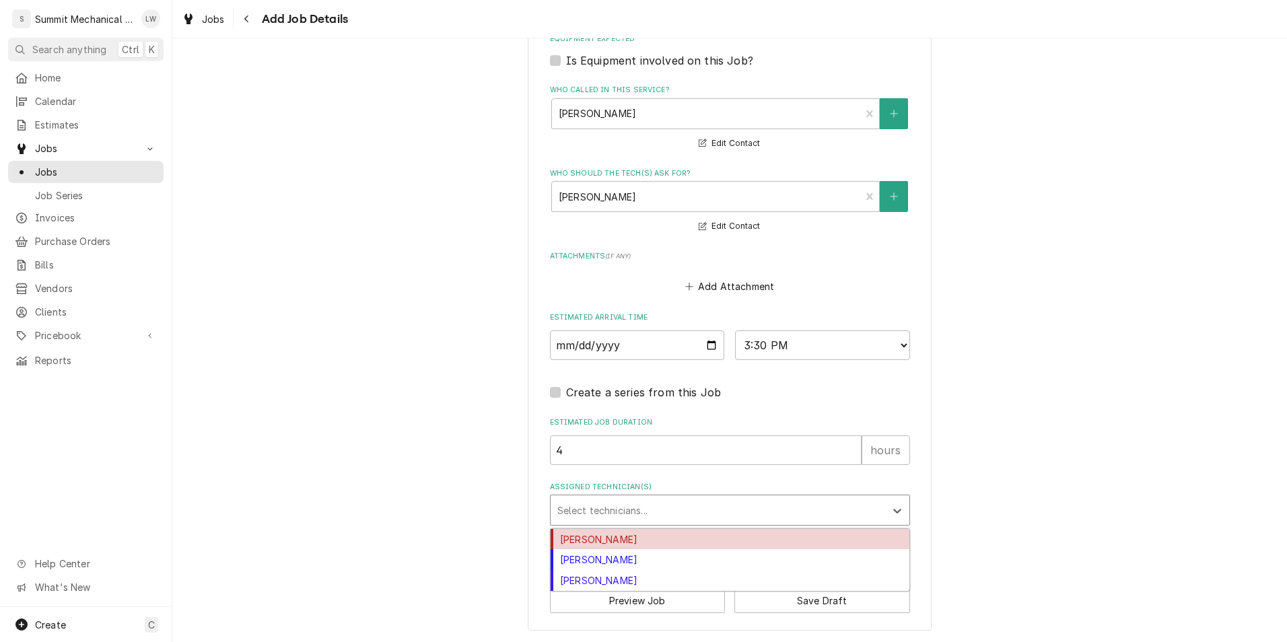
click at [664, 511] on div "Assigned Technician(s)" at bounding box center [717, 510] width 321 height 24
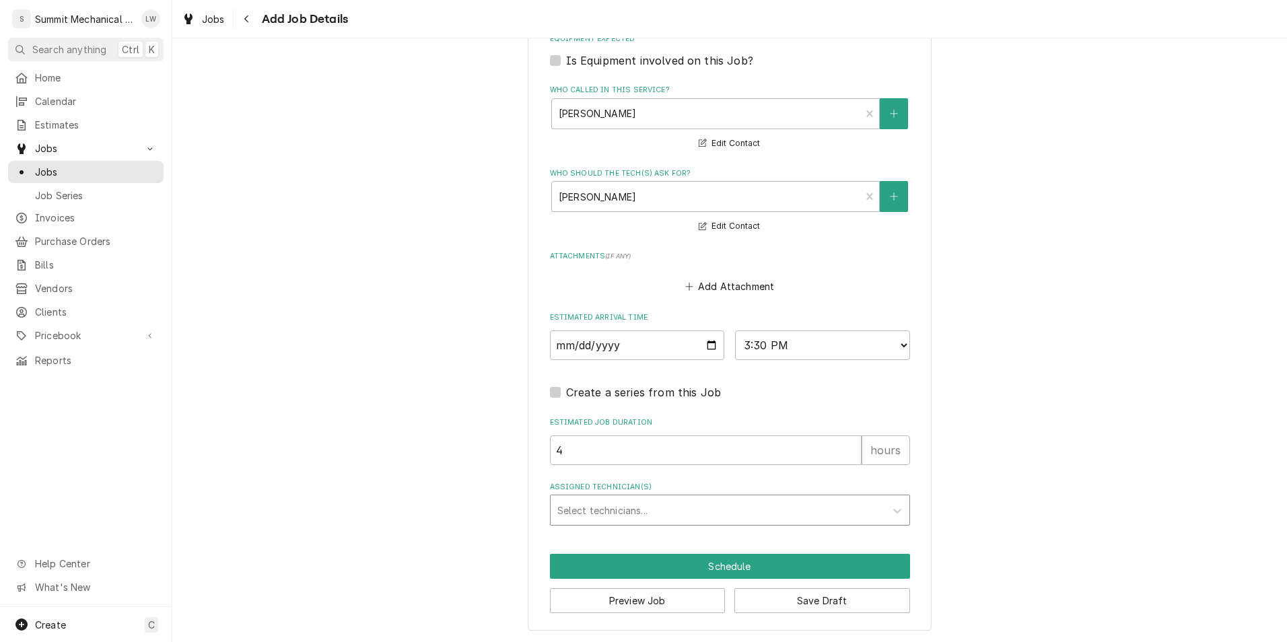
drag, startPoint x: 629, startPoint y: 545, endPoint x: 590, endPoint y: 518, distance: 47.0
click at [590, 518] on div "Assigned Technician(s)" at bounding box center [717, 510] width 321 height 24
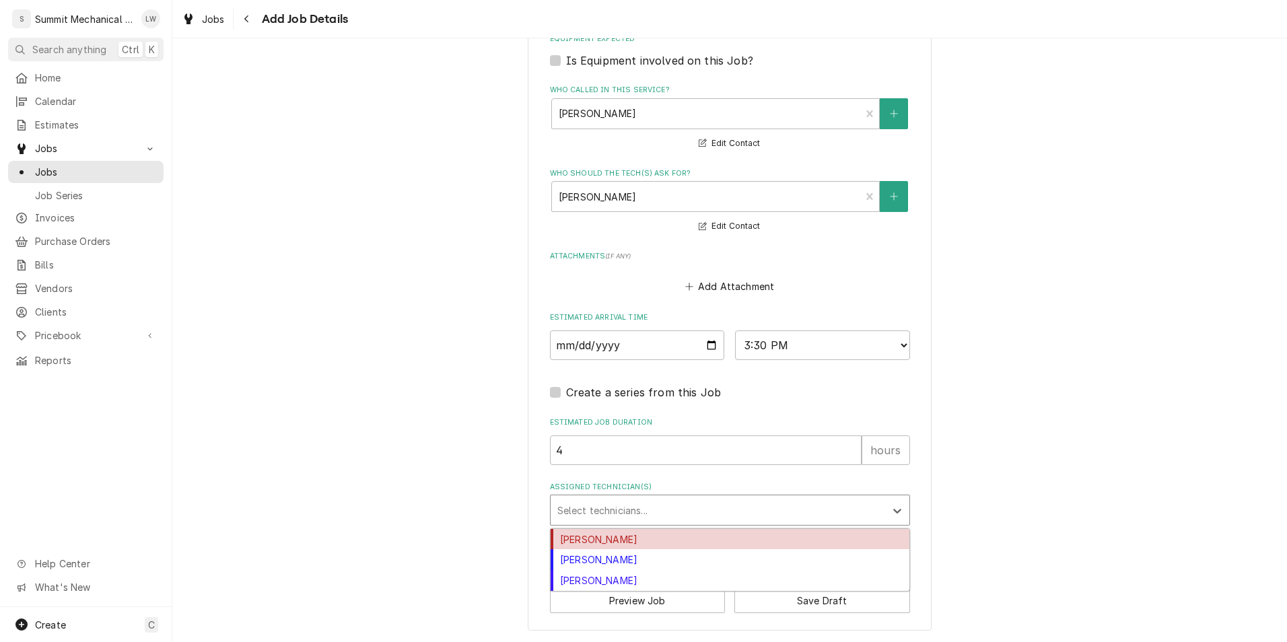
click at [632, 535] on div "Kelby Colledge" at bounding box center [730, 539] width 359 height 21
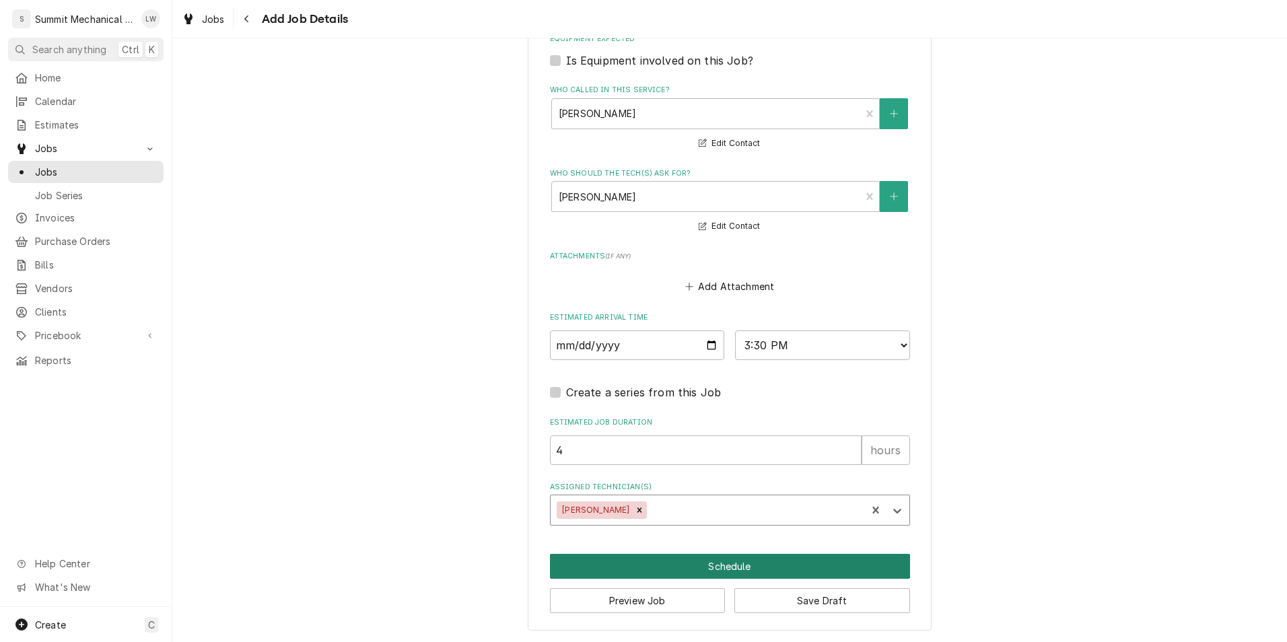
click at [752, 557] on button "Schedule" at bounding box center [730, 566] width 360 height 25
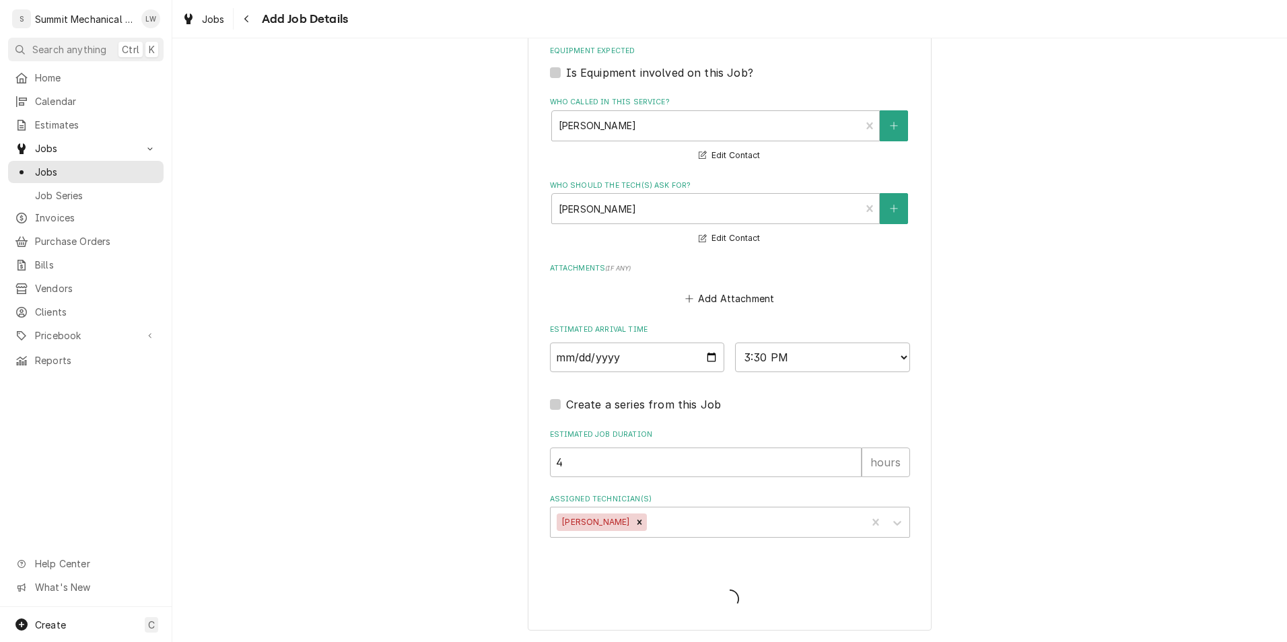
scroll to position [939, 0]
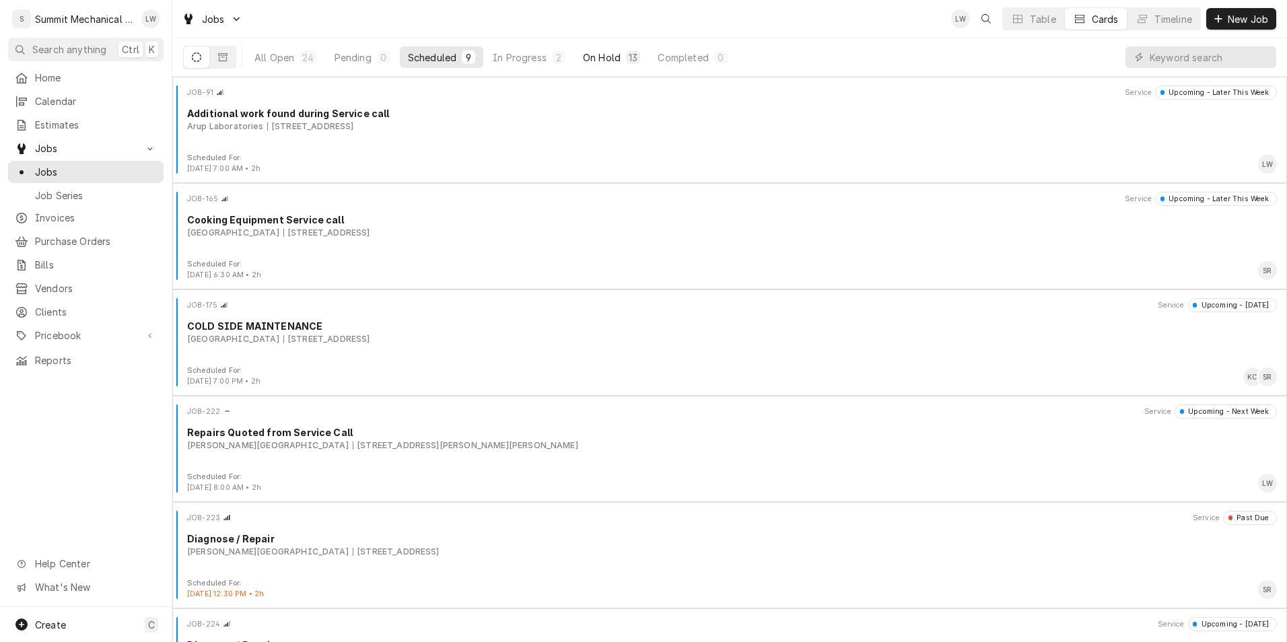
click at [613, 48] on button "On Hold 13" at bounding box center [611, 57] width 73 height 22
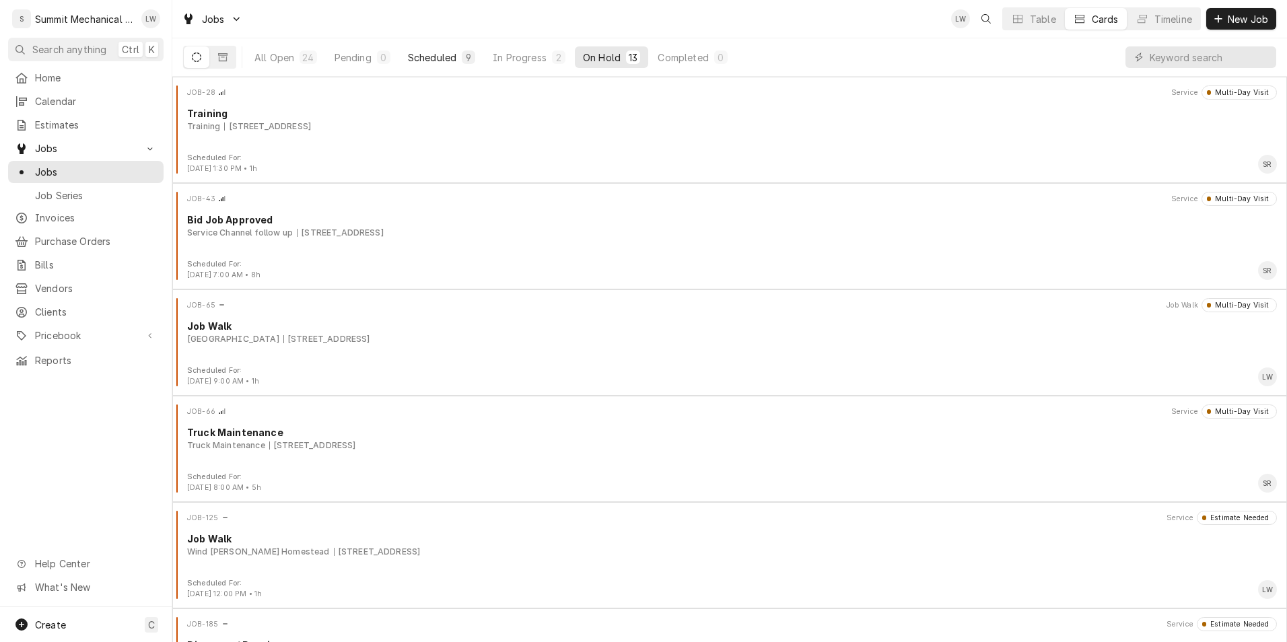
click at [442, 63] on div "Scheduled" at bounding box center [432, 57] width 48 height 14
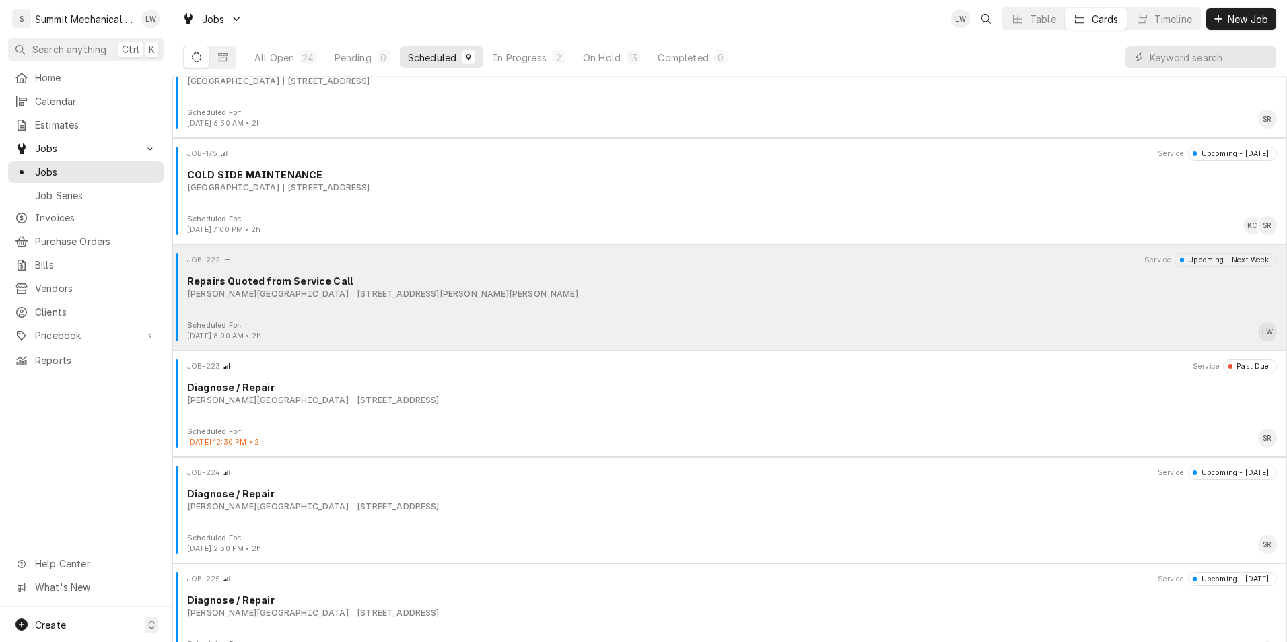
scroll to position [148, 0]
click at [763, 289] on div "Repairs Quoted from Service Call" at bounding box center [732, 284] width 1090 height 14
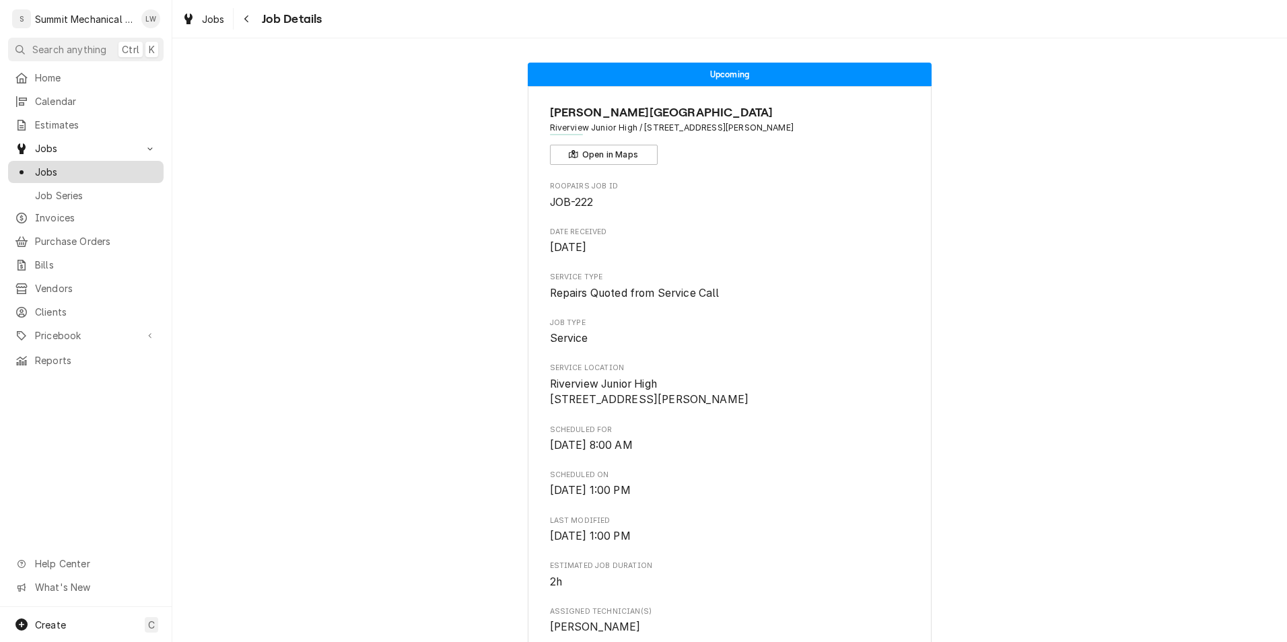
click at [48, 165] on span "Jobs" at bounding box center [96, 172] width 122 height 14
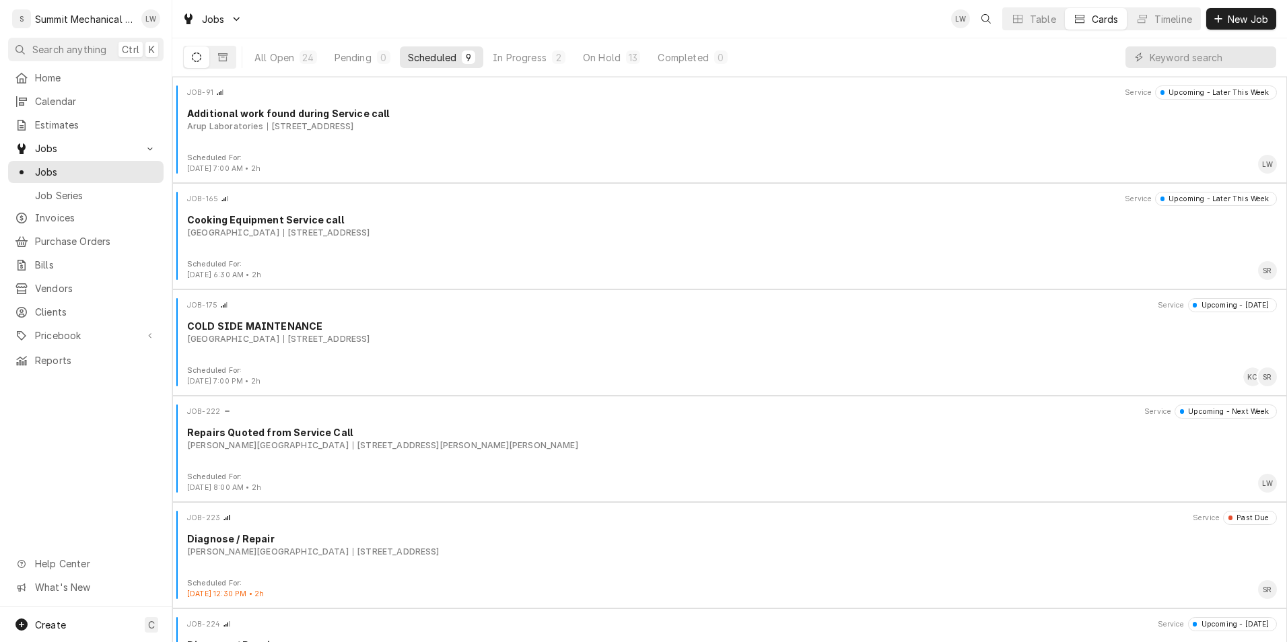
click at [428, 51] on div "Scheduled" at bounding box center [432, 57] width 48 height 14
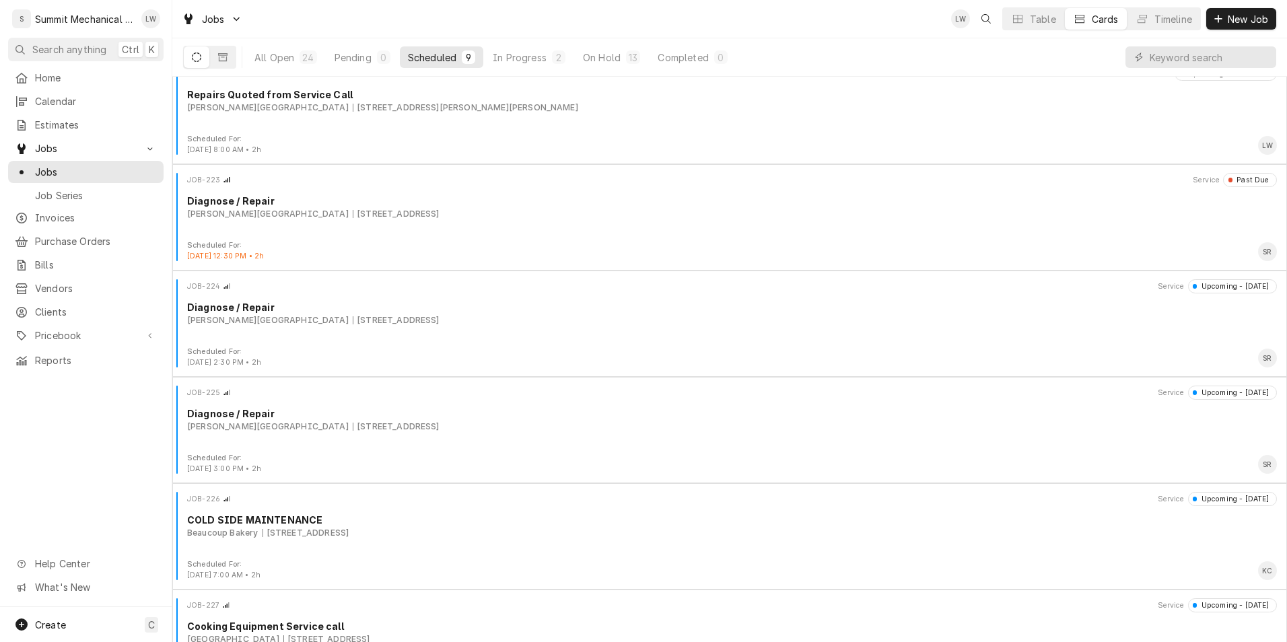
scroll to position [341, 0]
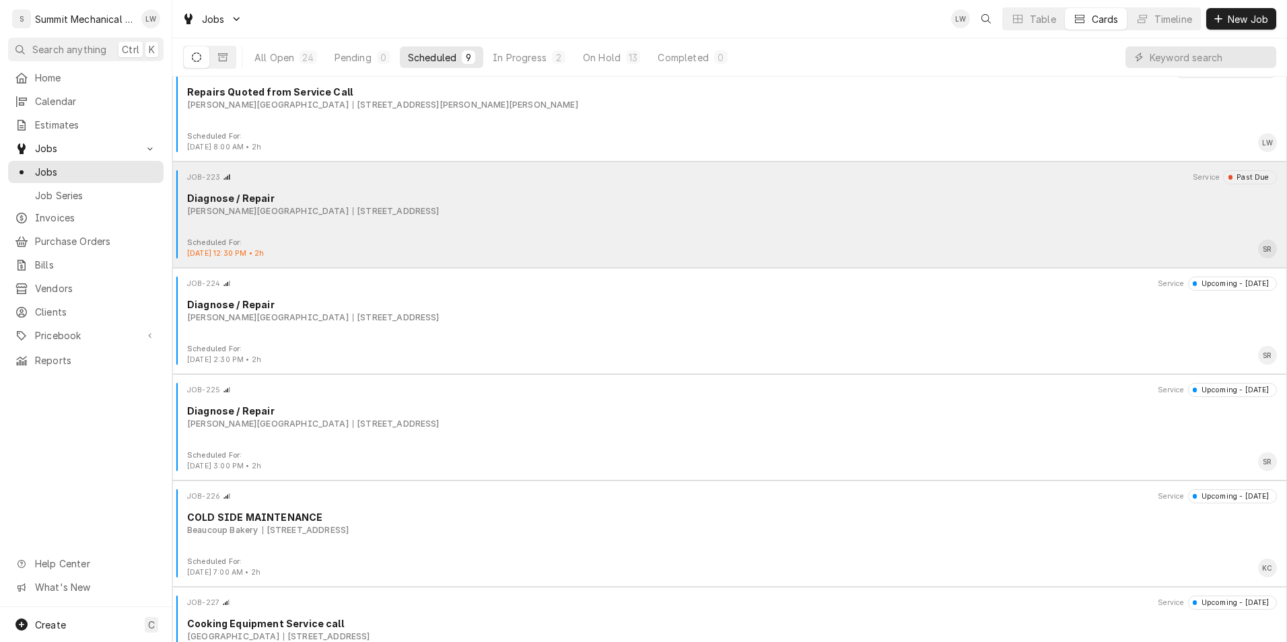
drag, startPoint x: 619, startPoint y: 223, endPoint x: 567, endPoint y: 231, distance: 53.1
click at [567, 231] on div "JOB-223 Service Past Due Diagnose / Repair [PERSON_NAME][GEOGRAPHIC_DATA] [STRE…" at bounding box center [730, 203] width 1104 height 67
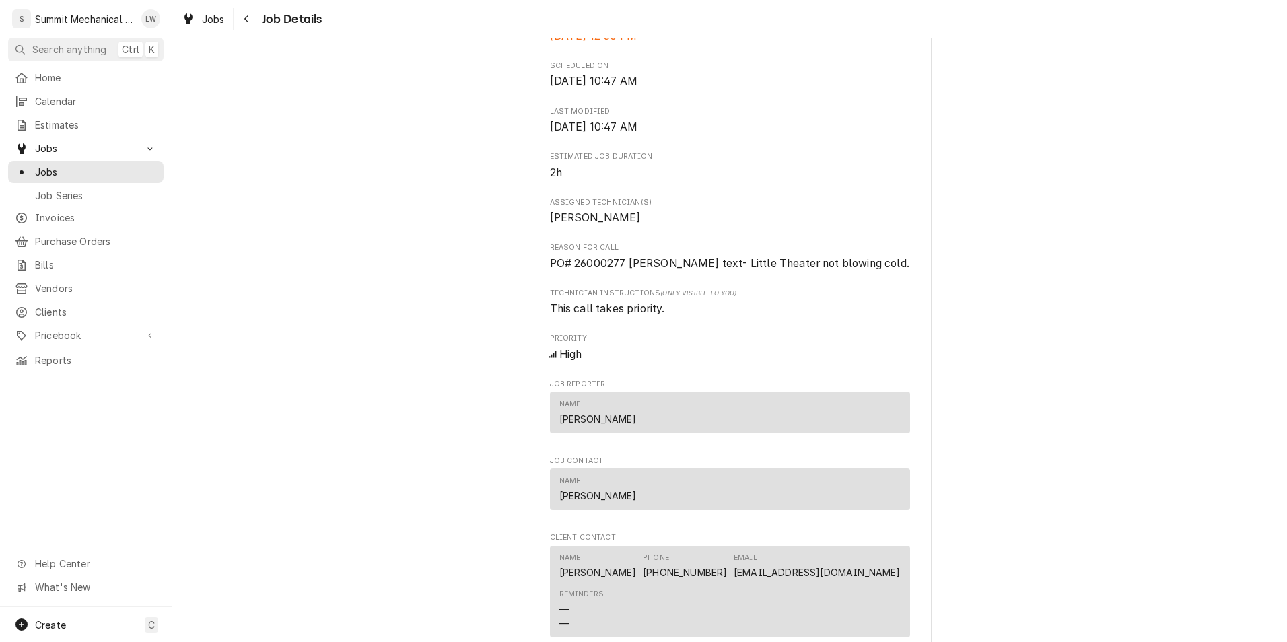
scroll to position [773, 0]
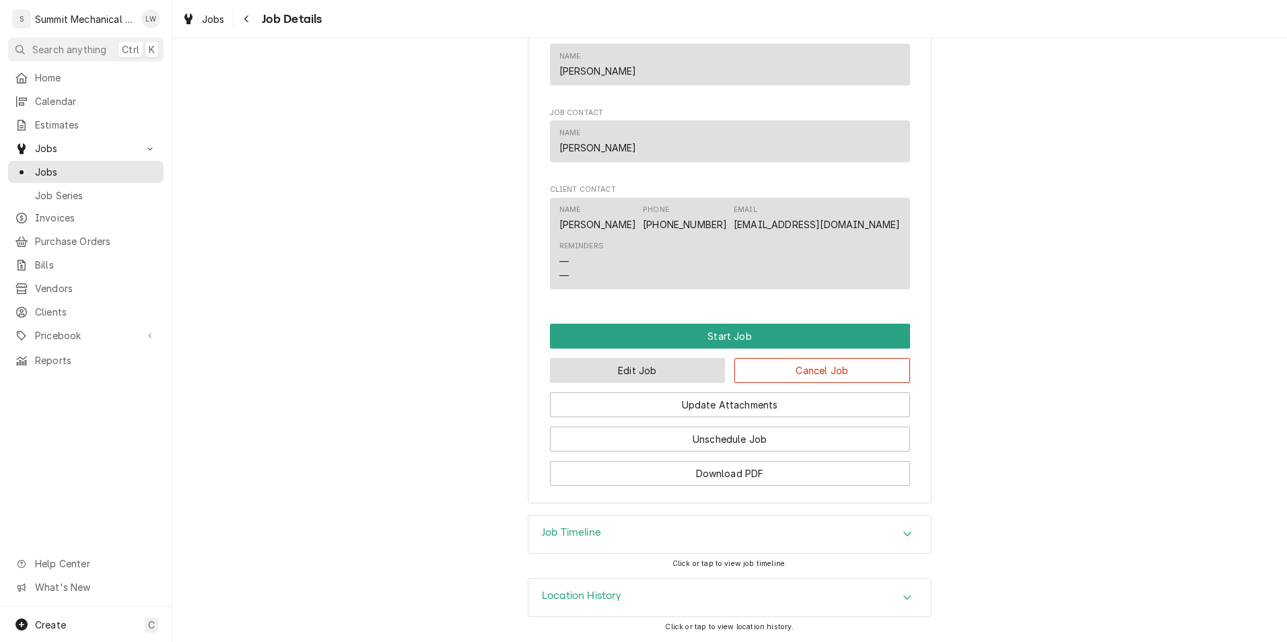
click at [627, 375] on button "Edit Job" at bounding box center [638, 370] width 176 height 25
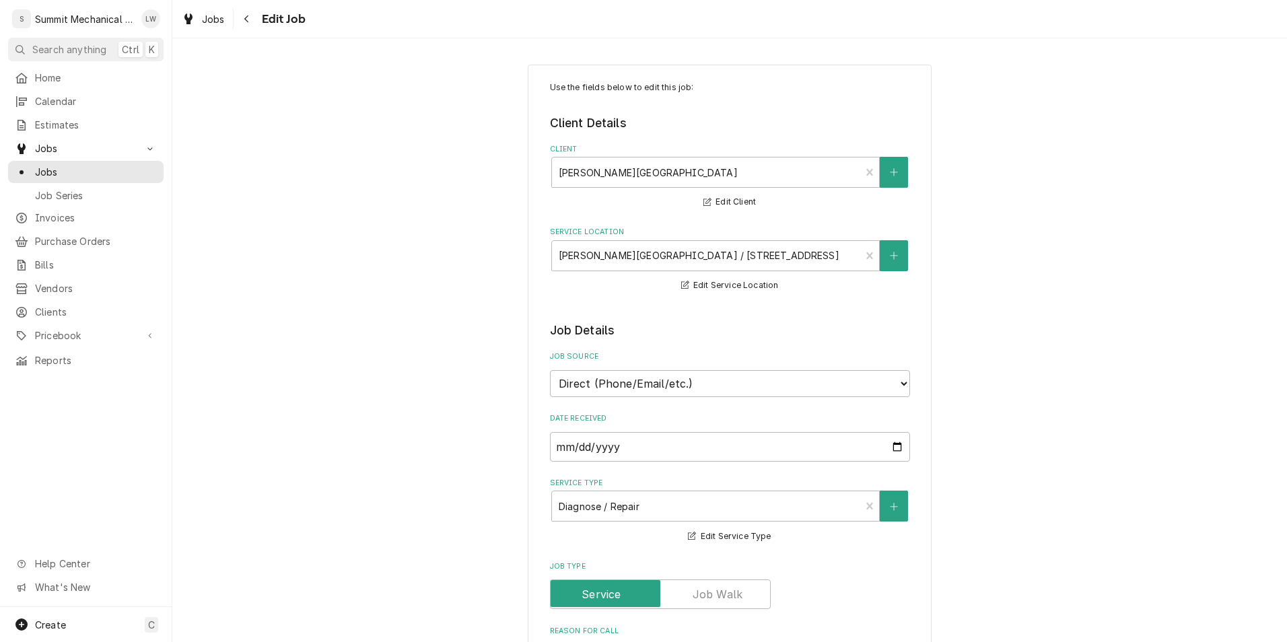
type textarea "x"
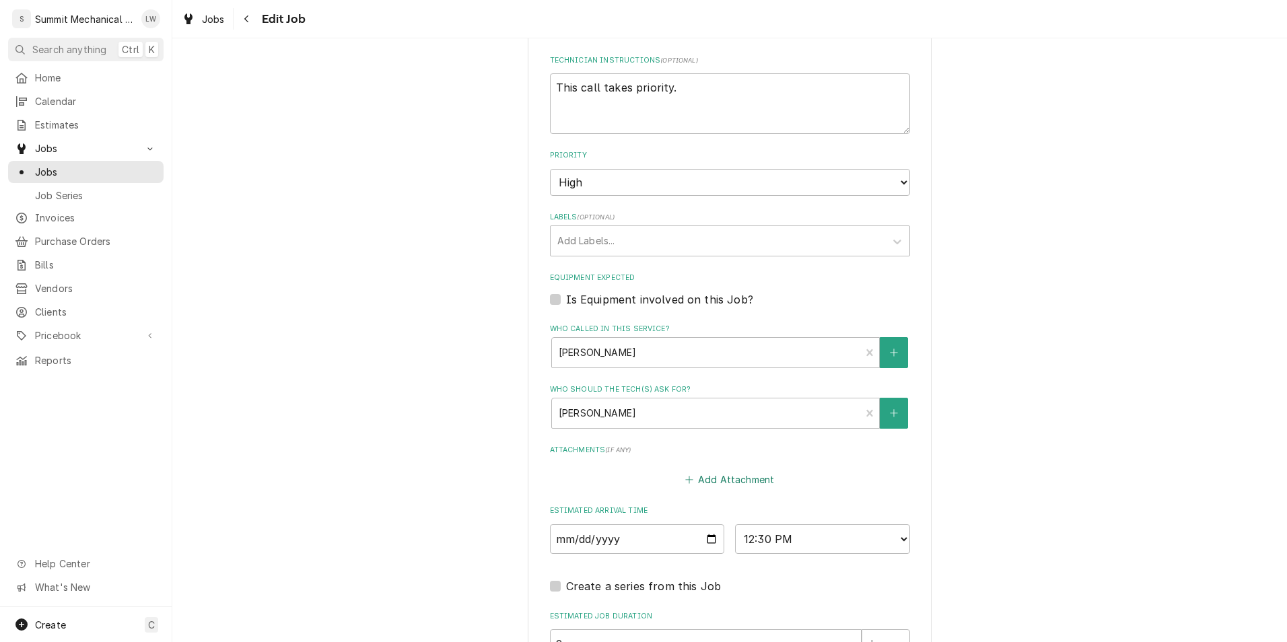
scroll to position [826, 0]
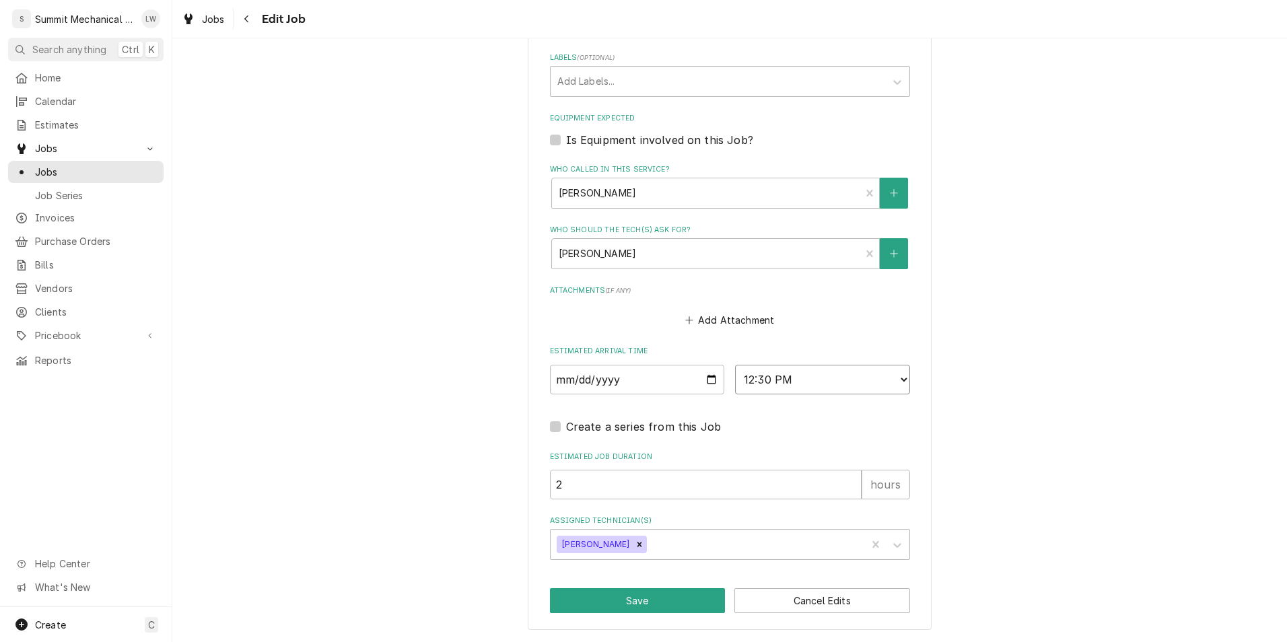
click at [890, 386] on select "AM / PM 6:00 AM 6:15 AM 6:30 AM 6:45 AM 7:00 AM 7:15 AM 7:30 AM 7:45 AM 8:00 AM…" at bounding box center [822, 380] width 175 height 30
select select "13:30:00"
click at [735, 365] on select "AM / PM 6:00 AM 6:15 AM 6:30 AM 6:45 AM 7:00 AM 7:15 AM 7:30 AM 7:45 AM 8:00 AM…" at bounding box center [822, 380] width 175 height 30
click at [571, 604] on button "Save" at bounding box center [638, 600] width 176 height 25
type textarea "x"
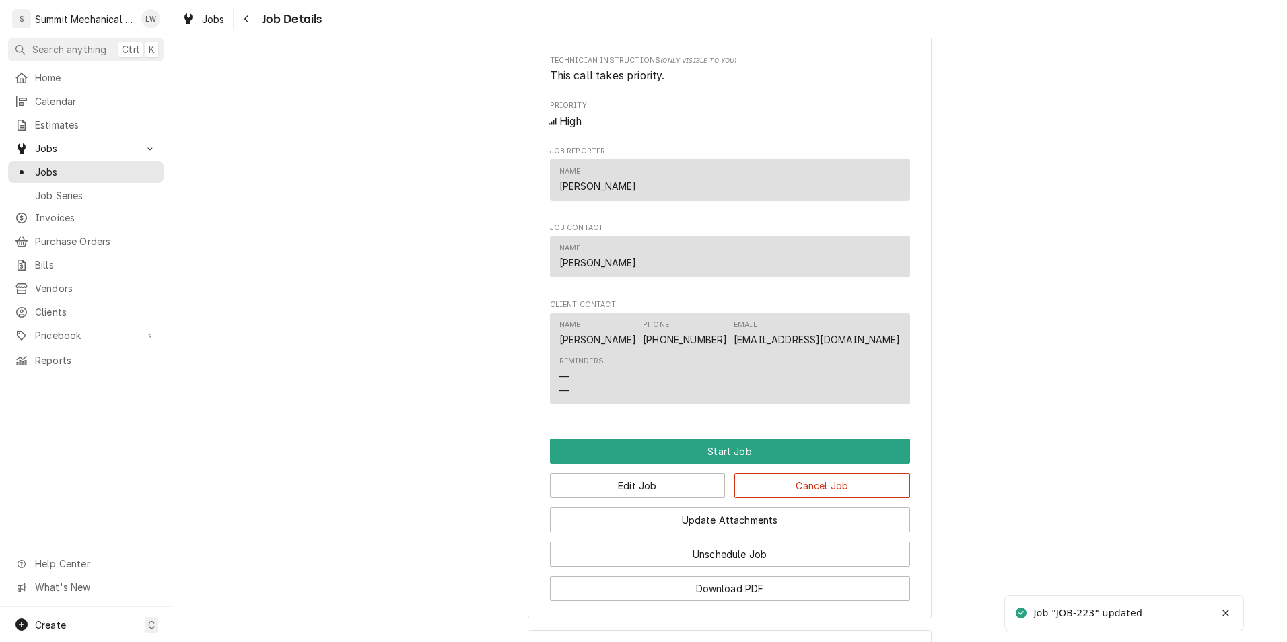
scroll to position [773, 0]
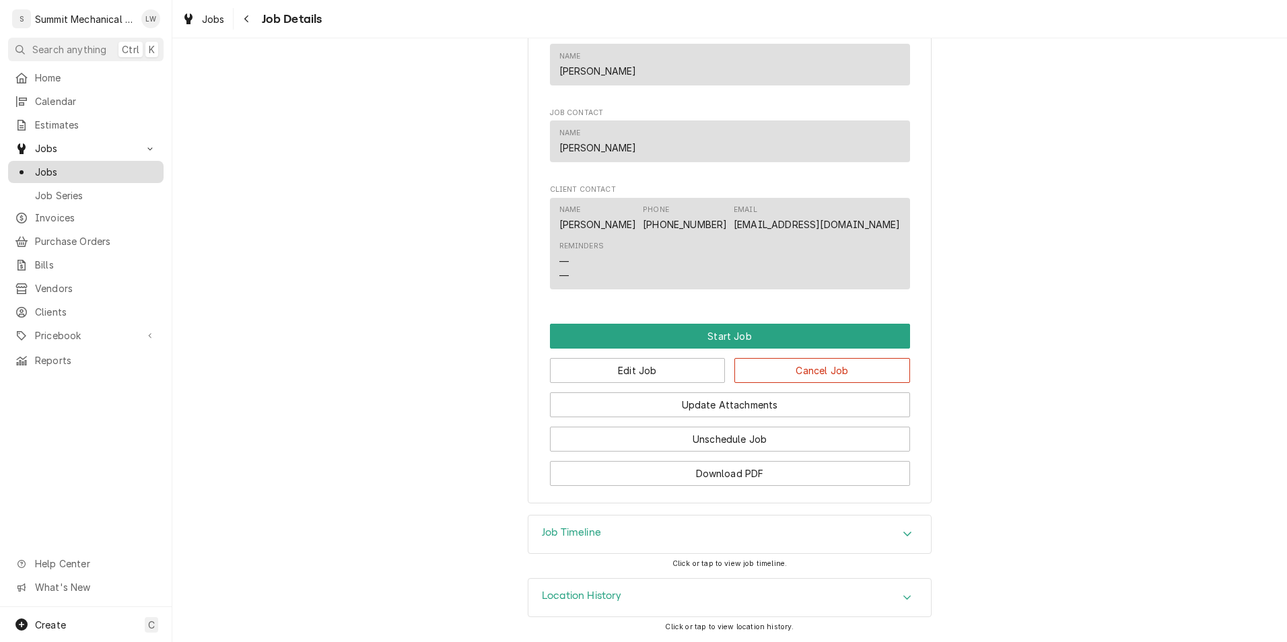
click at [56, 168] on span "Jobs" at bounding box center [96, 172] width 122 height 14
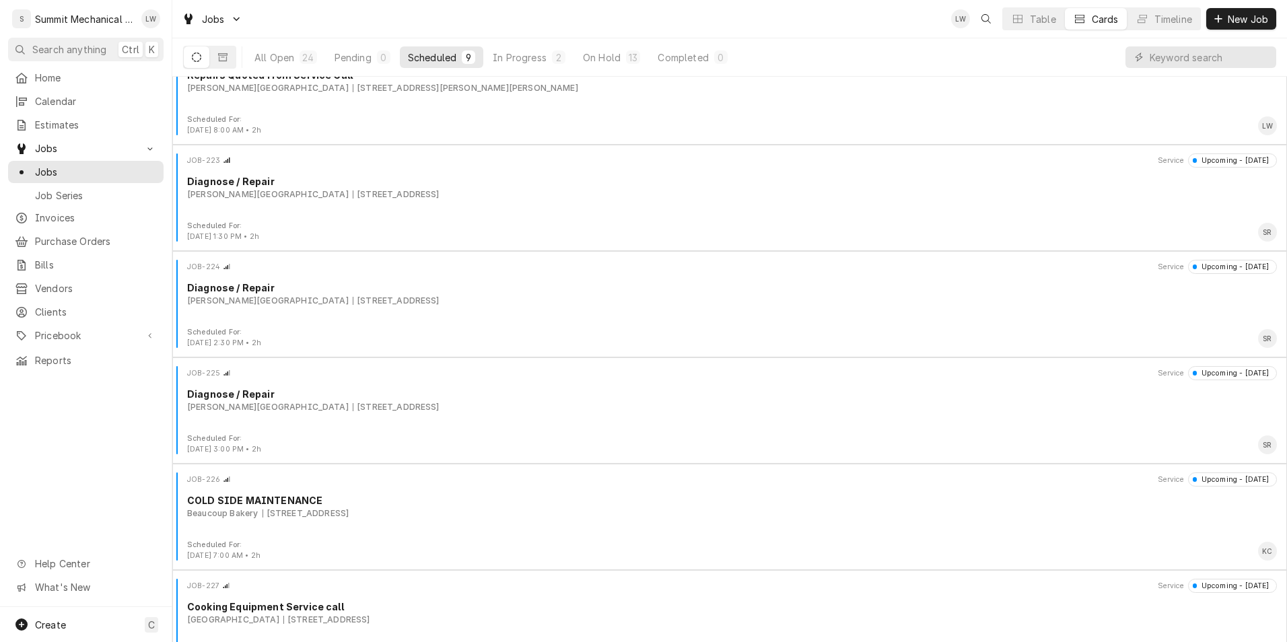
scroll to position [392, 0]
